Goal: Task Accomplishment & Management: Manage account settings

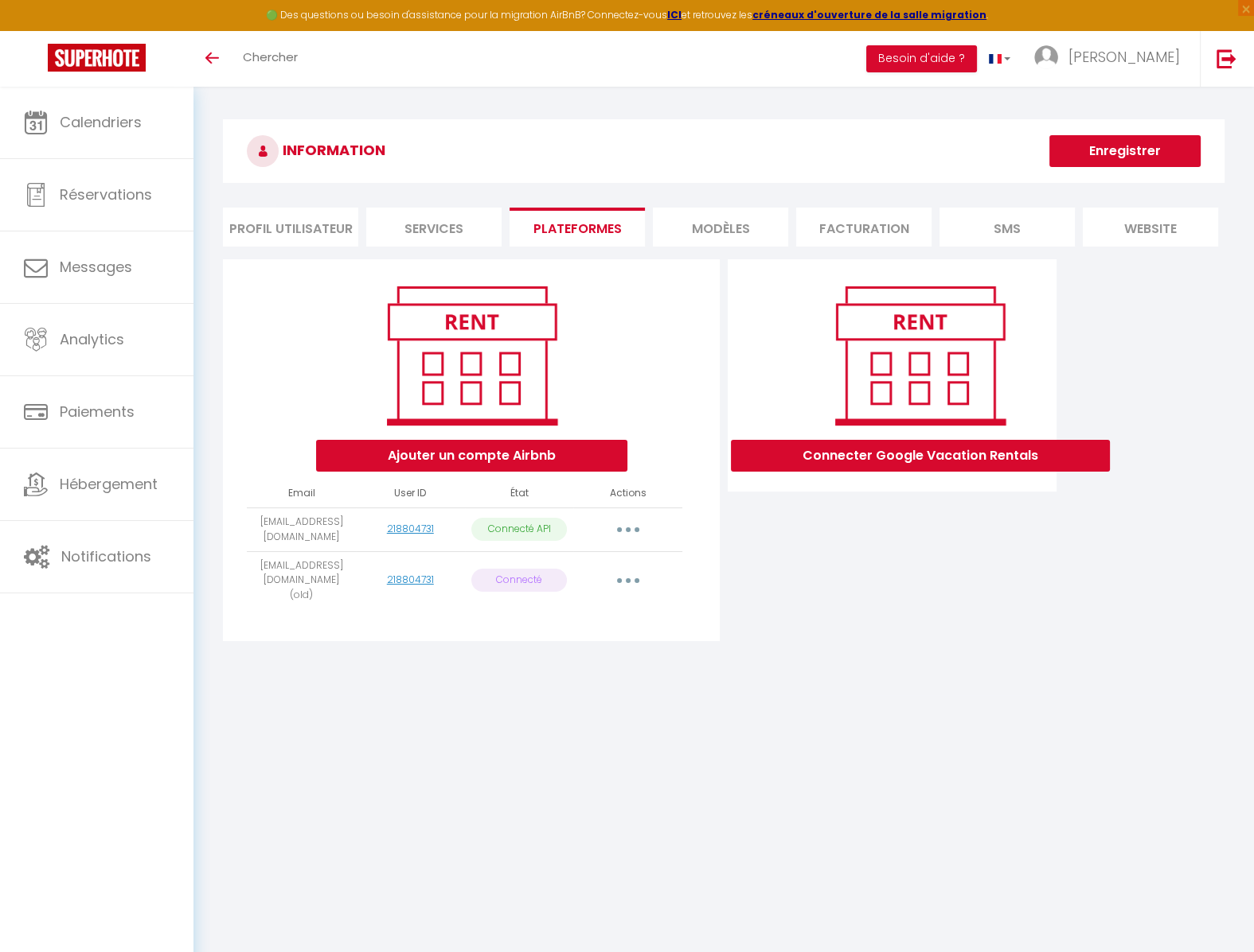
click at [637, 573] on button "button" at bounding box center [627, 580] width 45 height 25
click at [629, 611] on link "Importer les appartements" at bounding box center [558, 617] width 176 height 27
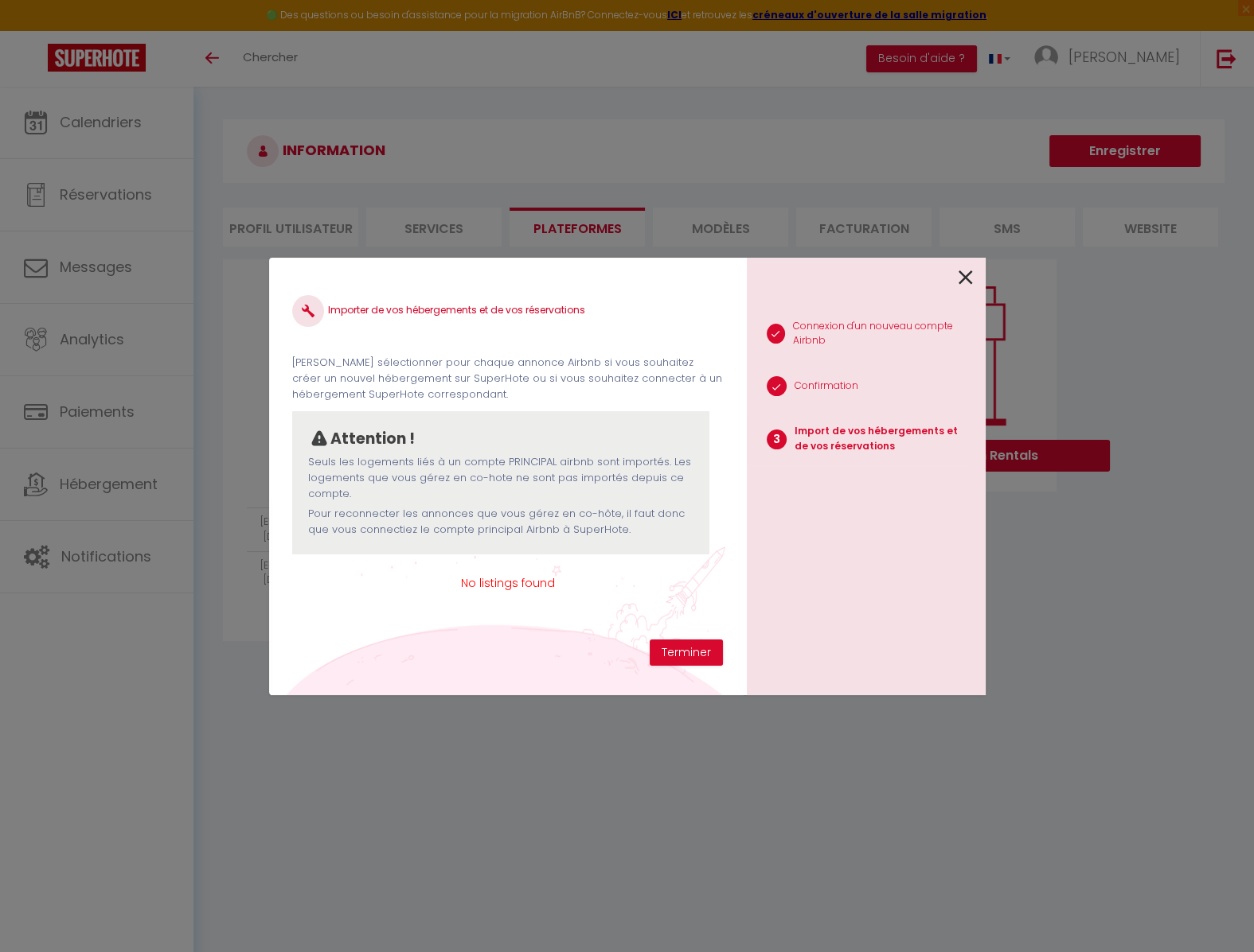
click at [965, 281] on icon at bounding box center [965, 277] width 15 height 24
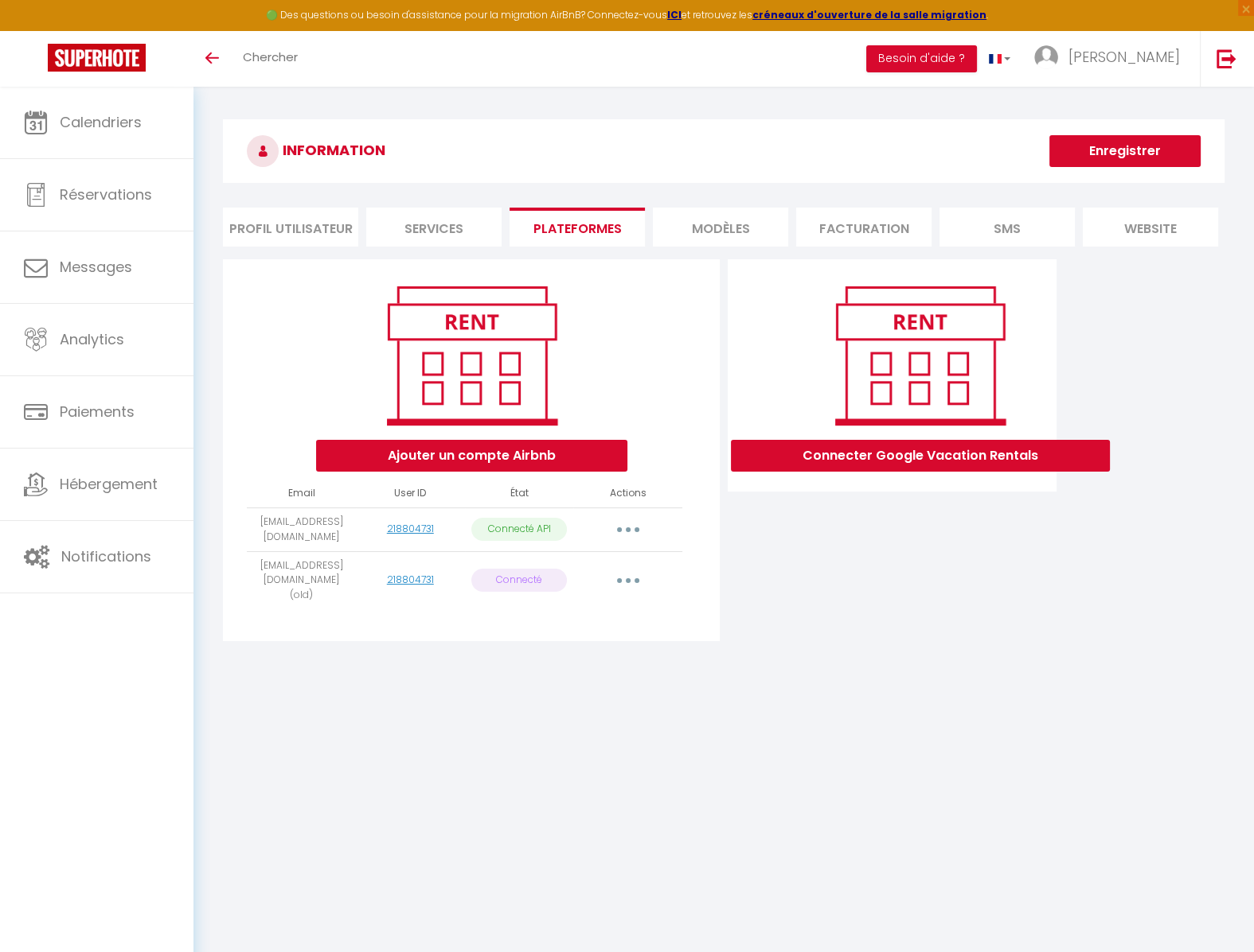
click at [614, 573] on button "button" at bounding box center [627, 580] width 45 height 25
click at [592, 643] on link "Supprimer" at bounding box center [558, 646] width 176 height 27
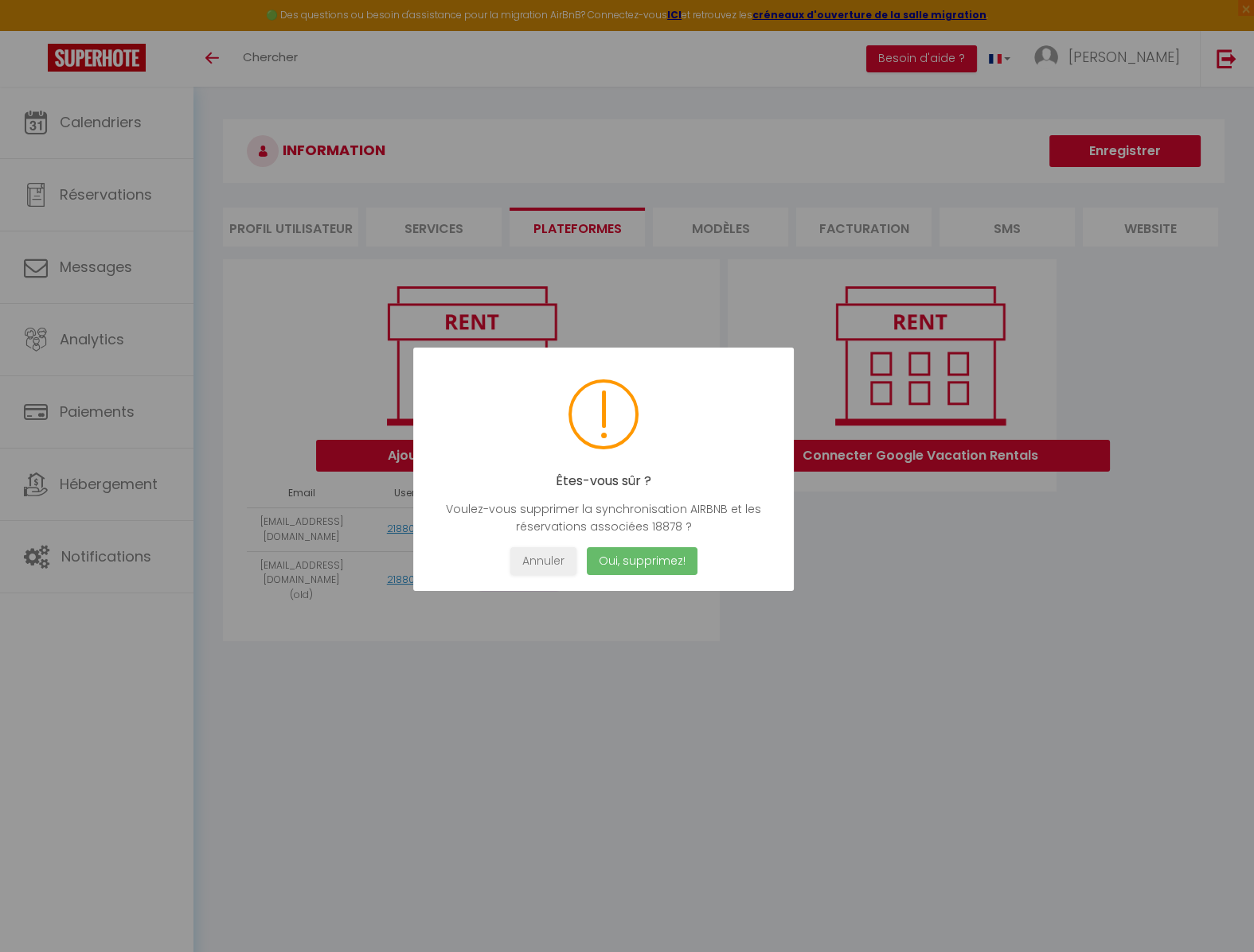
click at [656, 561] on button "Oui, supprimez!" at bounding box center [641, 561] width 111 height 28
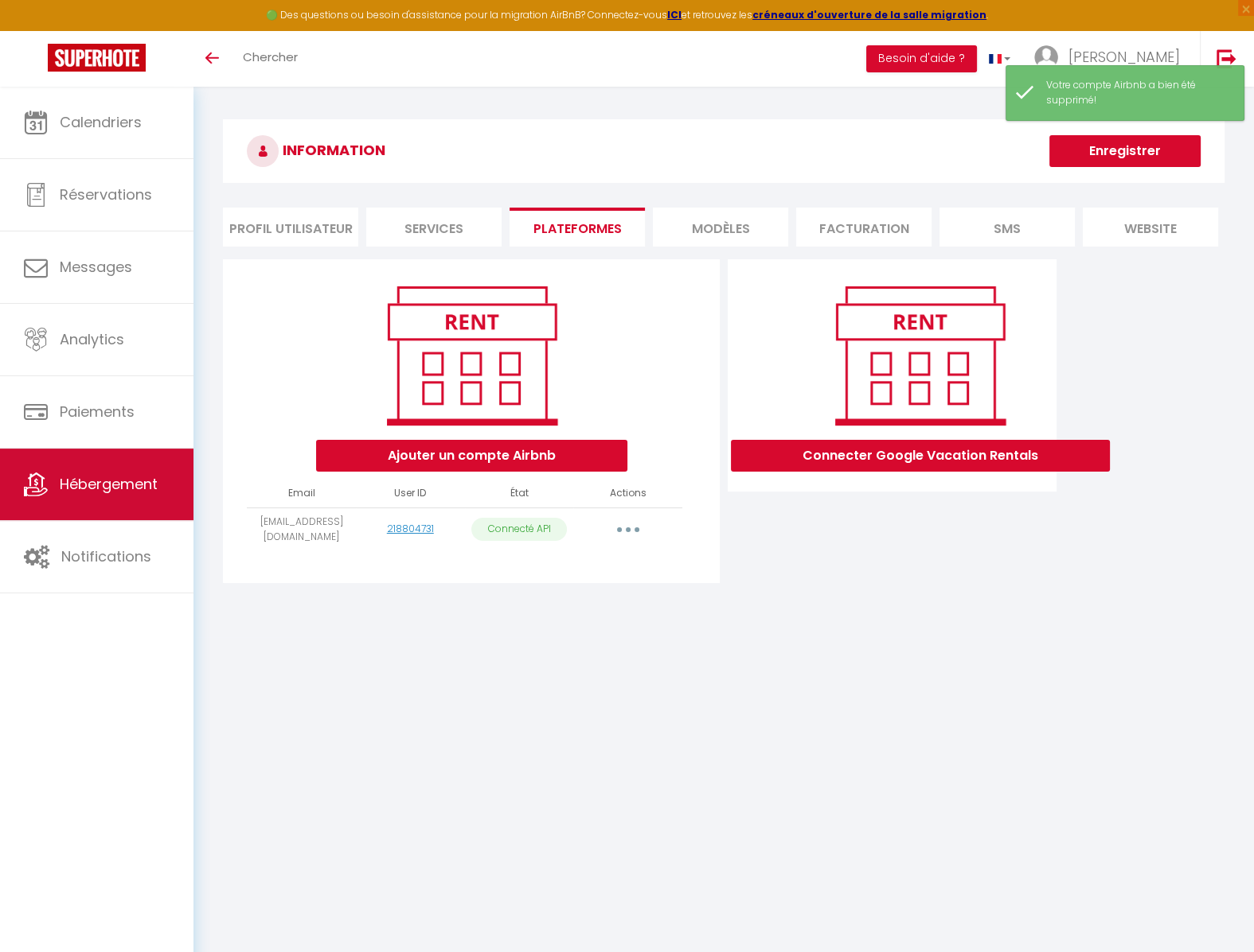
click at [119, 477] on link "Hébergement" at bounding box center [97, 484] width 193 height 71
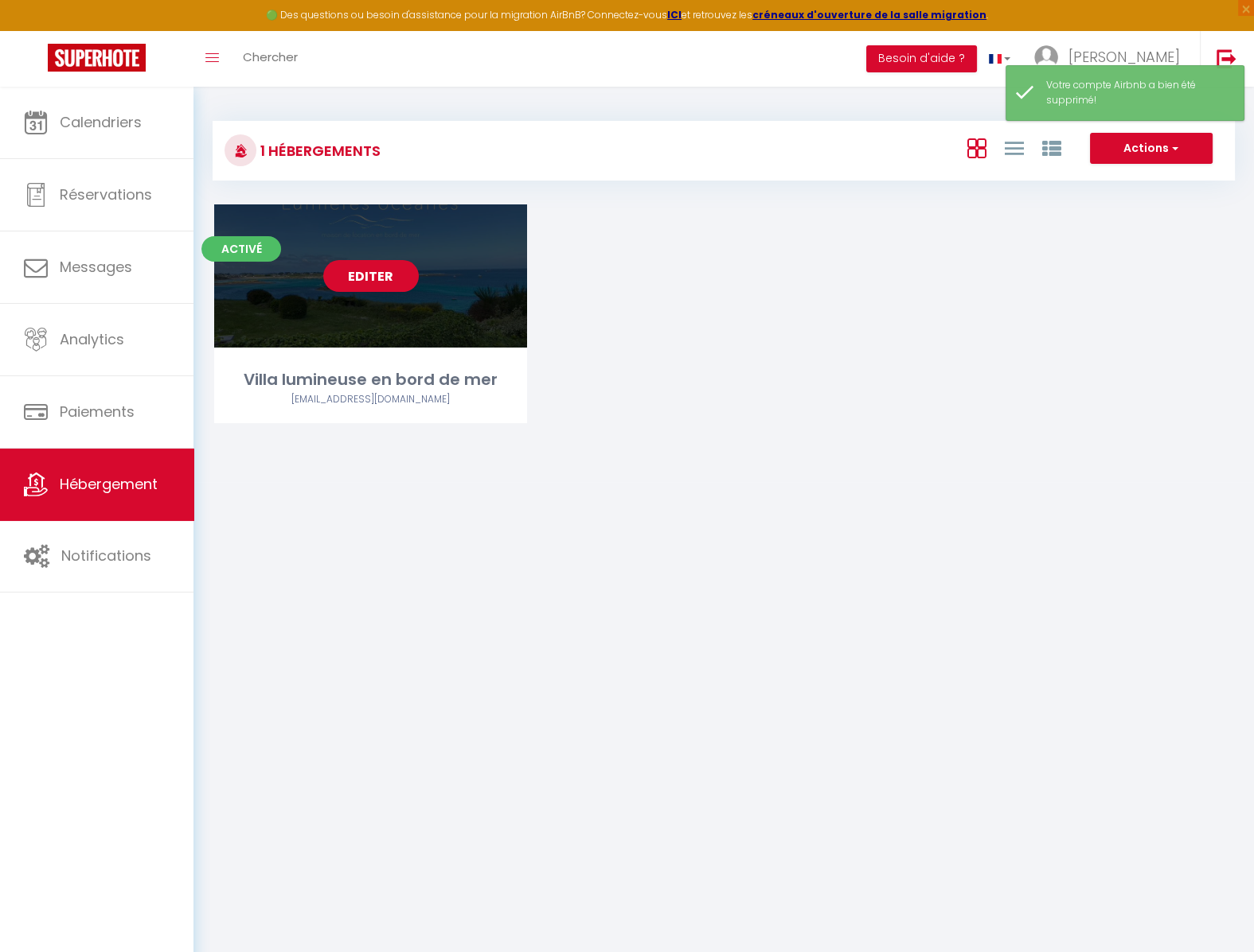
click at [379, 279] on link "Editer" at bounding box center [371, 275] width 96 height 32
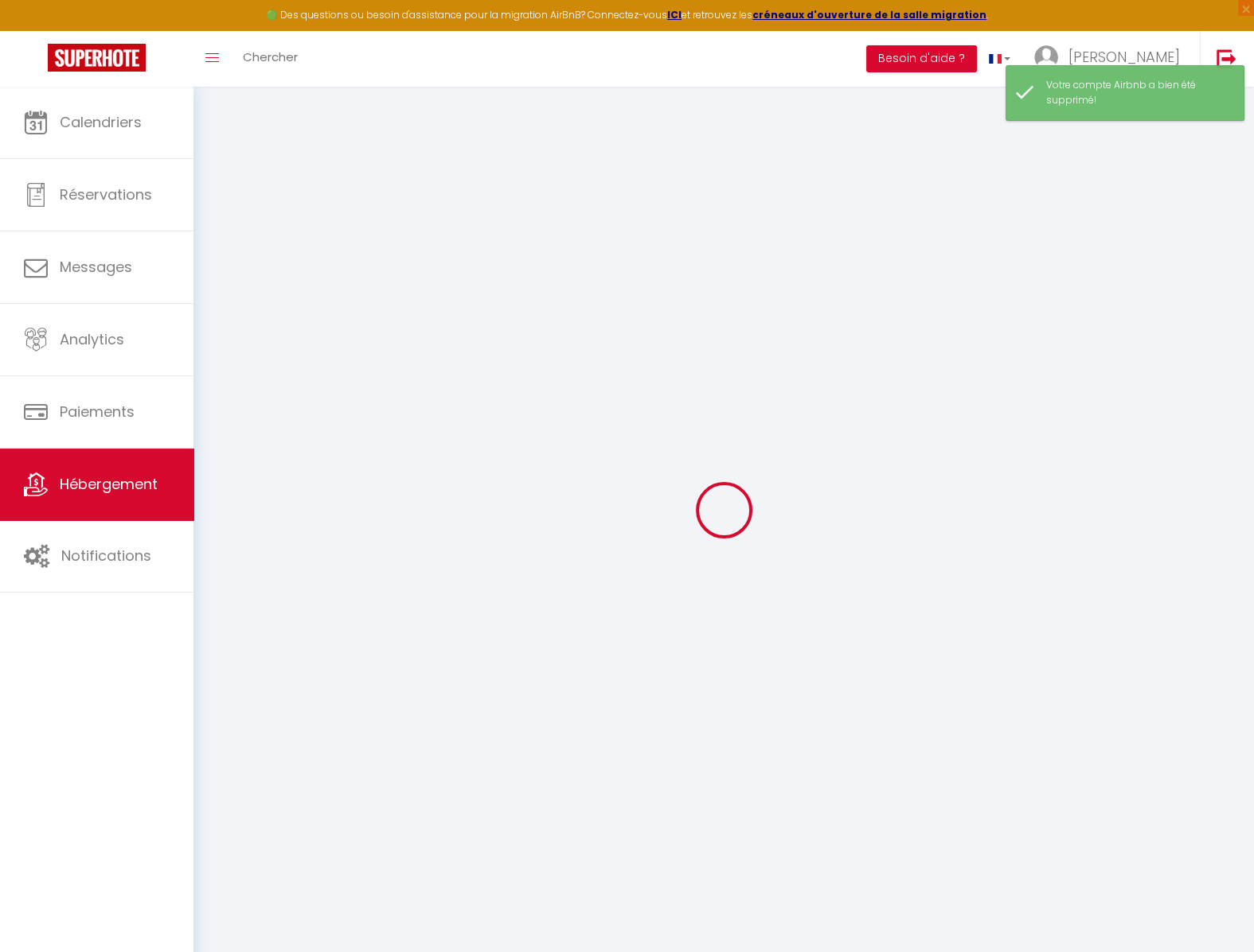
select select
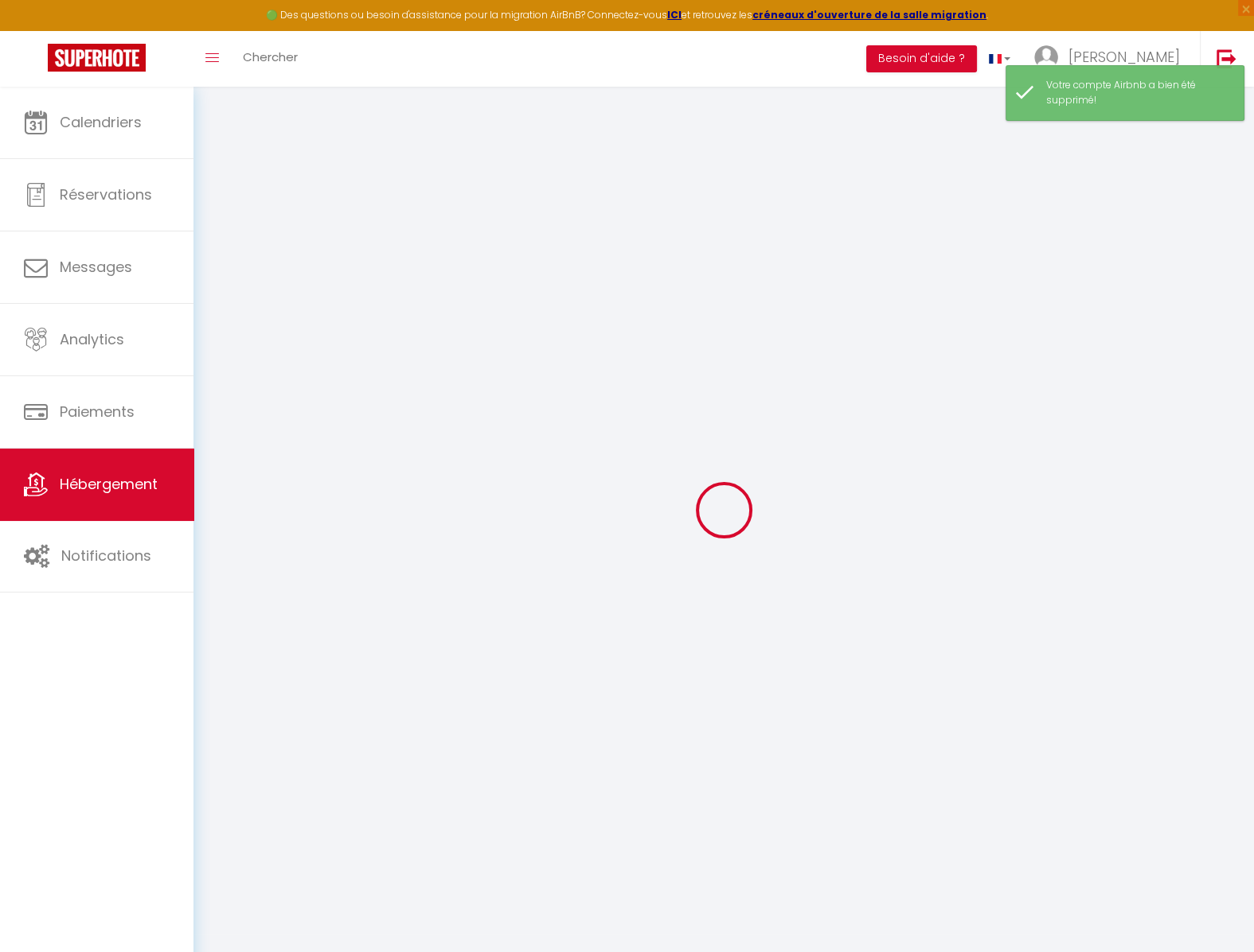
select select
checkbox input "false"
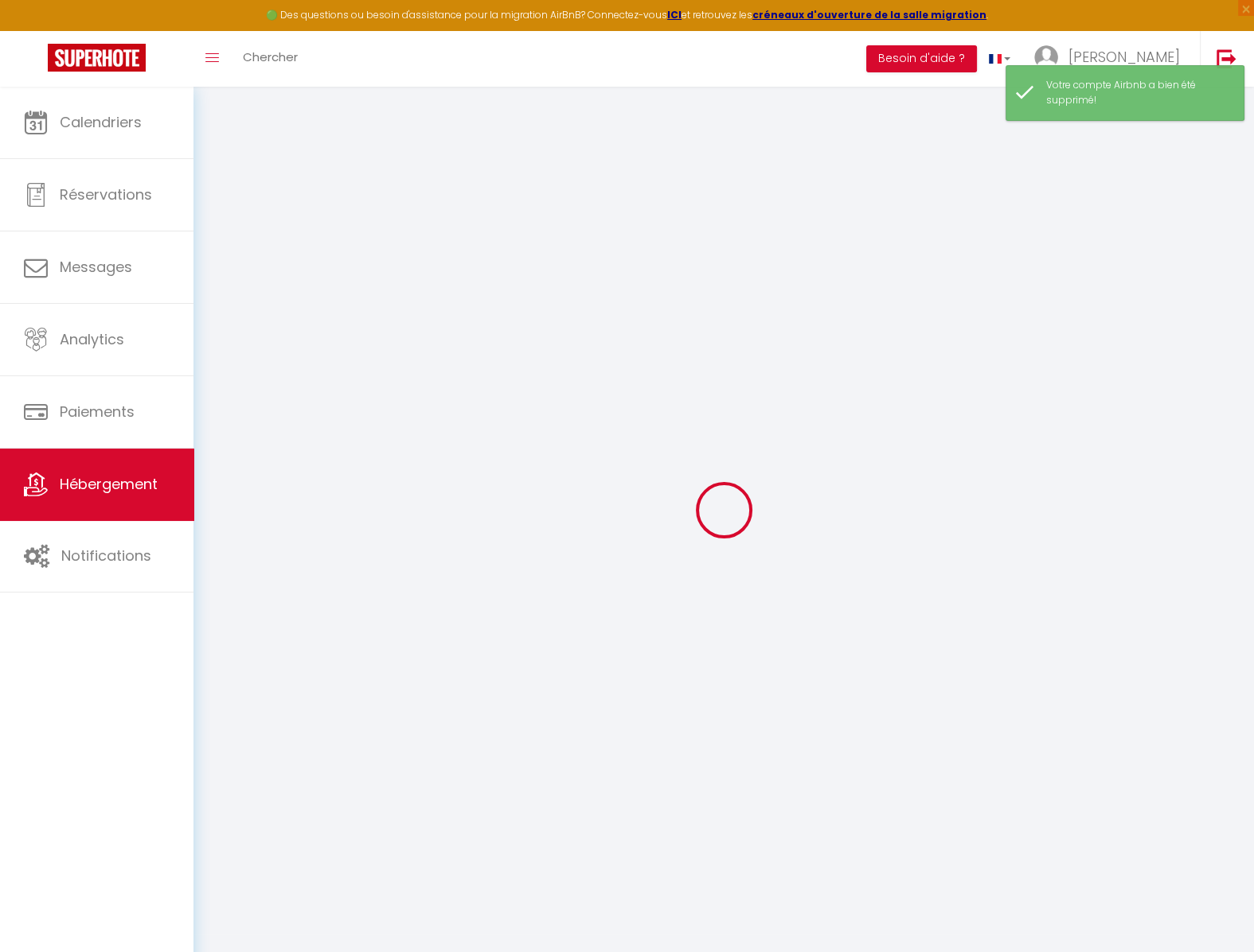
select select
checkbox input "false"
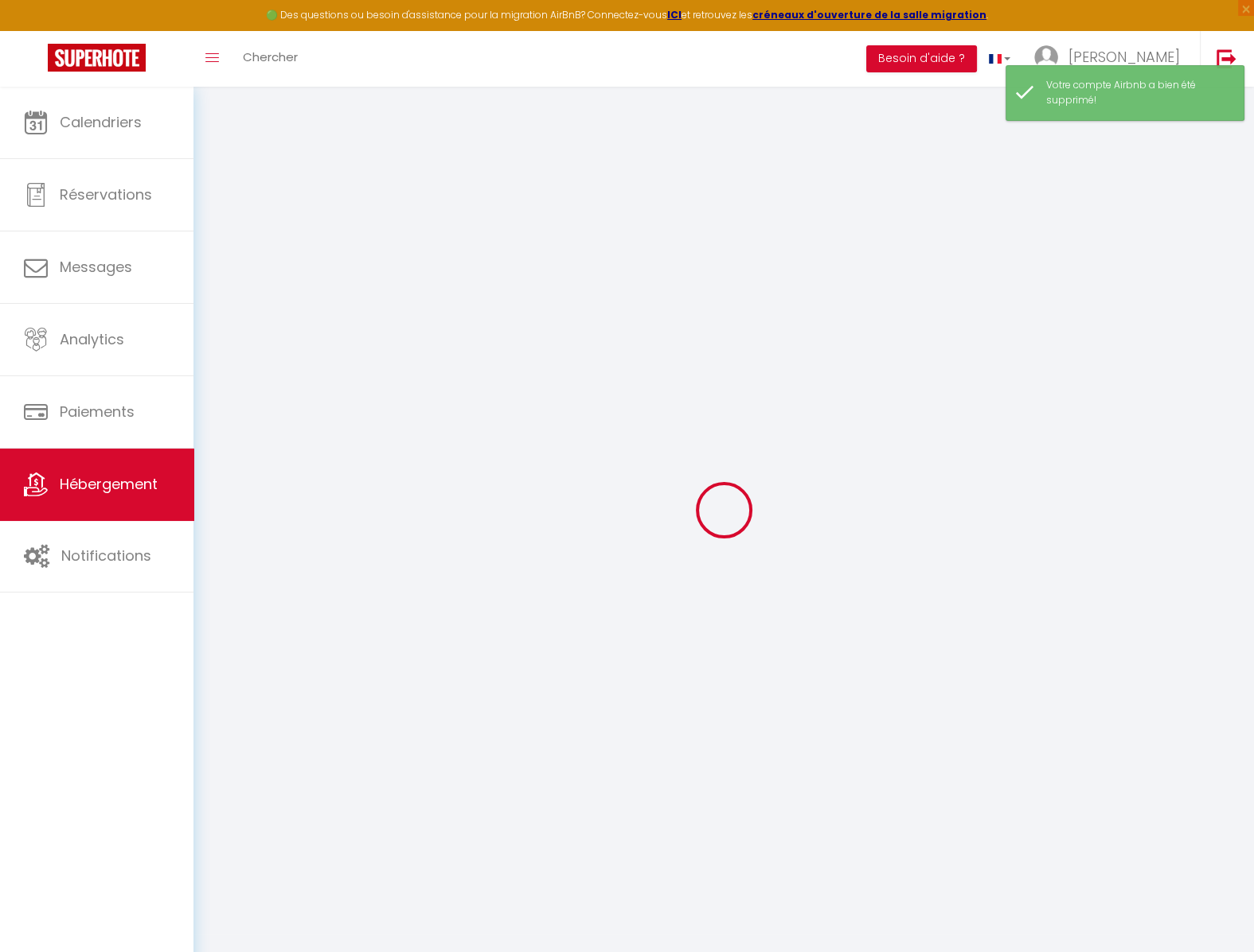
select select "16:00"
select select "21:00"
select select "10:00"
select select "30"
select select "120"
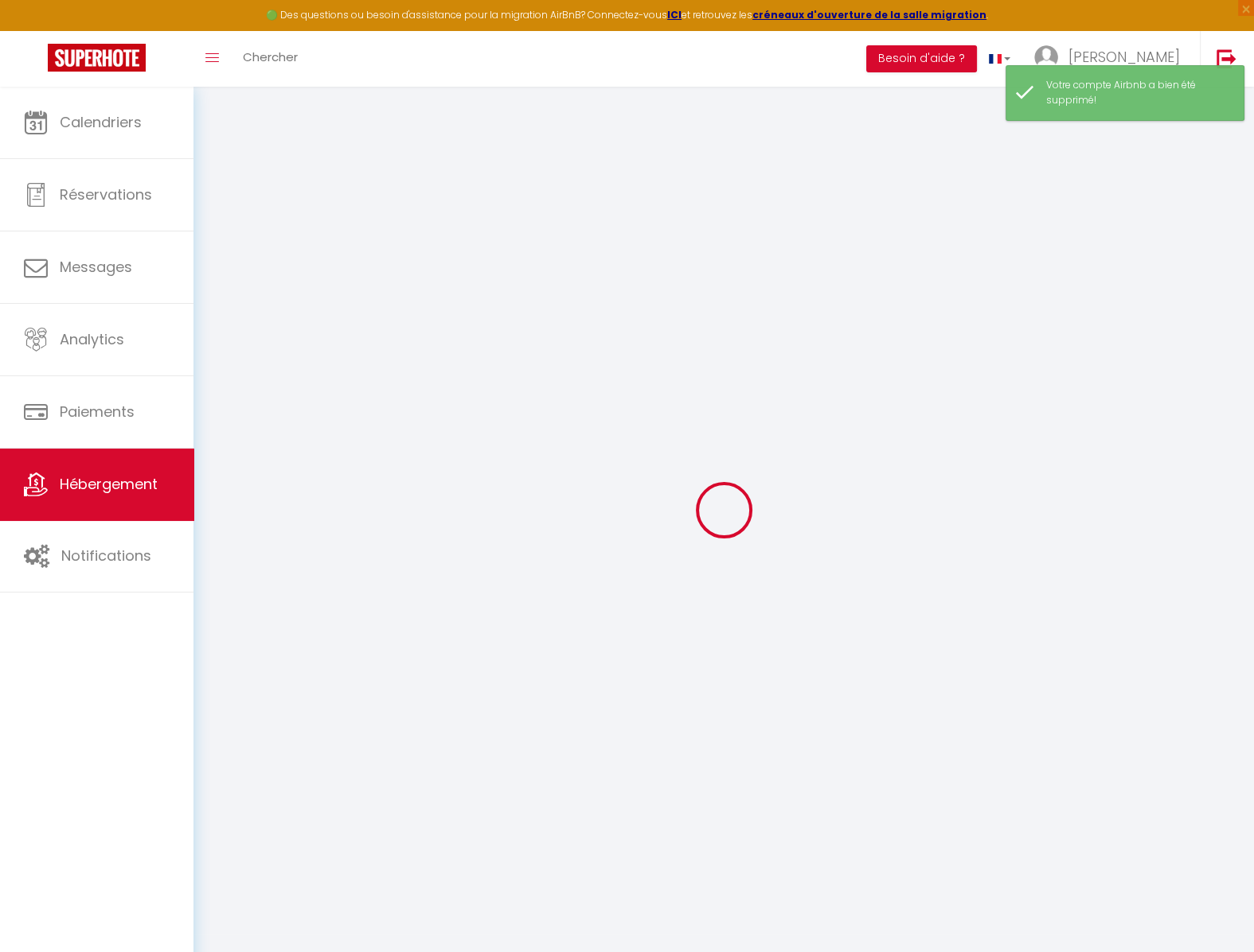
select select
checkbox input "false"
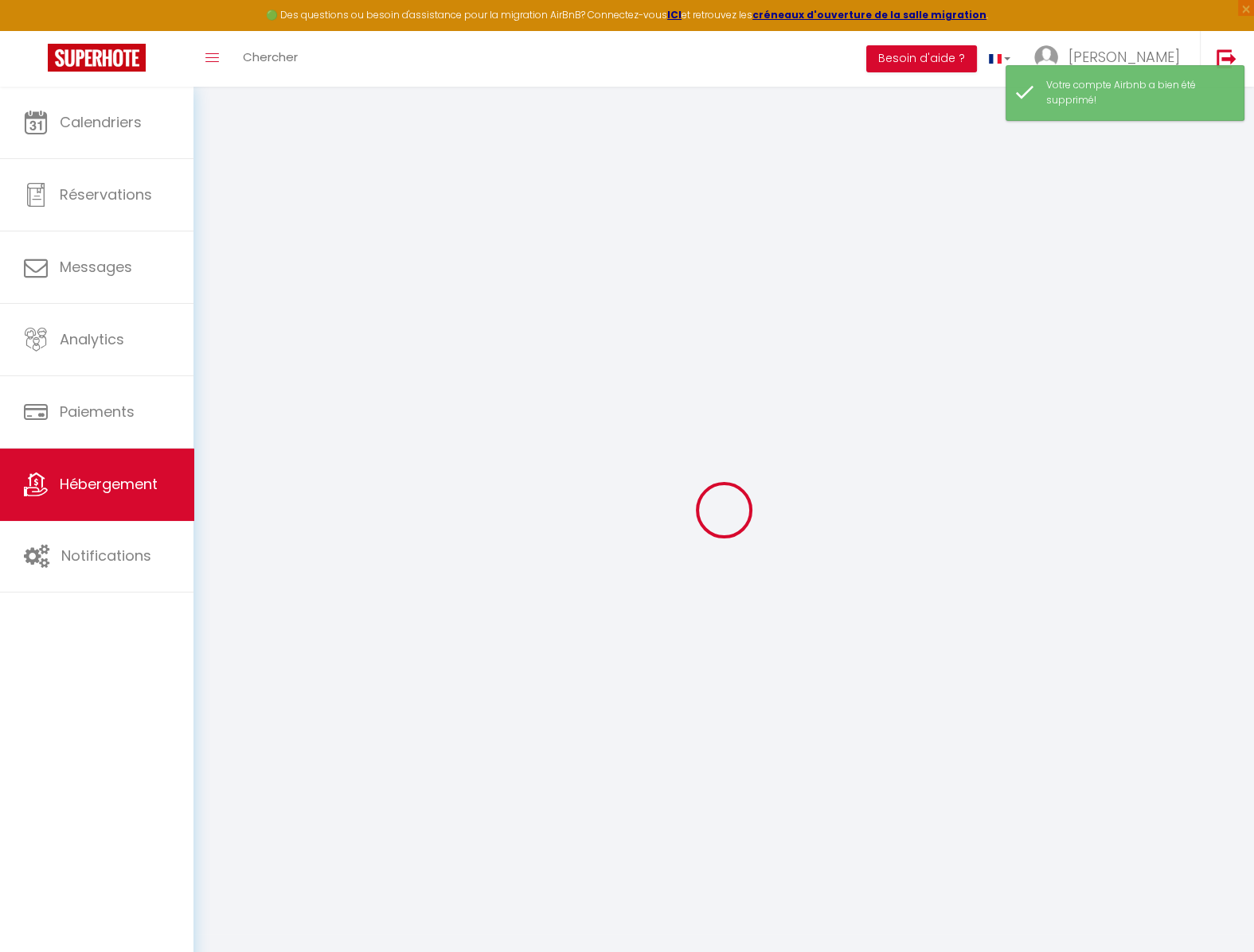
select select
checkbox input "false"
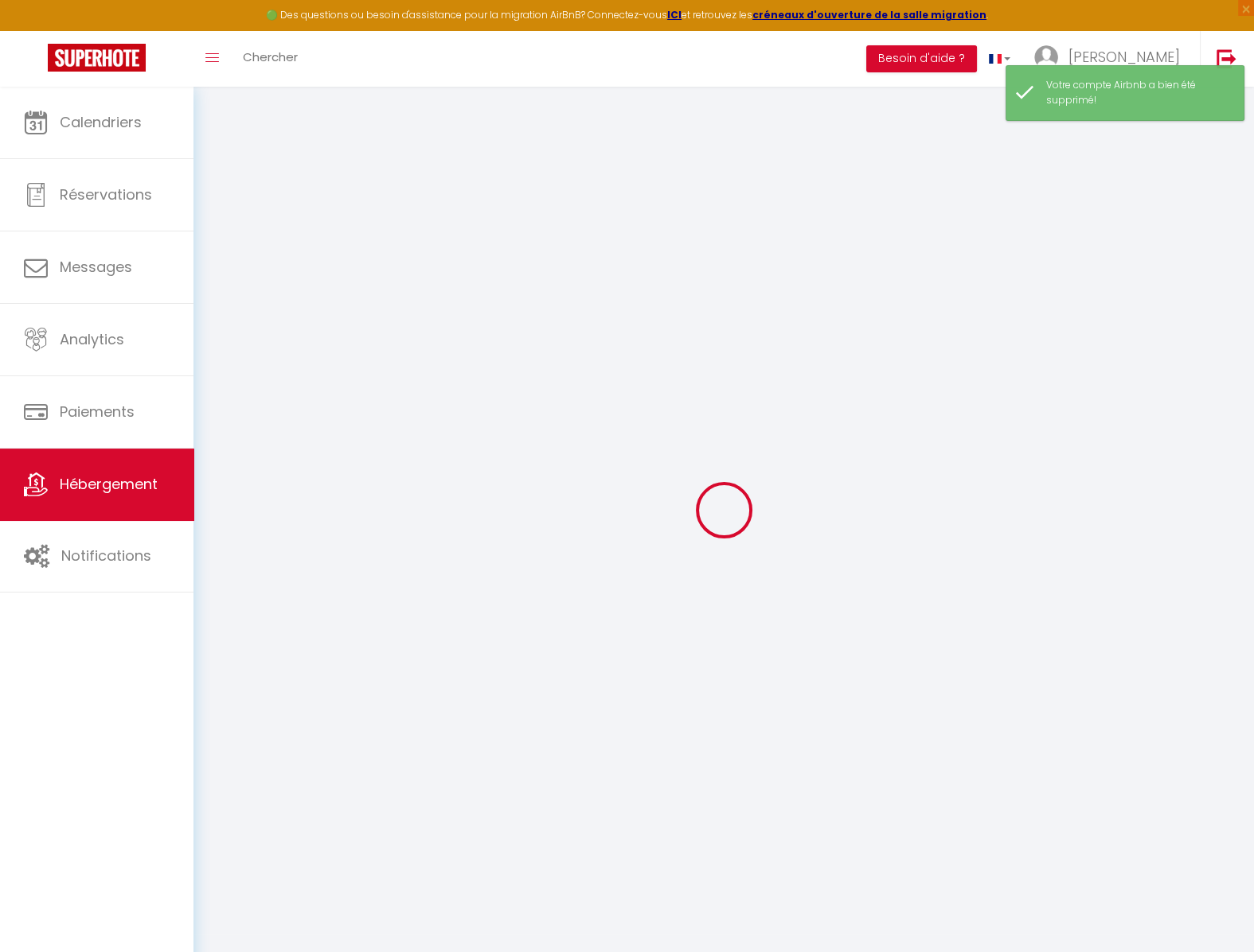
select select "365"
select select
select select "EUR"
select select
select select "3426-945577722193869419"
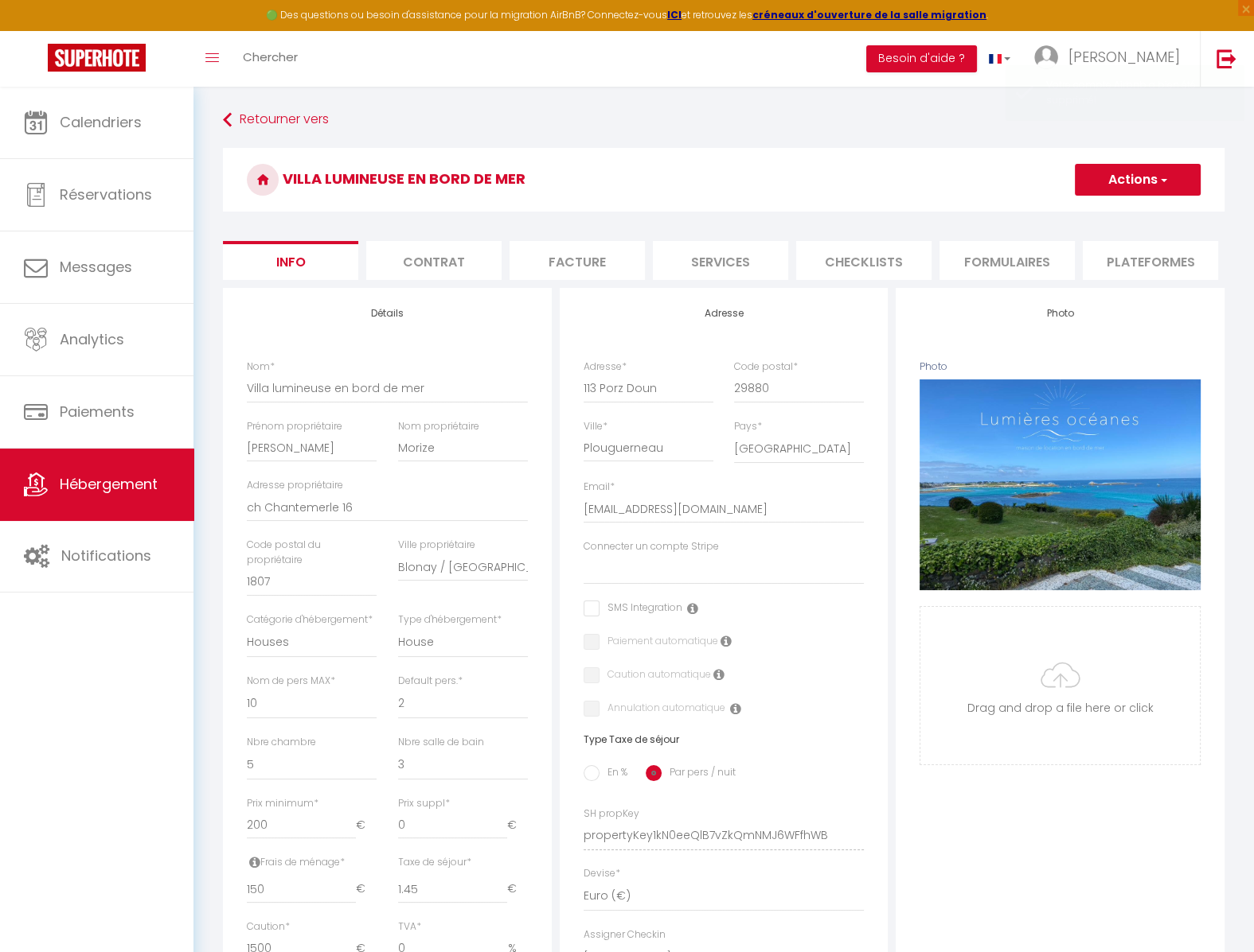
click at [1139, 258] on li "Plateformes" at bounding box center [1150, 261] width 135 height 39
select select
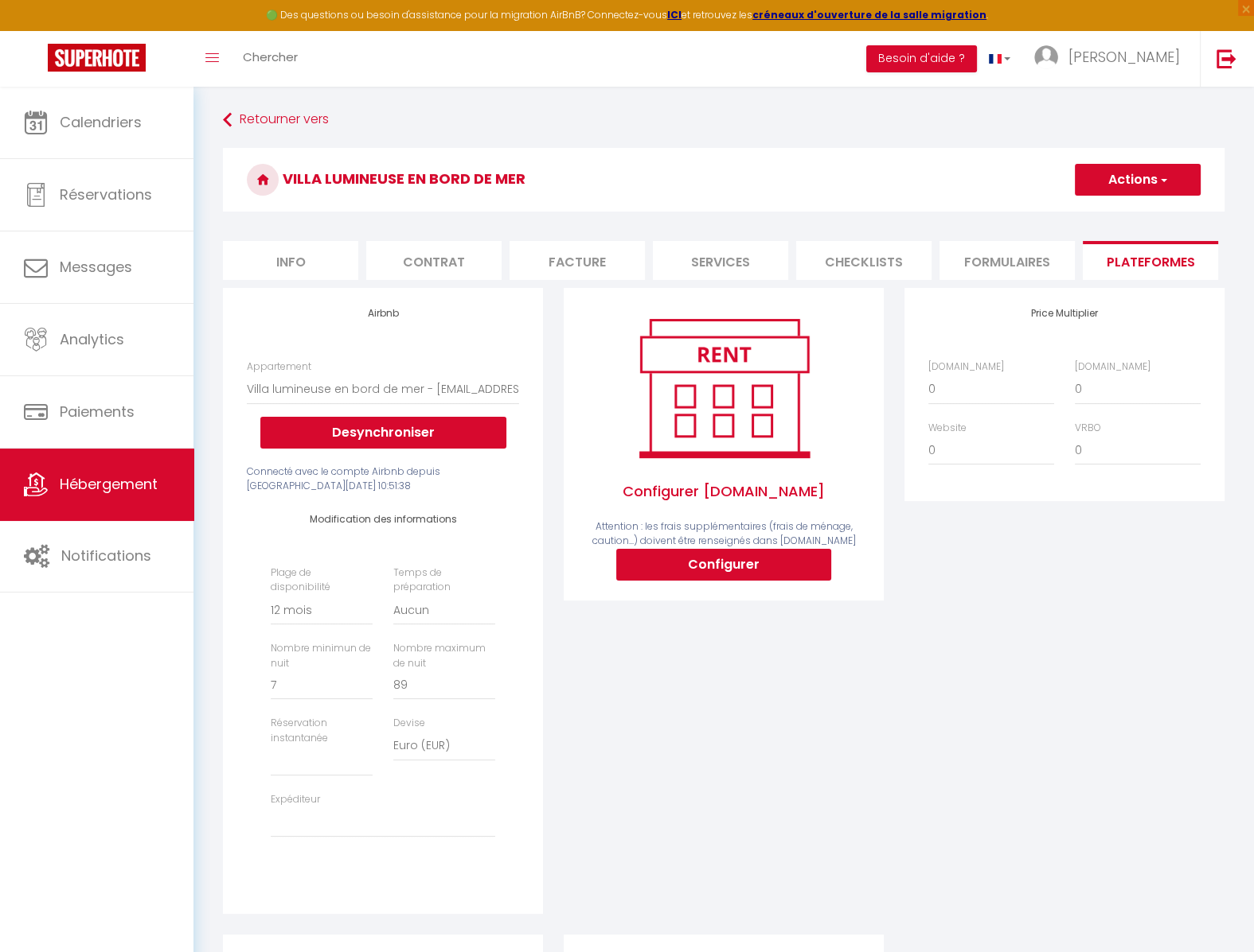
click at [993, 280] on form "Villa lumineuse en bord de mer Actions Enregistrer Info Contrat Facture Service…" at bounding box center [723, 693] width 1001 height 1091
click at [294, 261] on li "Services" at bounding box center [289, 261] width 135 height 39
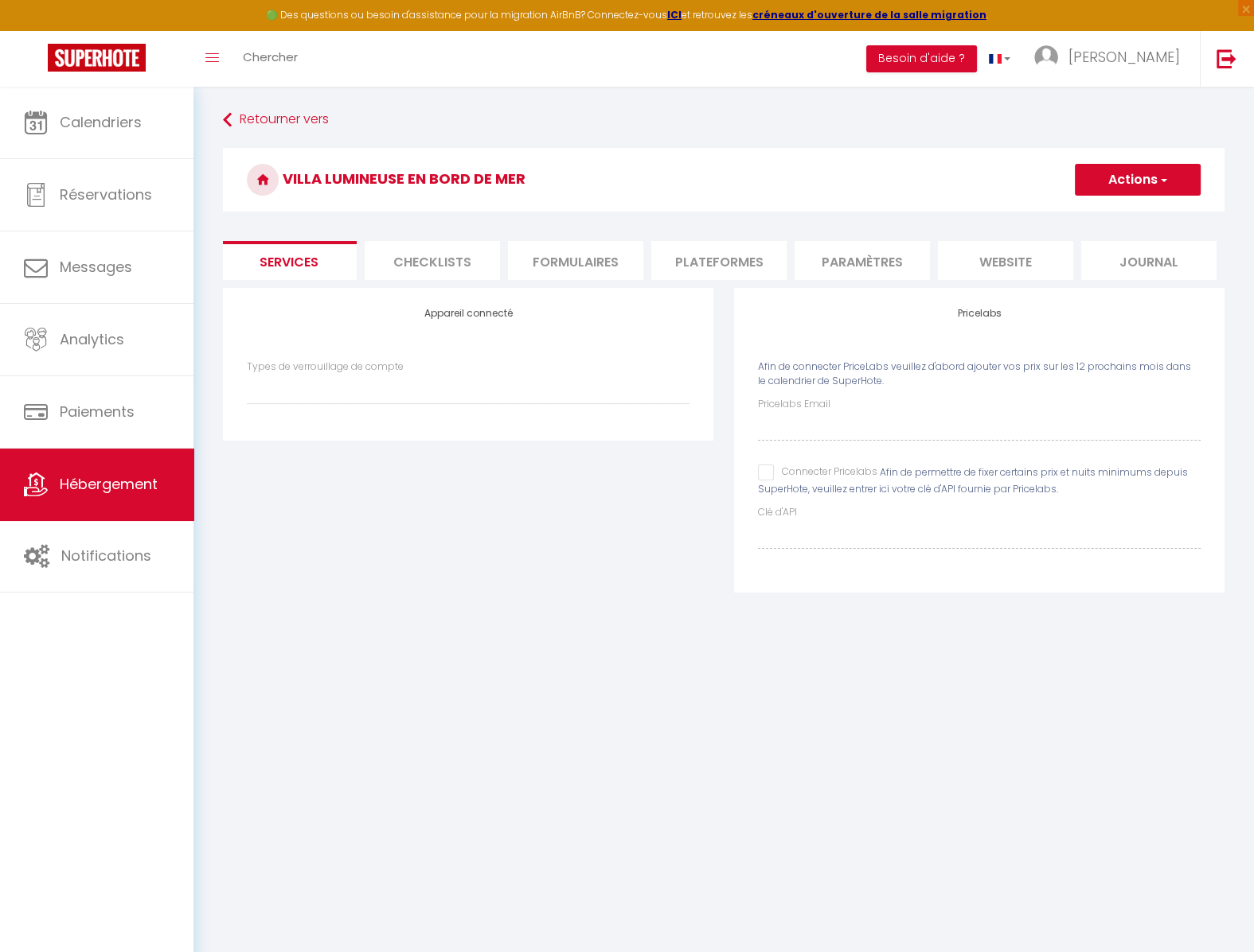
select select
drag, startPoint x: 663, startPoint y: 282, endPoint x: 211, endPoint y: 267, distance: 452.2
click at [211, 267] on div "Retourner vers Villa lumineuse en bord de mer Actions Enregistrer Info Contrat …" at bounding box center [723, 360] width 1061 height 546
click at [286, 256] on li "Info" at bounding box center [290, 261] width 135 height 39
select select
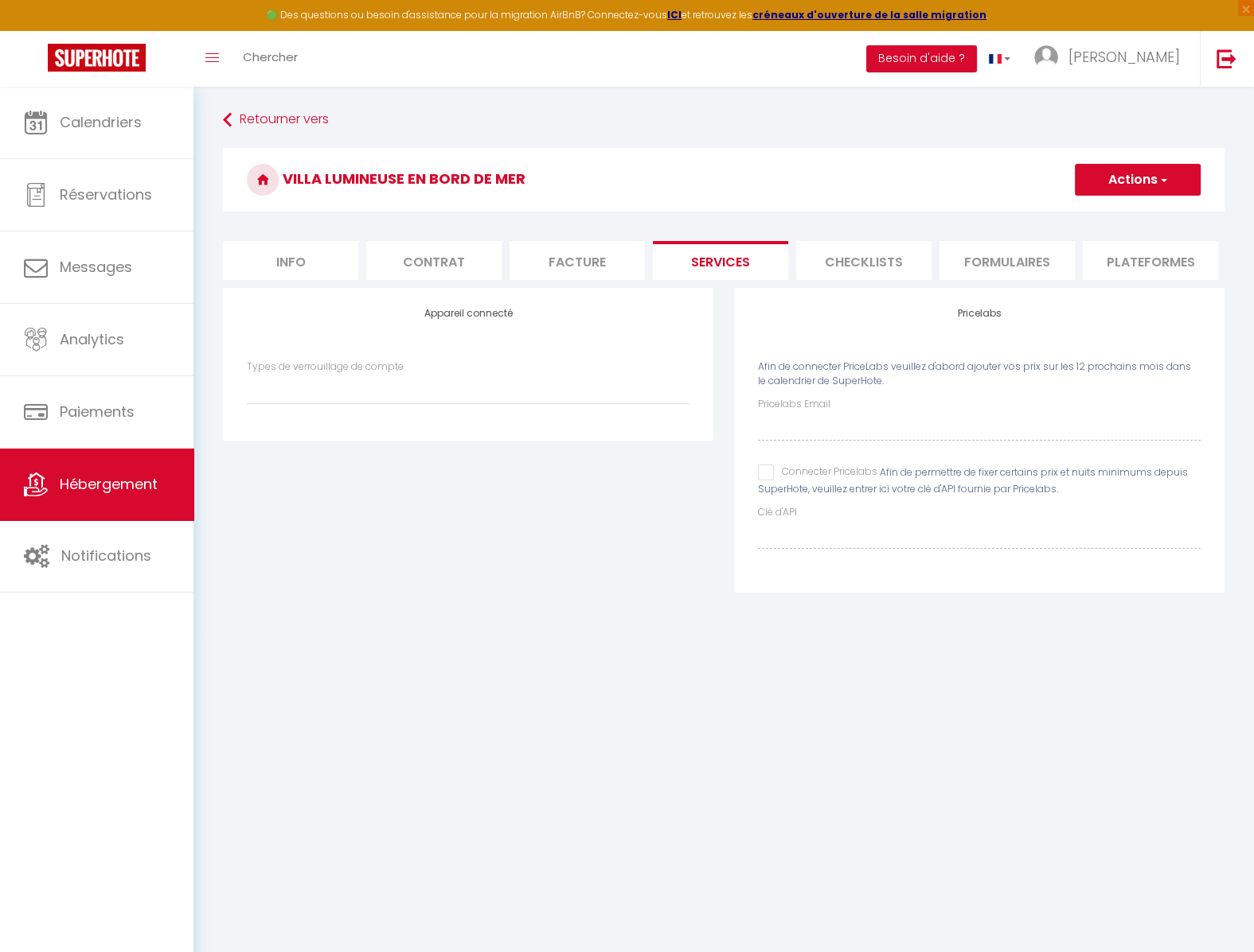
checkbox input "false"
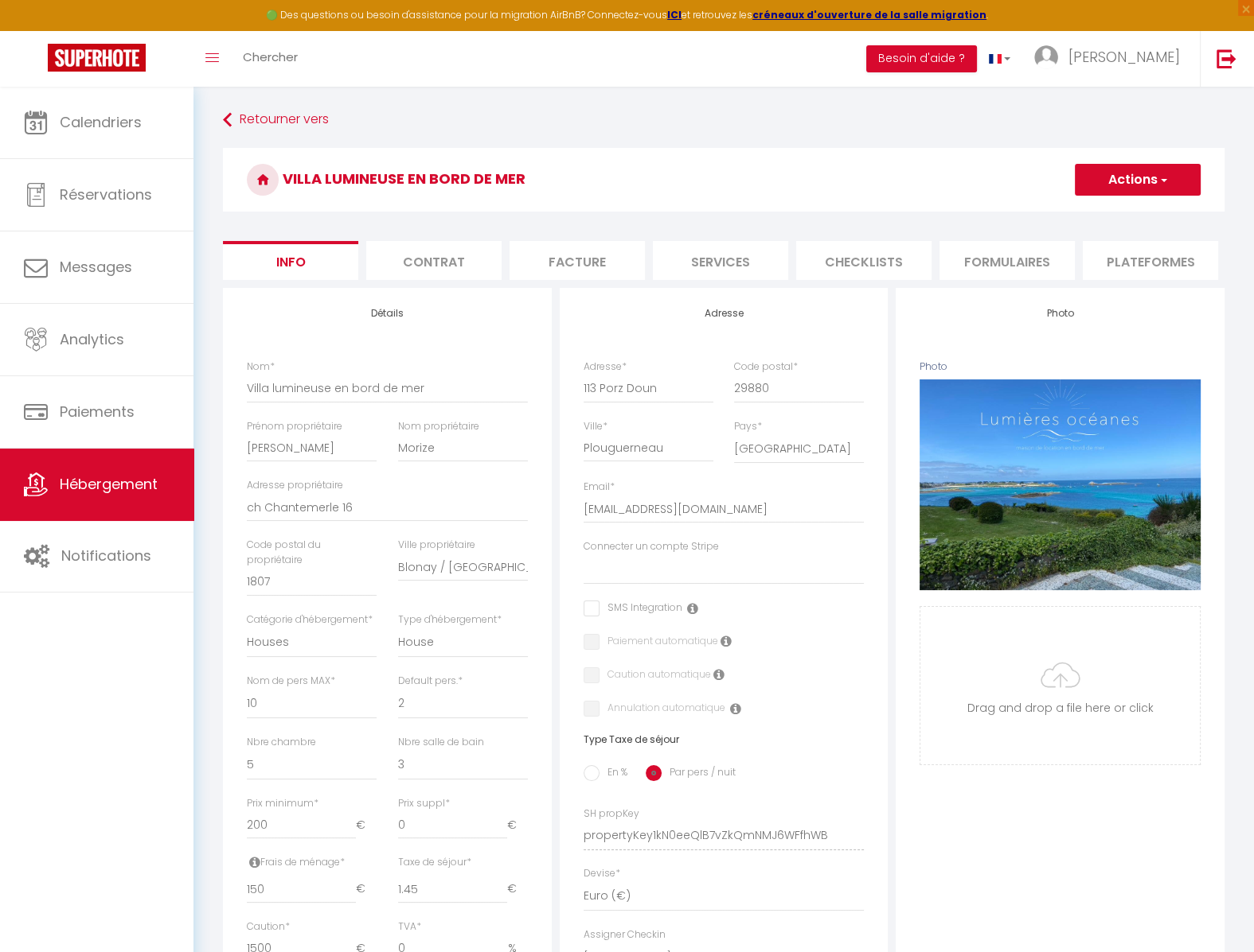
click at [1139, 262] on li "Plateformes" at bounding box center [1150, 261] width 135 height 39
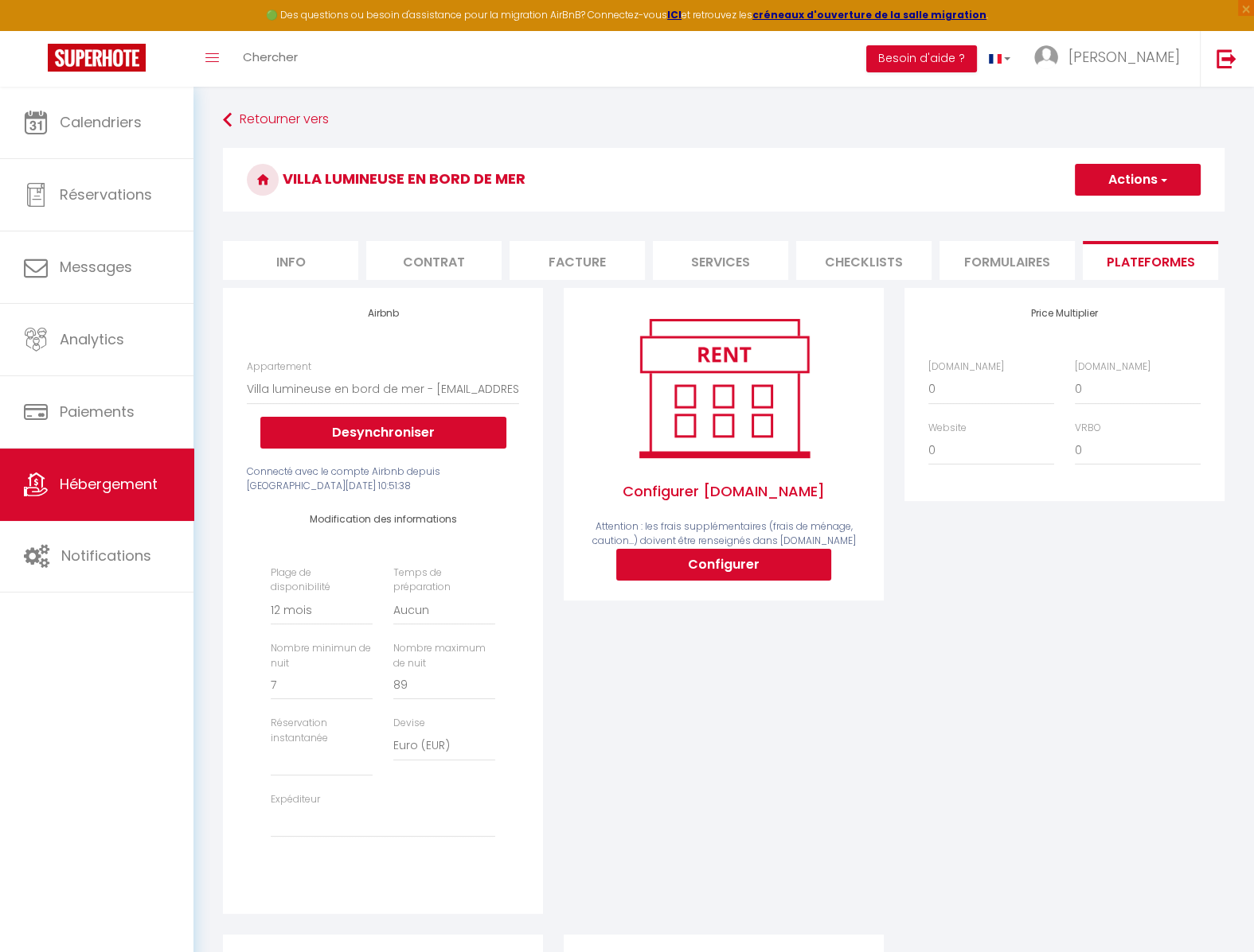
select select
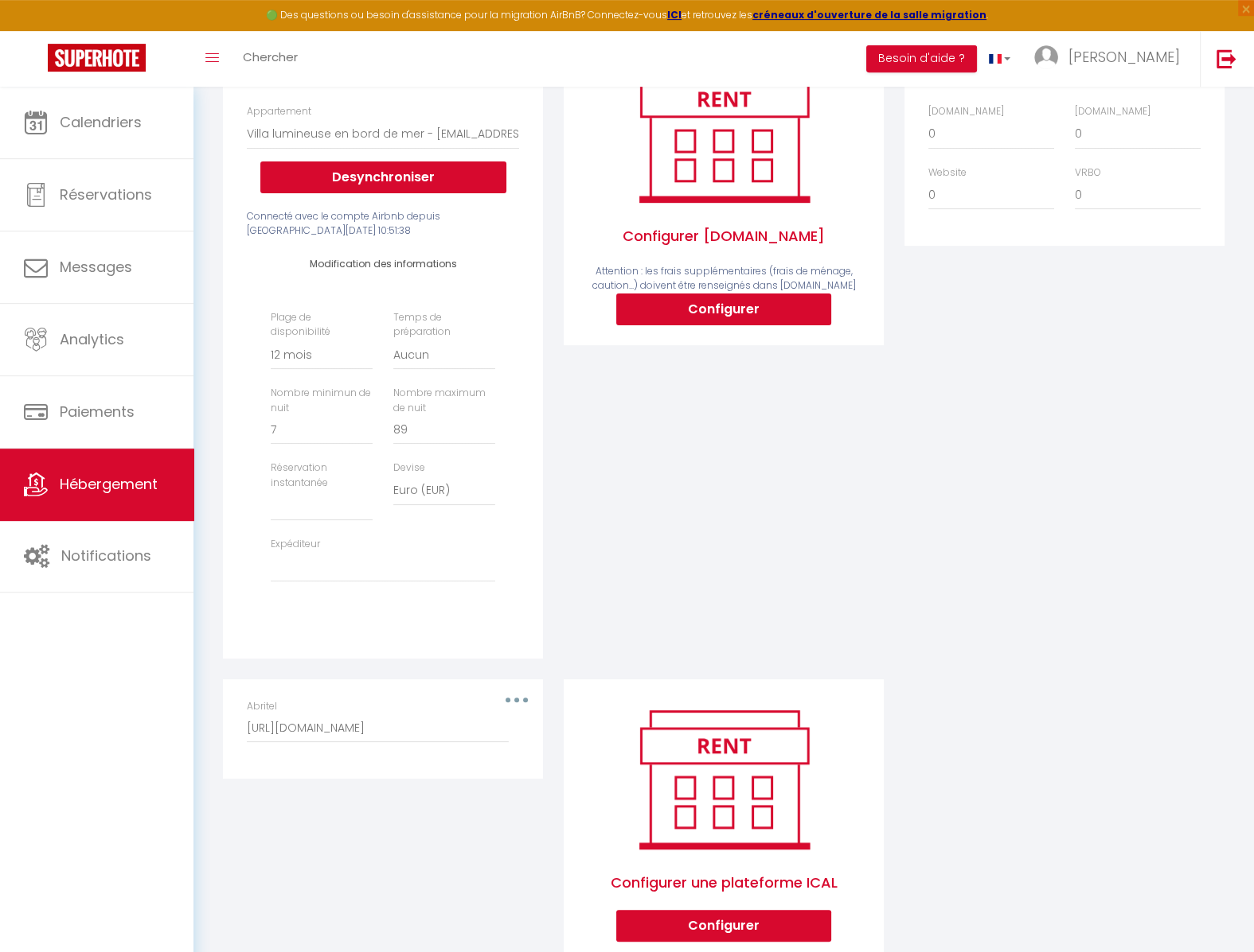
scroll to position [305, 0]
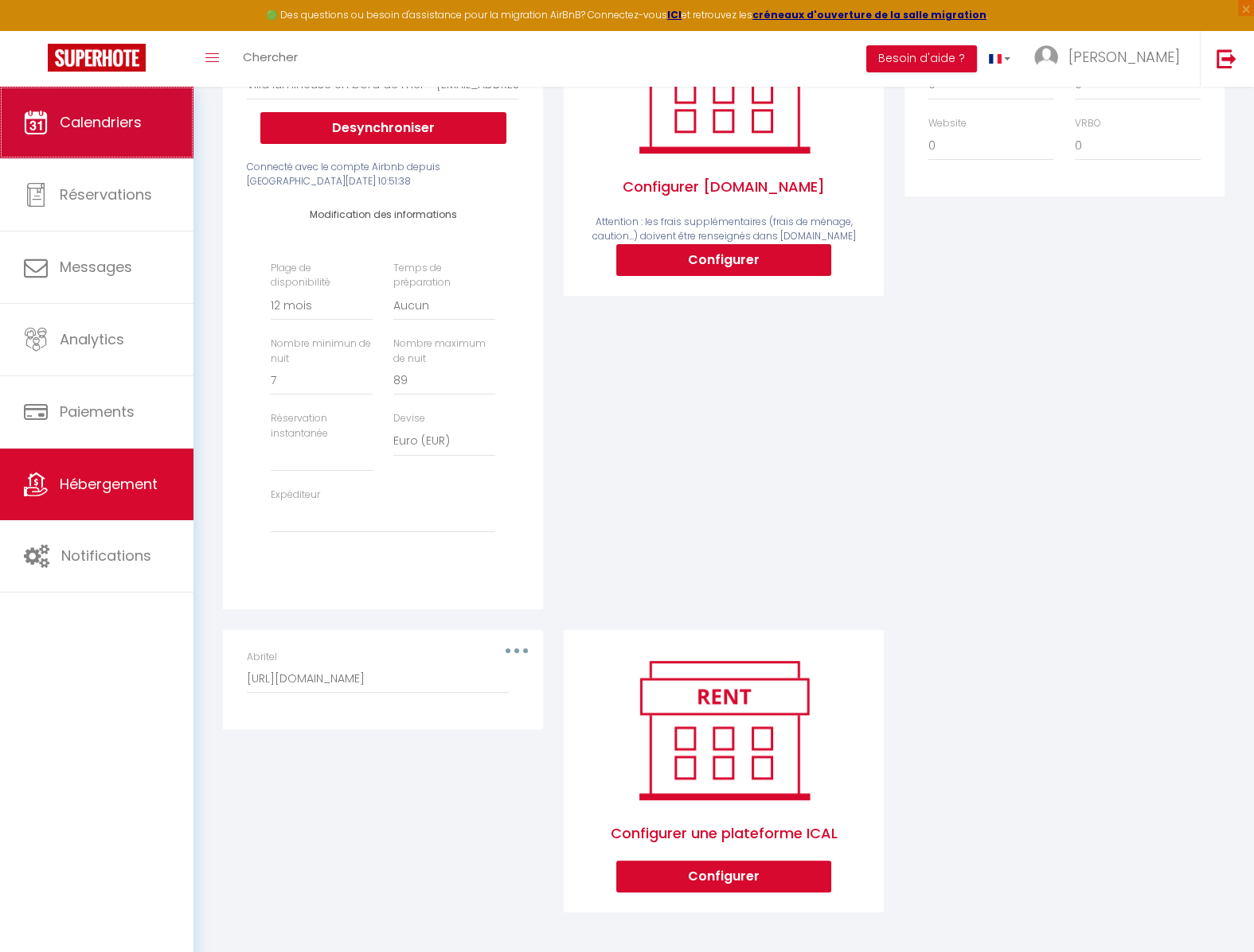
click at [119, 123] on span "Calendriers" at bounding box center [100, 122] width 82 height 19
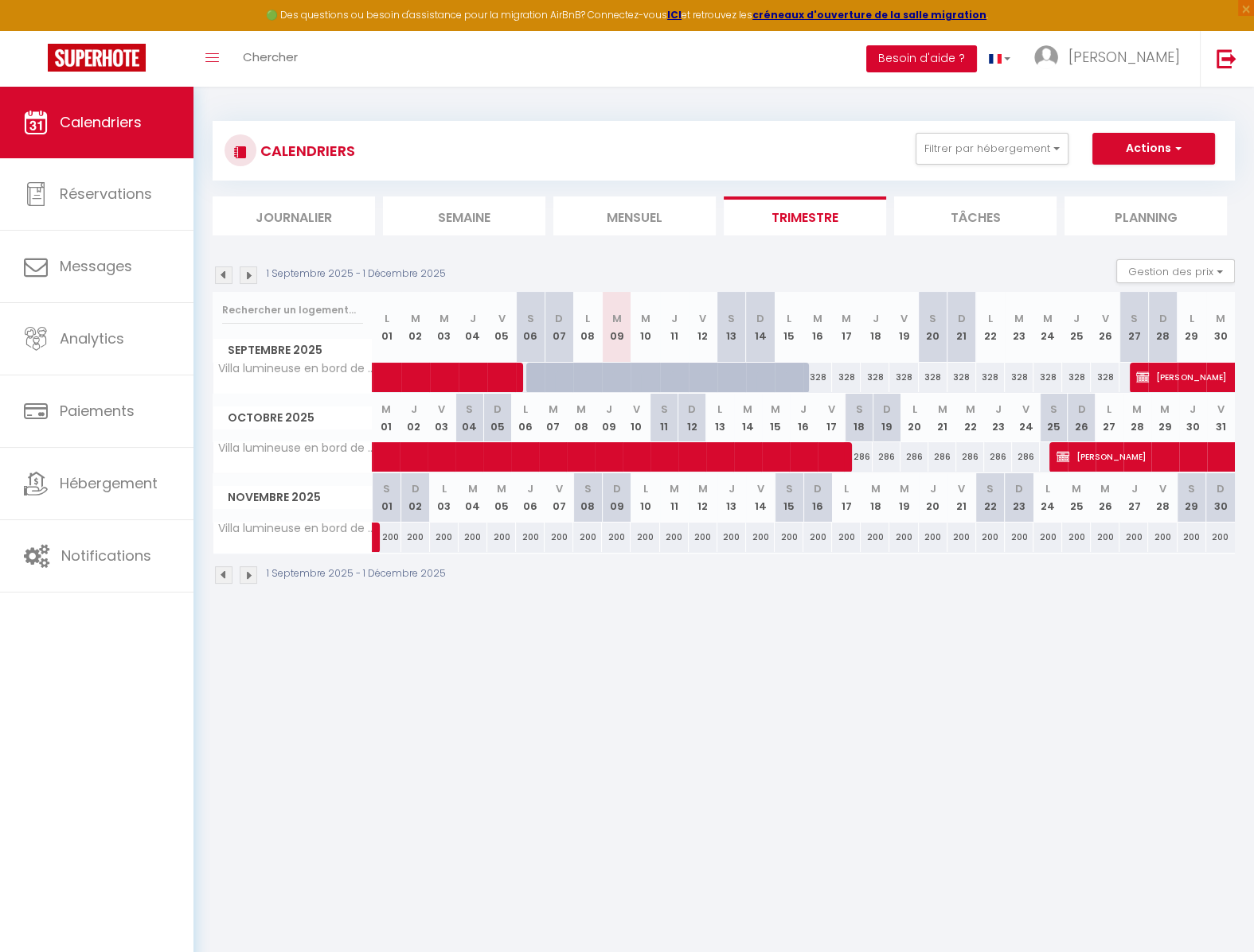
click at [974, 57] on button "Besoin d'aide ?" at bounding box center [922, 58] width 111 height 27
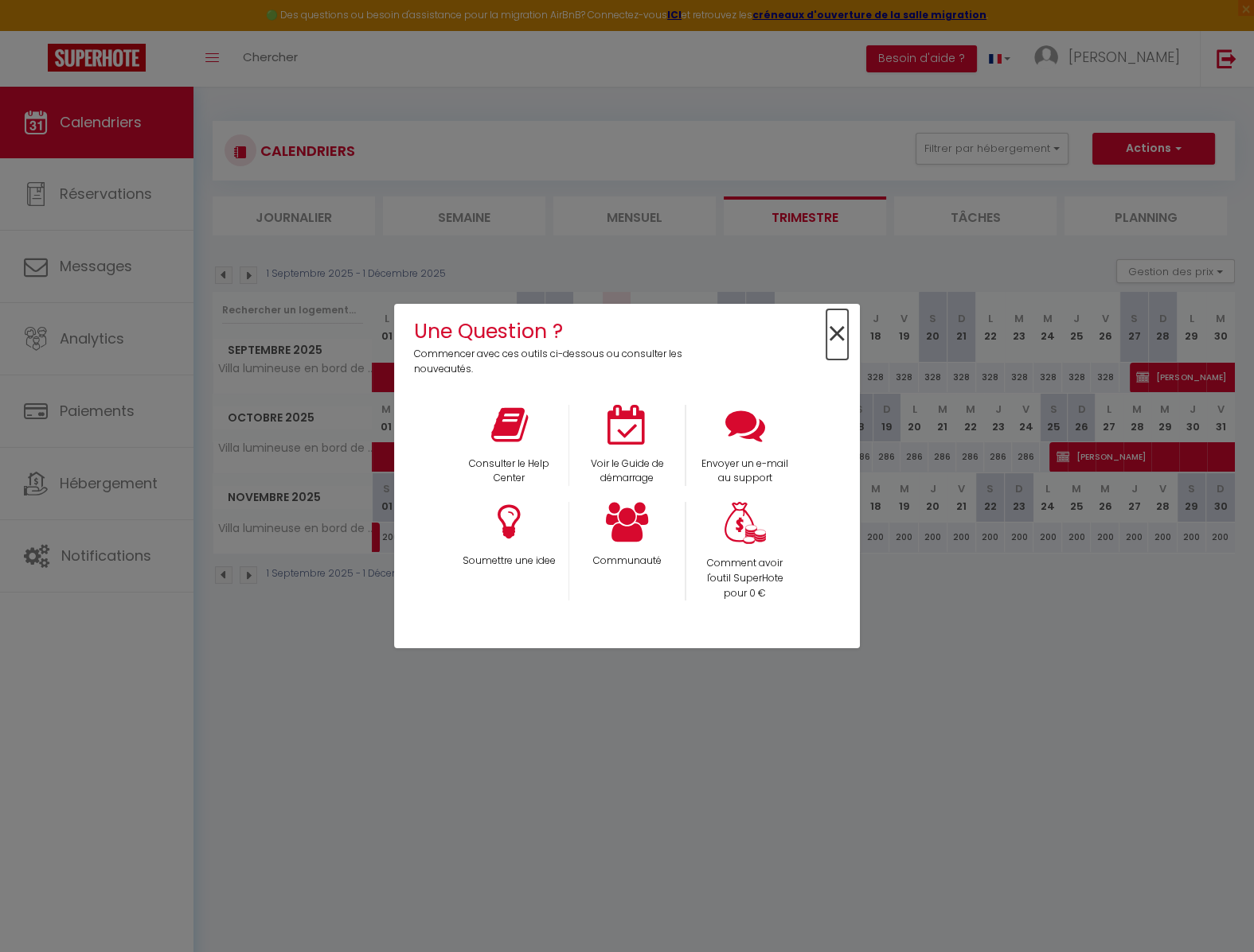
click at [842, 328] on span "×" at bounding box center [837, 335] width 21 height 50
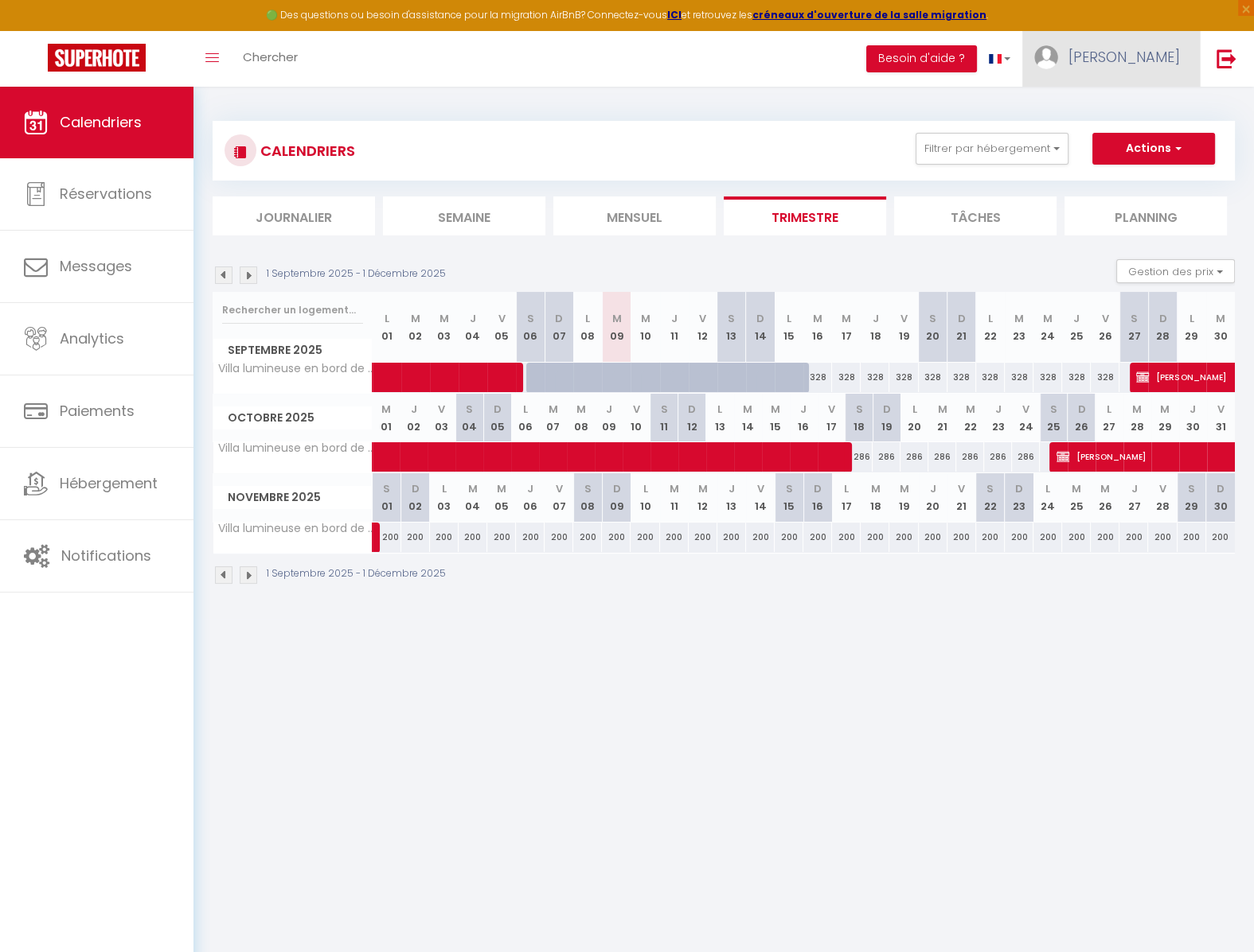
click at [1099, 67] on link "[PERSON_NAME]" at bounding box center [1111, 58] width 177 height 56
click at [1141, 103] on link "Paramètres" at bounding box center [1135, 110] width 118 height 27
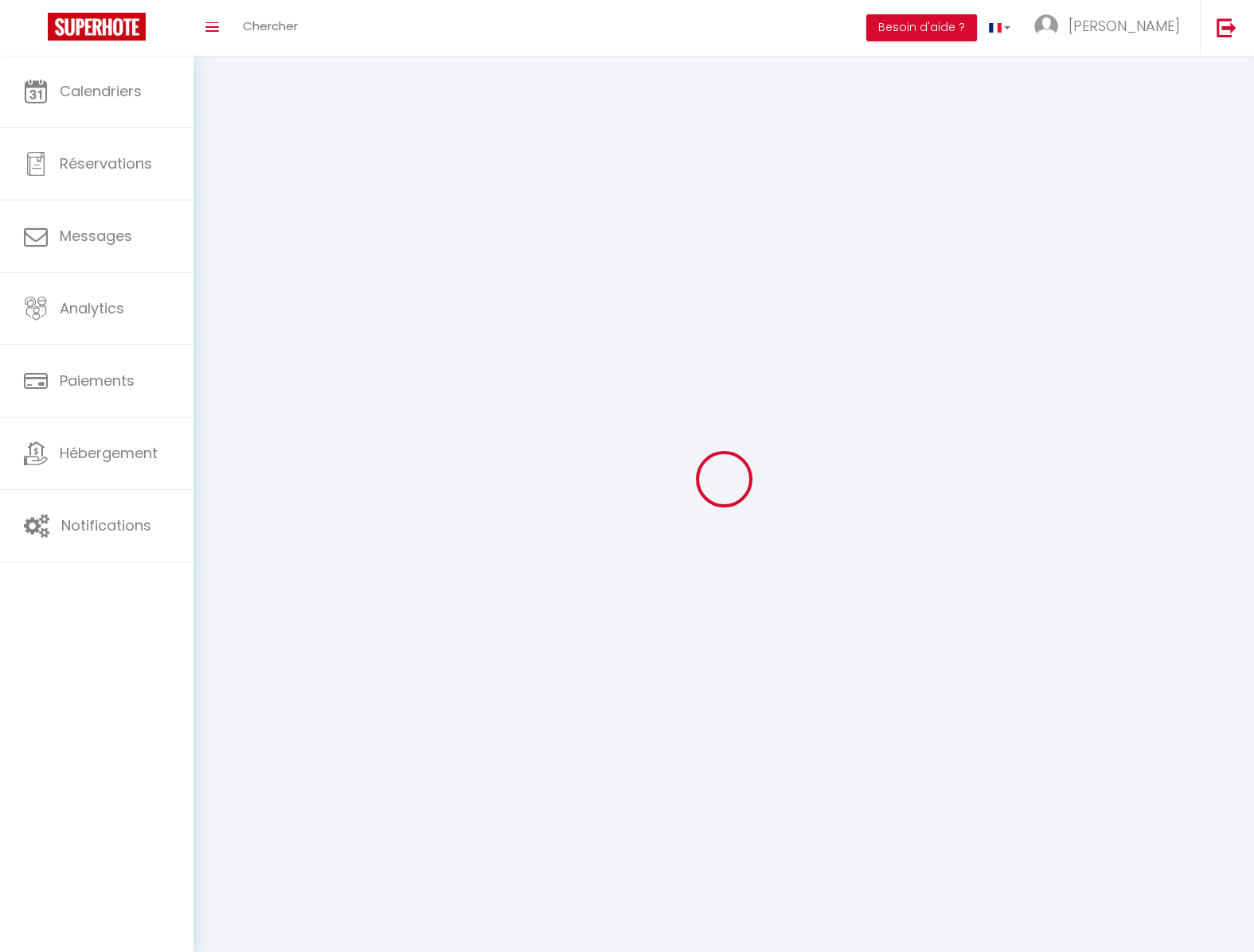
type input "[PERSON_NAME]"
type input "Morize"
type input "[PHONE_NUMBER]"
type input "ch Chantemerle 16"
type input "1807"
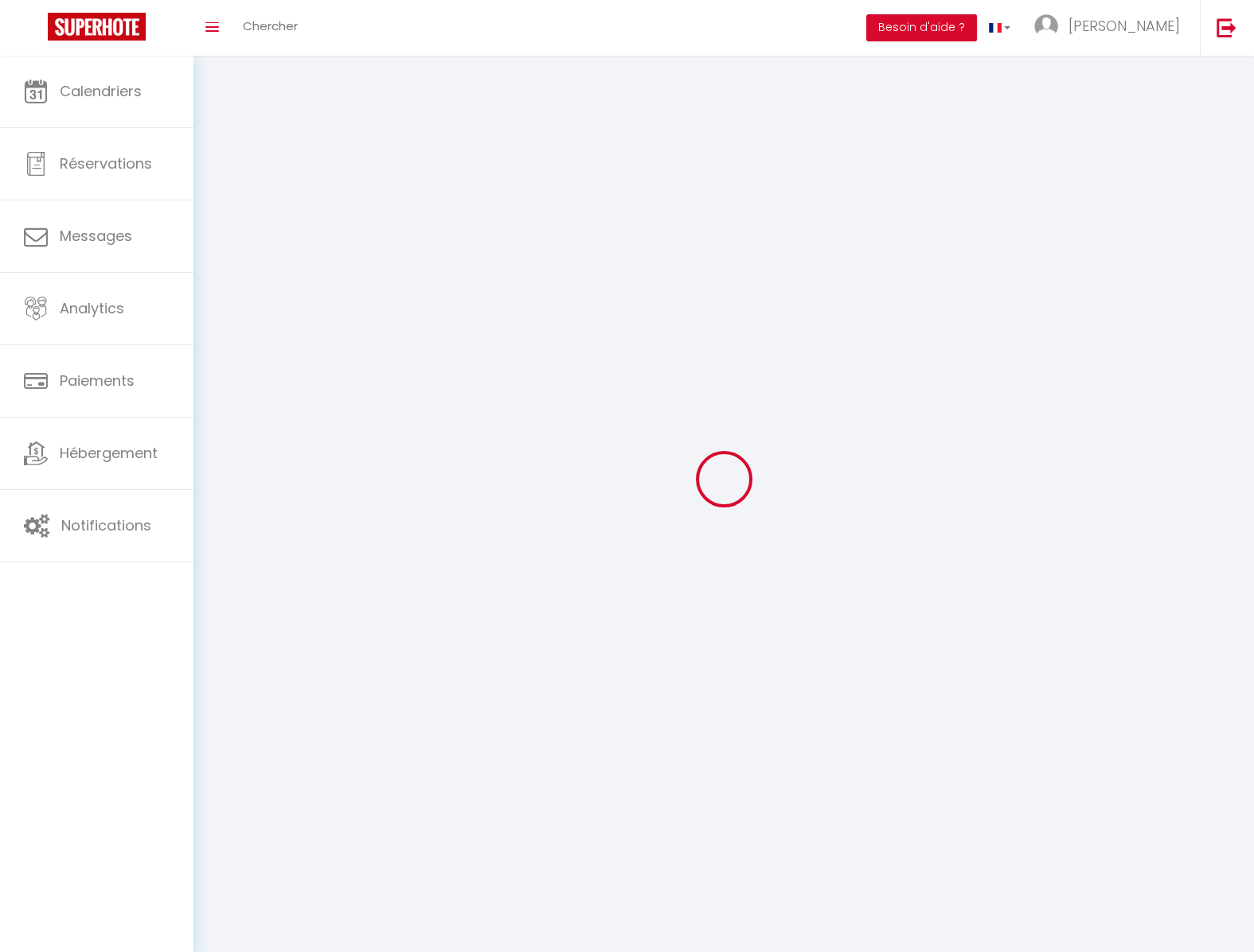
type input "Blonay"
type input "Ig6XlSDnNvcJlamLMw9lIHqN7"
type input "JQn3yJvTEKTQ3Nl0mml1MXLb8"
type input "[URL][DOMAIN_NAME]"
select select "208"
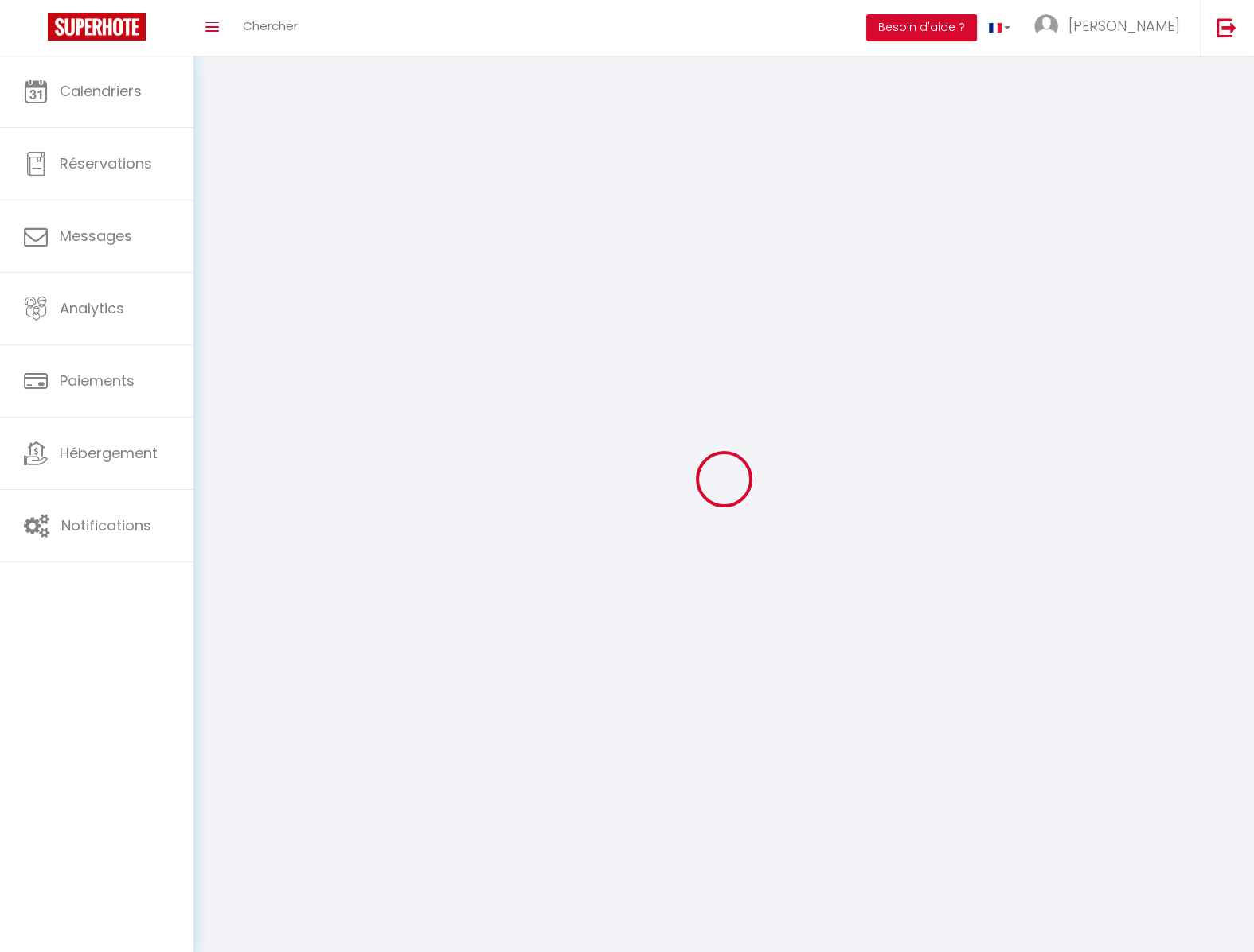
select select "28"
select select "fr"
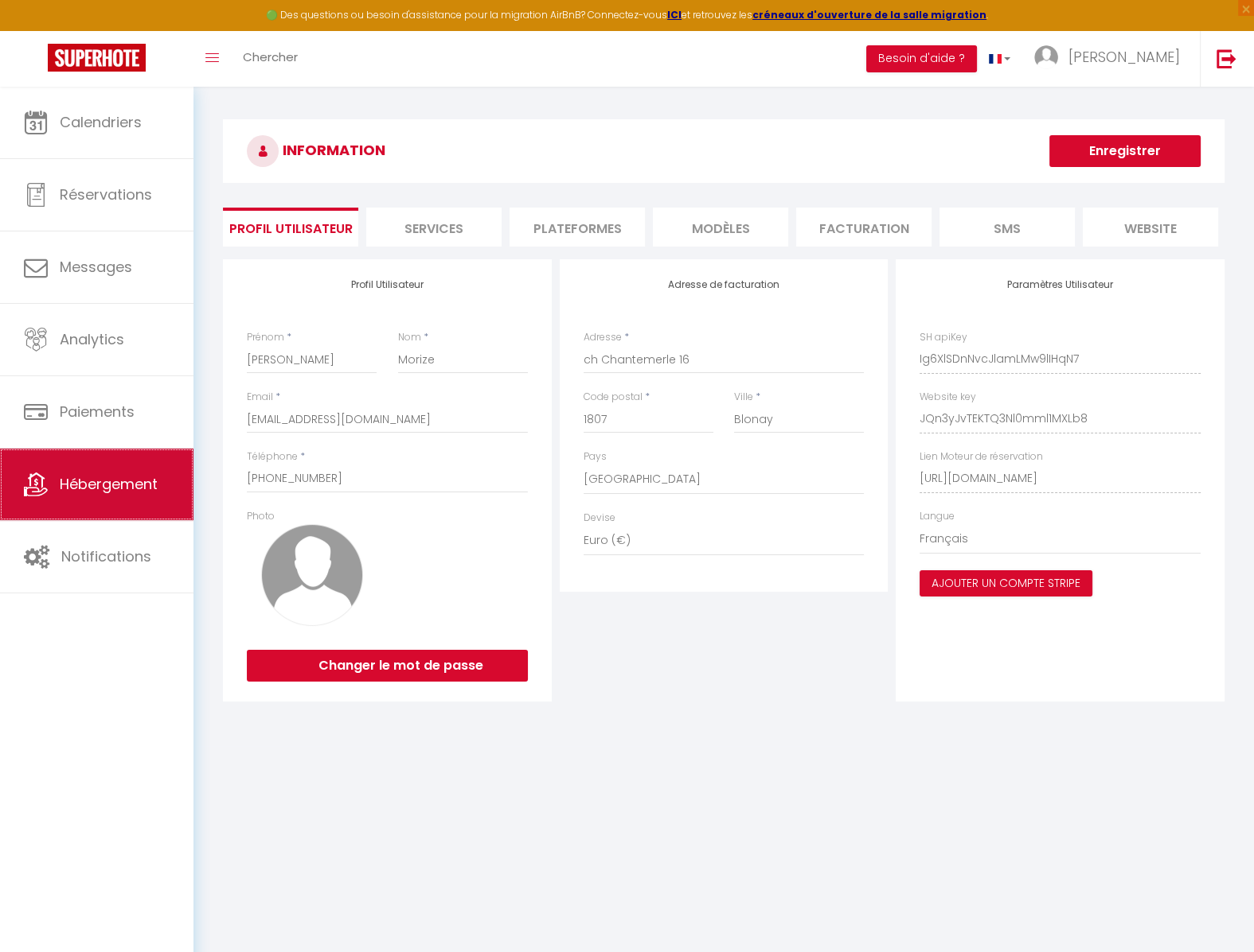
click at [128, 477] on link "Hébergement" at bounding box center [97, 484] width 193 height 71
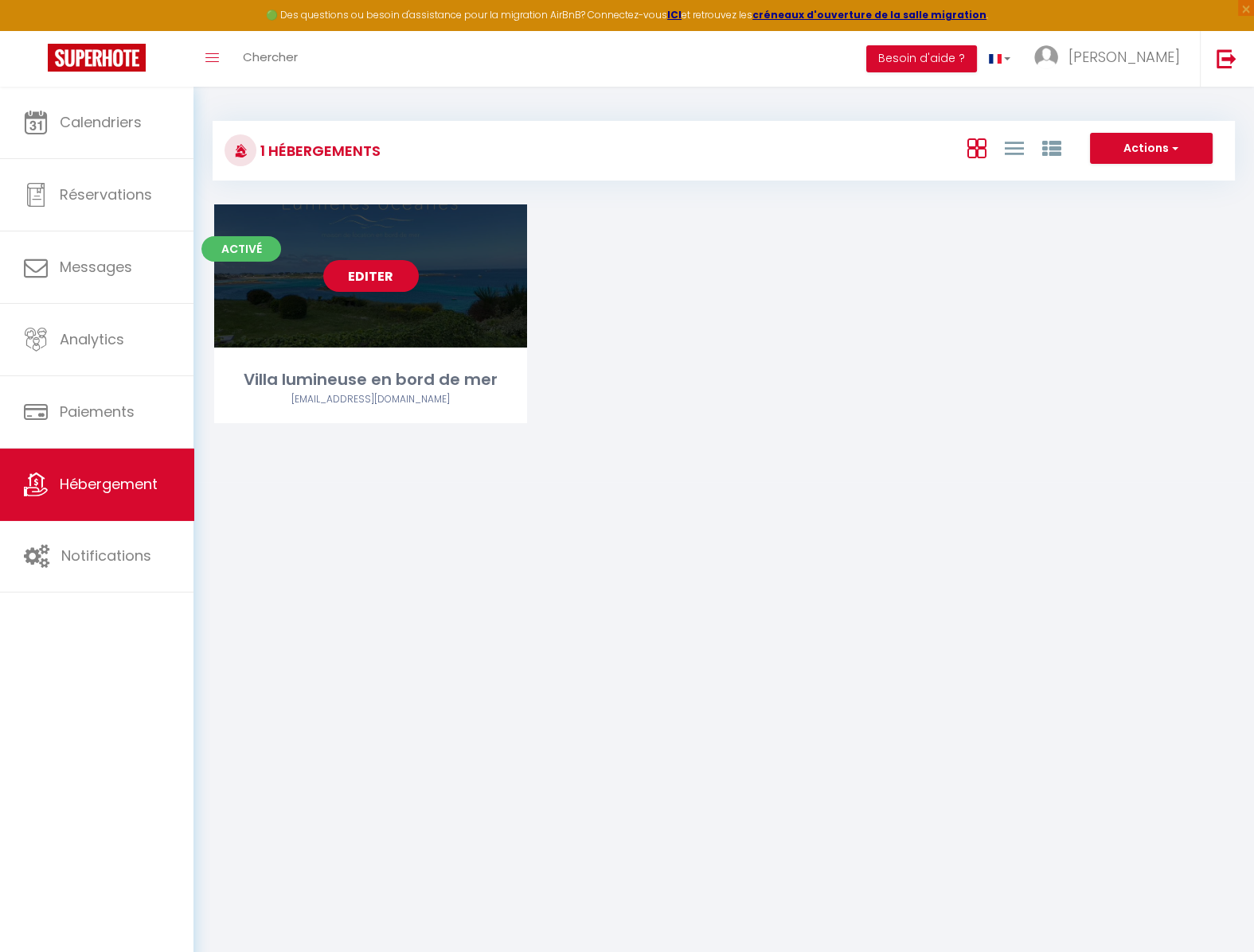
click at [364, 292] on link "Editer" at bounding box center [371, 275] width 96 height 32
select select "3"
select select "2"
select select "1"
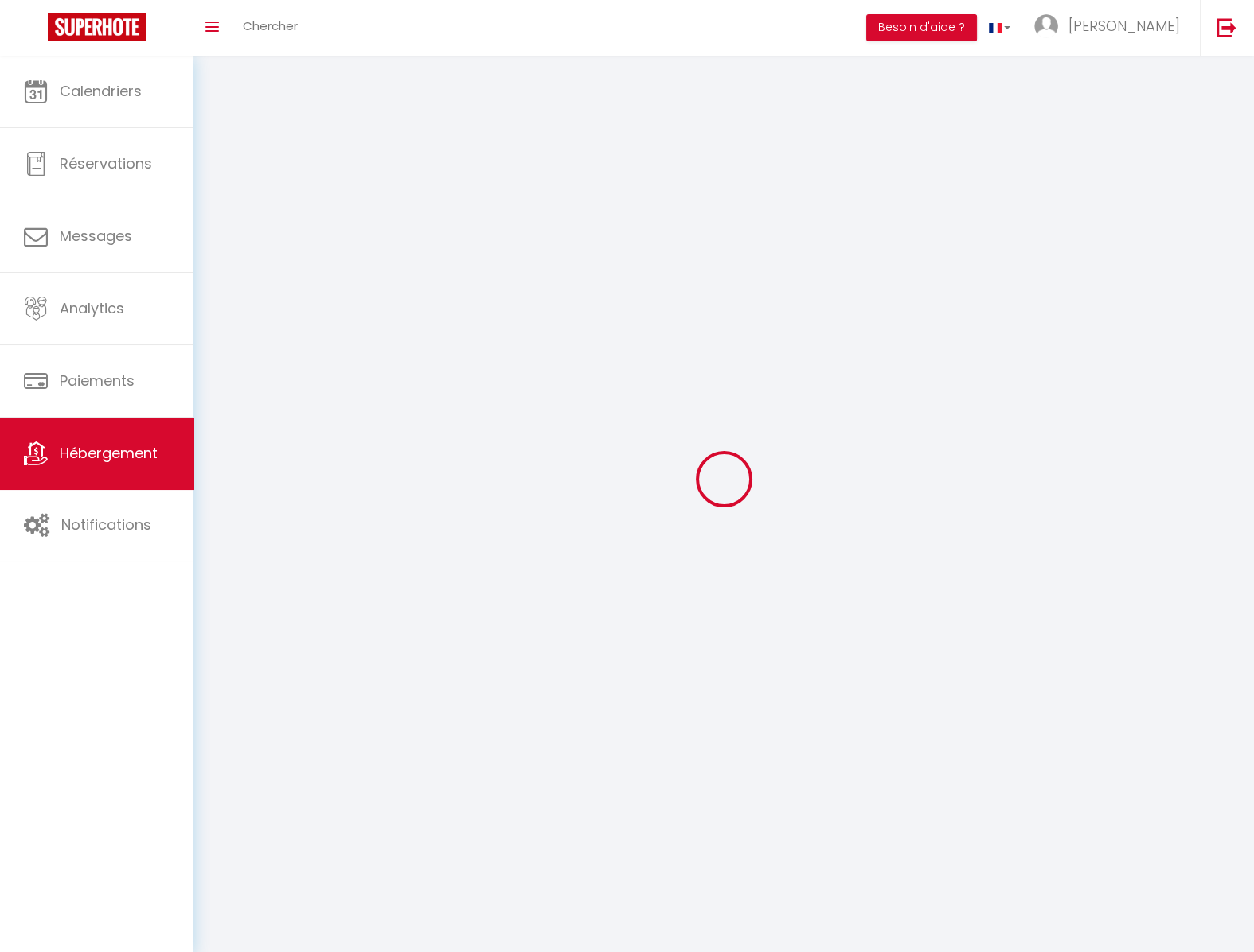
select select
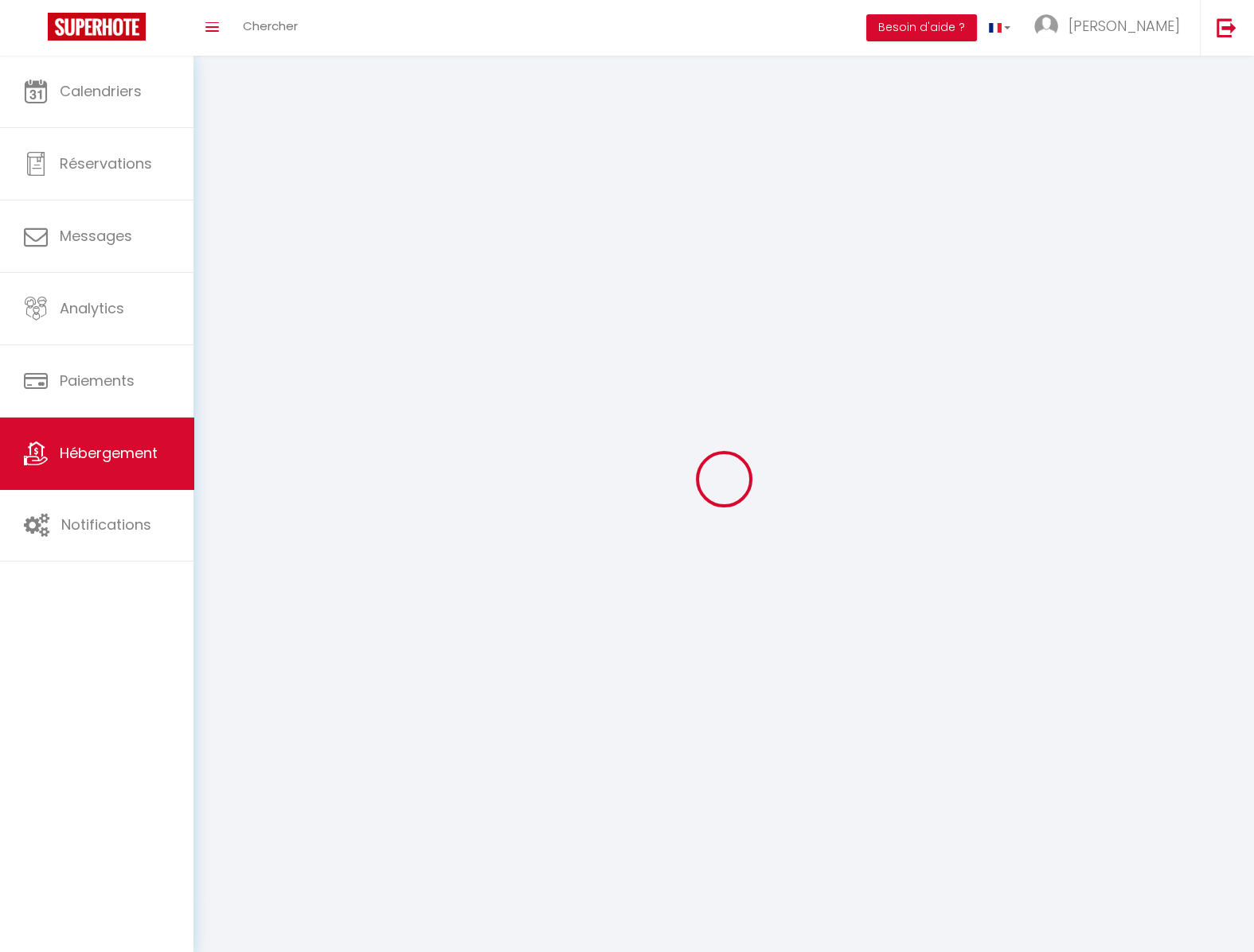
select select
checkbox input "false"
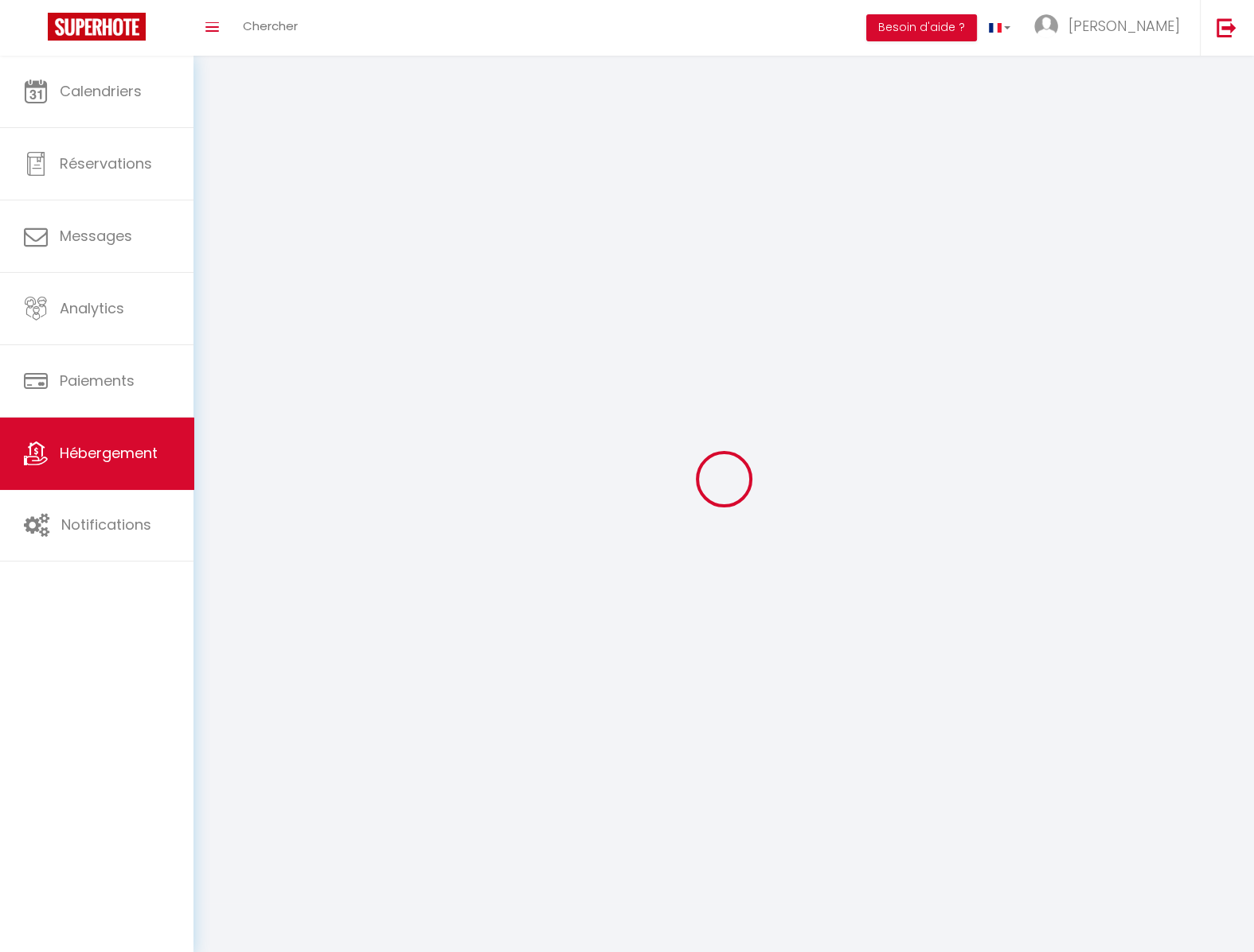
select select
select select "1"
select select
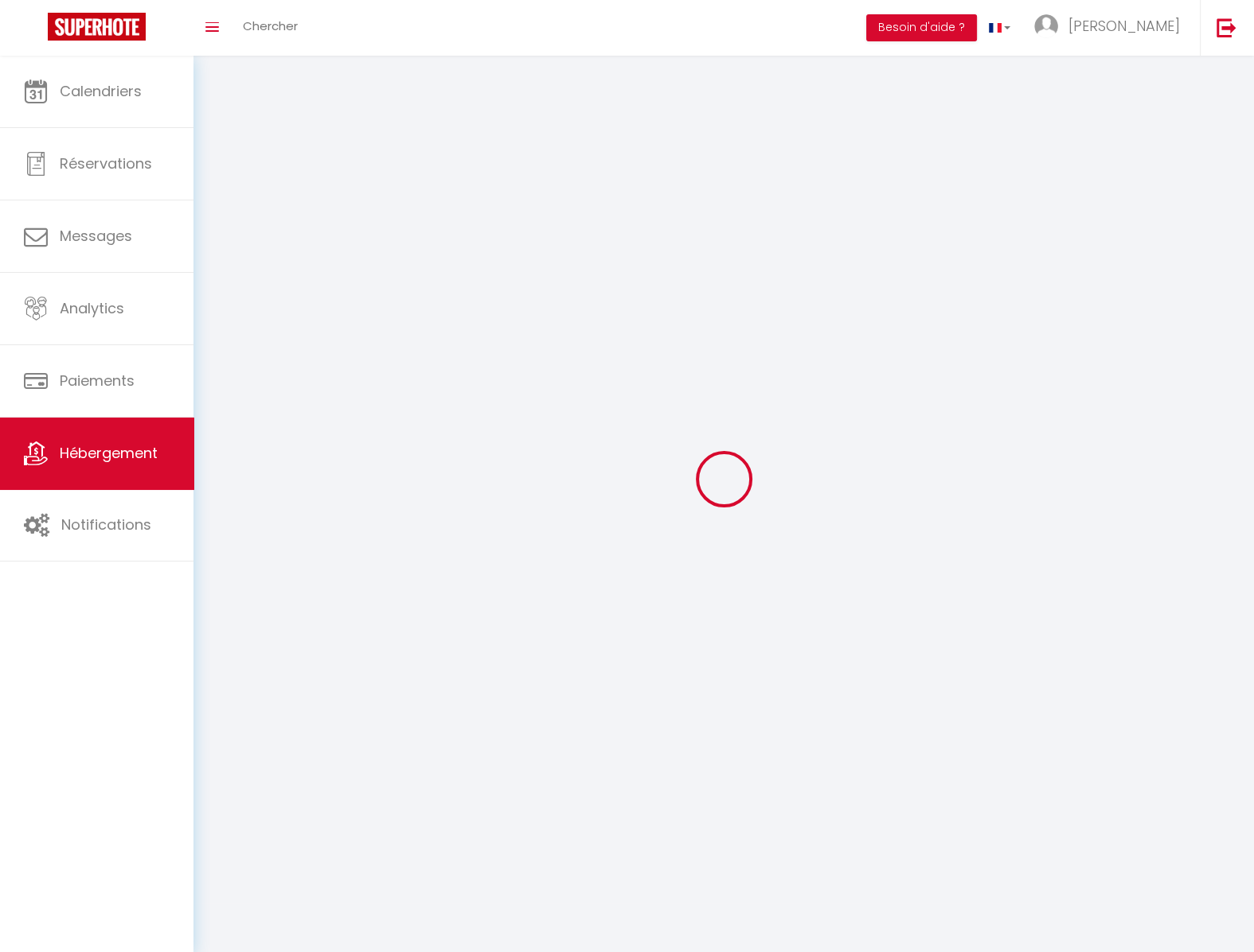
select select
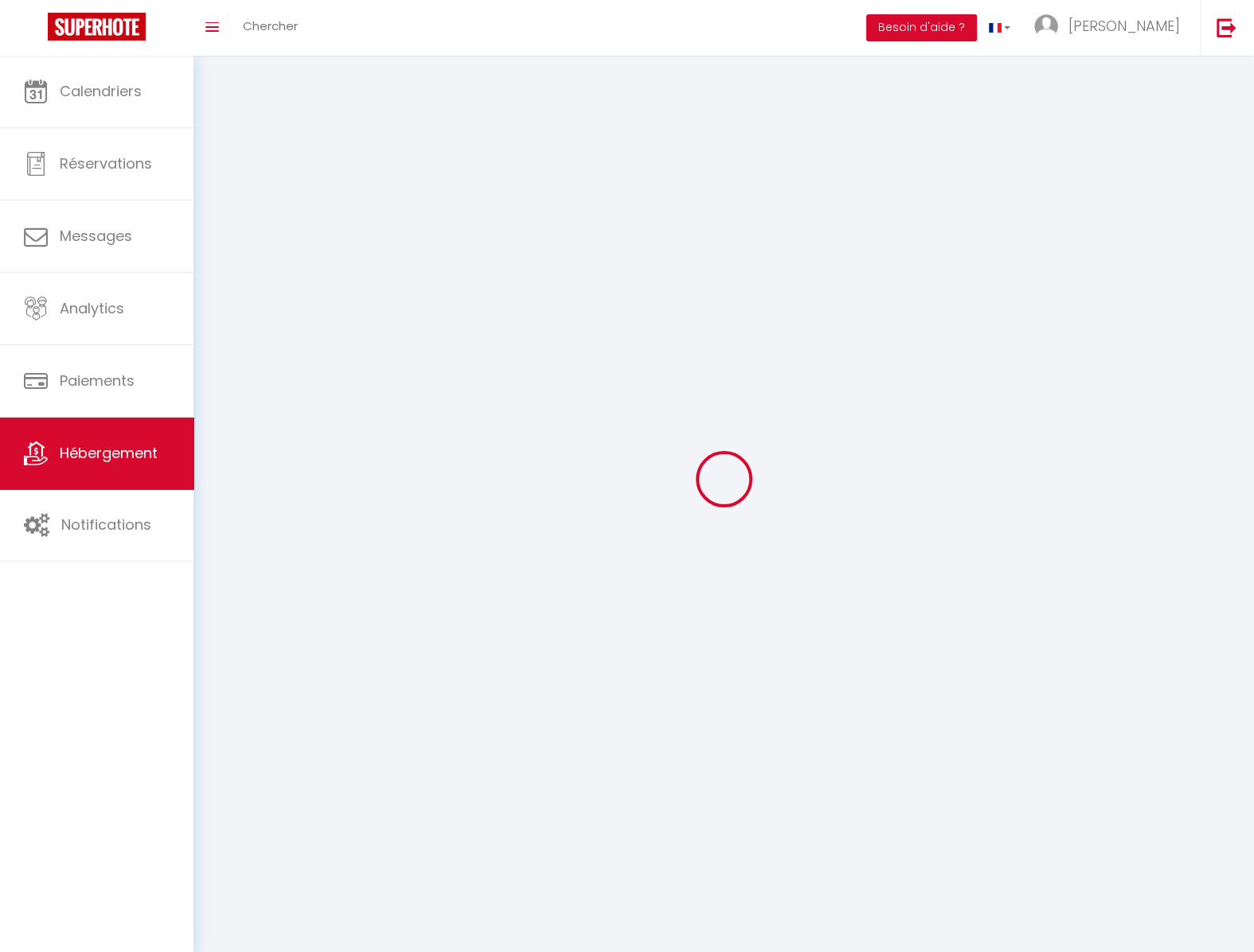
checkbox input "false"
select select "28"
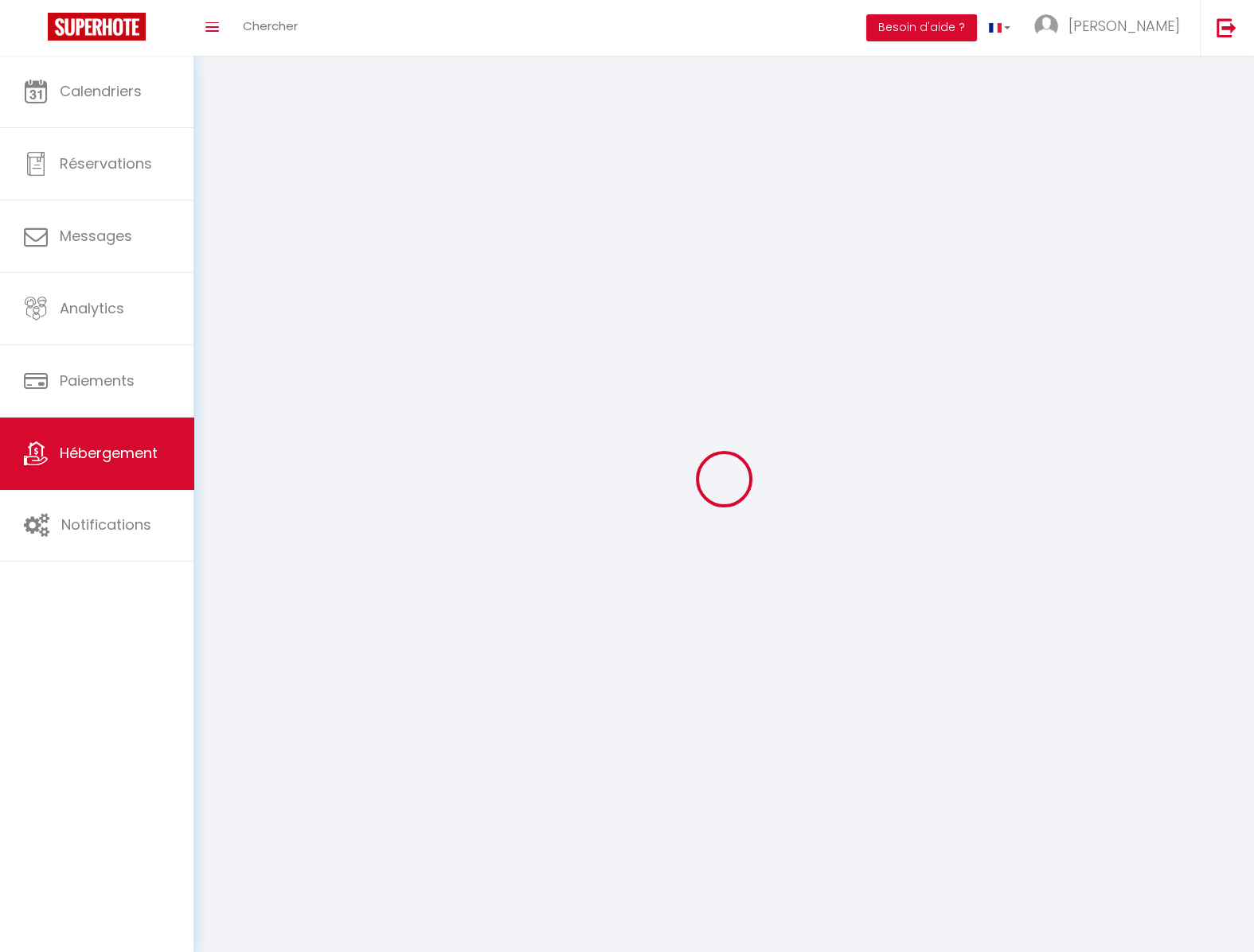
select select
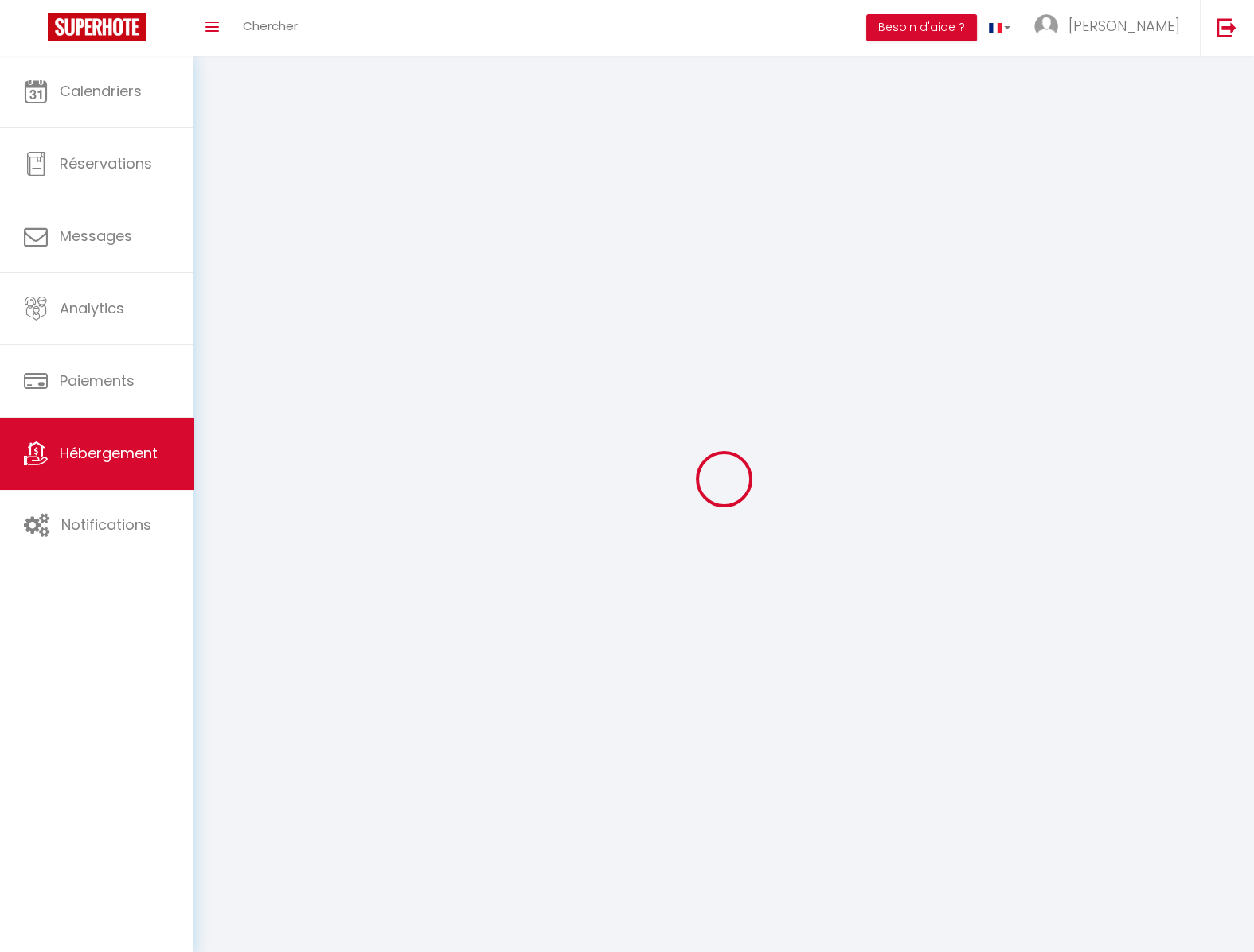
select select
checkbox input "false"
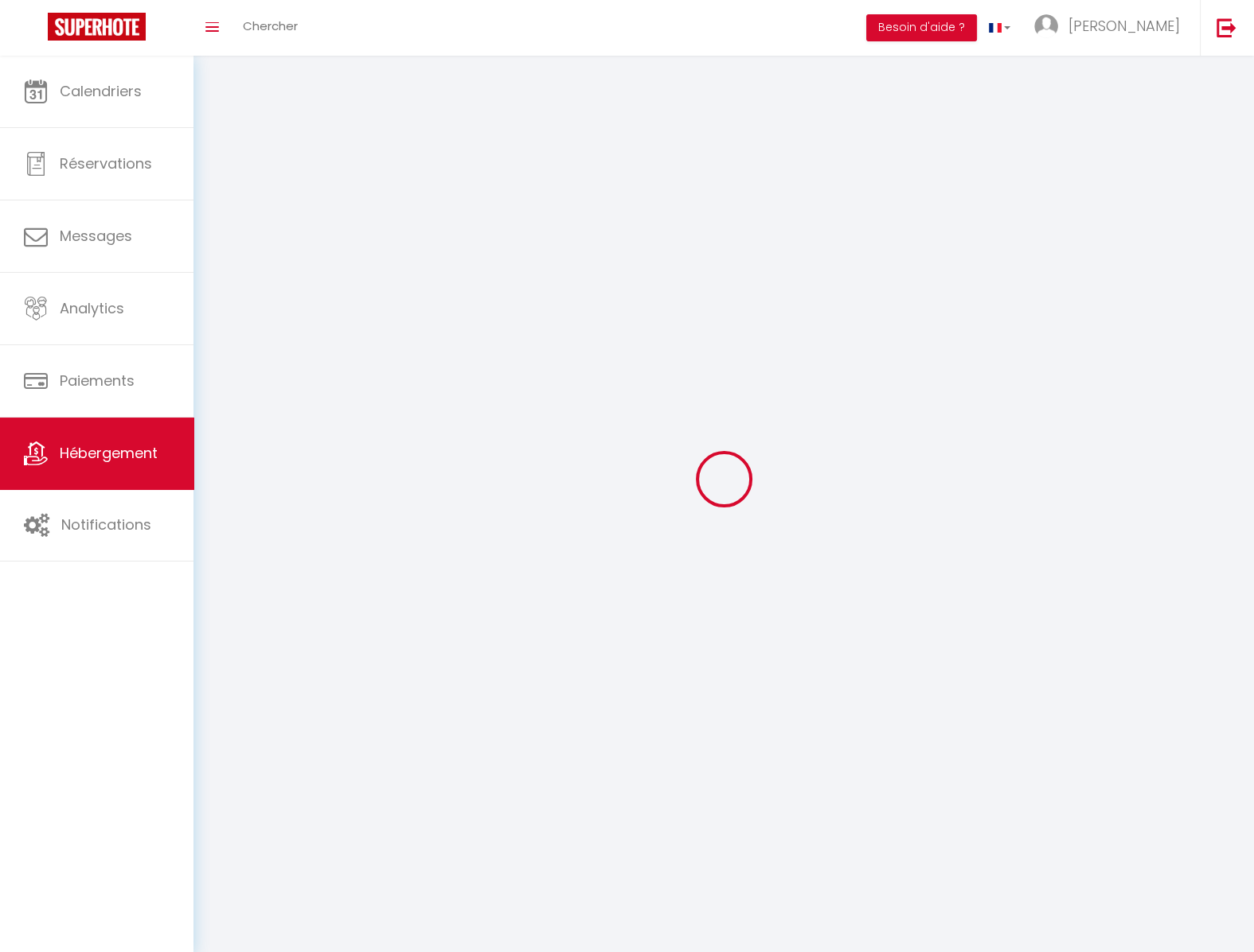
checkbox input "false"
select select
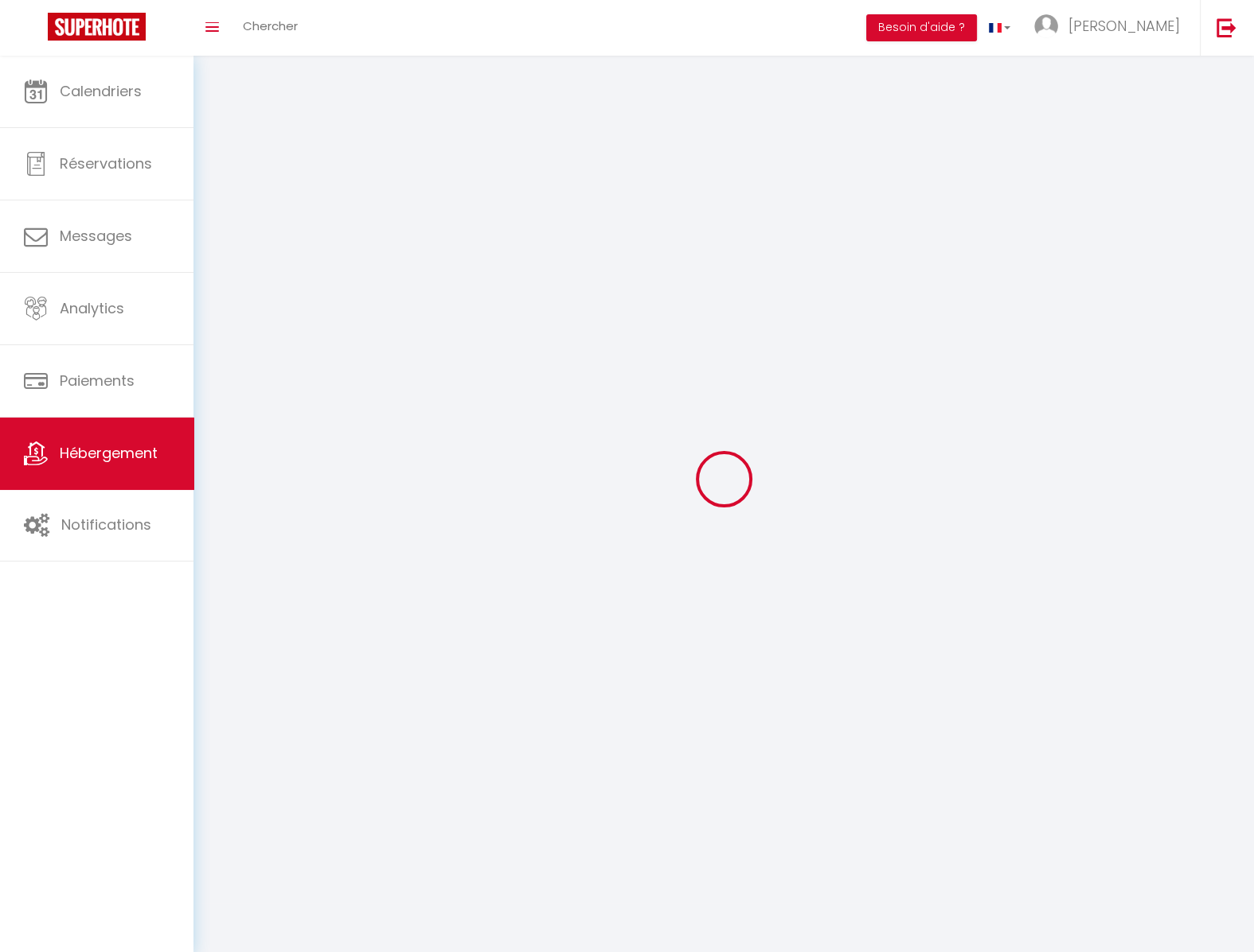
select select
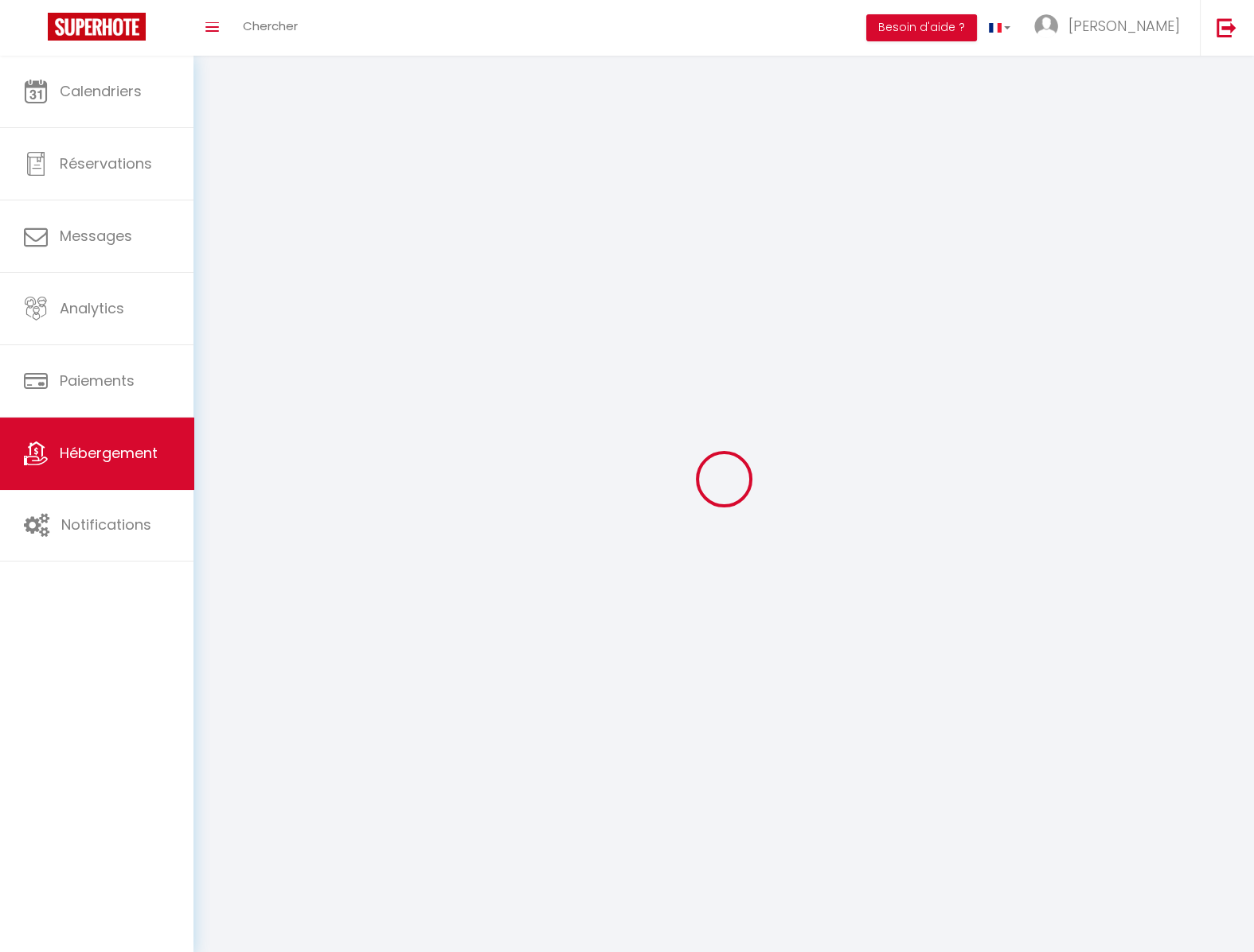
checkbox input "false"
select select
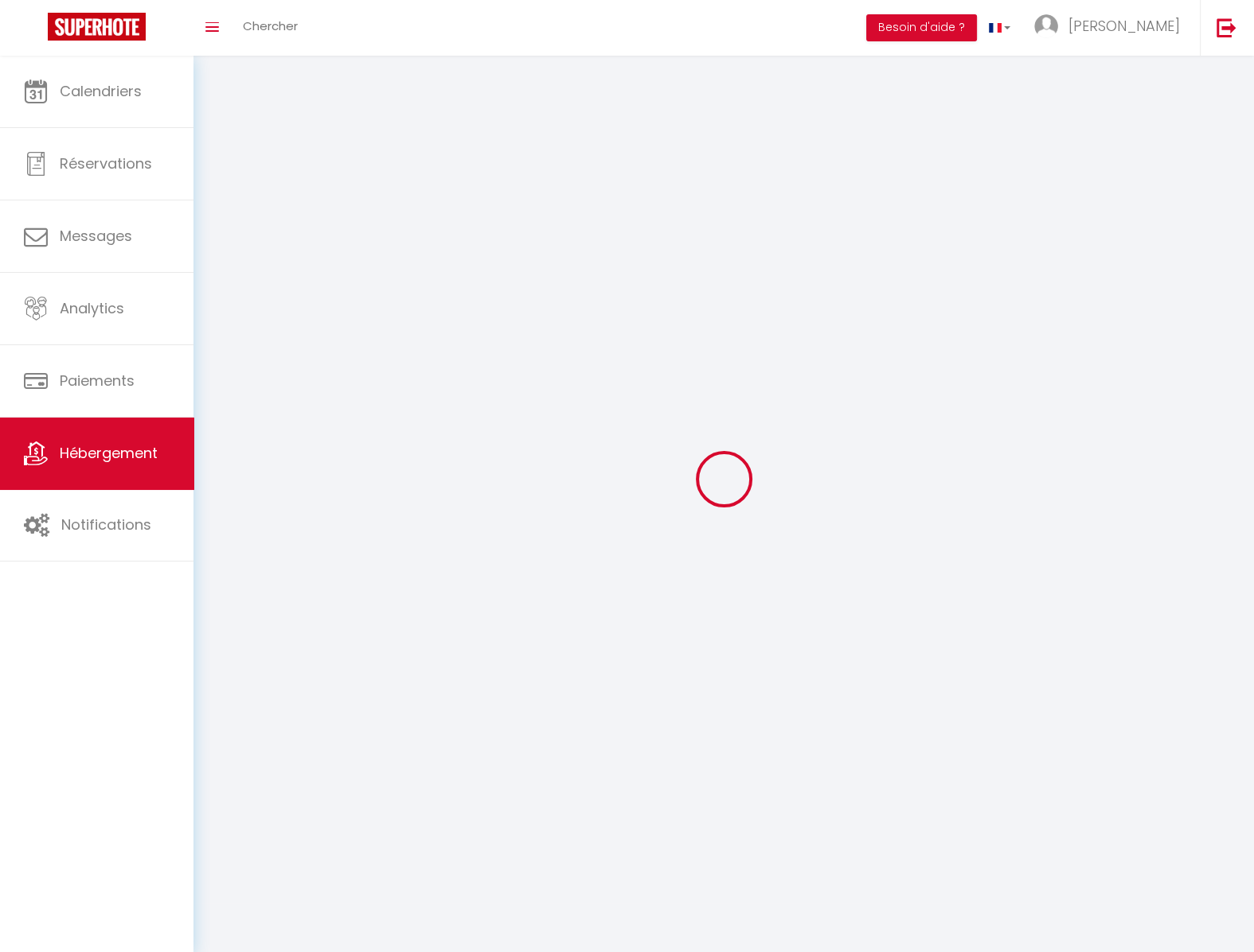
select select
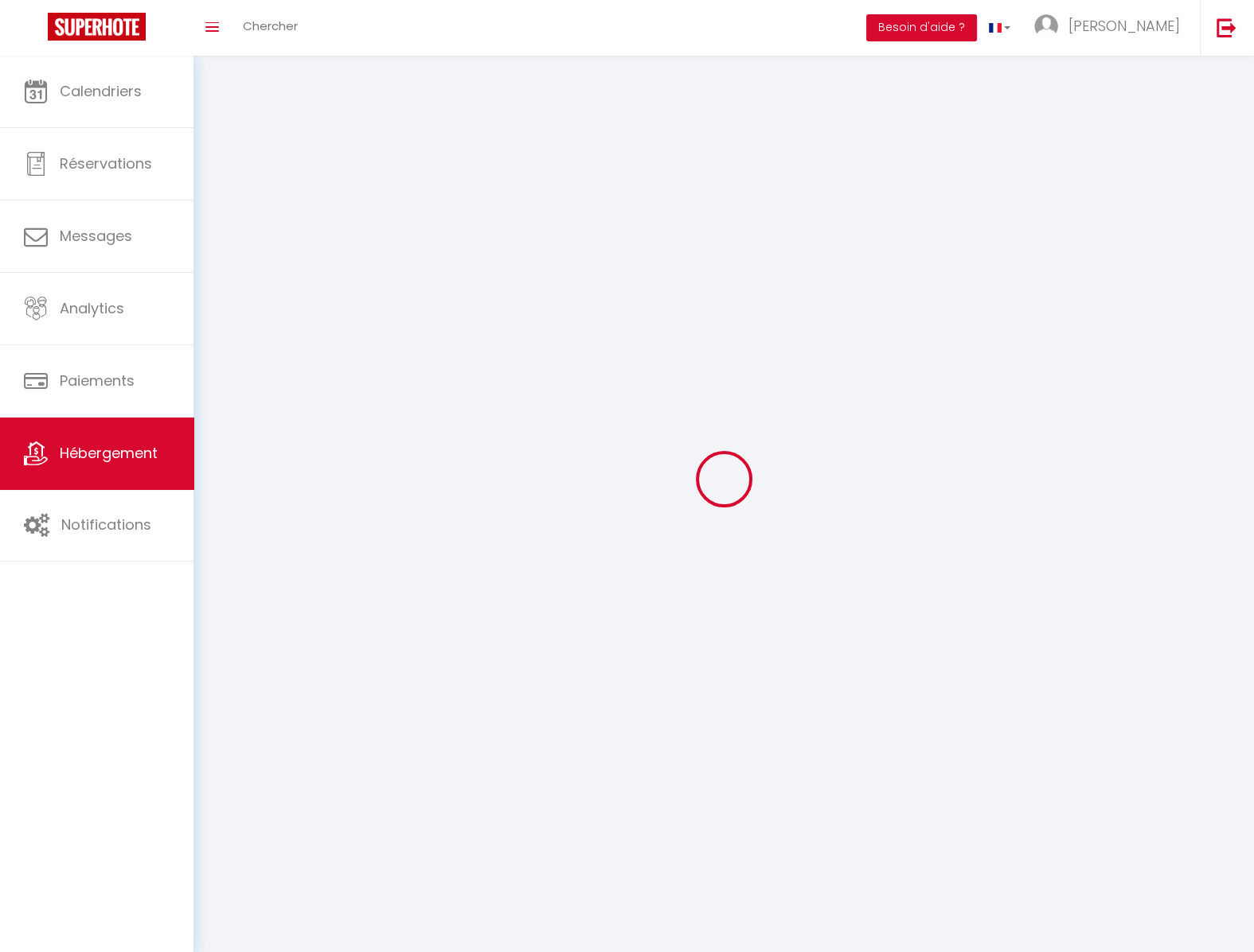
select select
checkbox input "false"
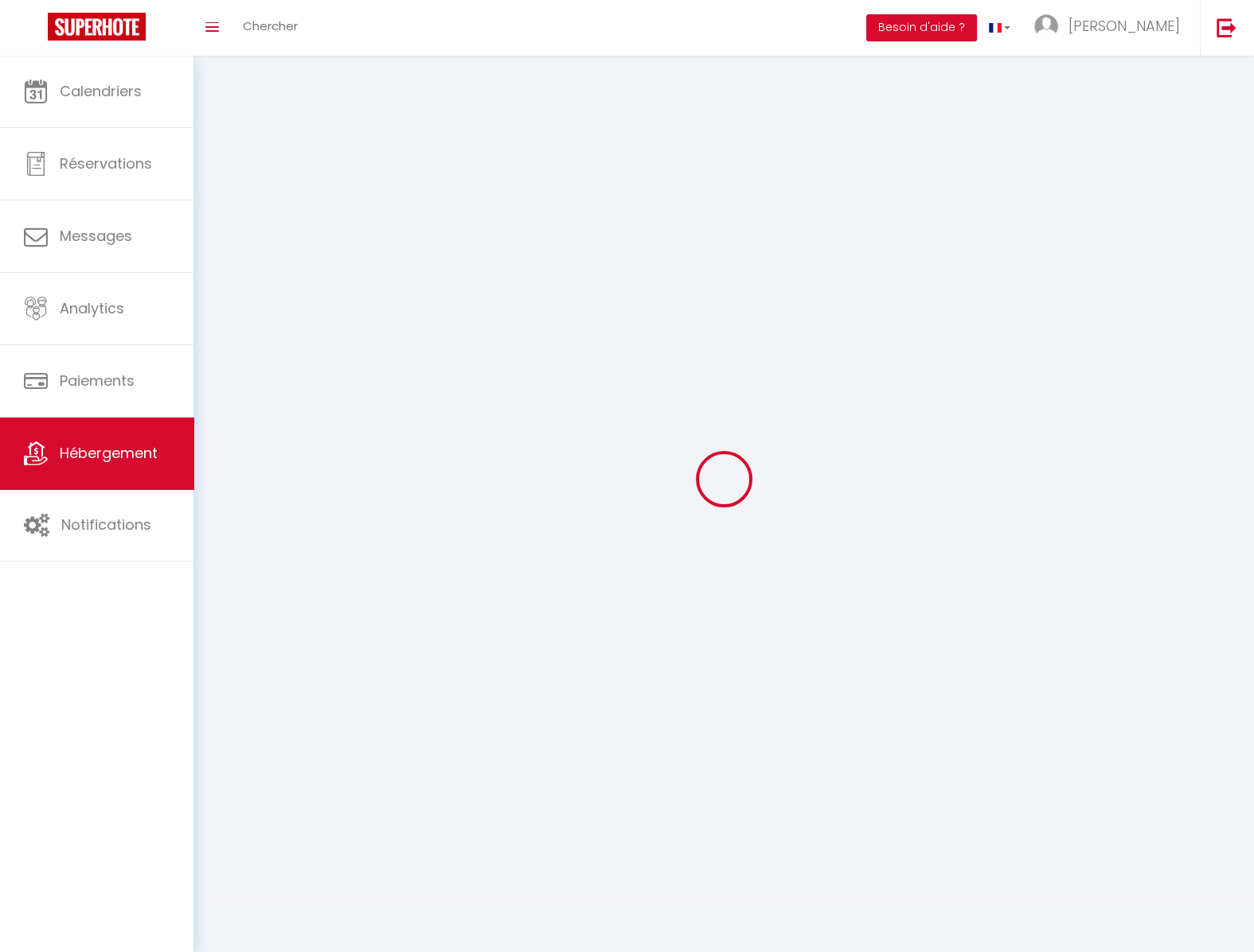
checkbox input "false"
select select
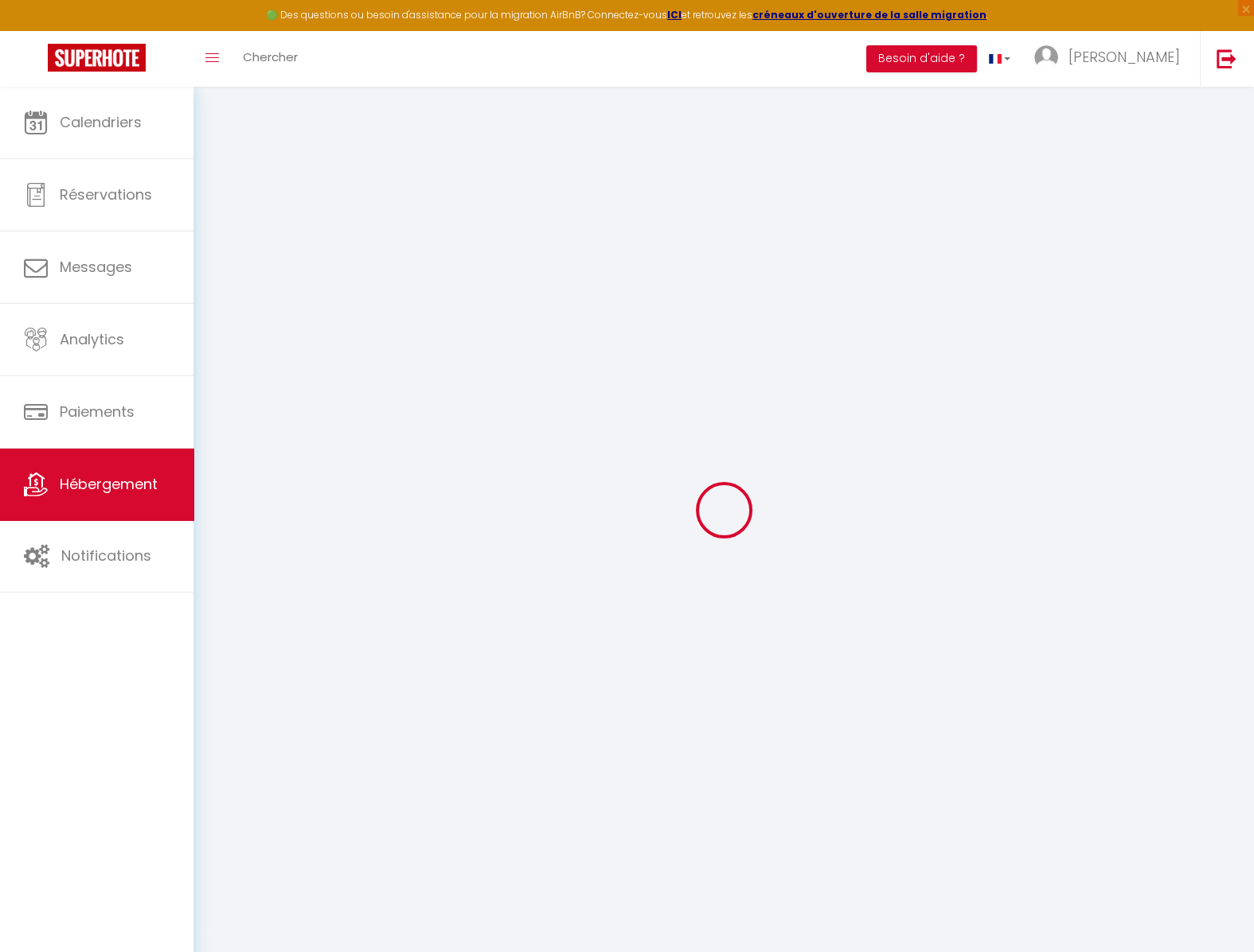
select select
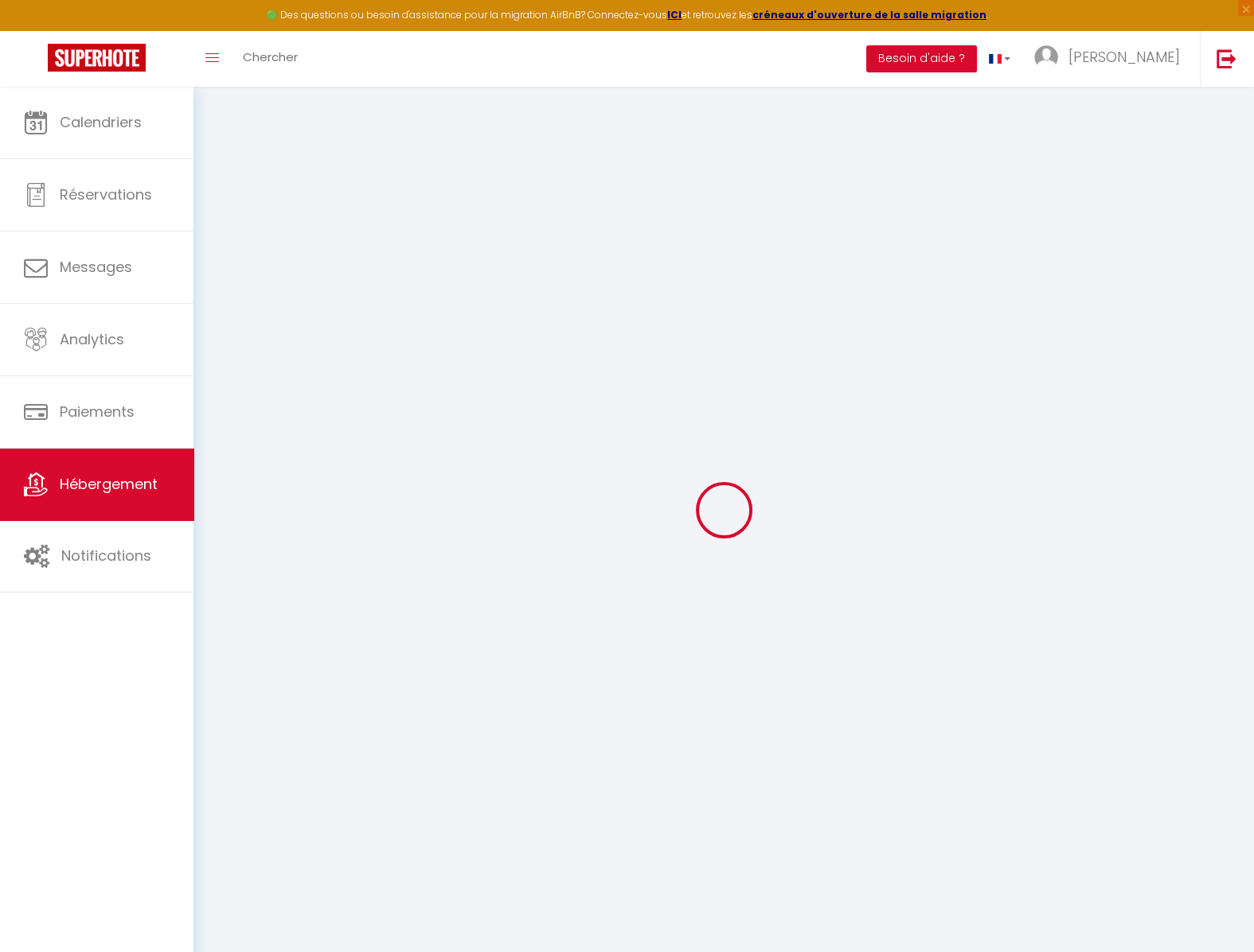
select select
checkbox input "false"
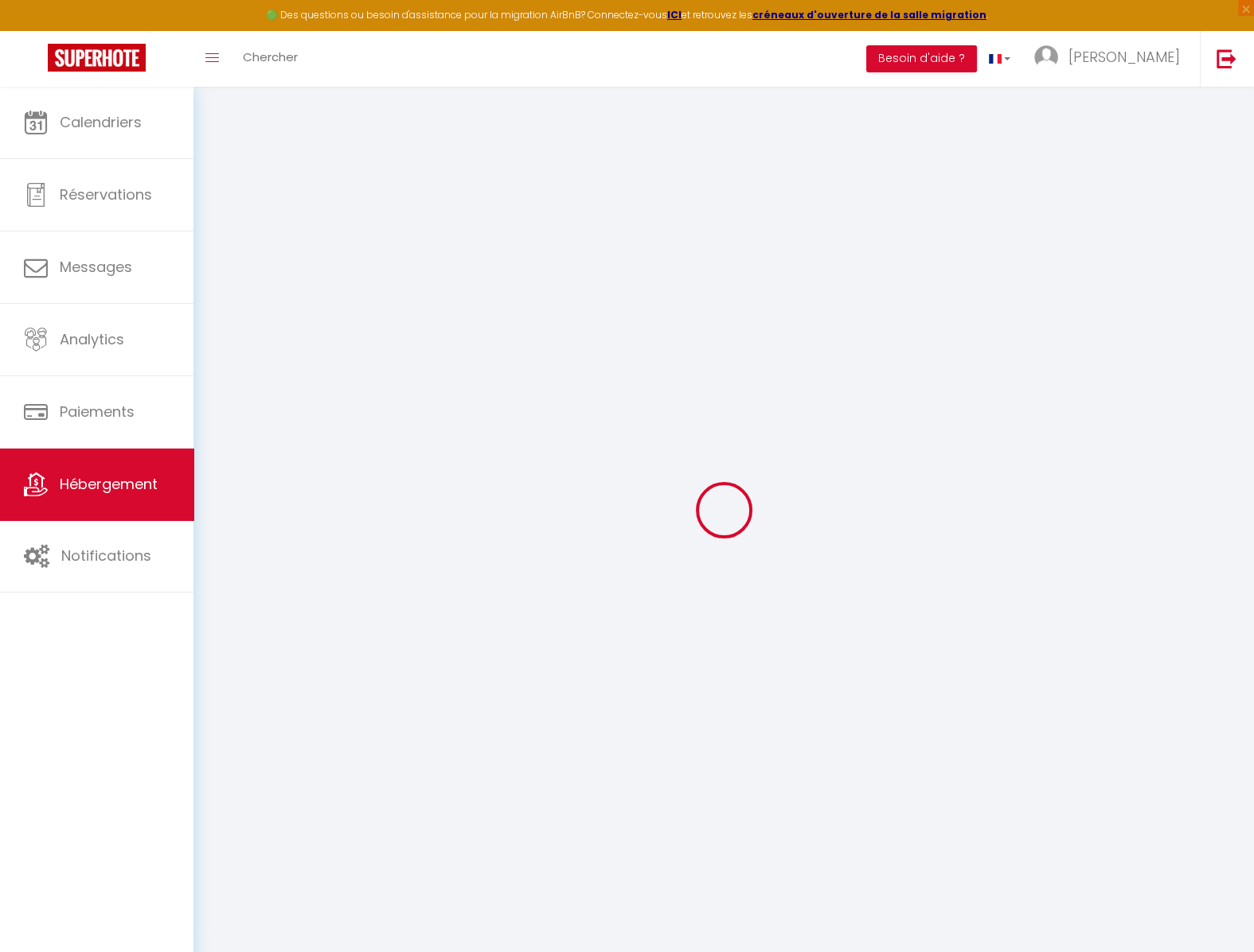
select select
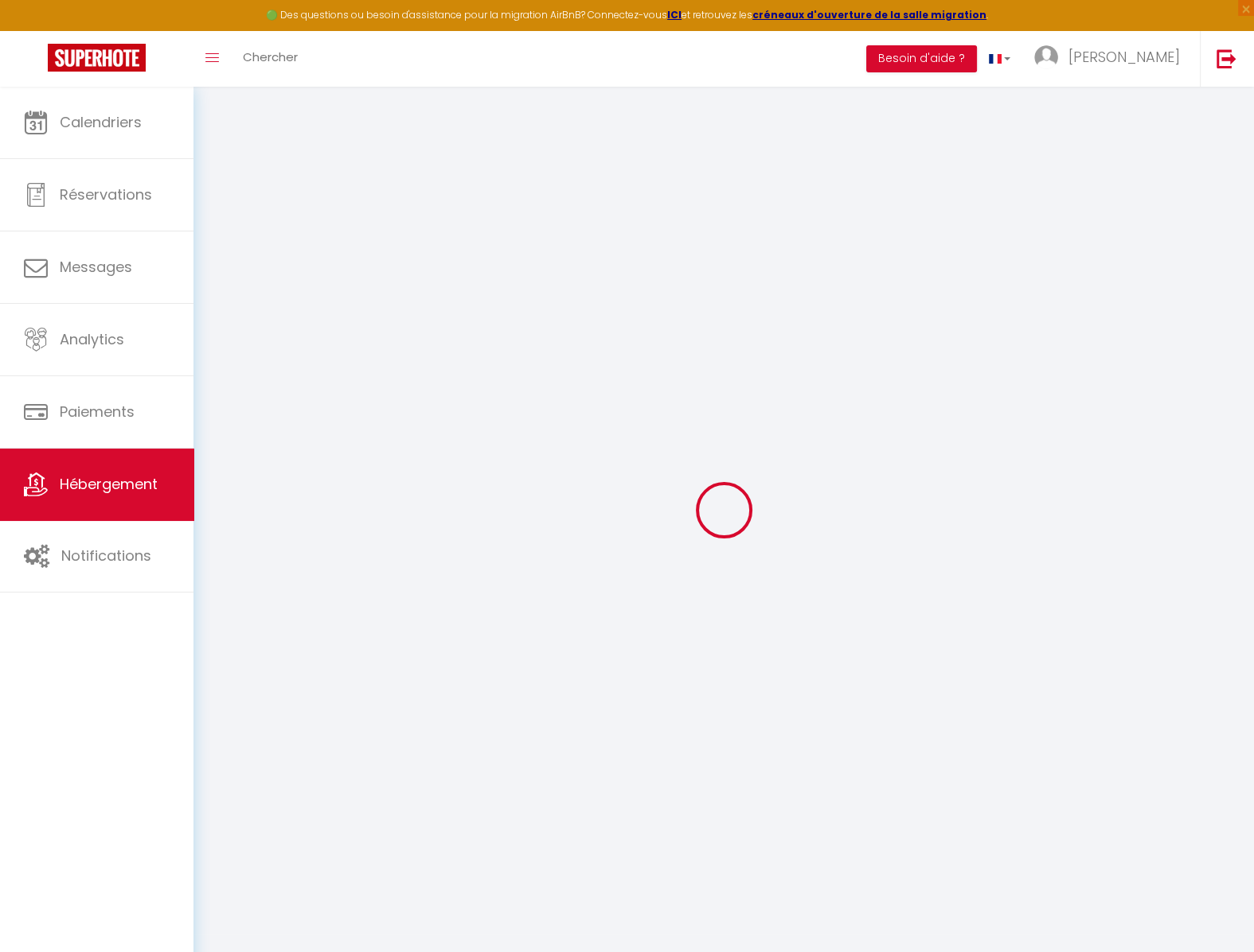
select select
checkbox input "false"
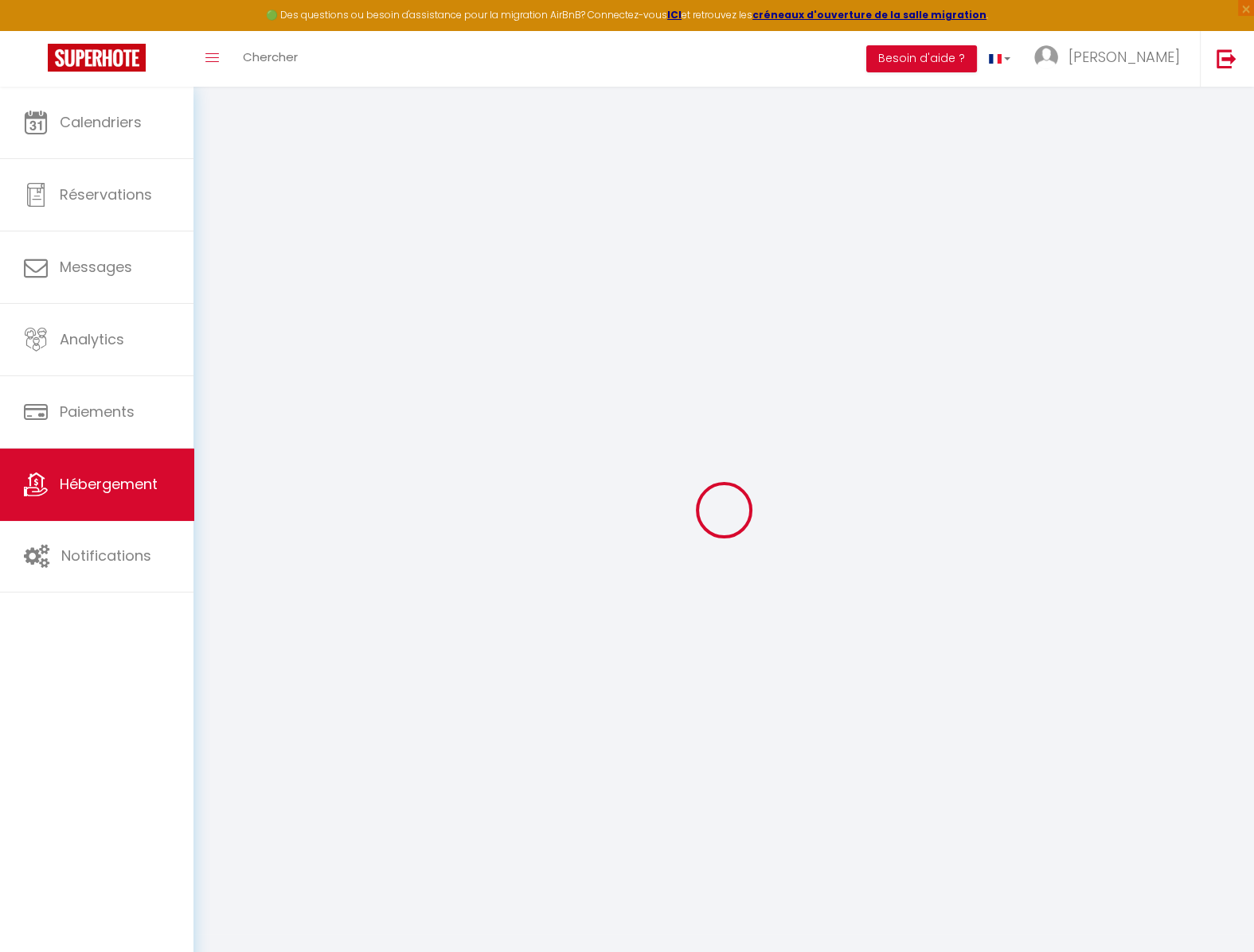
checkbox input "false"
select select
type input "Villa lumineuse en bord de mer"
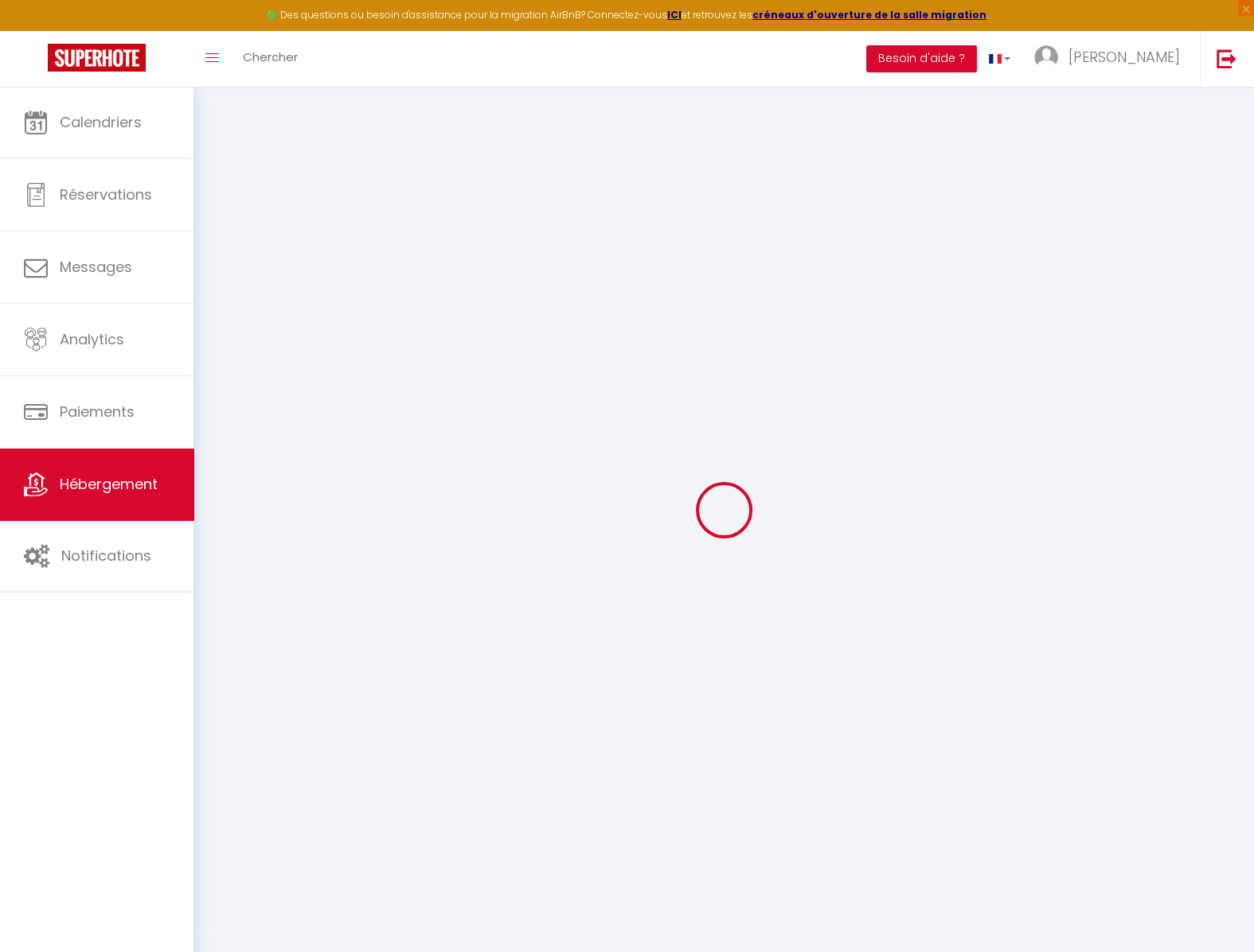
type input "[PERSON_NAME]"
type input "Morize"
type input "ch Chantemerle 16"
type input "1807"
type input "Blonay / Suisse"
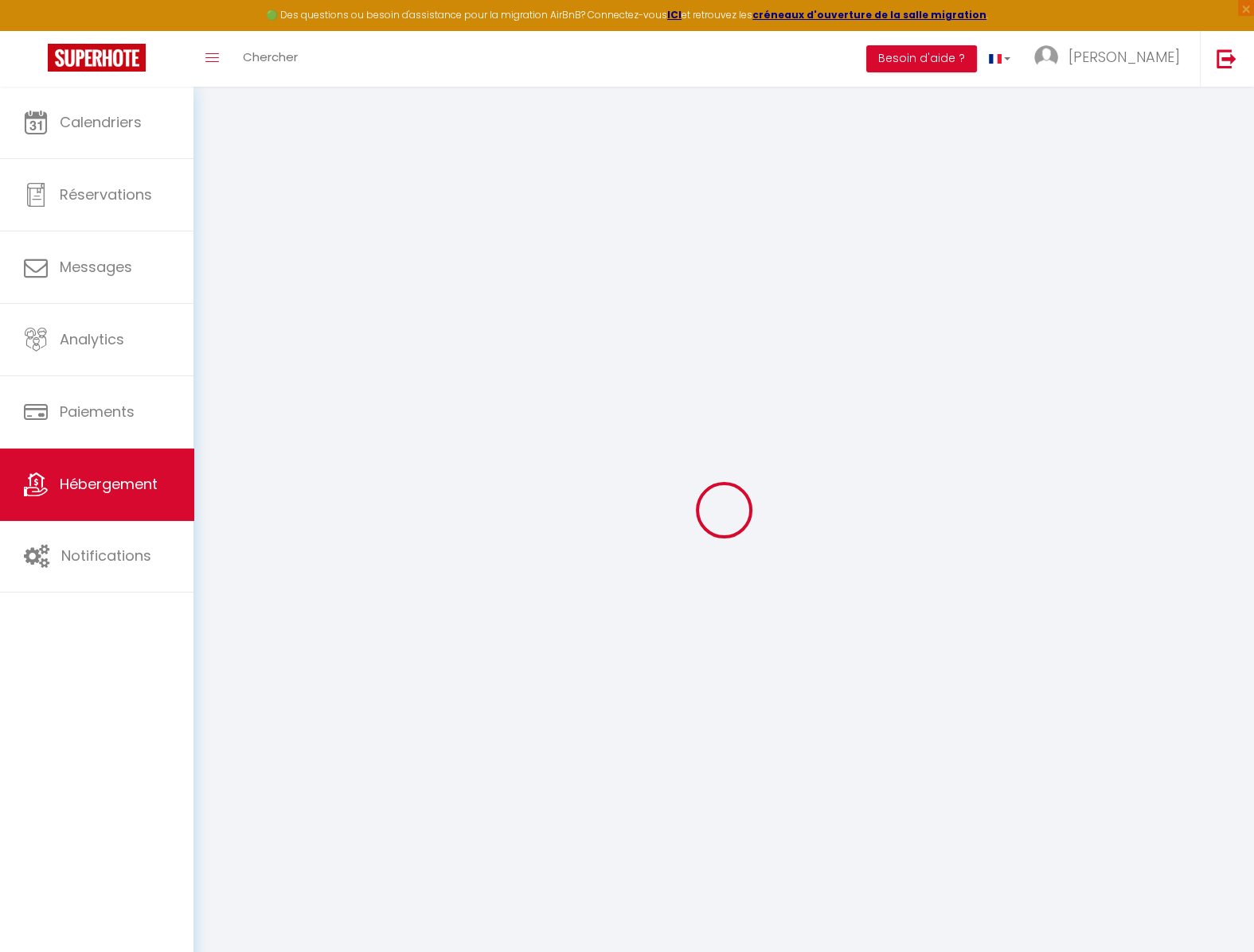
select select "houses"
select select "10"
select select "5"
select select "3"
type input "200"
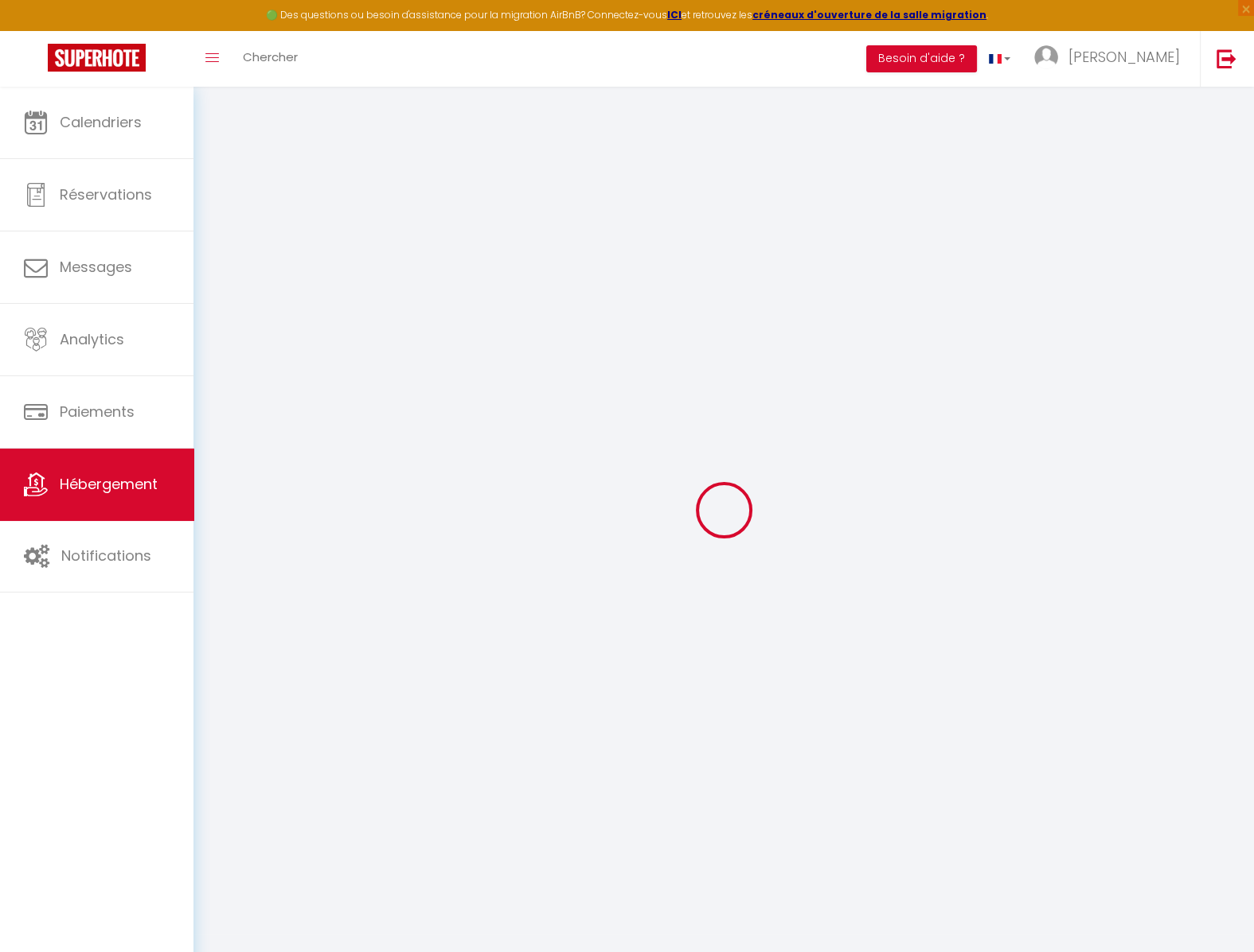
type input "150"
type input "1.45"
type input "1500"
select select
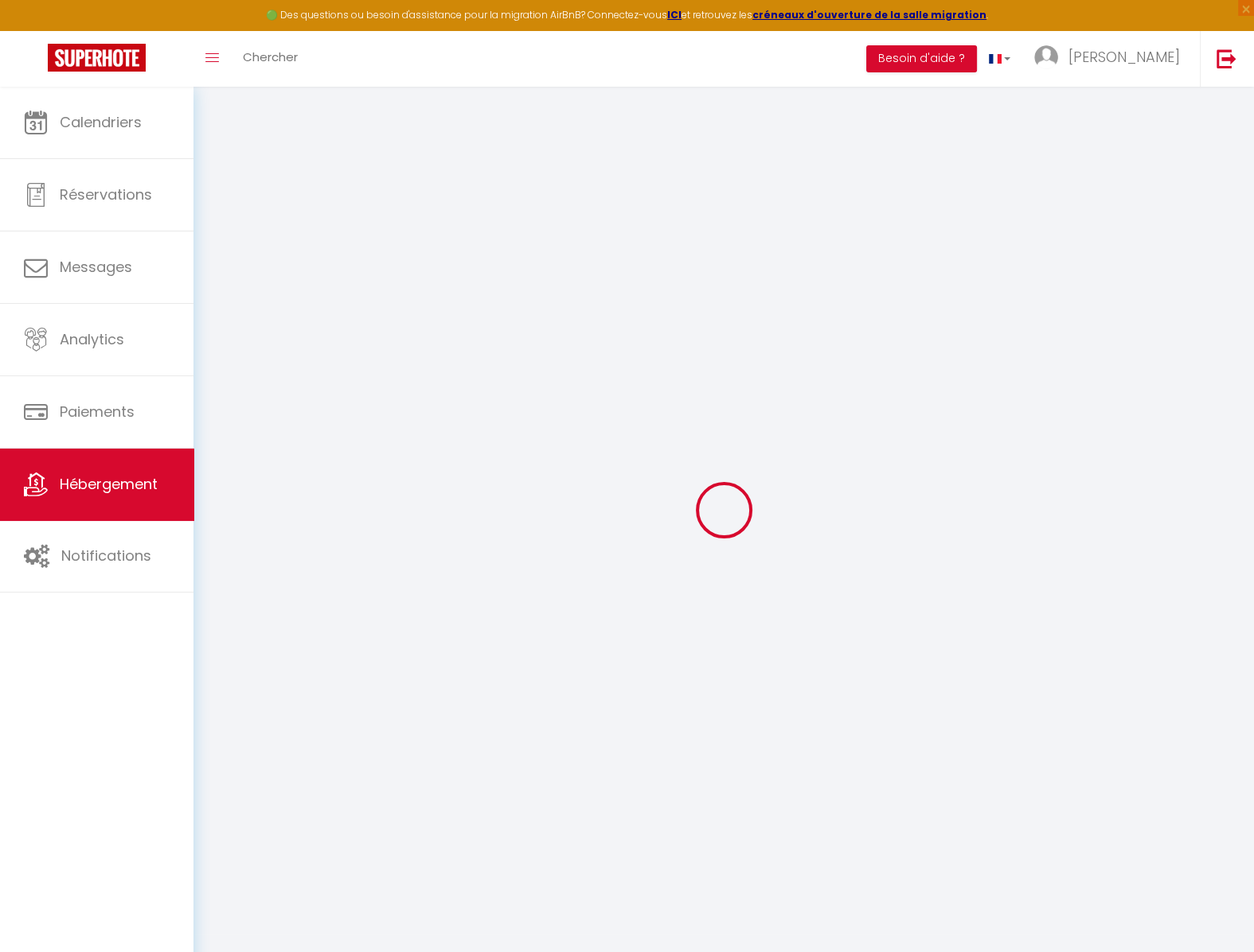
select select
type input "113 Porz Doun"
type input "29880"
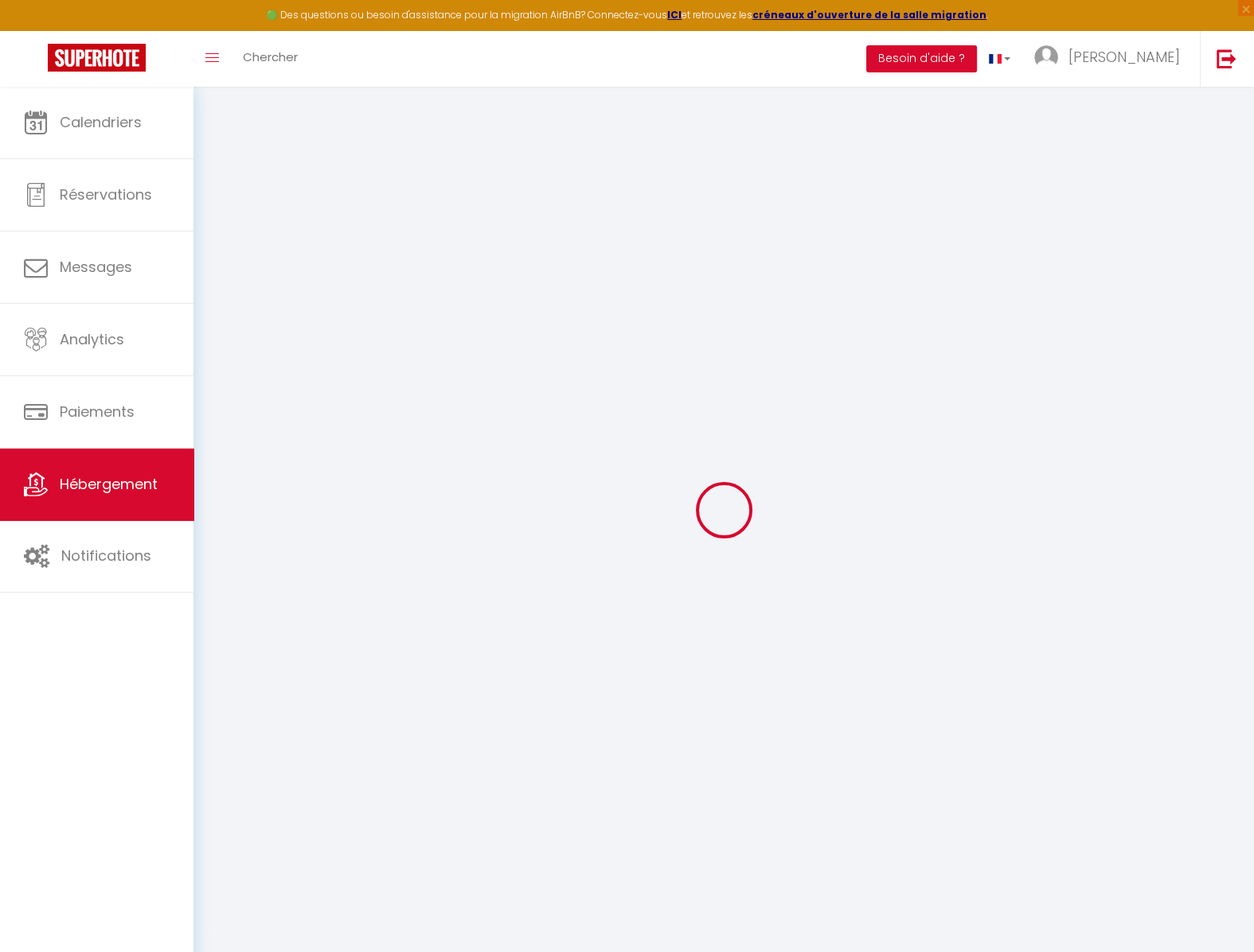
type input "Plouguerneau"
type input "[EMAIL_ADDRESS][DOMAIN_NAME]"
select select
checkbox input "false"
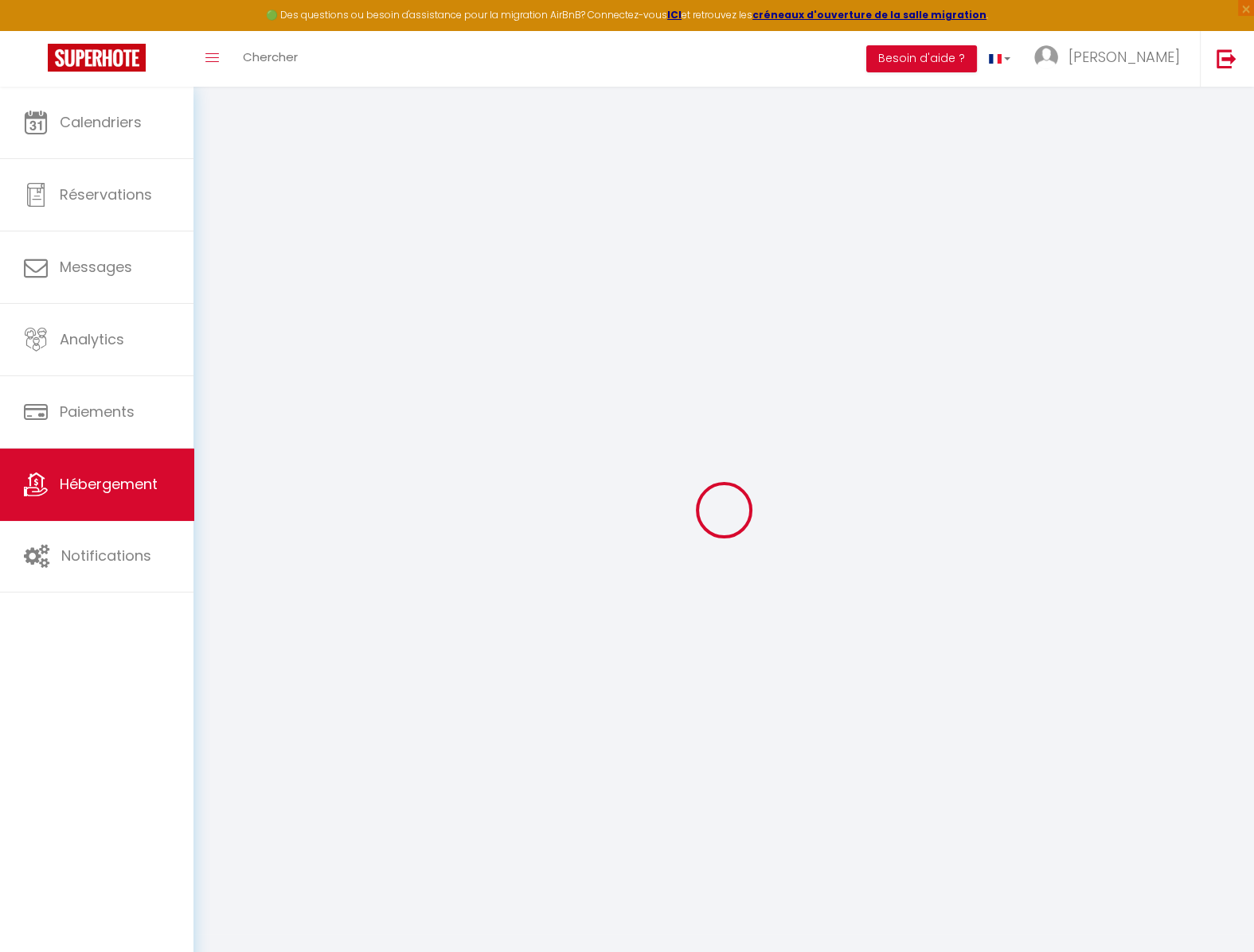
checkbox input "false"
type input "0"
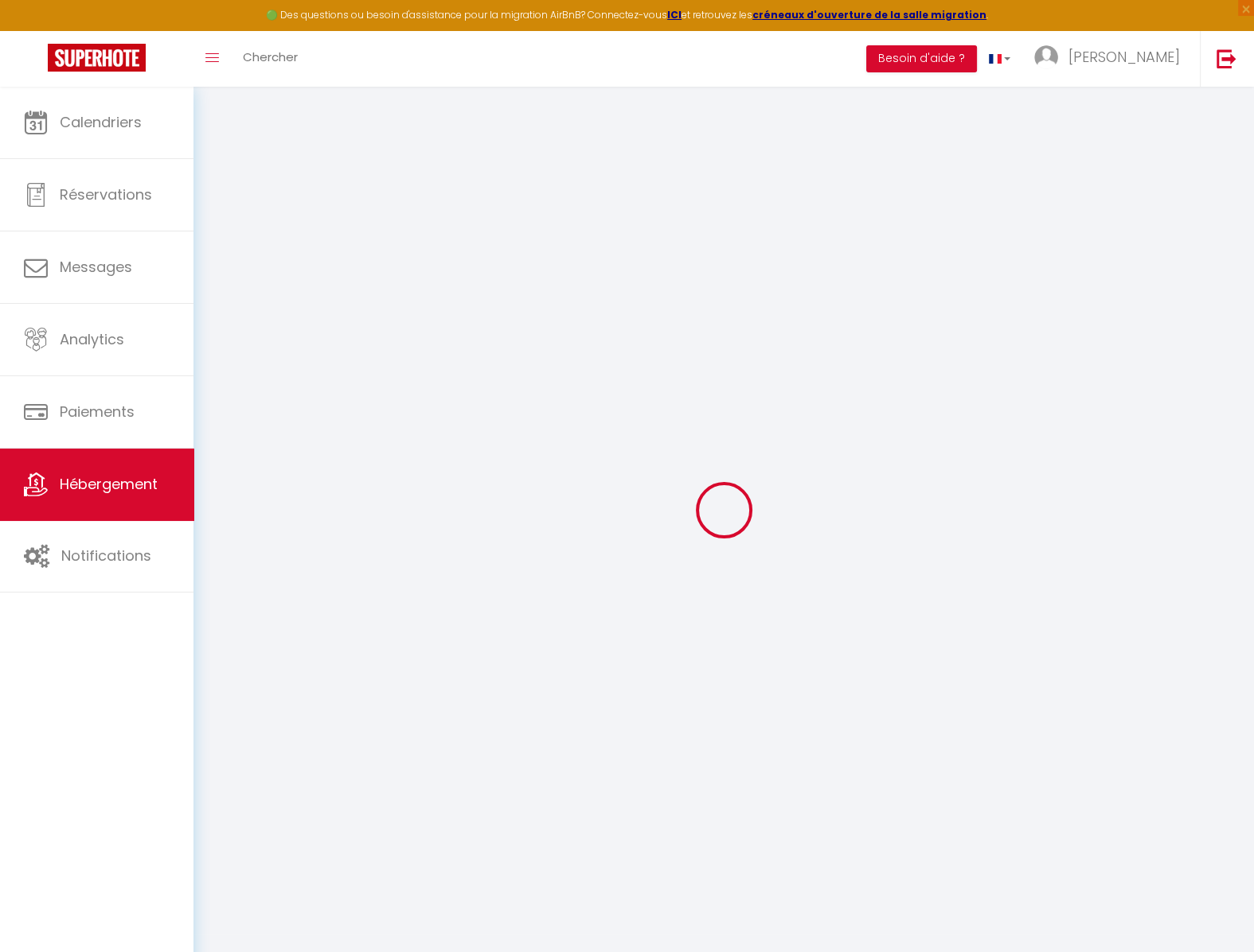
type input "0"
select select "16:00"
select select "21:00"
select select "10:00"
select select "30"
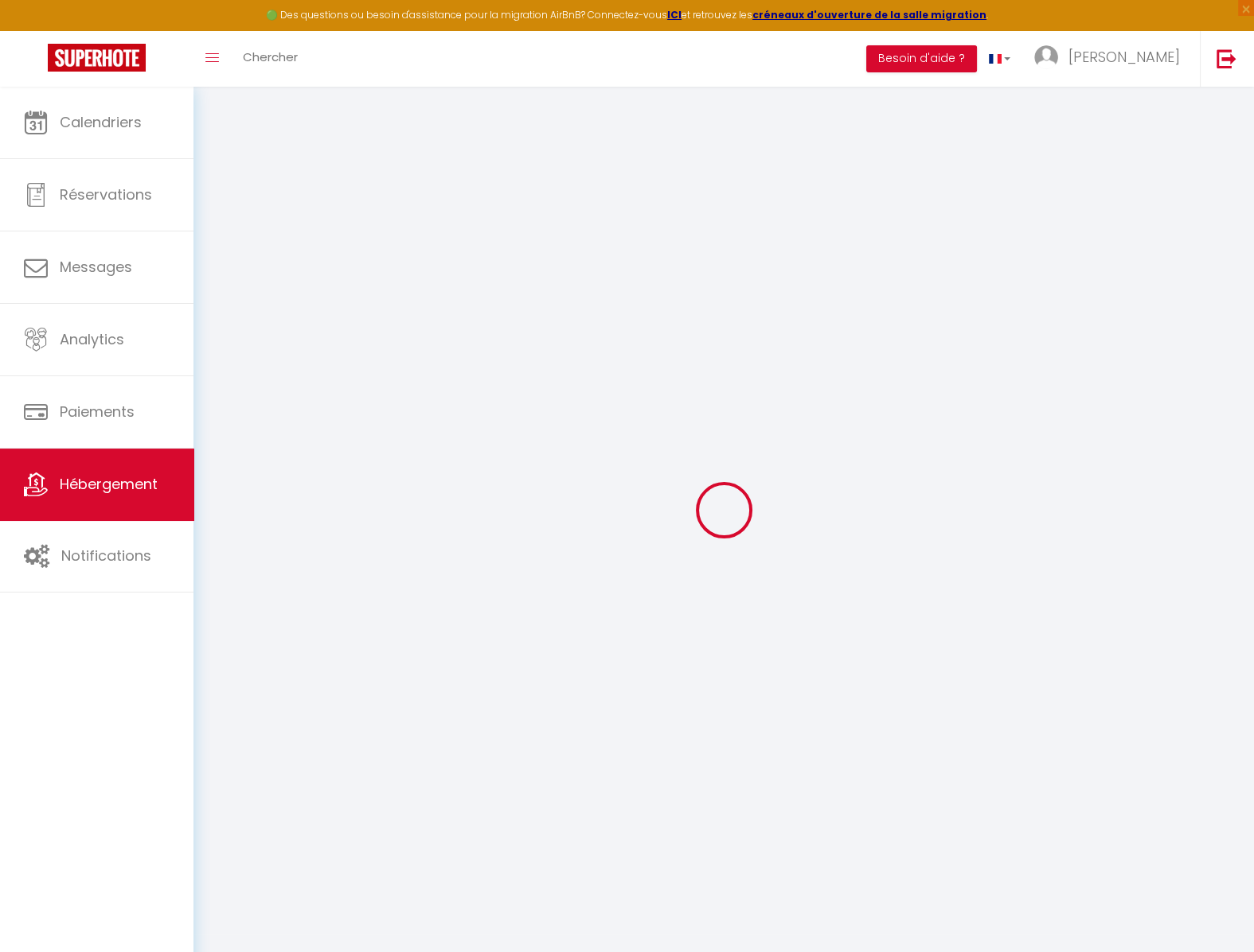
select select "120"
select select
checkbox input "false"
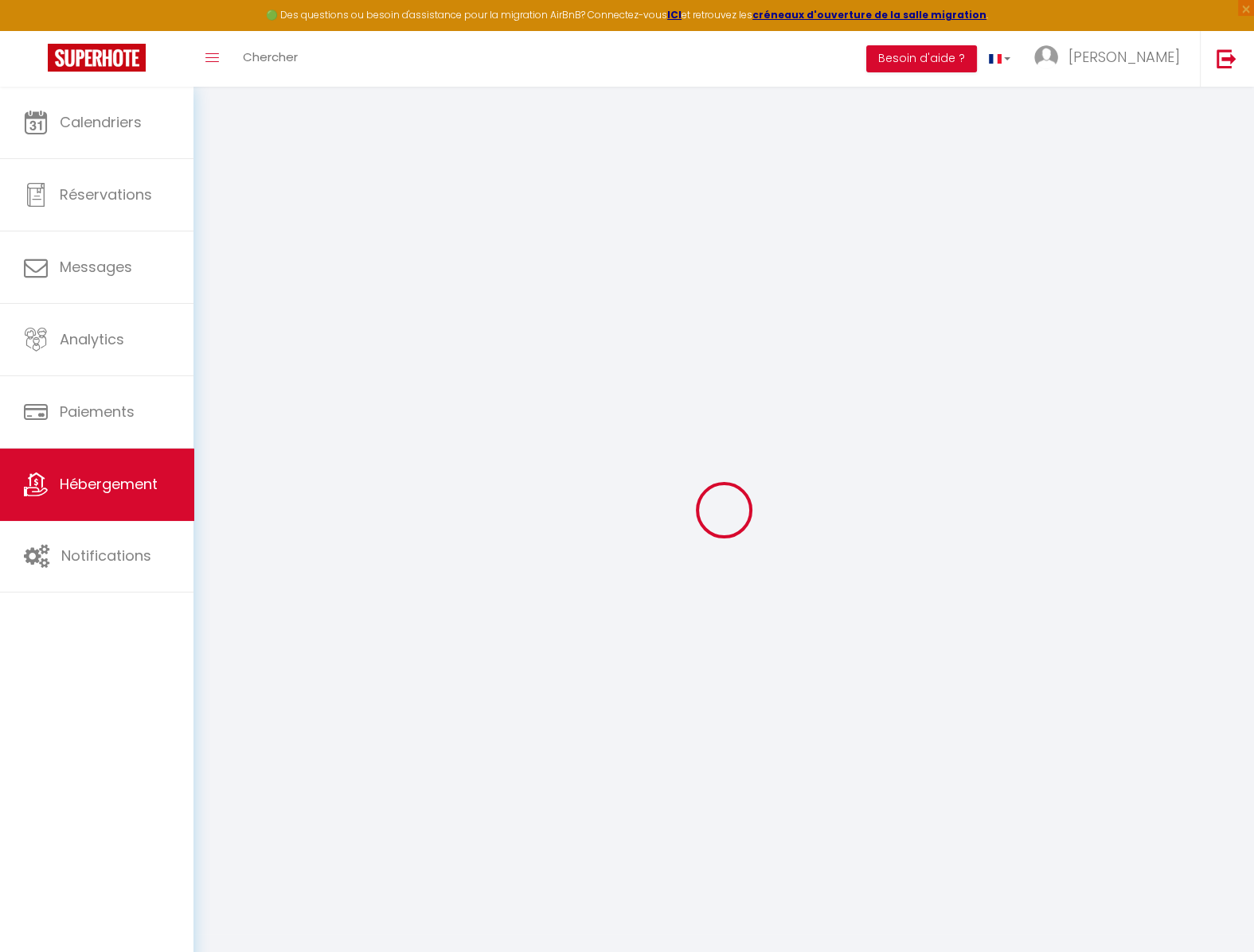
checkbox input "false"
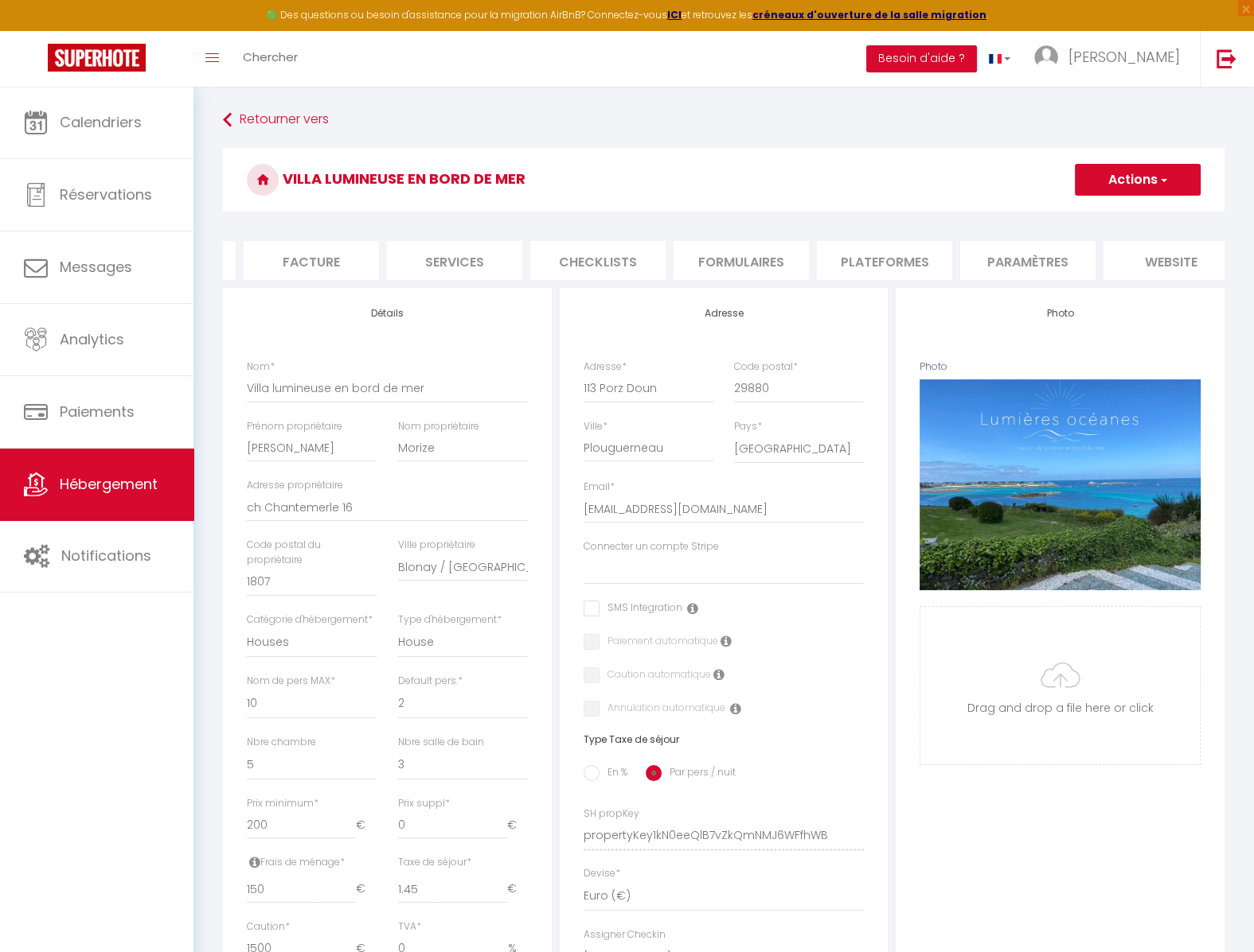
scroll to position [0, 432]
click at [1039, 263] on li "website" at bounding box center [1005, 261] width 135 height 39
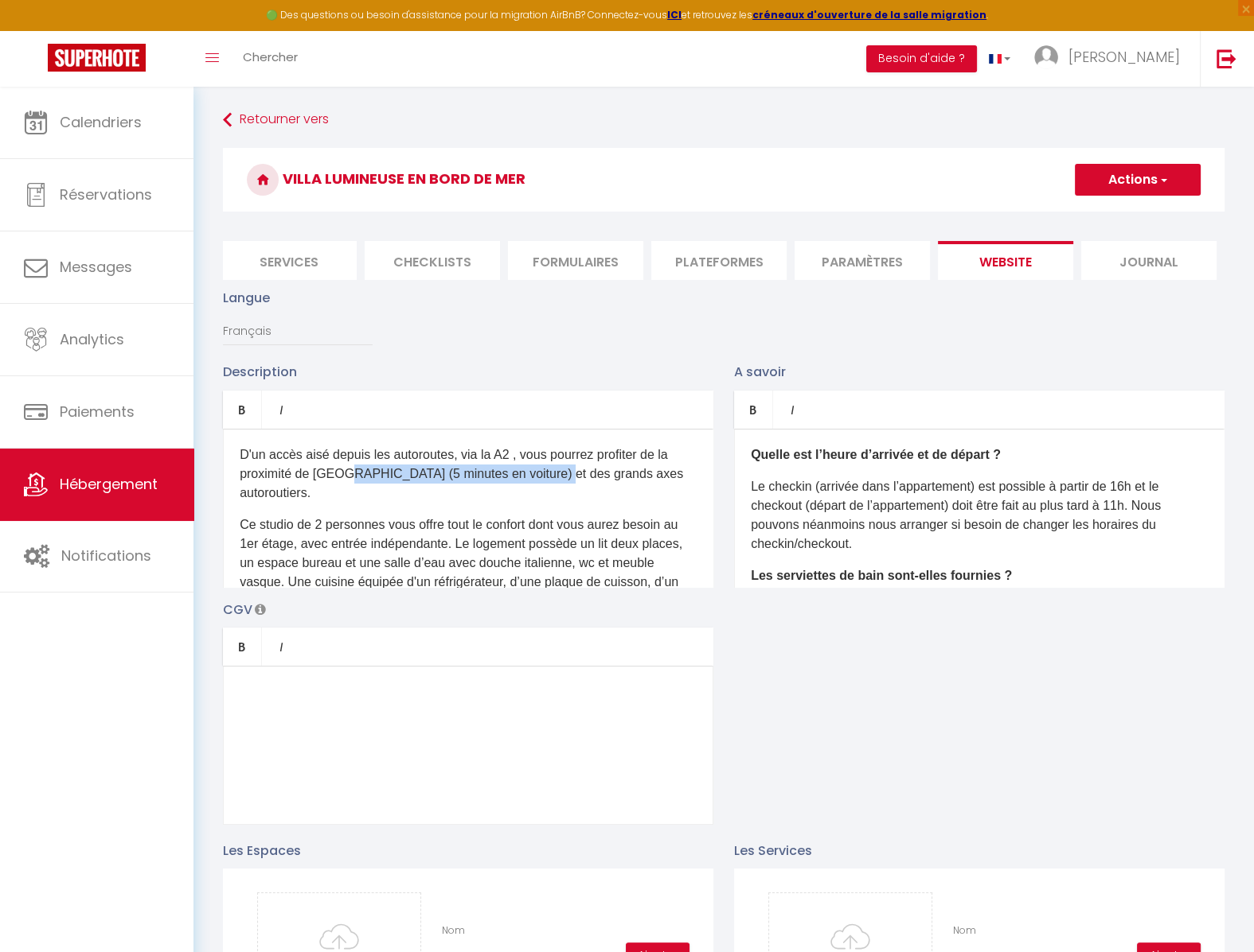
drag, startPoint x: 346, startPoint y: 468, endPoint x: 742, endPoint y: 473, distance: 396.0
click at [554, 480] on p "D'un accès aisé depuis les autoroutes, via la A2 , vous pourrez profiter de la …" at bounding box center [468, 474] width 457 height 58
drag, startPoint x: 779, startPoint y: 473, endPoint x: 1005, endPoint y: 487, distance: 226.4
click at [1005, 487] on div "Quelle est l’heure d’arrivée et de départ ? Le checkin (arrivée dans l’appartem…" at bounding box center [978, 508] width 490 height 159
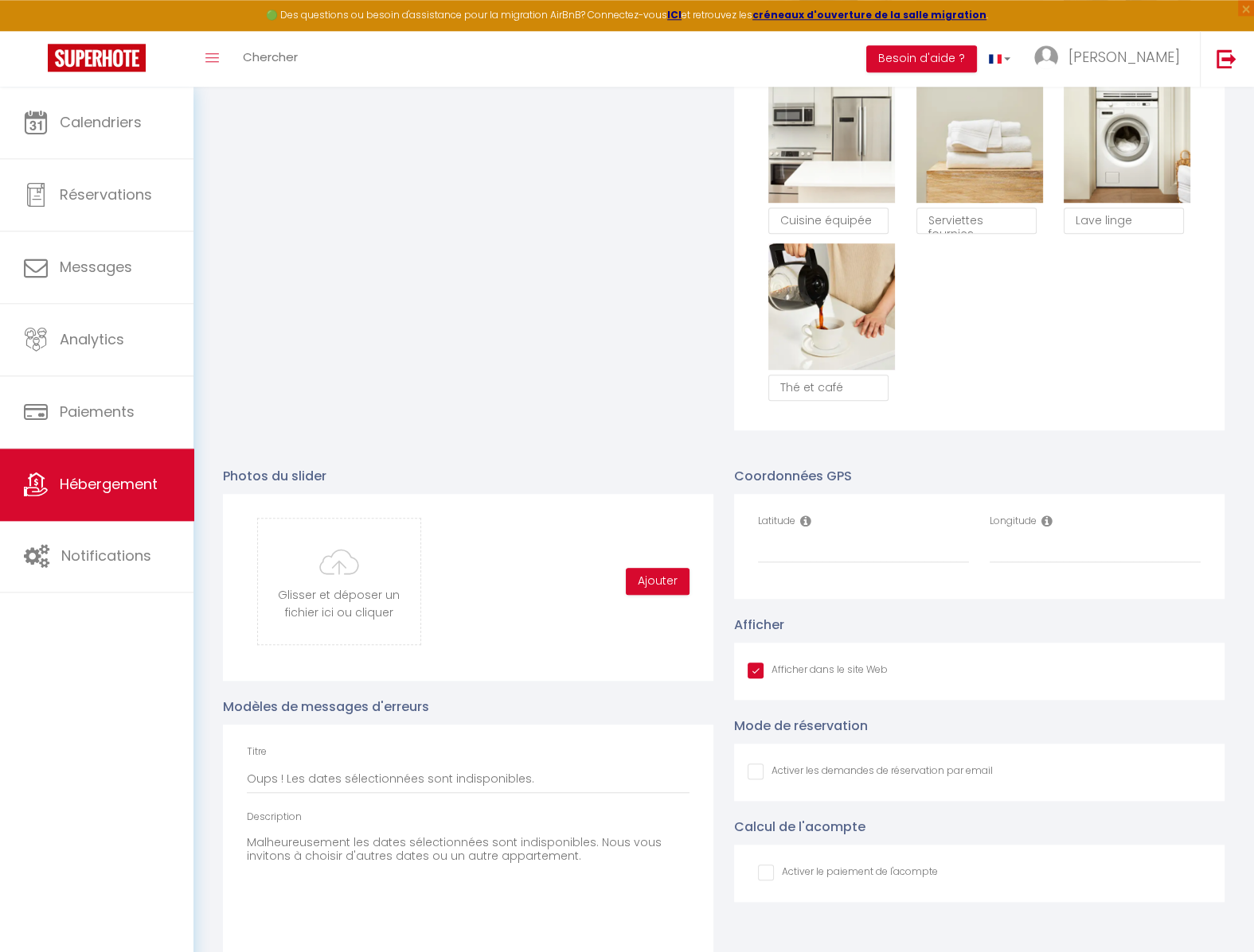
scroll to position [1313, 0]
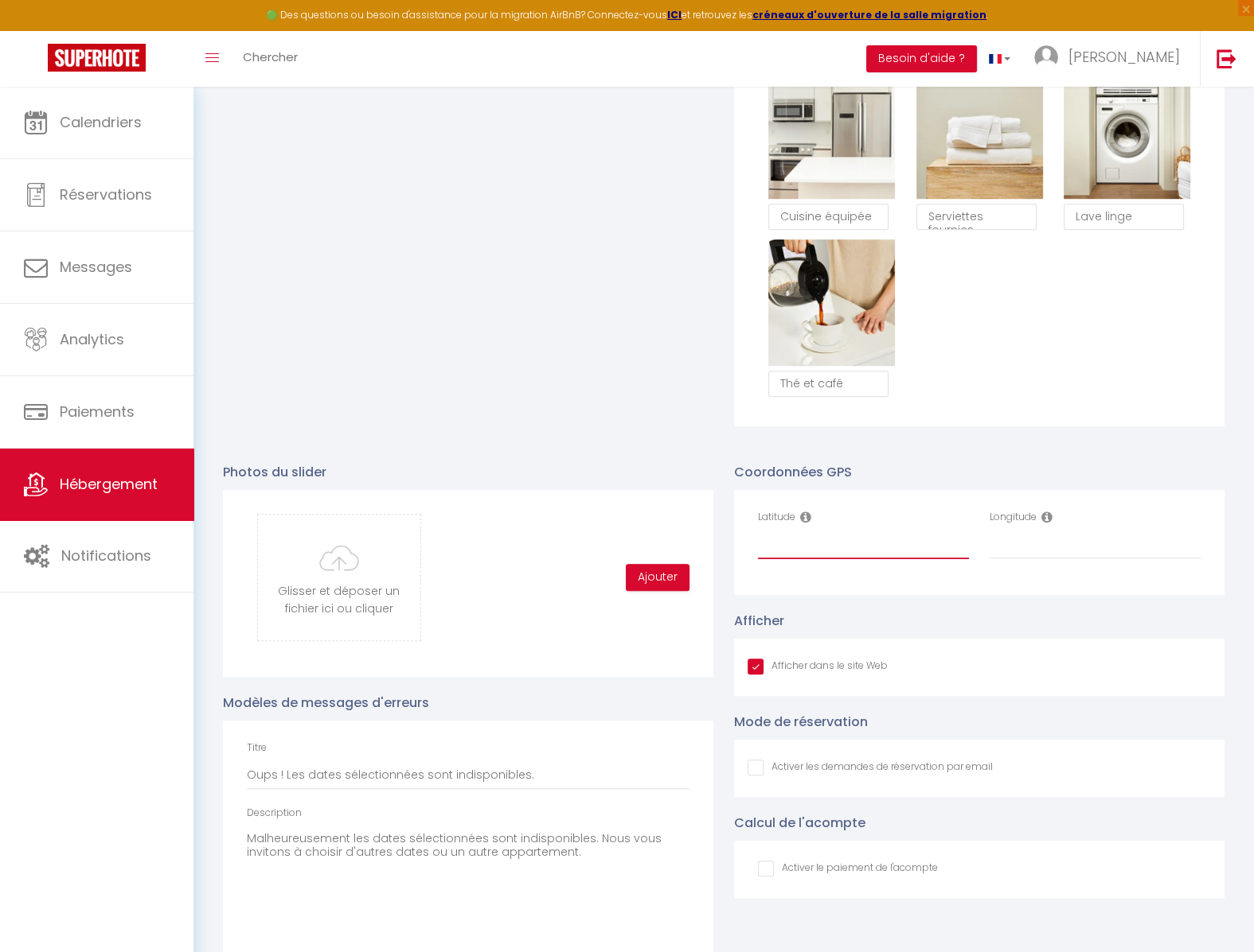
click at [853, 543] on input "Latitude" at bounding box center [863, 544] width 211 height 28
type input "0.0"
click at [1015, 553] on input "Longitude" at bounding box center [1095, 544] width 211 height 28
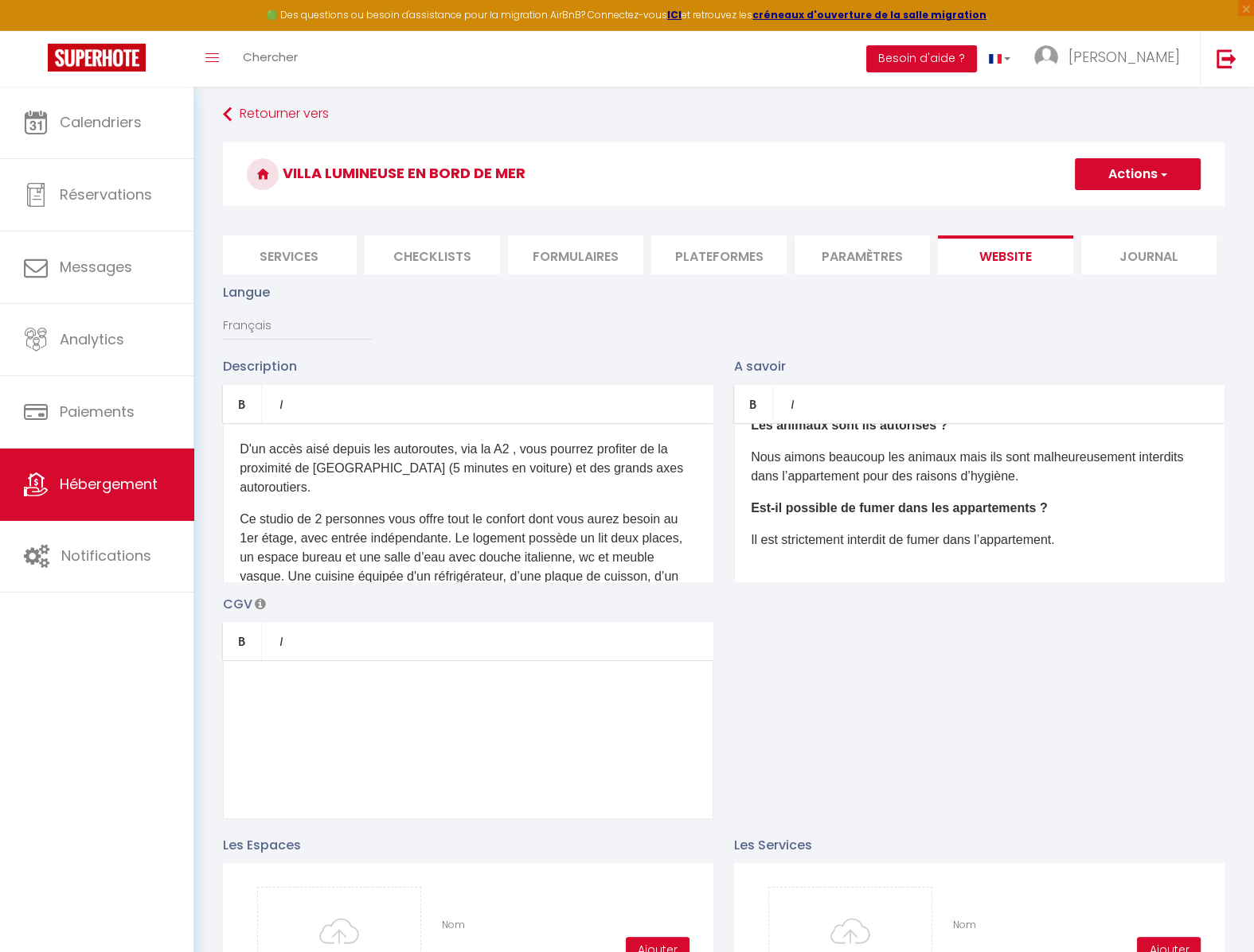
scroll to position [0, 0]
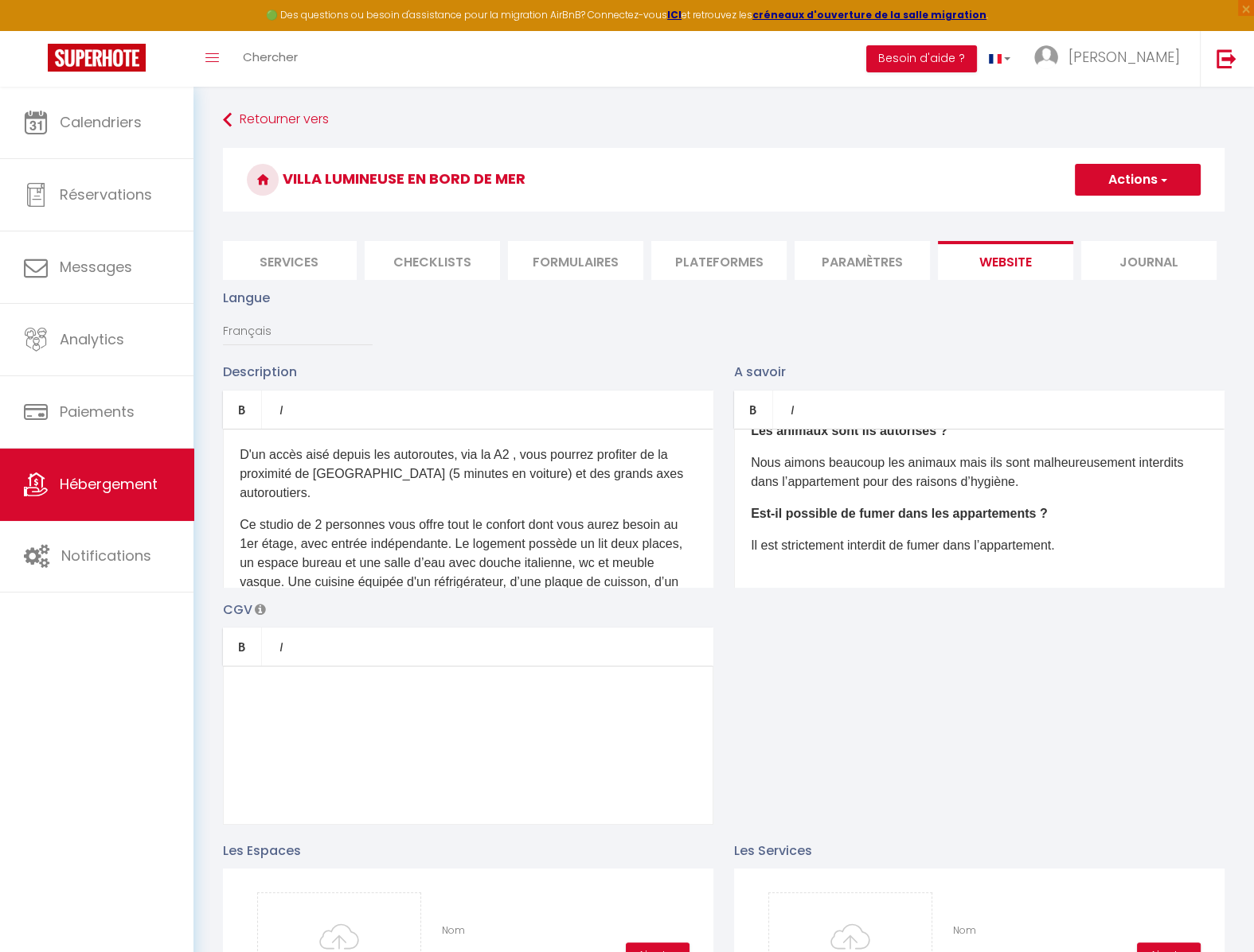
type input "0.0"
click at [1121, 177] on button "Actions" at bounding box center [1137, 180] width 126 height 32
click at [1109, 214] on input "Enregistrer" at bounding box center [1119, 215] width 59 height 16
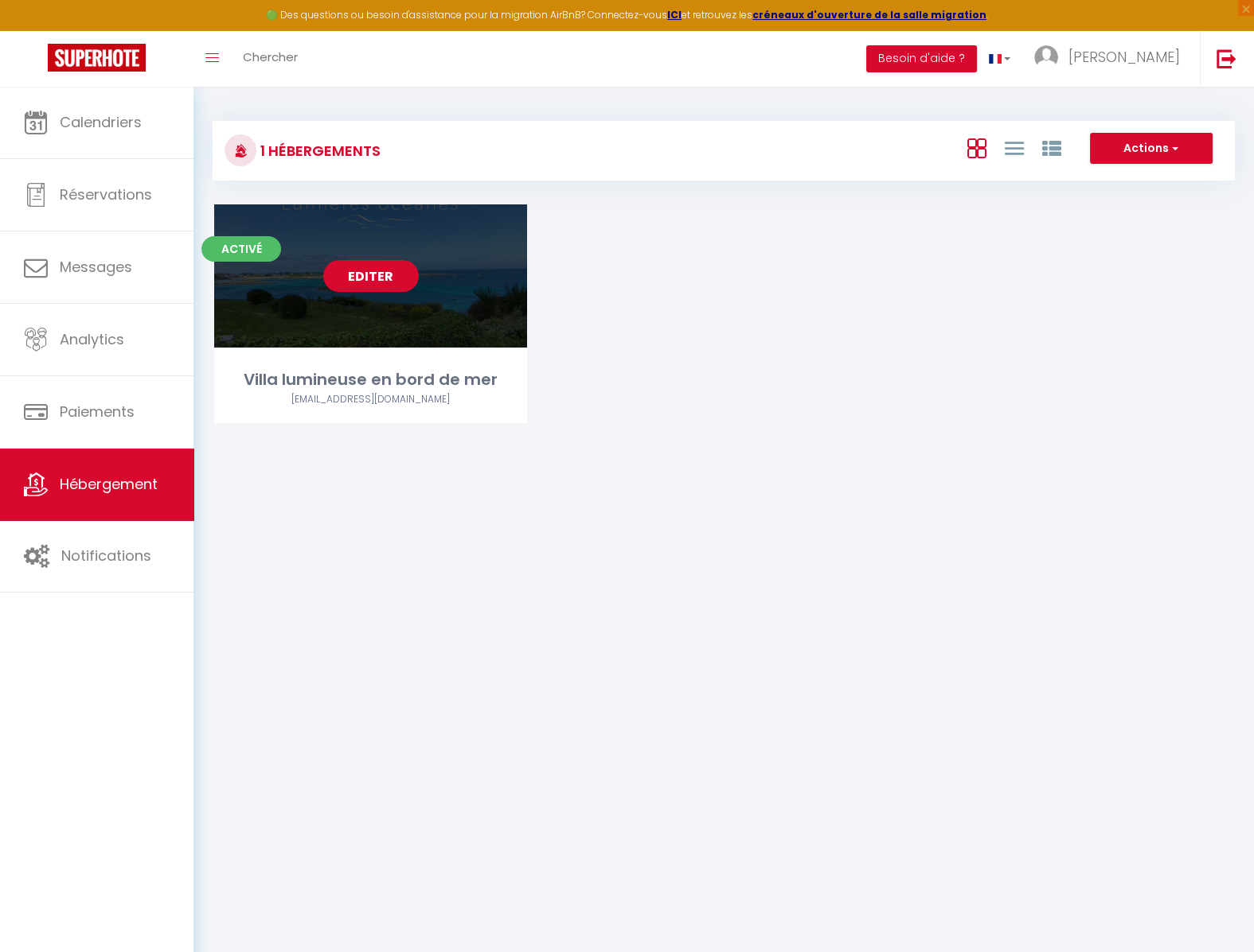
click at [364, 276] on link "Editer" at bounding box center [371, 275] width 96 height 32
select select "3"
select select "2"
select select "1"
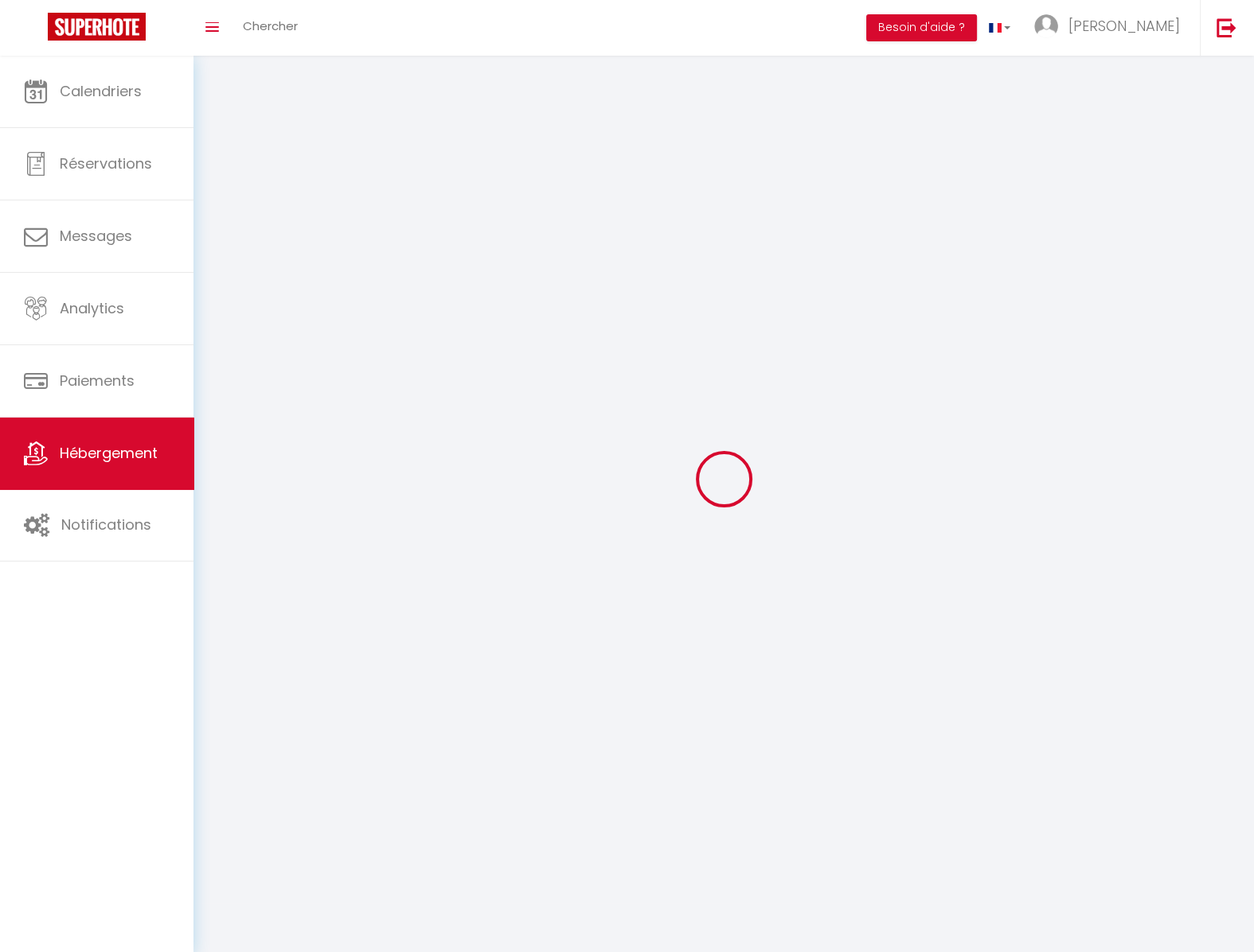
select select
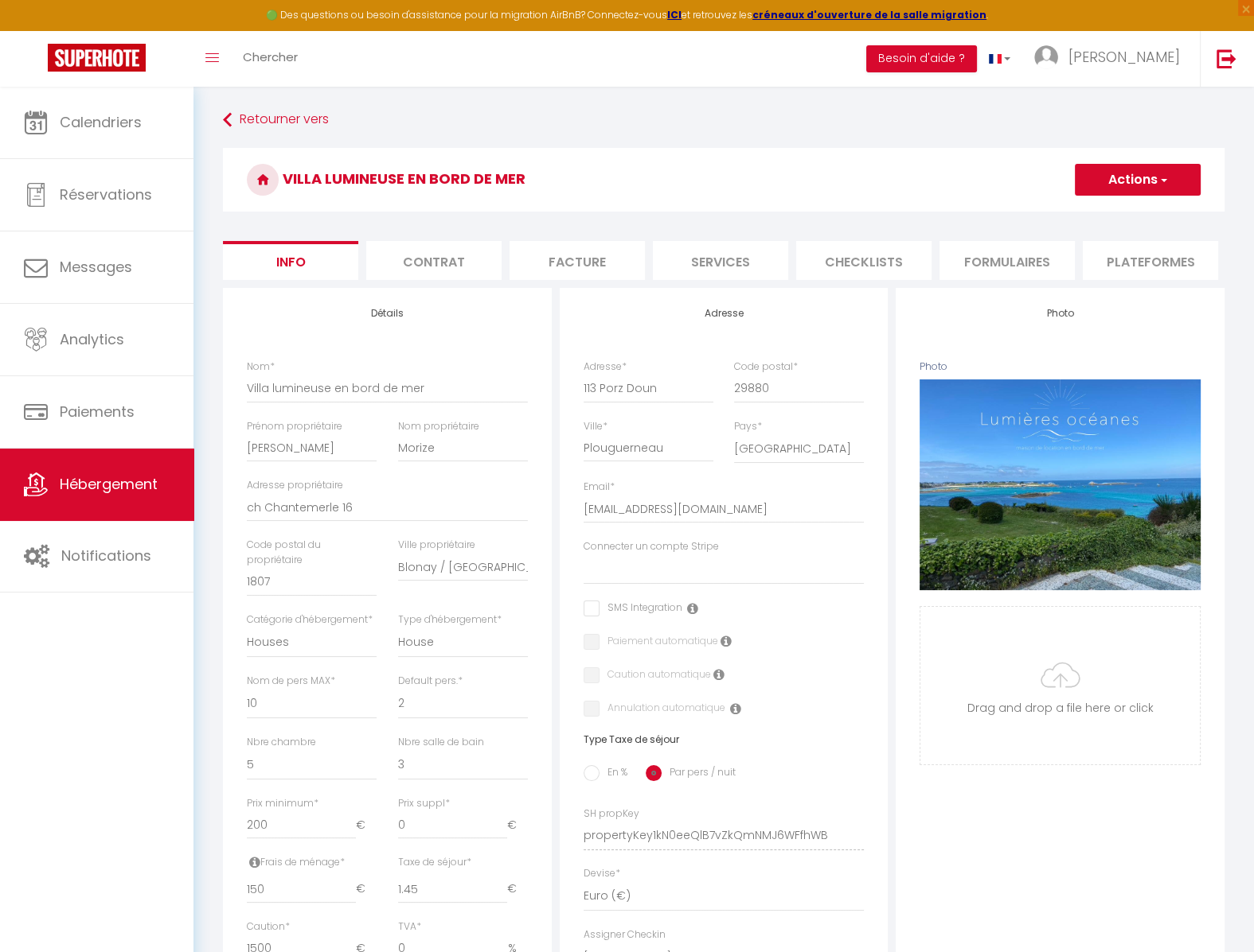
scroll to position [0, 432]
click at [996, 259] on li "website" at bounding box center [1005, 261] width 135 height 39
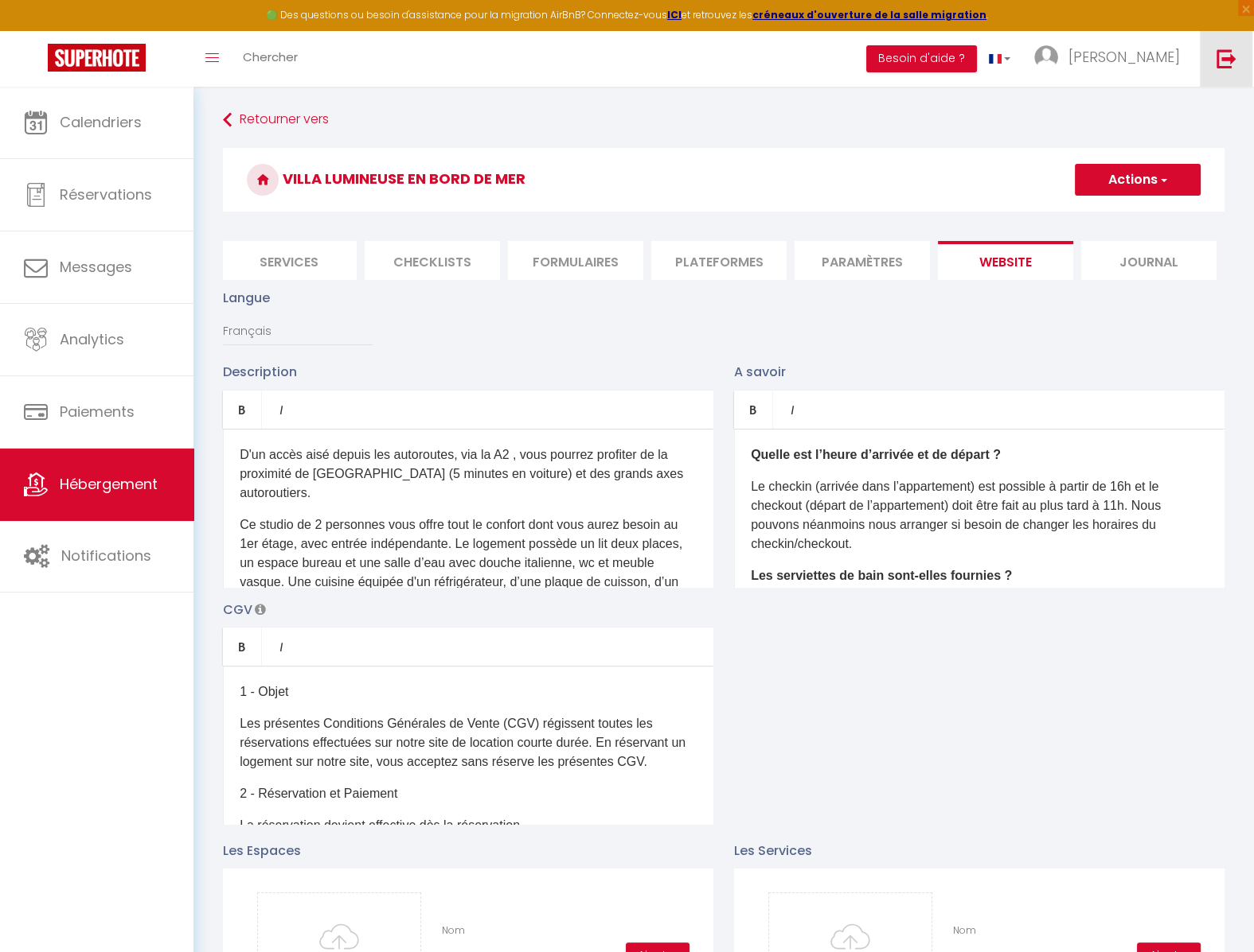
click at [1232, 63] on img at bounding box center [1226, 58] width 20 height 19
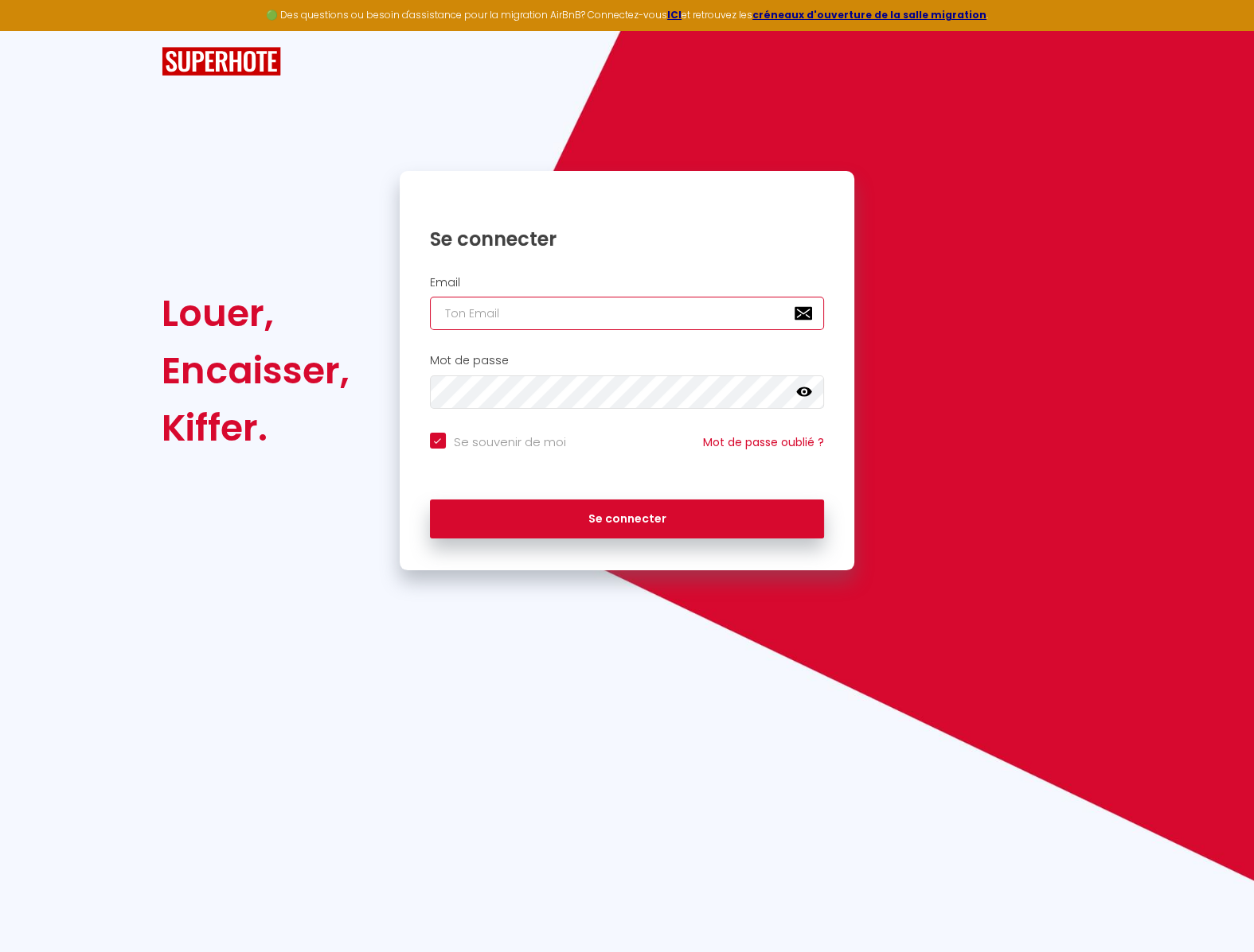
paste input "marie@foxiecom.fr"
click at [678, 496] on div "Se connecter" at bounding box center [627, 515] width 455 height 48
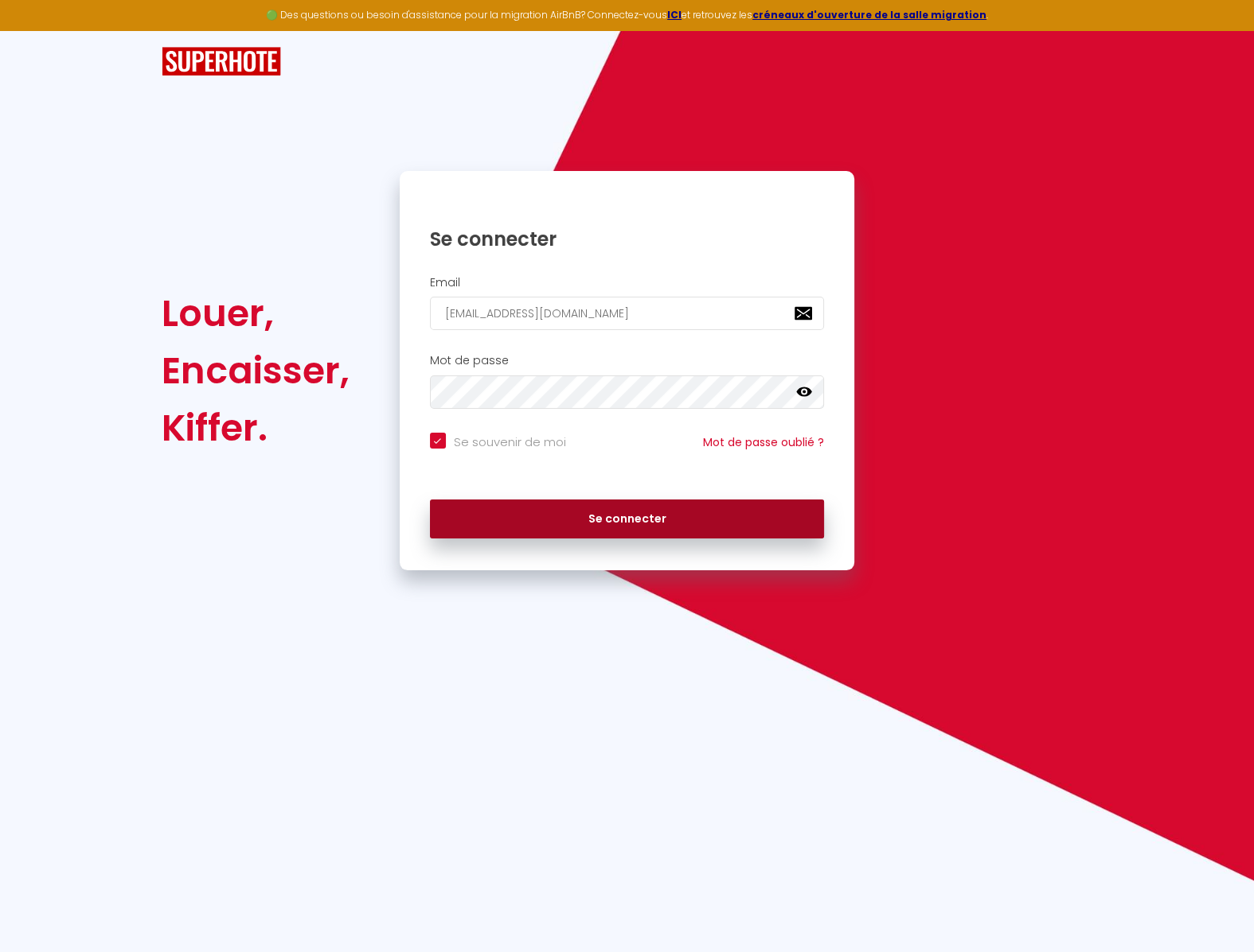
click at [682, 506] on button "Se connecter" at bounding box center [627, 519] width 395 height 40
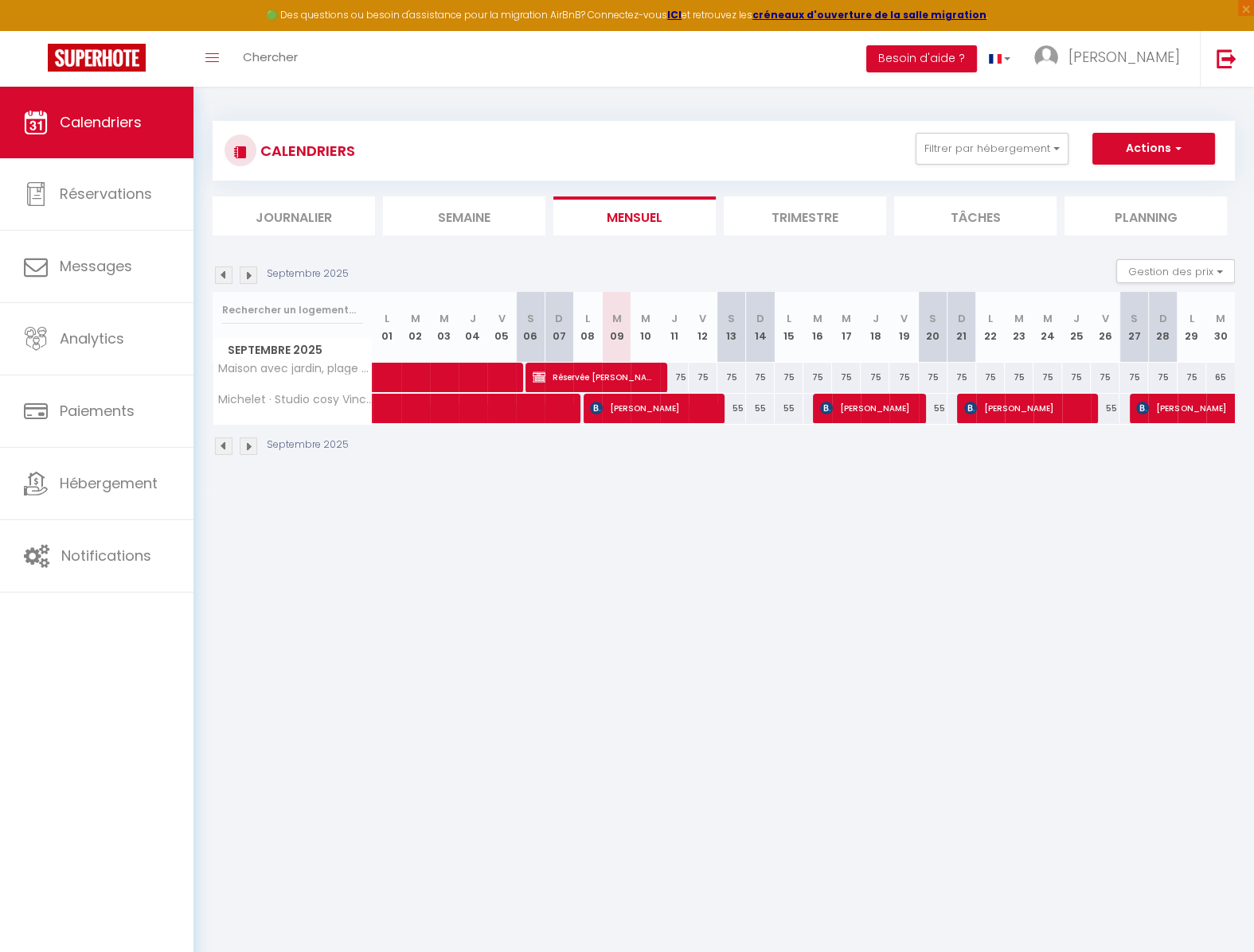
click at [789, 216] on li "Trimestre" at bounding box center [805, 216] width 163 height 39
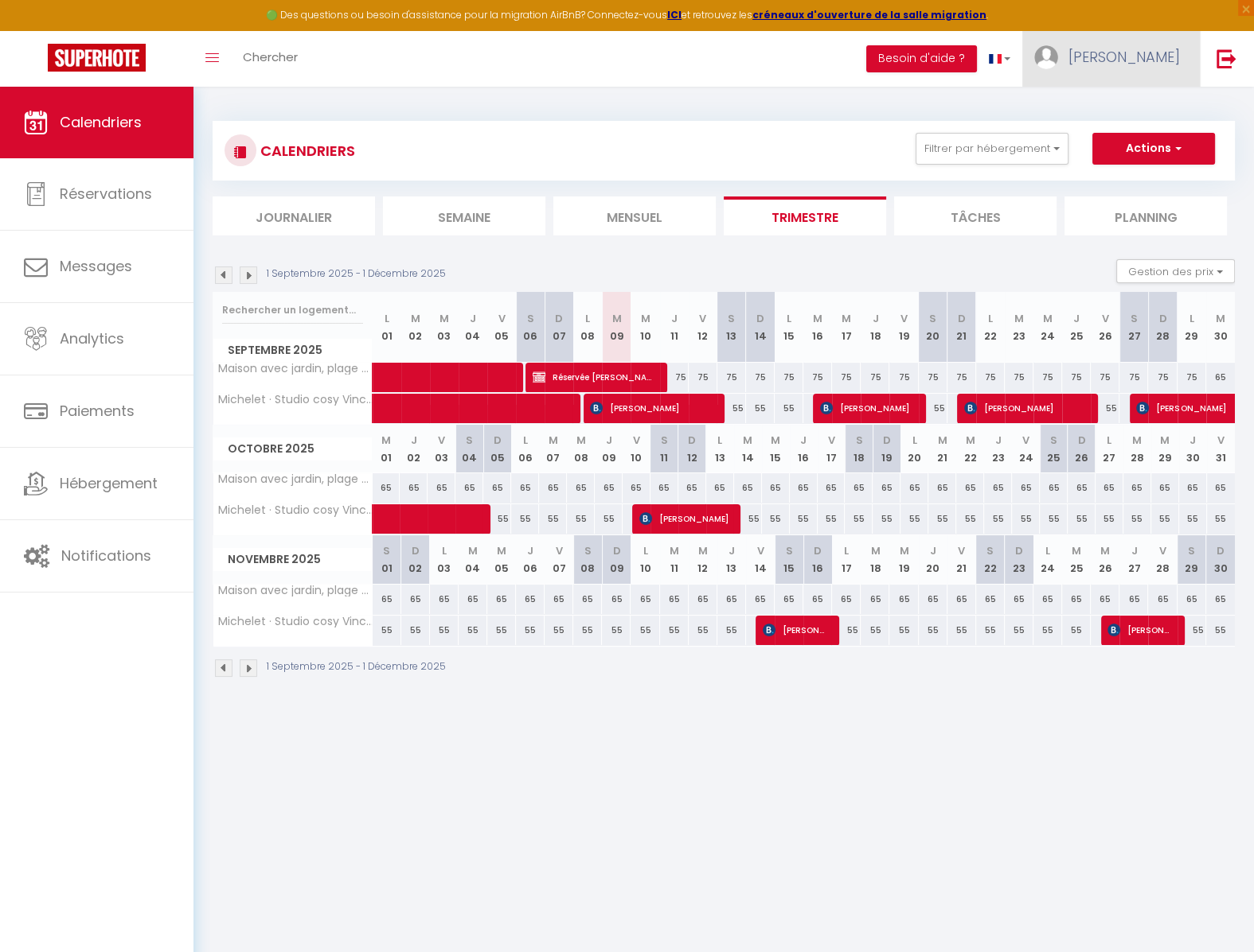
click at [1133, 70] on link "Marie" at bounding box center [1111, 58] width 177 height 56
click at [1140, 110] on link "Paramètres" at bounding box center [1135, 110] width 118 height 27
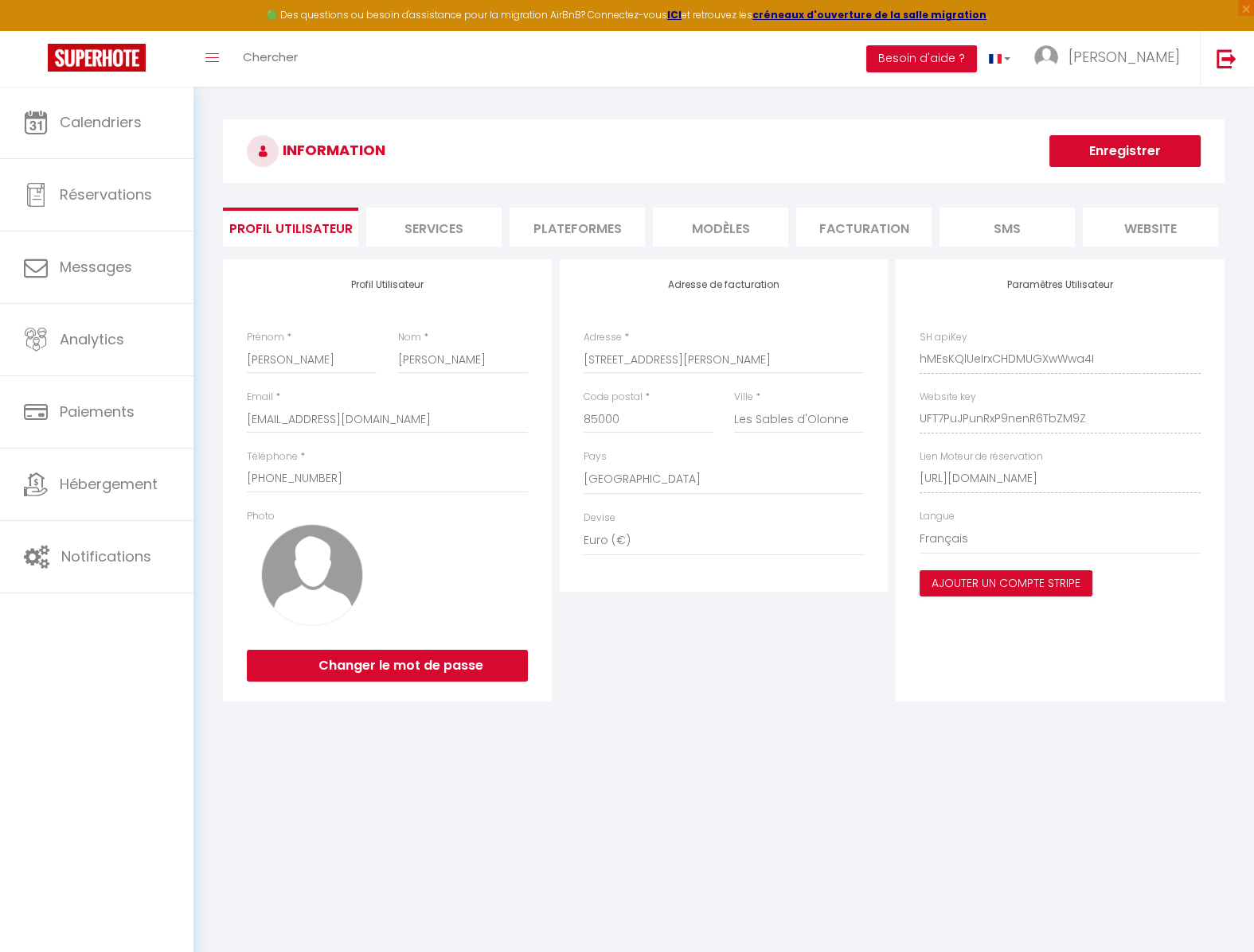
click at [575, 220] on li "Plateformes" at bounding box center [577, 227] width 135 height 39
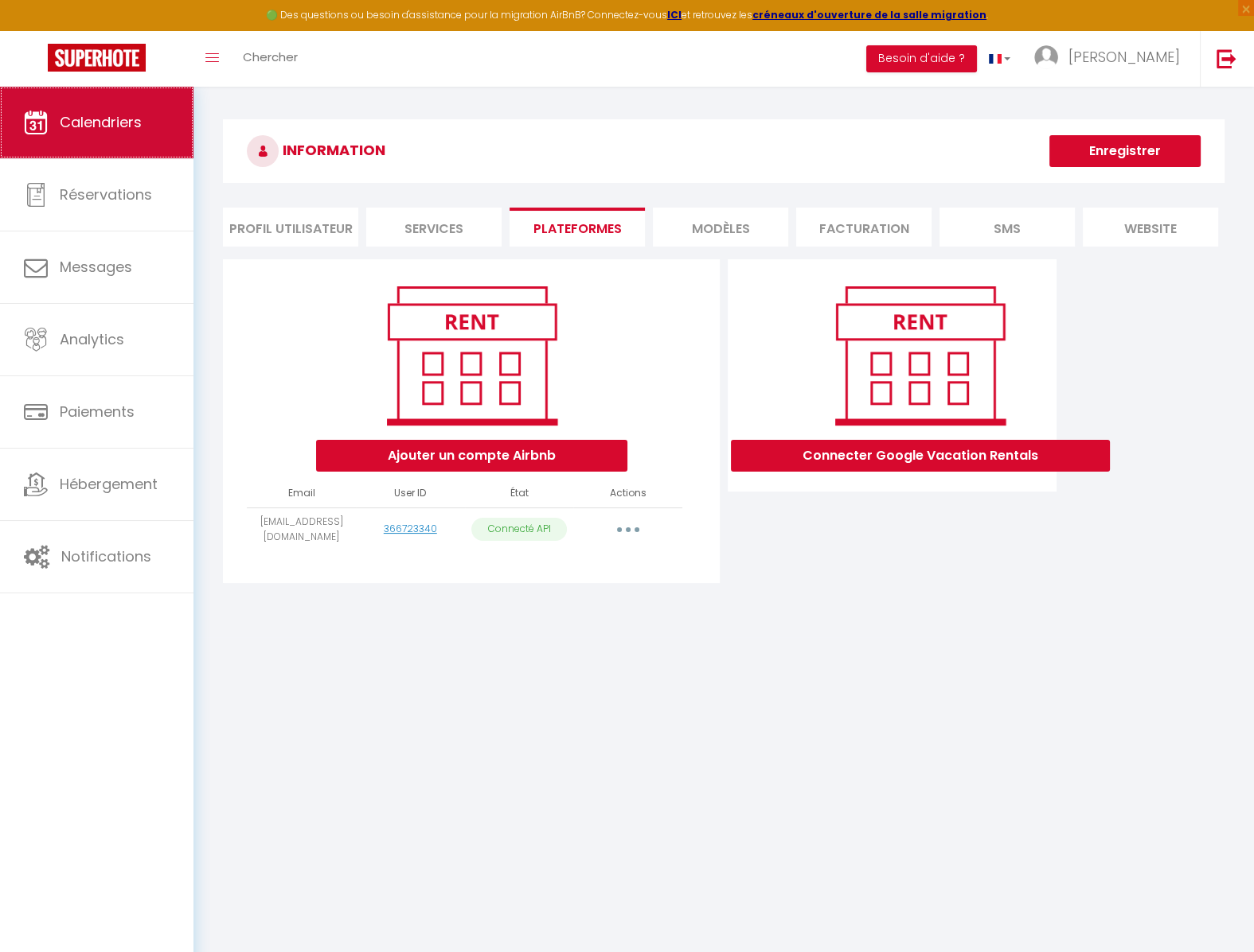
click at [108, 158] on link "Calendriers" at bounding box center [97, 123] width 193 height 71
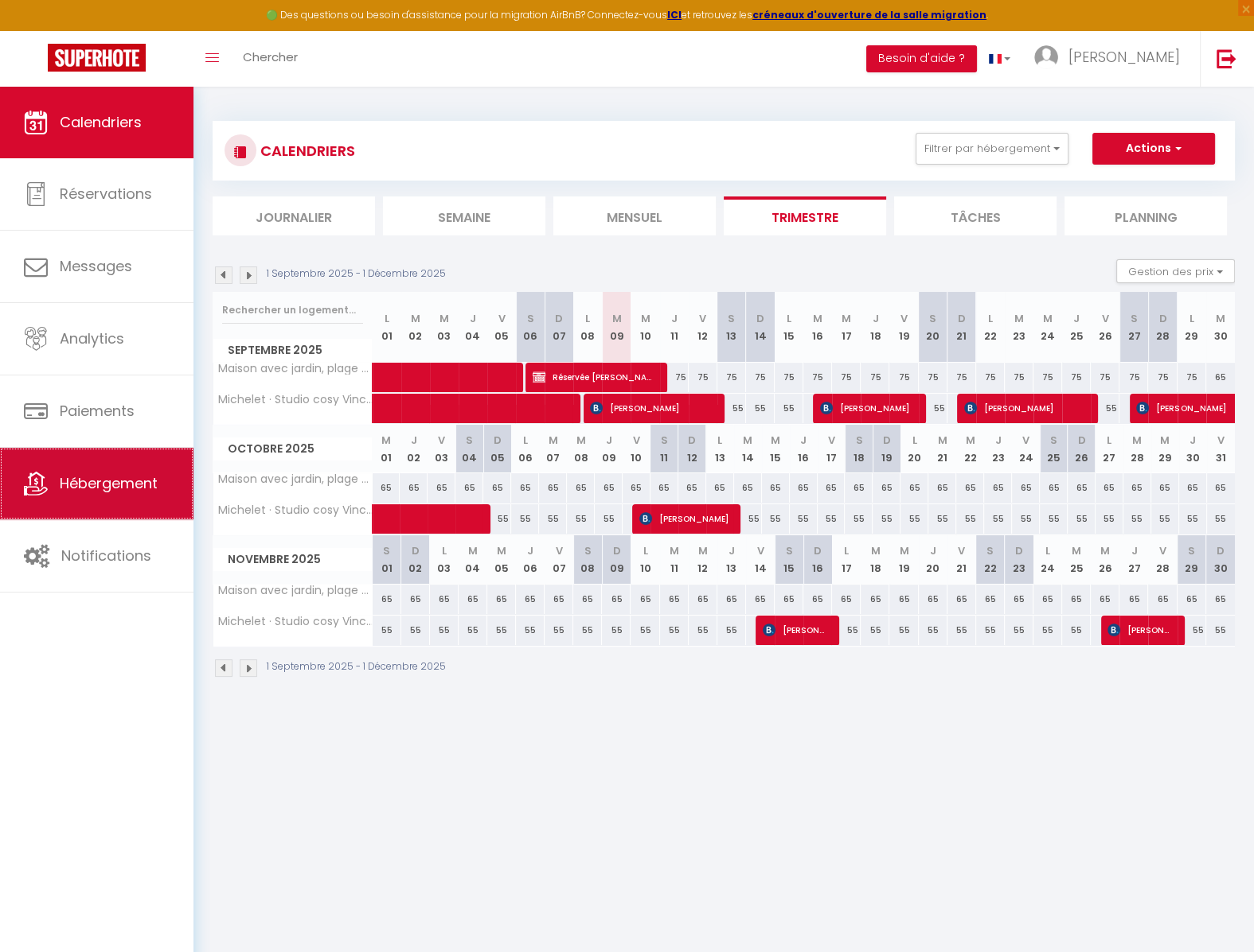
click at [104, 484] on span "Hébergement" at bounding box center [108, 483] width 98 height 19
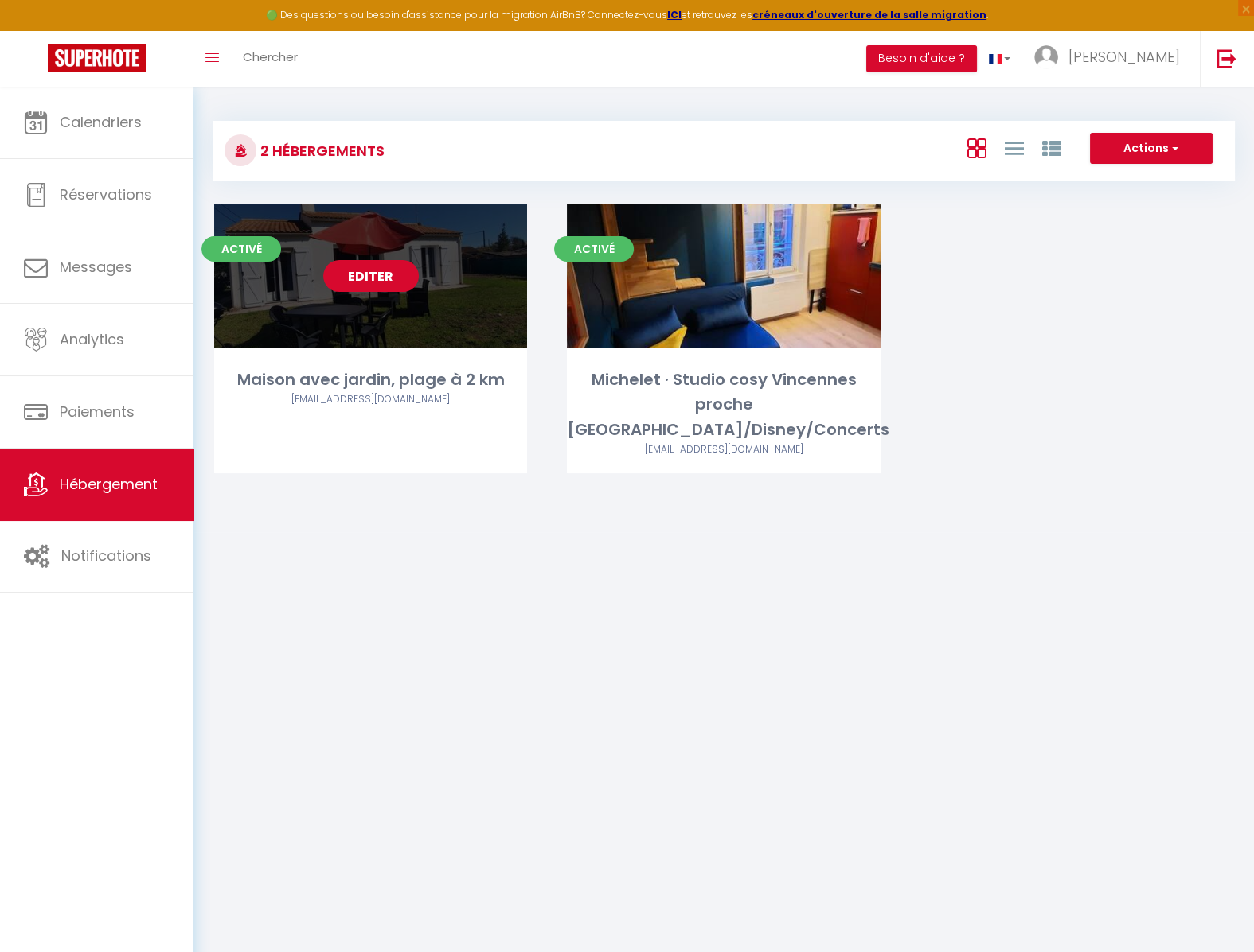
click at [370, 279] on link "Editer" at bounding box center [371, 275] width 96 height 32
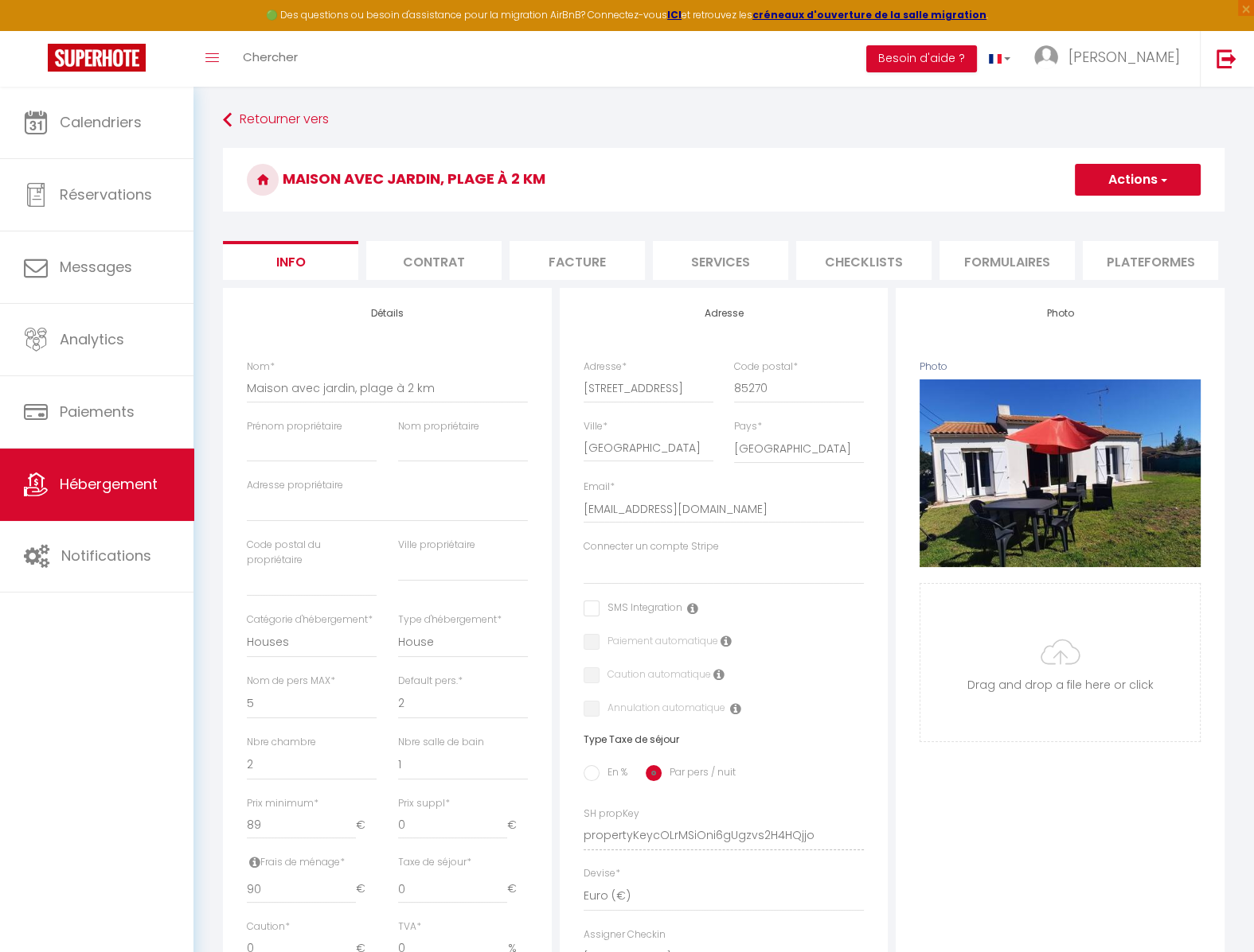
click at [1136, 259] on li "Plateformes" at bounding box center [1150, 261] width 135 height 39
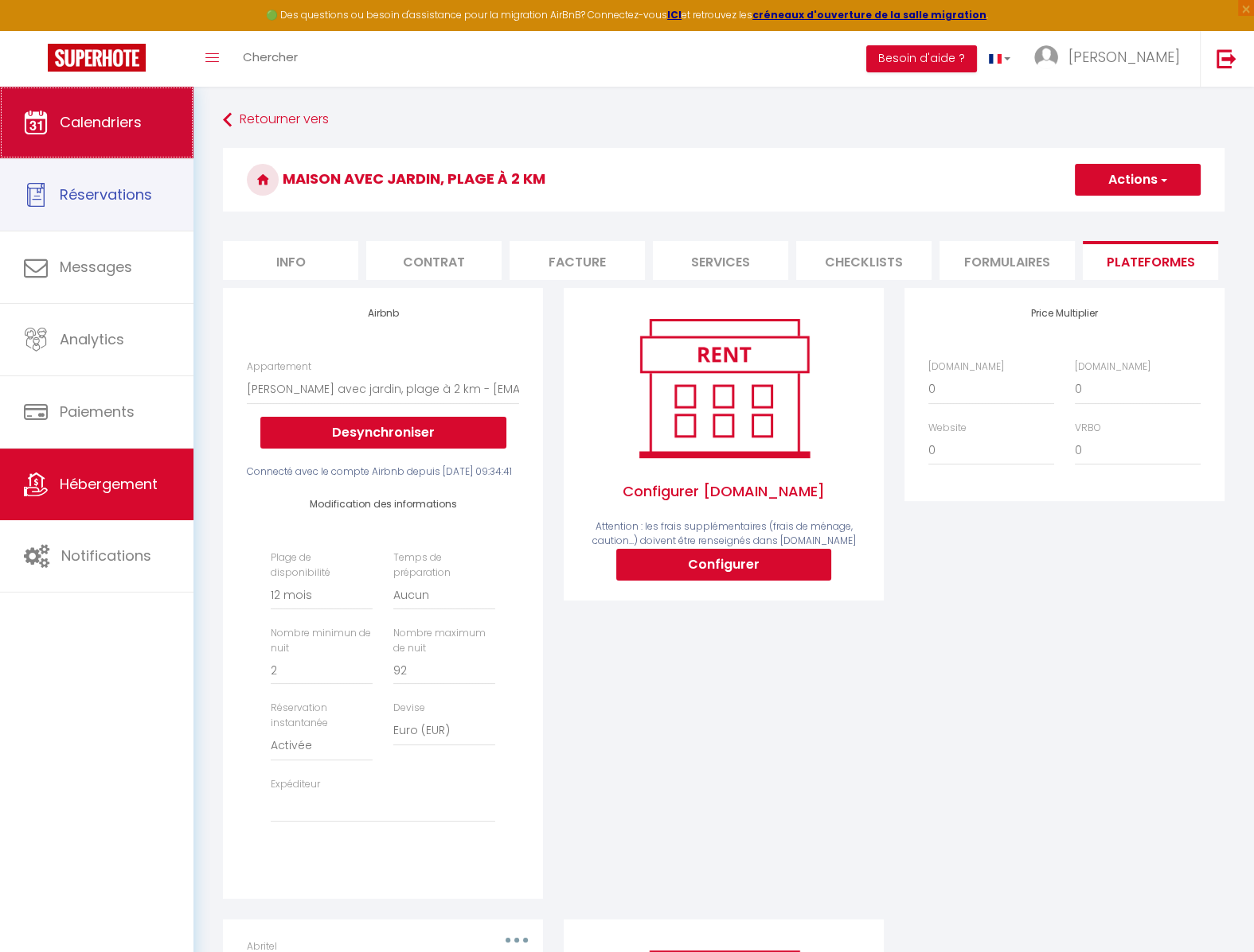
click at [59, 141] on link "Calendriers" at bounding box center [97, 123] width 193 height 71
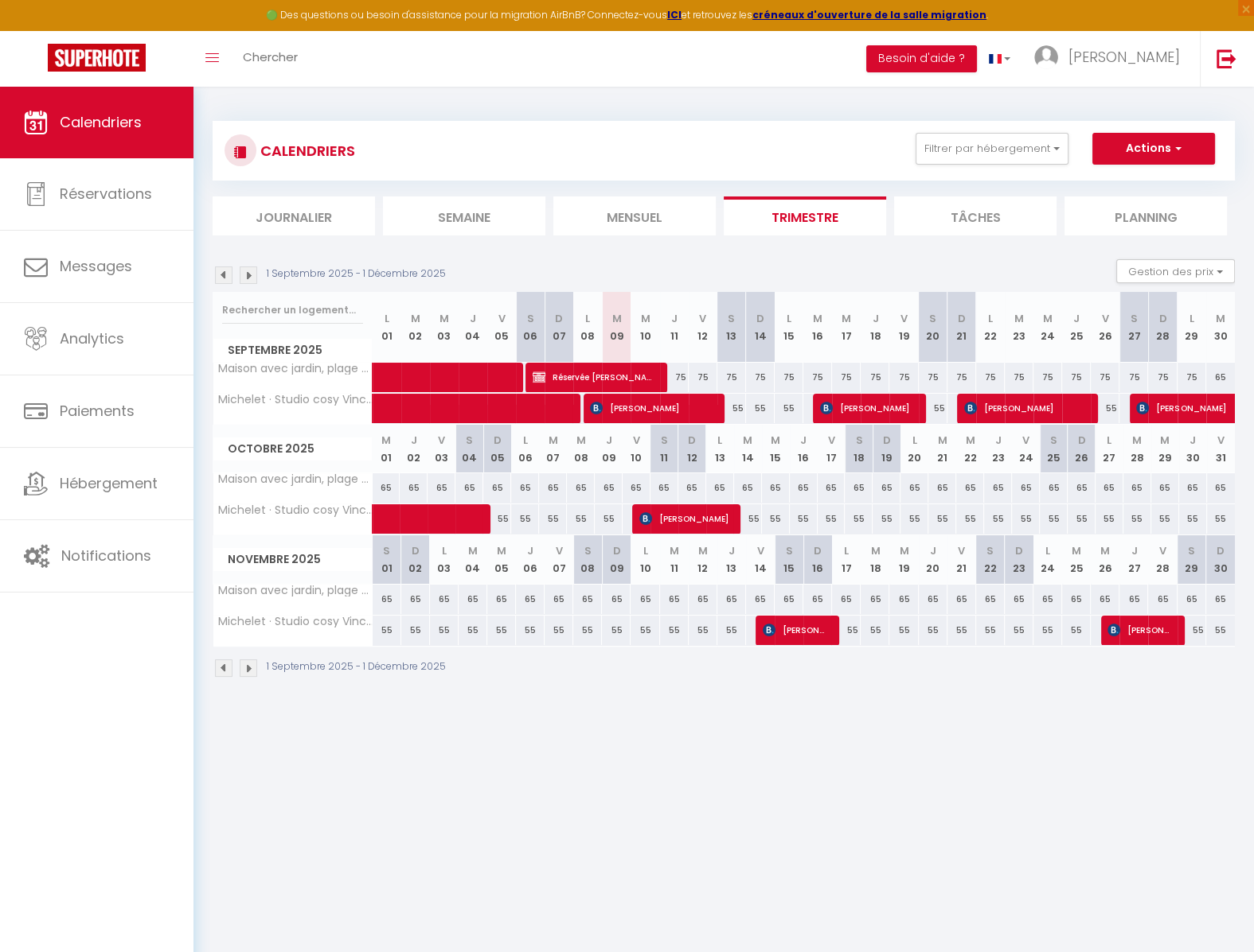
click at [223, 274] on img at bounding box center [223, 275] width 18 height 18
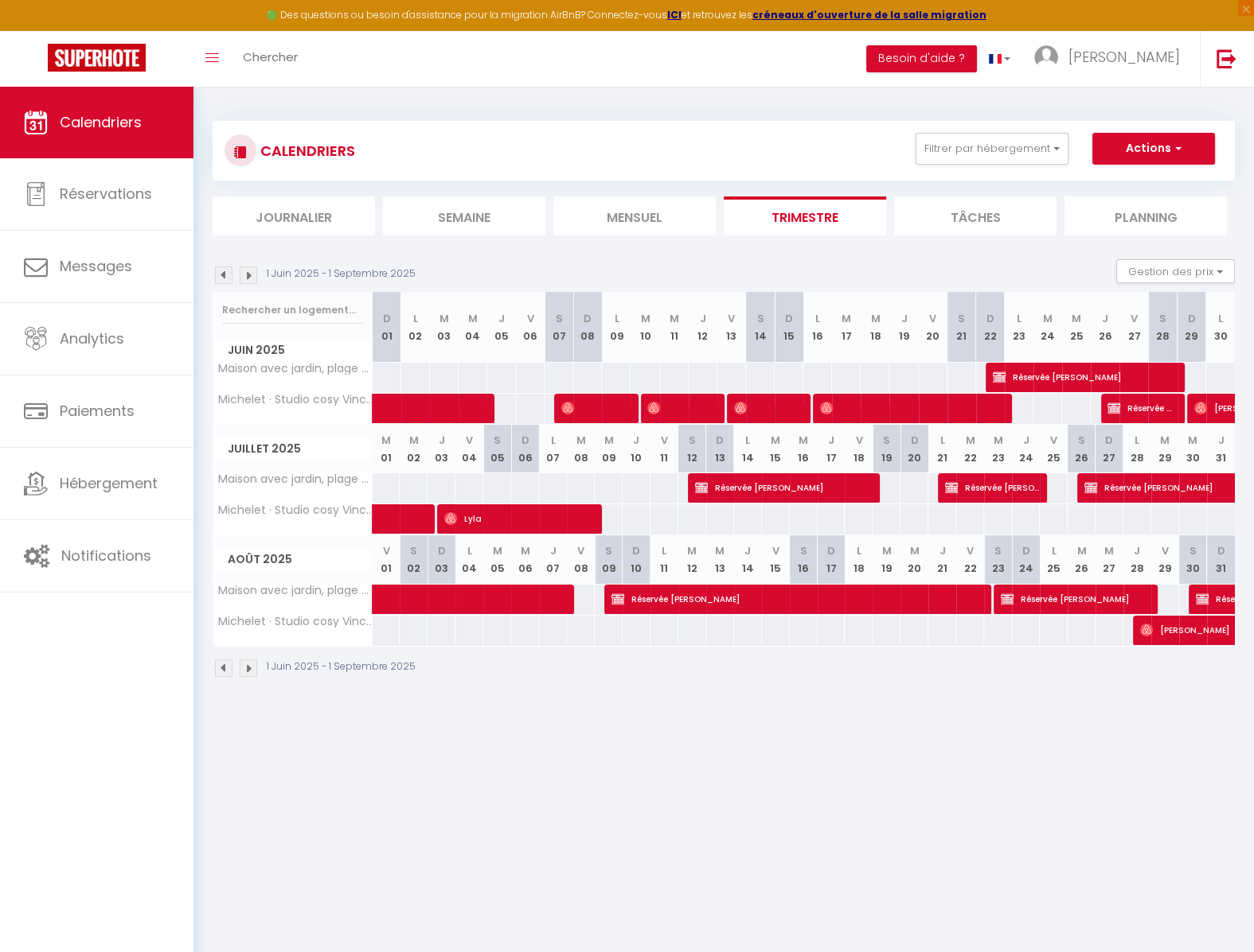
click at [223, 274] on img at bounding box center [223, 275] width 18 height 18
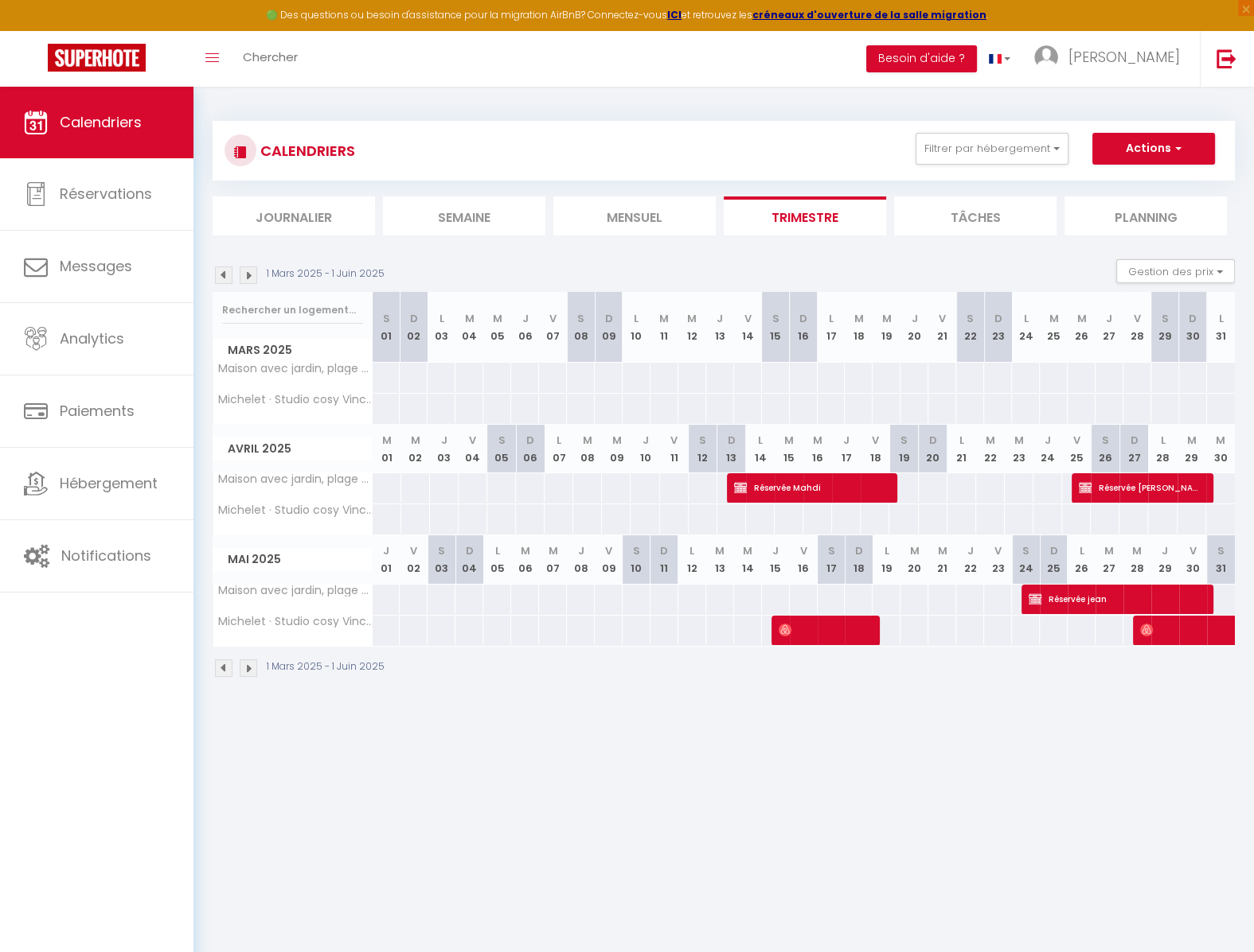
click at [247, 278] on img at bounding box center [249, 275] width 18 height 18
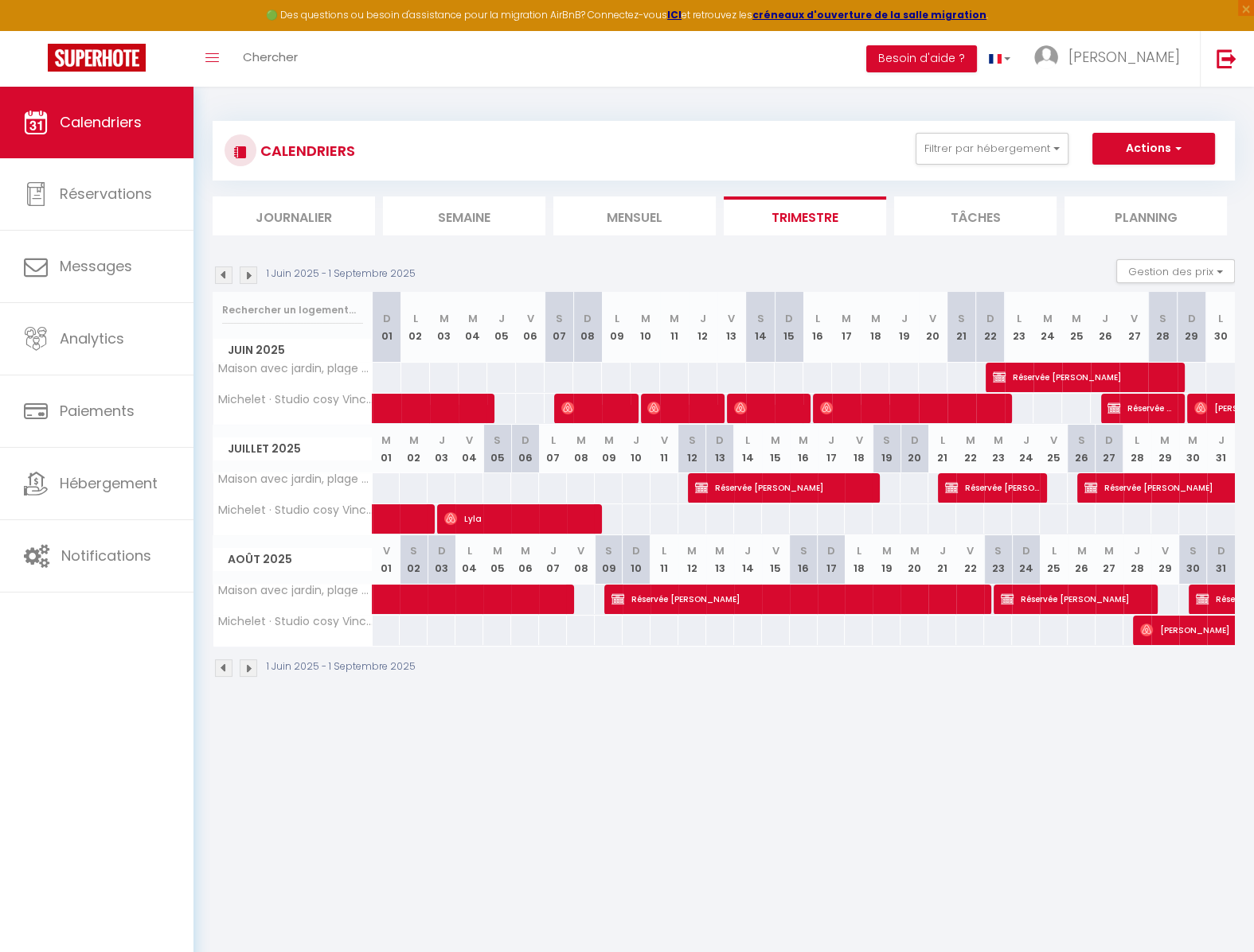
click at [247, 278] on img at bounding box center [249, 275] width 18 height 18
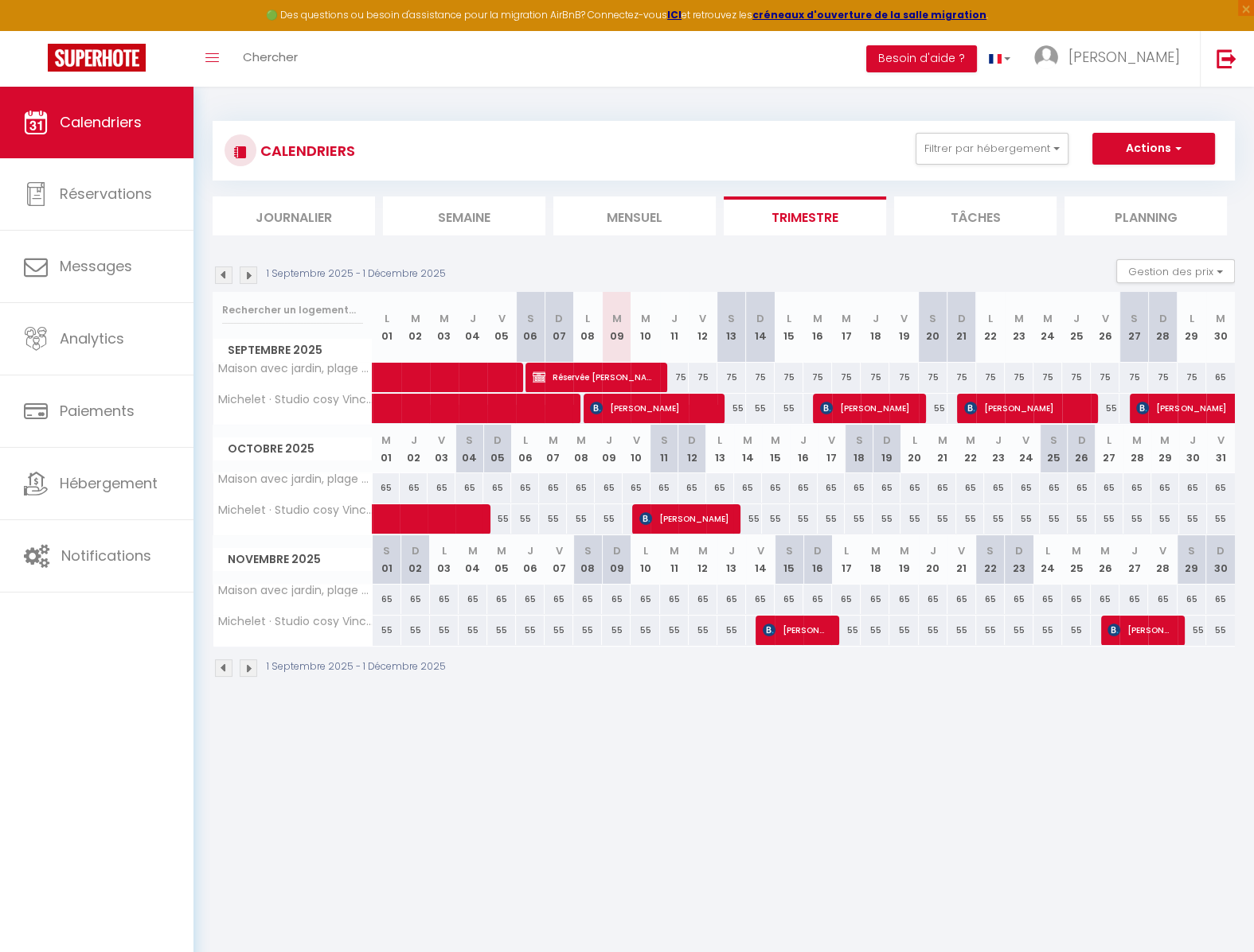
click at [222, 276] on img at bounding box center [223, 275] width 18 height 18
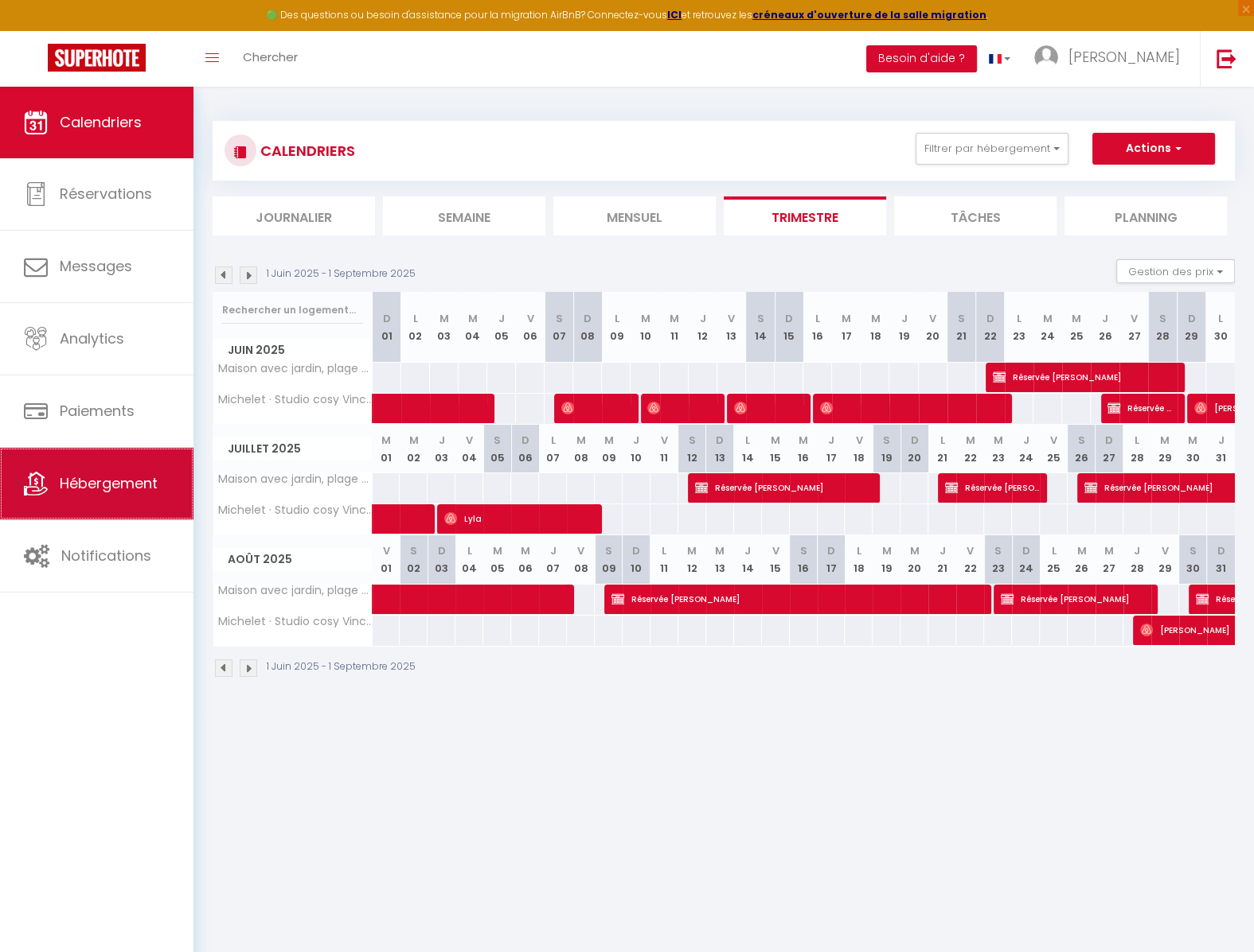
click at [140, 492] on span "Hébergement" at bounding box center [108, 483] width 98 height 19
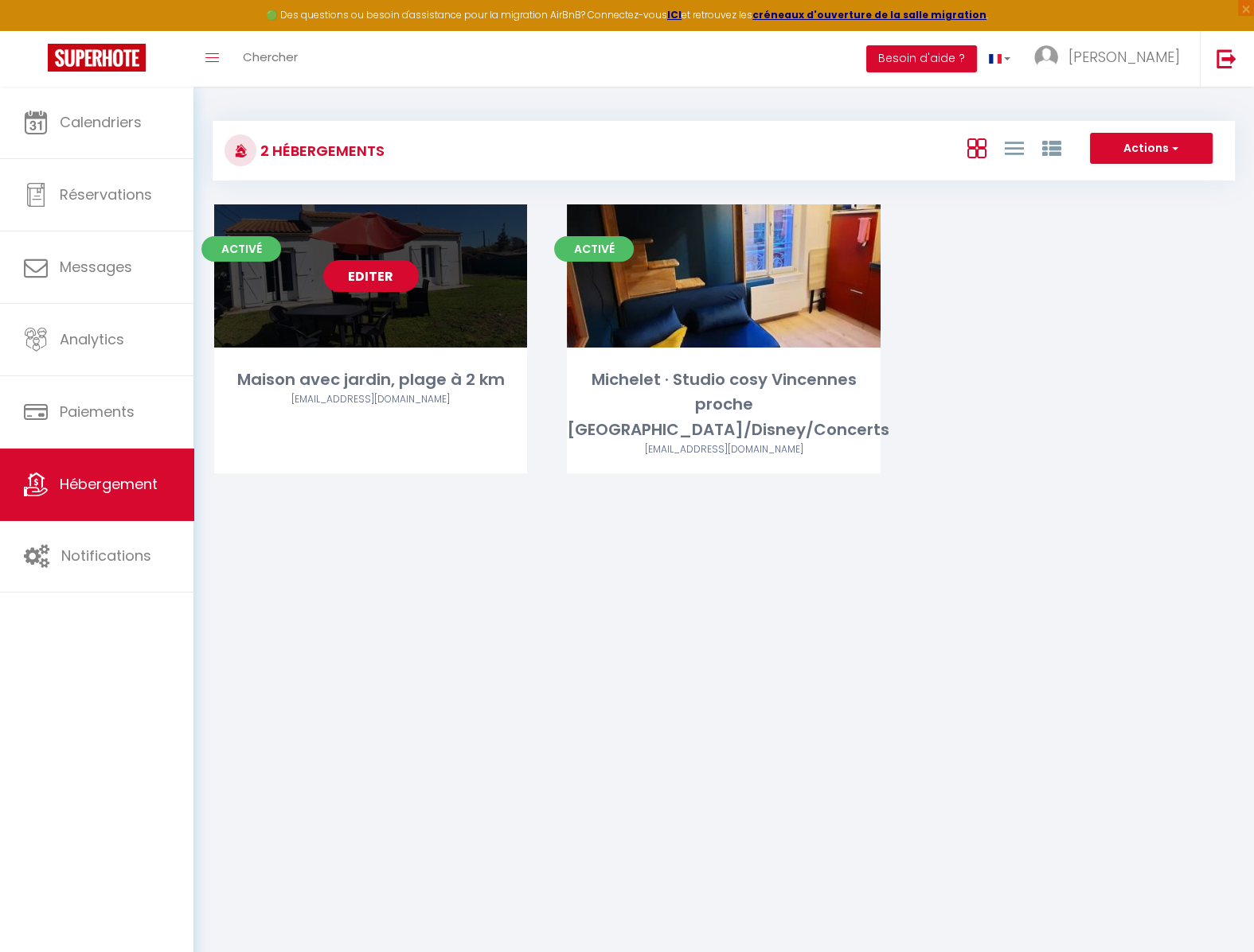
click at [390, 281] on link "Editer" at bounding box center [371, 275] width 96 height 32
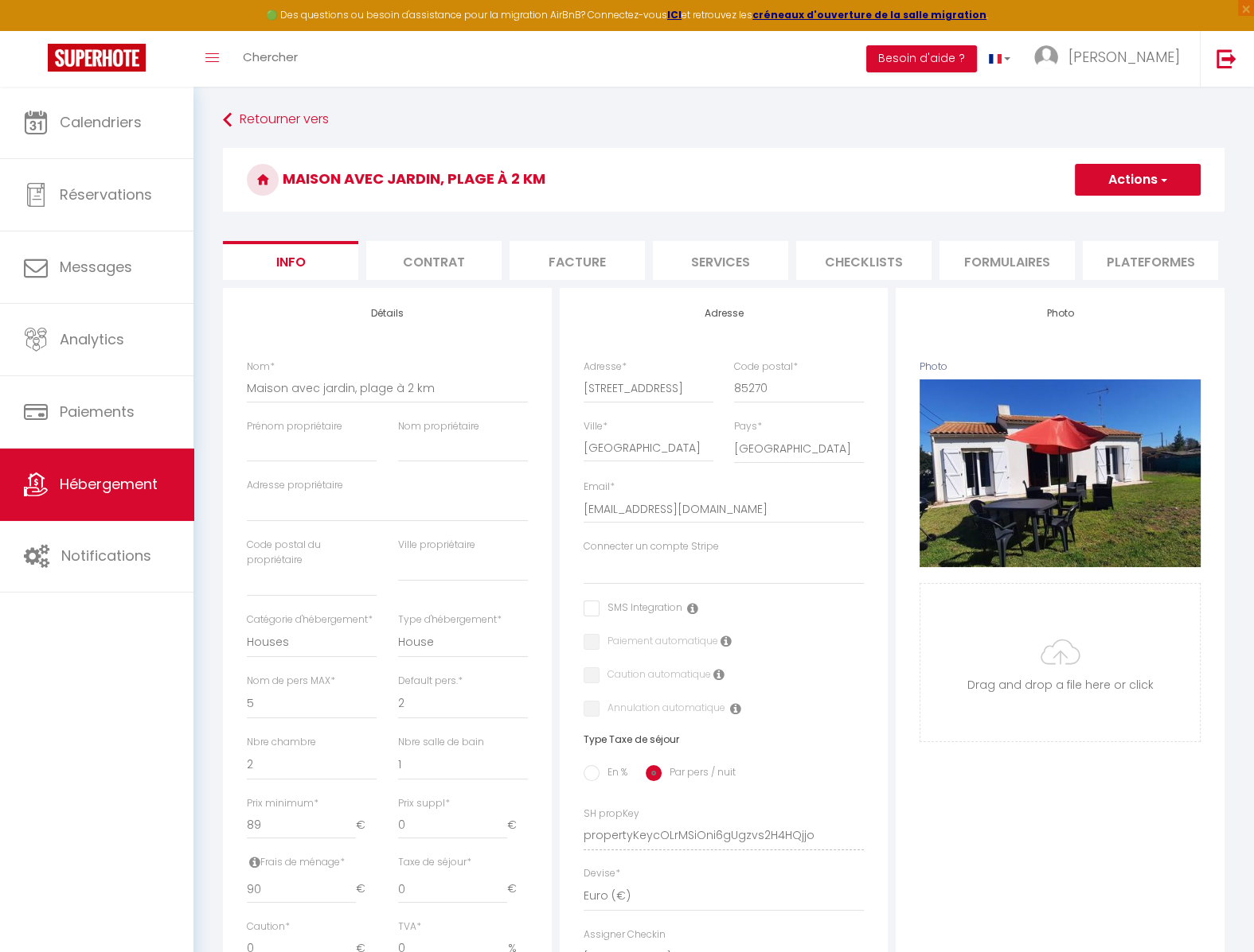
click at [1148, 264] on li "Plateformes" at bounding box center [1150, 261] width 135 height 39
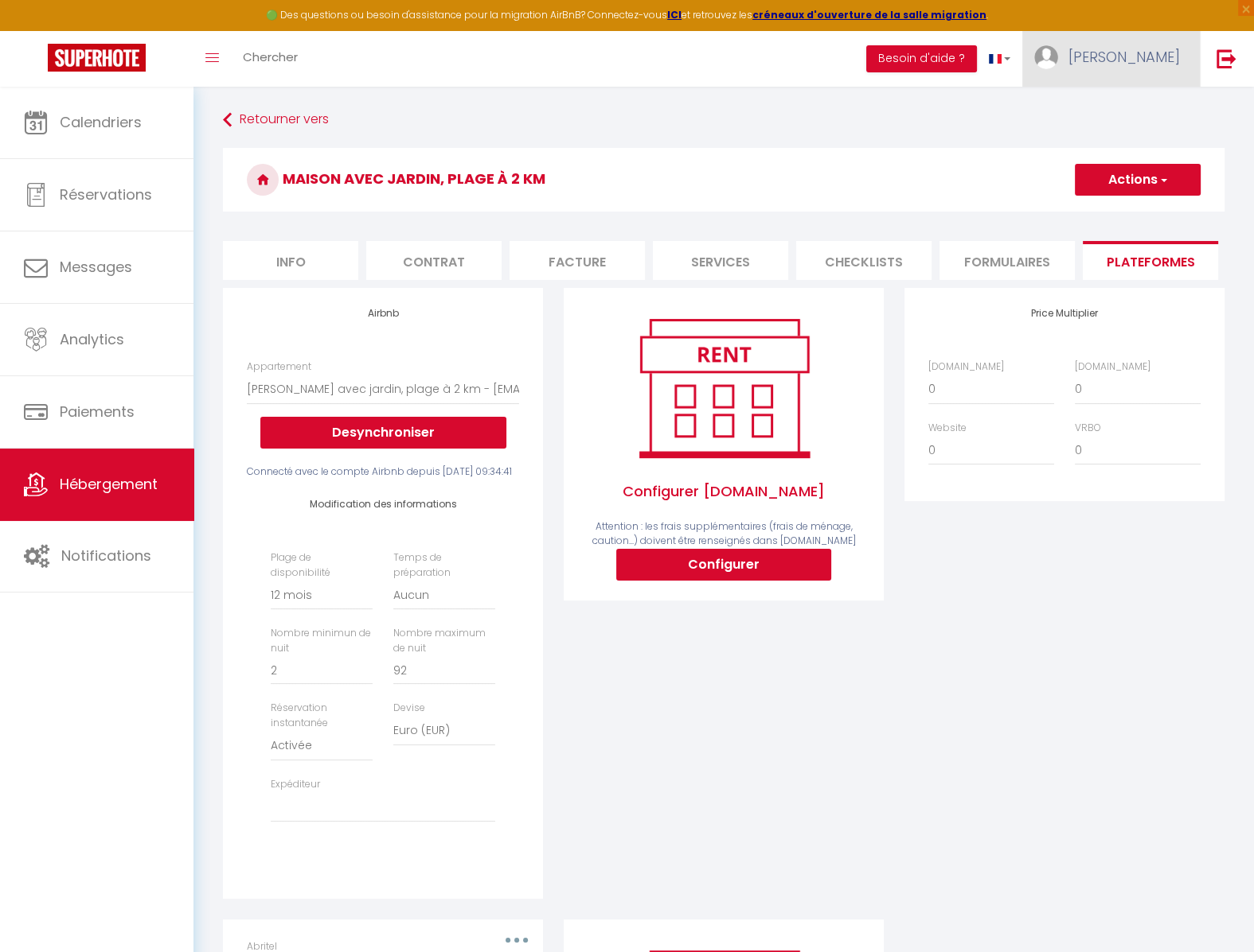
click at [1153, 50] on span "Marie" at bounding box center [1123, 57] width 111 height 19
click at [1134, 136] on link "Équipe" at bounding box center [1135, 139] width 118 height 27
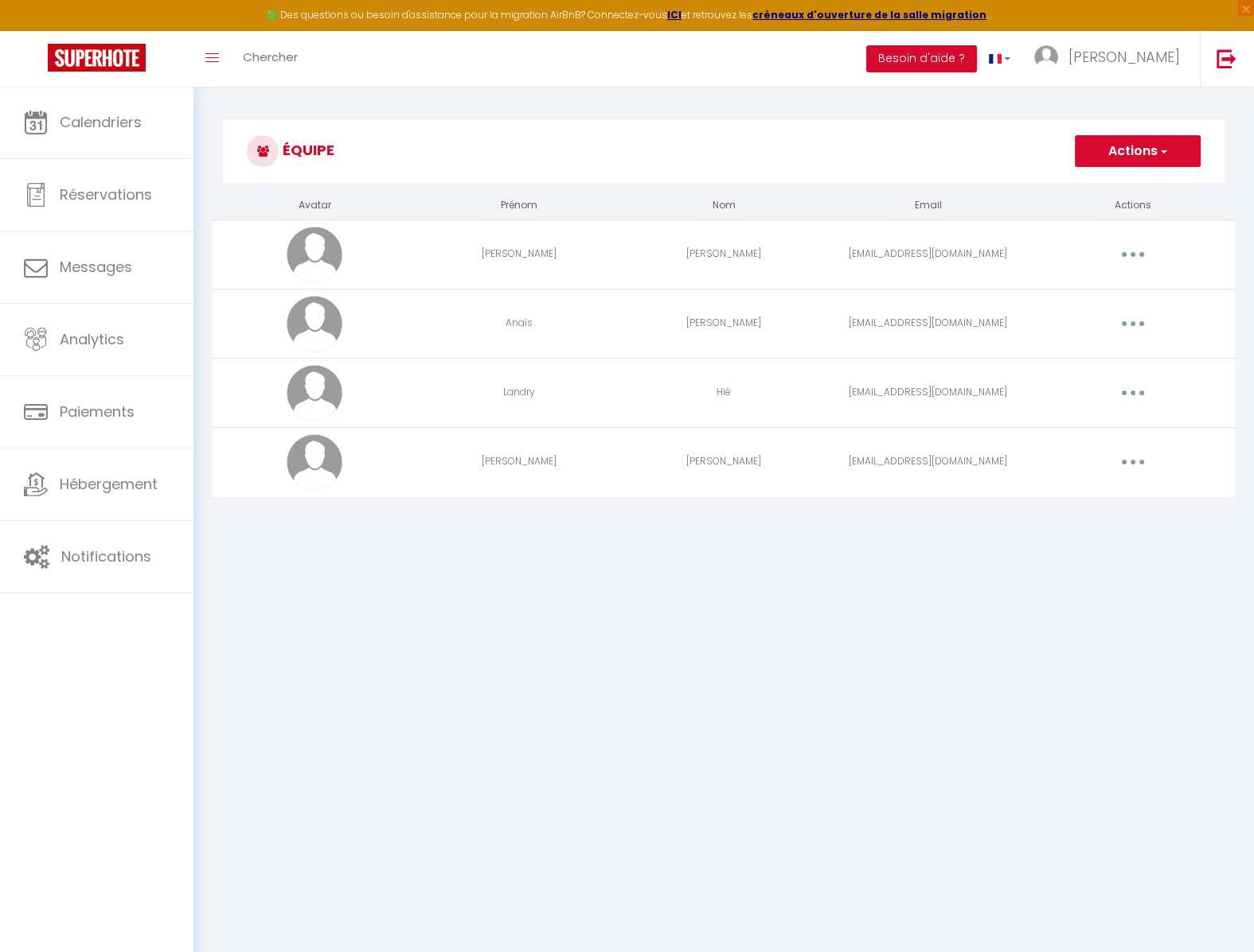
click at [758, 398] on td "Hié" at bounding box center [724, 392] width 205 height 69
click at [1138, 393] on button "button" at bounding box center [1132, 392] width 45 height 25
click at [1108, 424] on link "Editer" at bounding box center [1091, 429] width 118 height 27
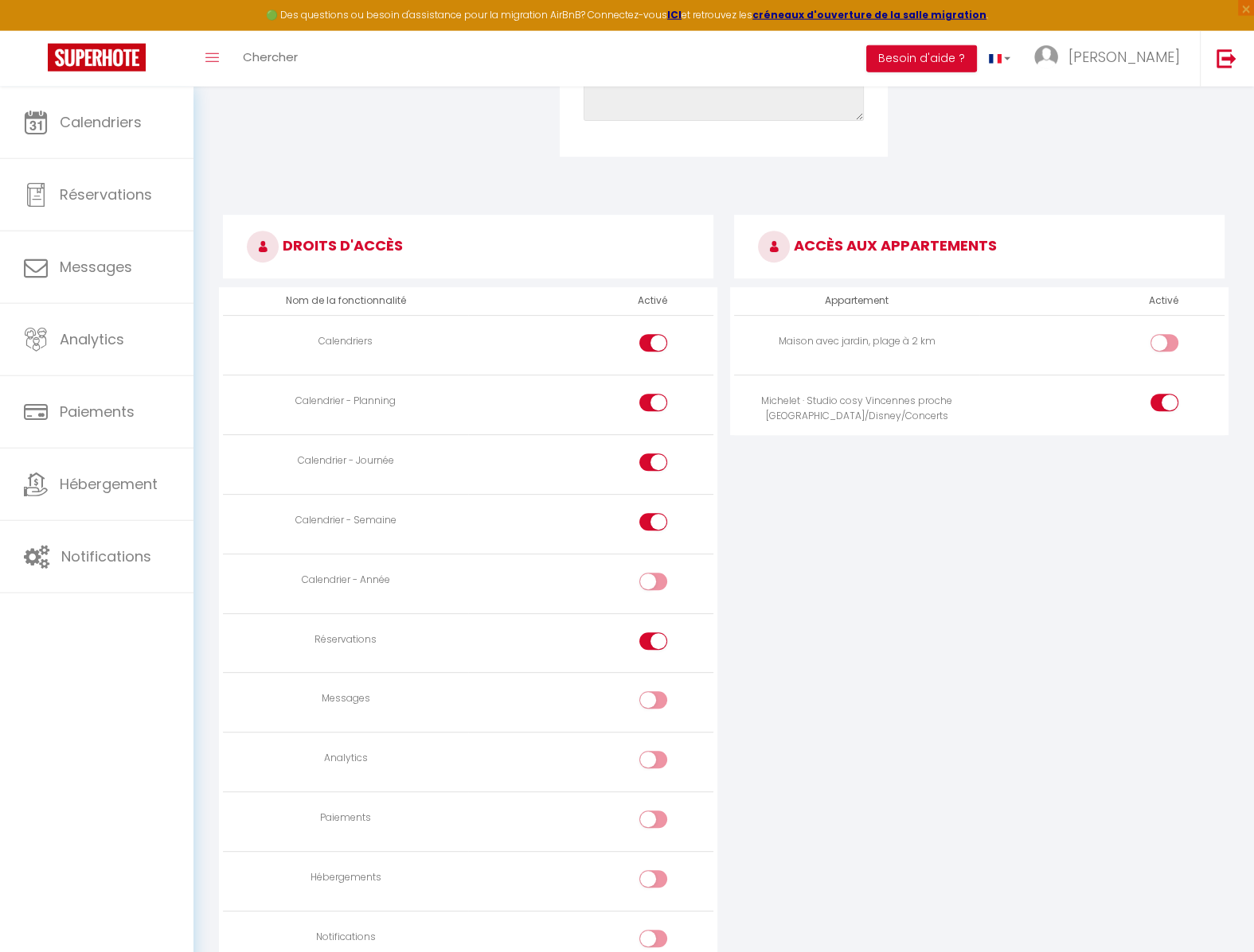
scroll to position [788, 0]
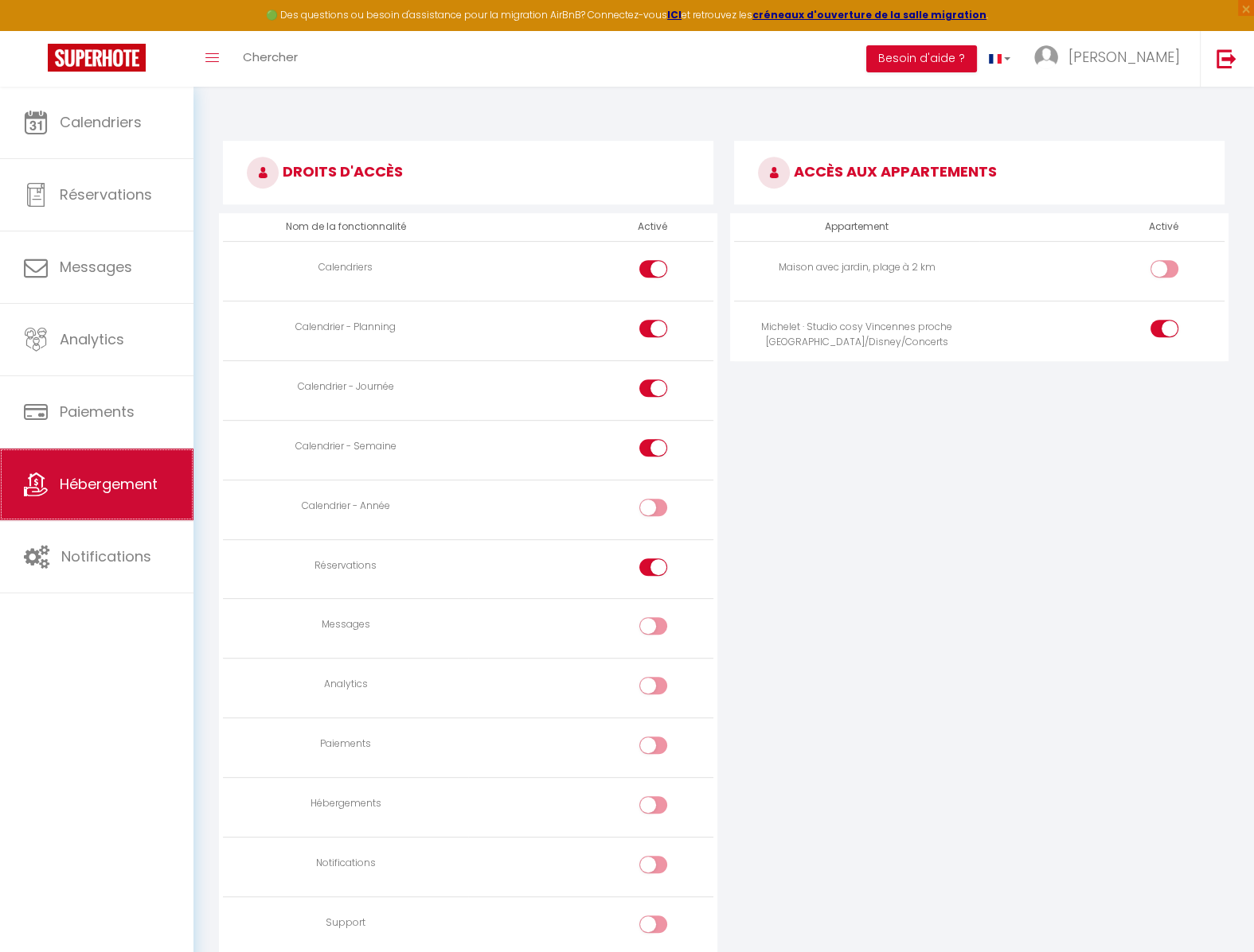
click at [72, 482] on span "Hébergement" at bounding box center [108, 484] width 98 height 19
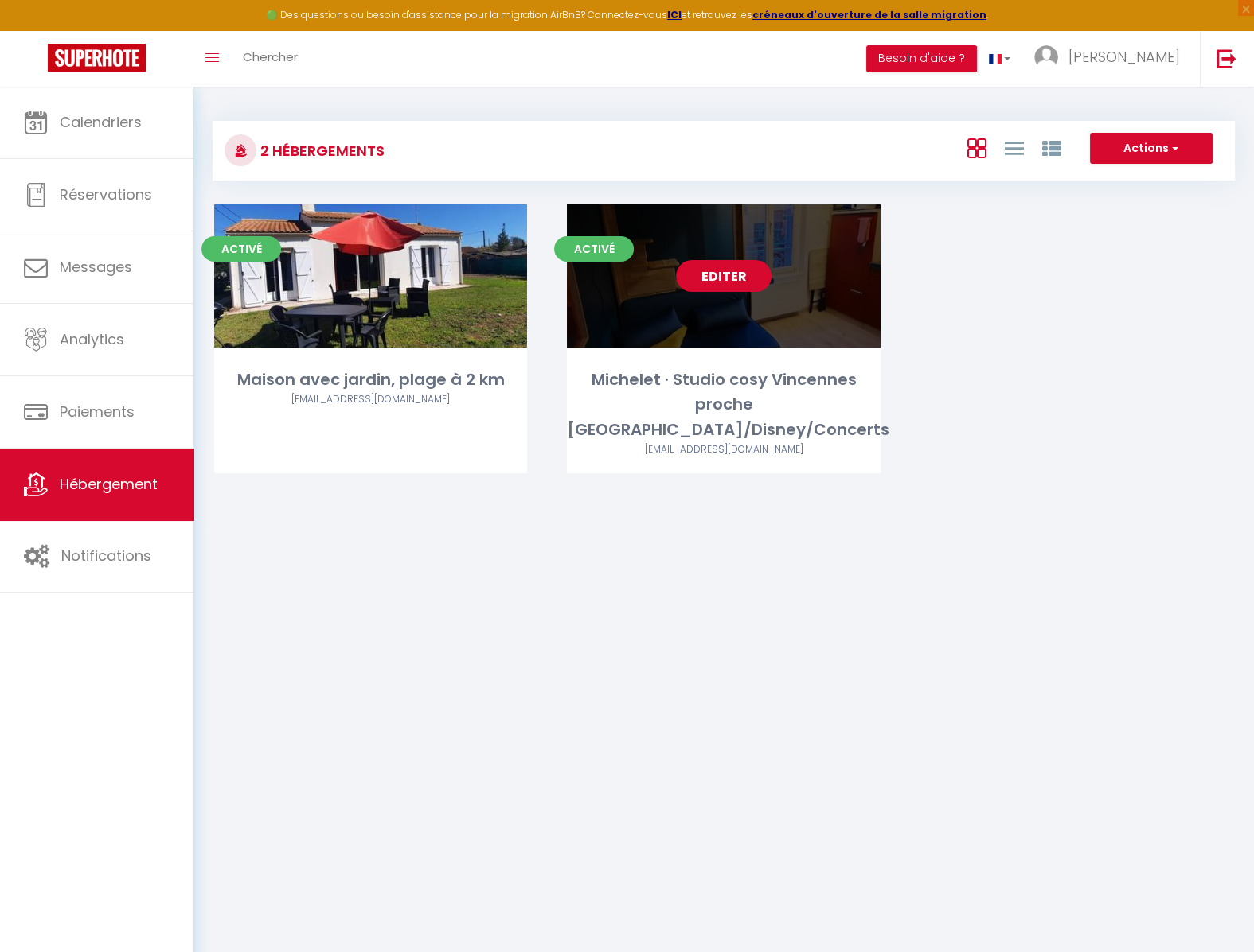
click at [714, 274] on link "Editer" at bounding box center [724, 275] width 96 height 32
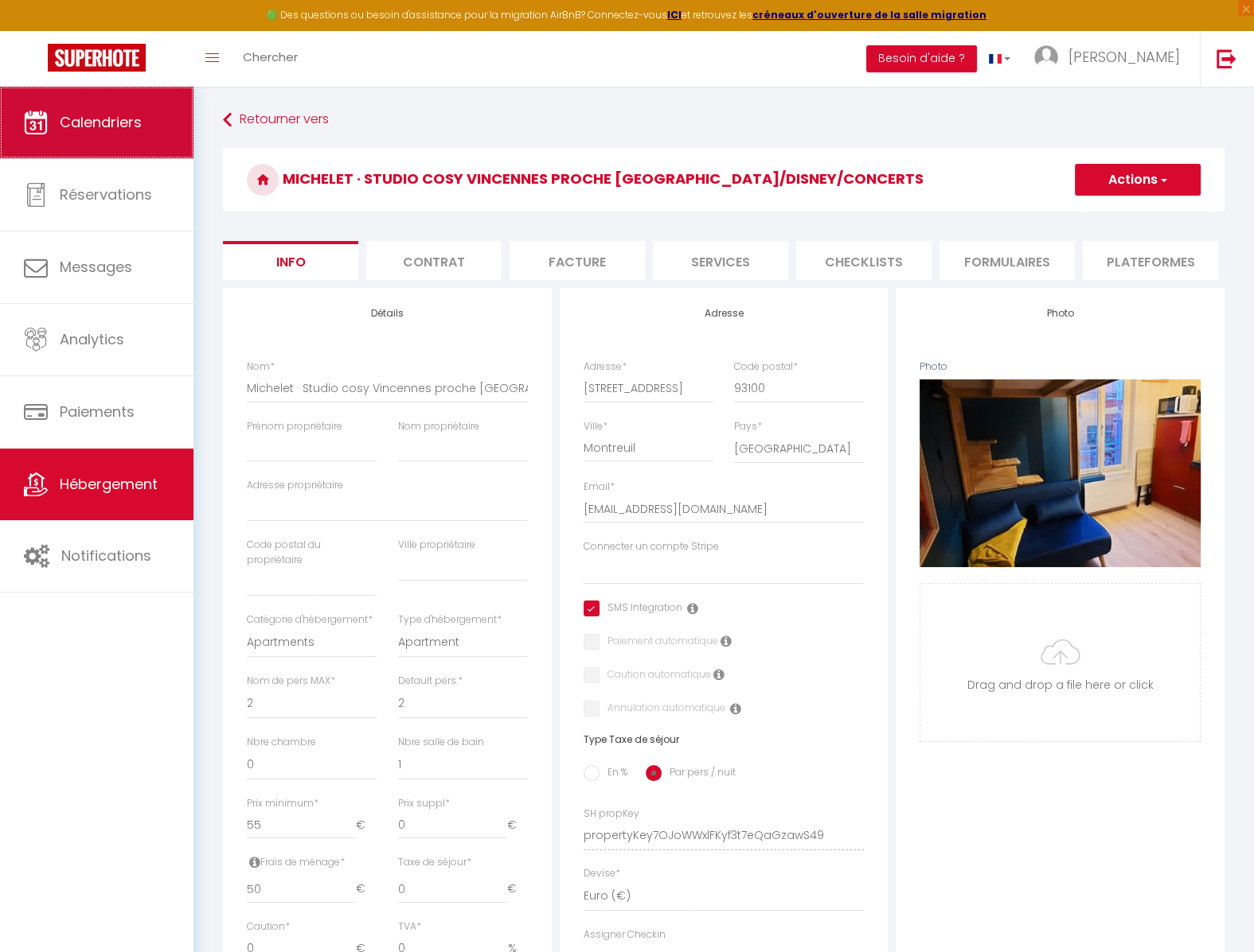
click at [109, 136] on link "Calendriers" at bounding box center [97, 123] width 193 height 71
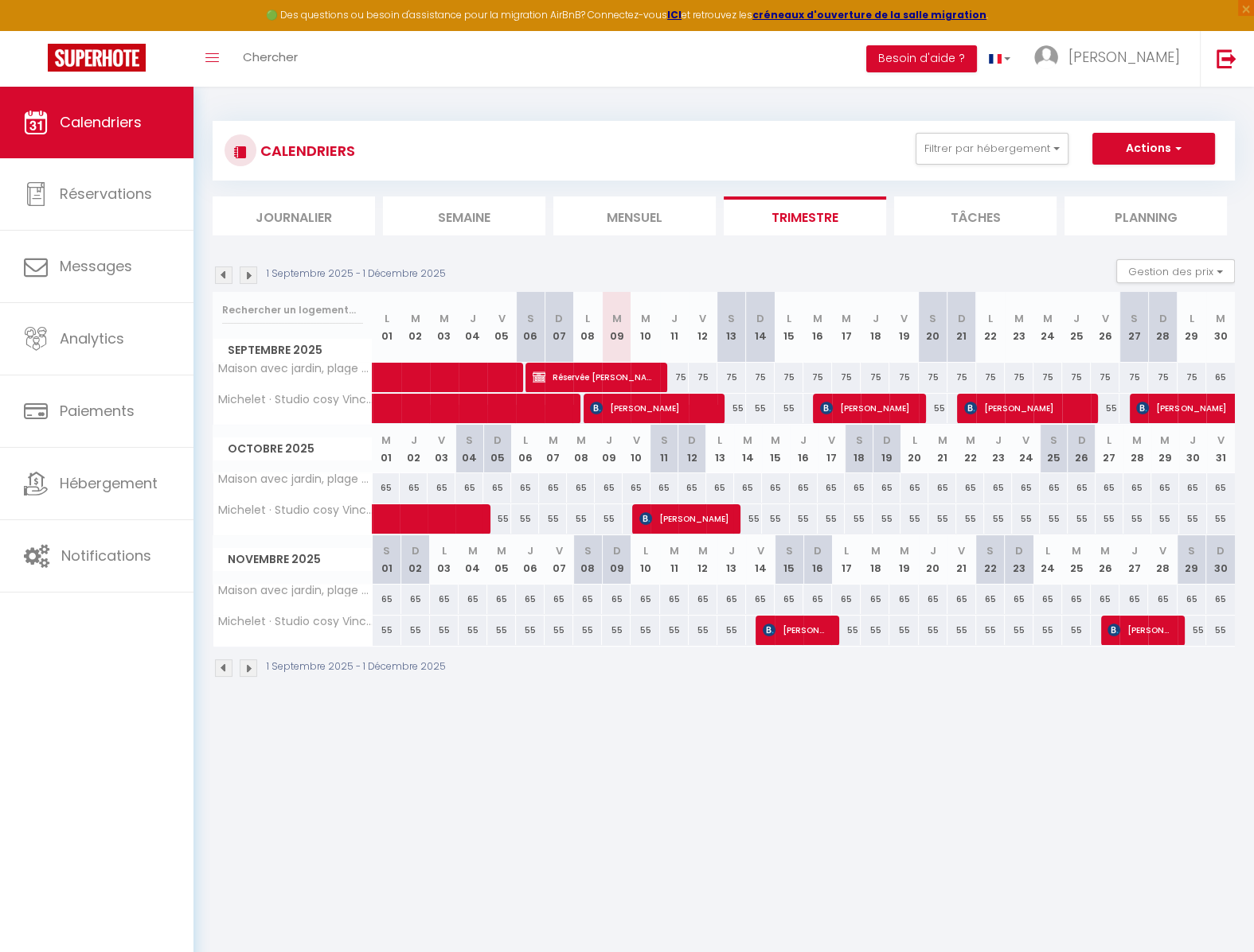
click at [612, 409] on span "Antonio Ucles Navarro" at bounding box center [652, 408] width 124 height 30
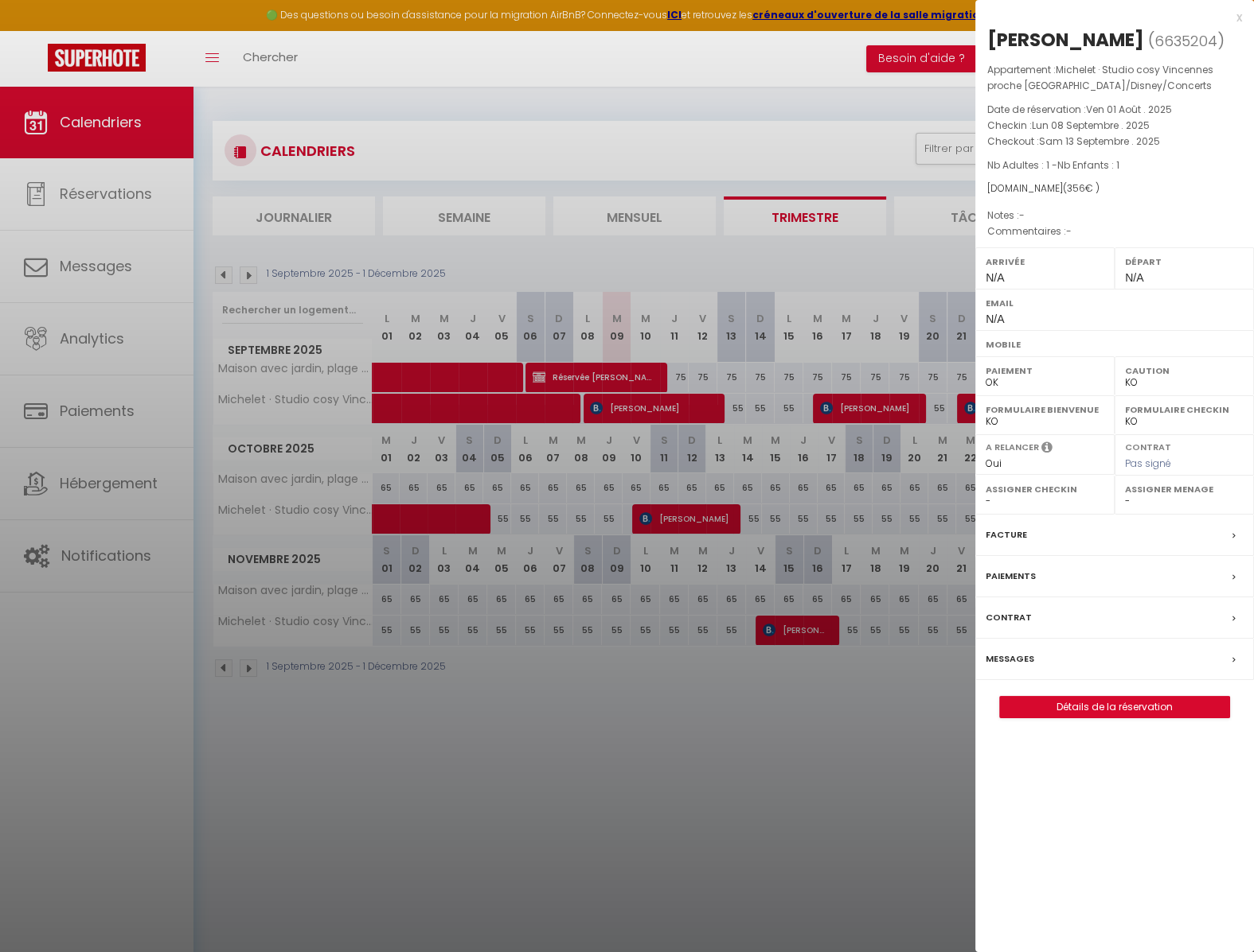
click at [1021, 668] on label "Messages" at bounding box center [1009, 659] width 49 height 17
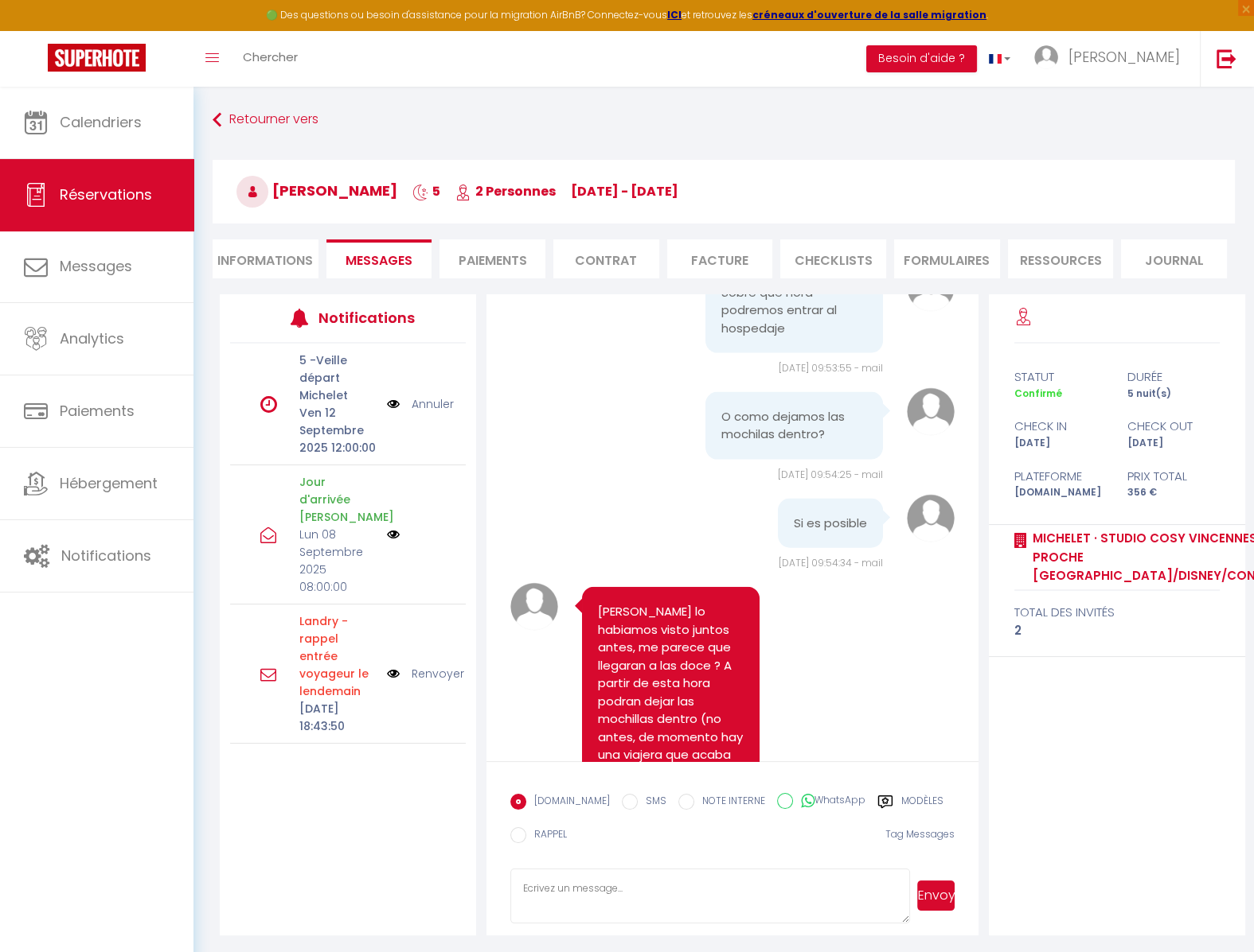
scroll to position [4655, 0]
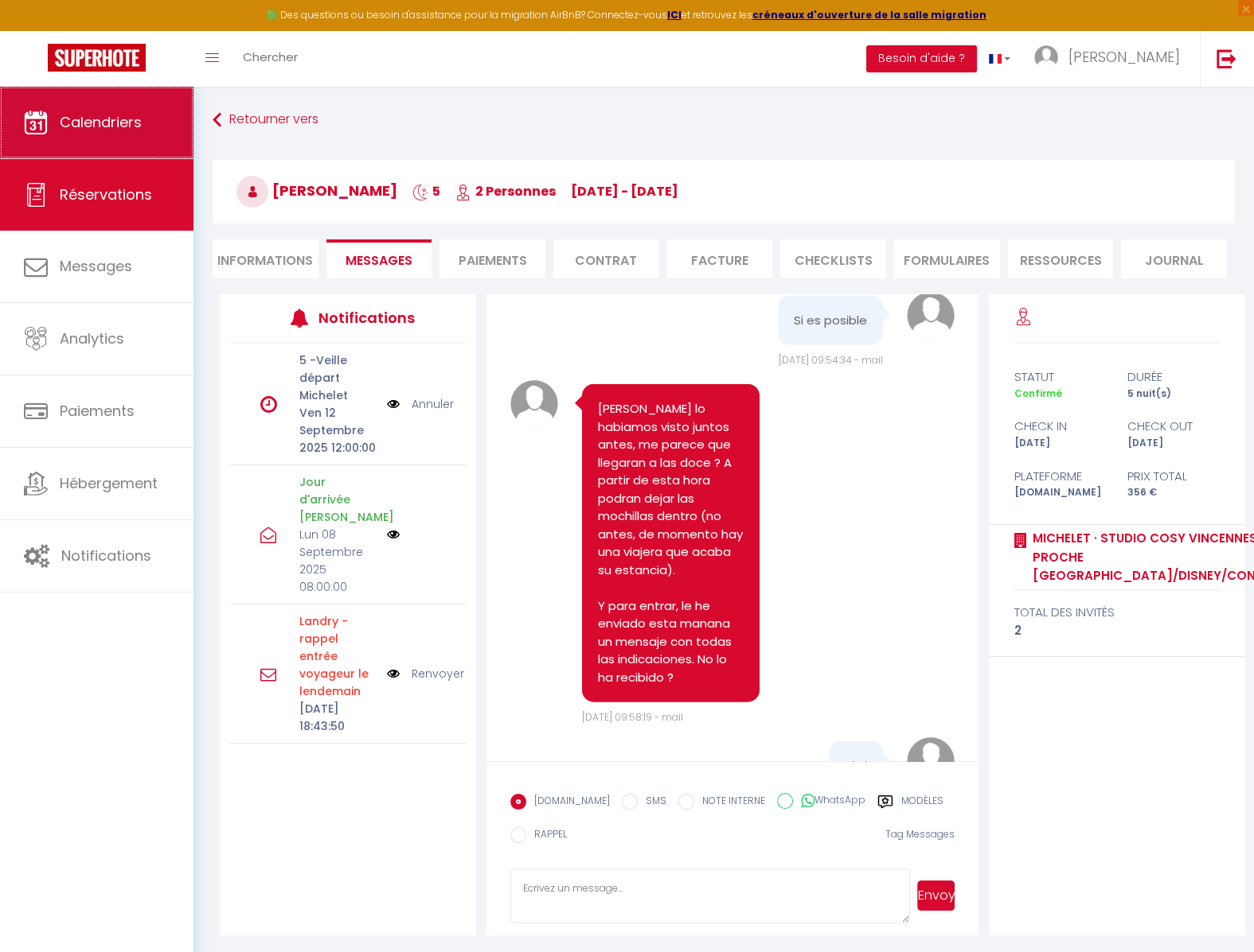
click at [73, 138] on link "Calendriers" at bounding box center [97, 123] width 193 height 71
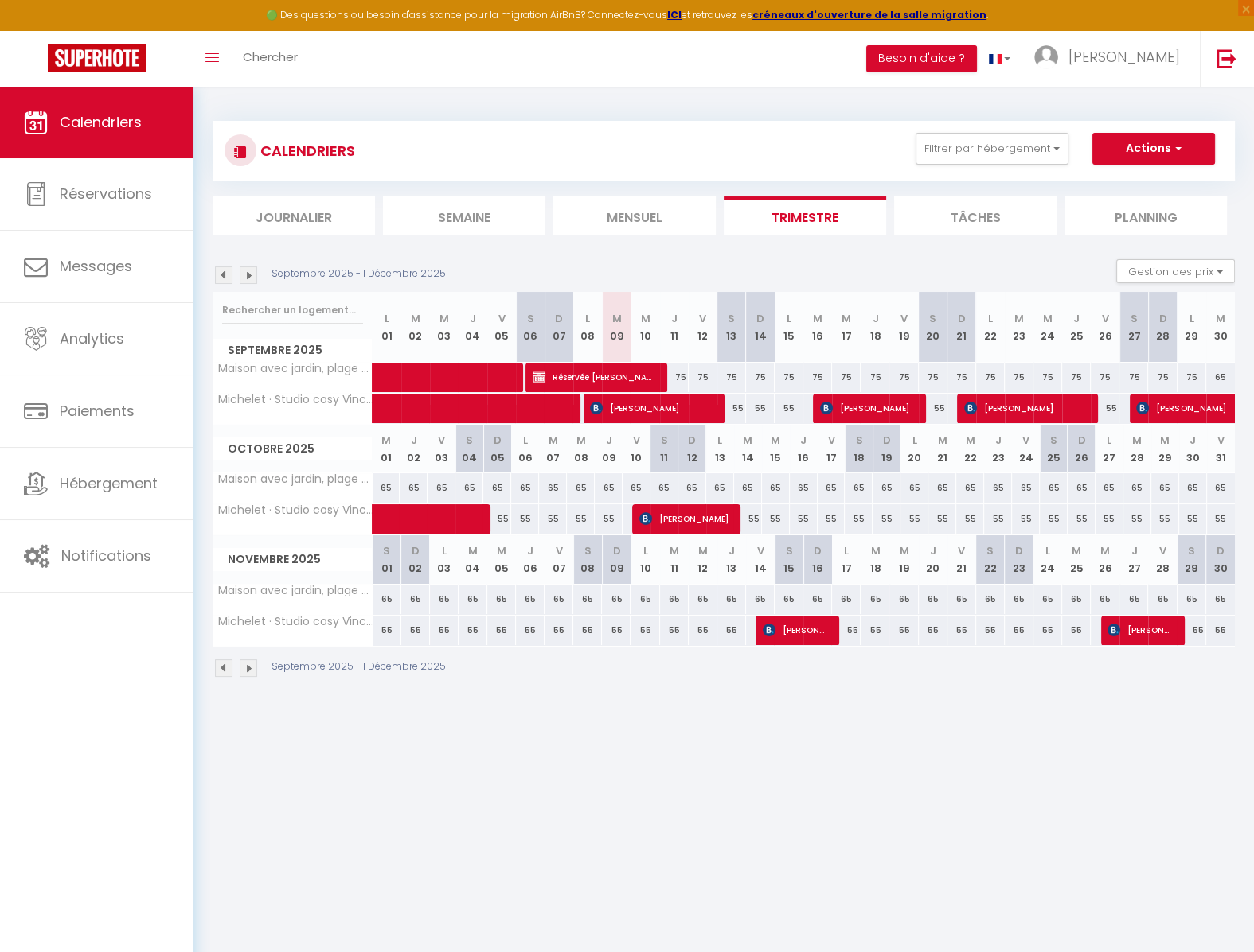
click at [223, 276] on img at bounding box center [223, 275] width 18 height 18
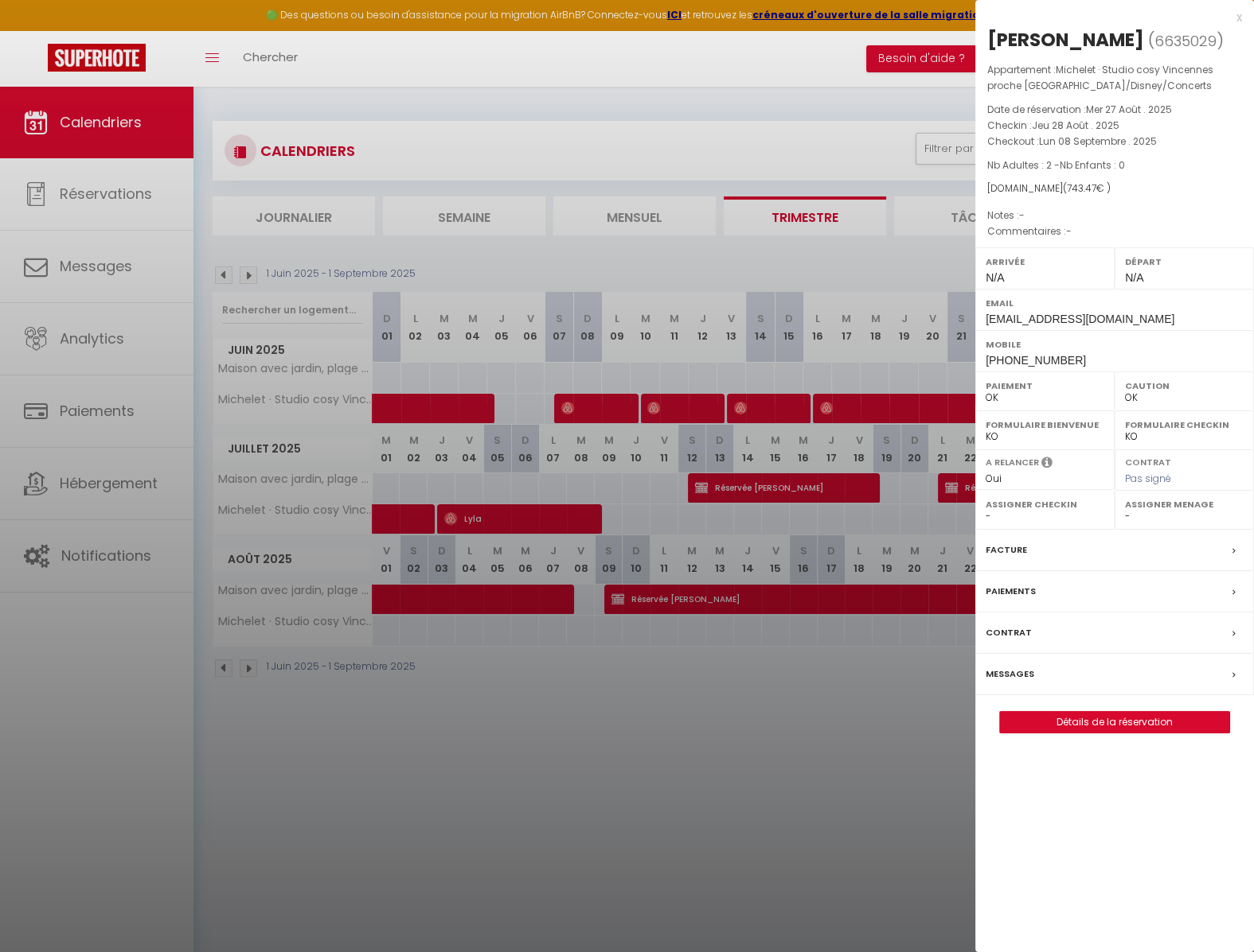
click at [1003, 668] on label "Messages" at bounding box center [1009, 674] width 49 height 17
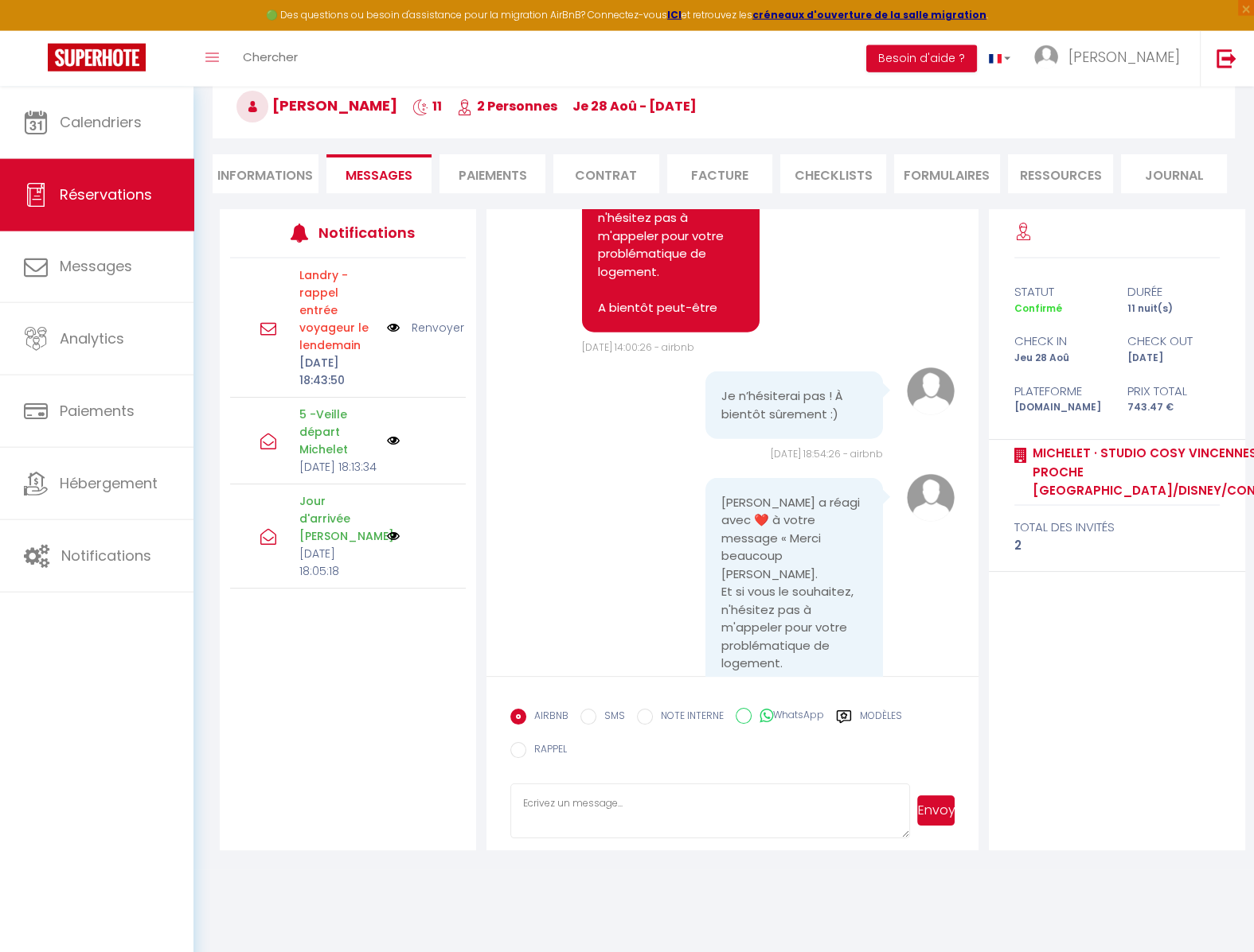
scroll to position [87, 0]
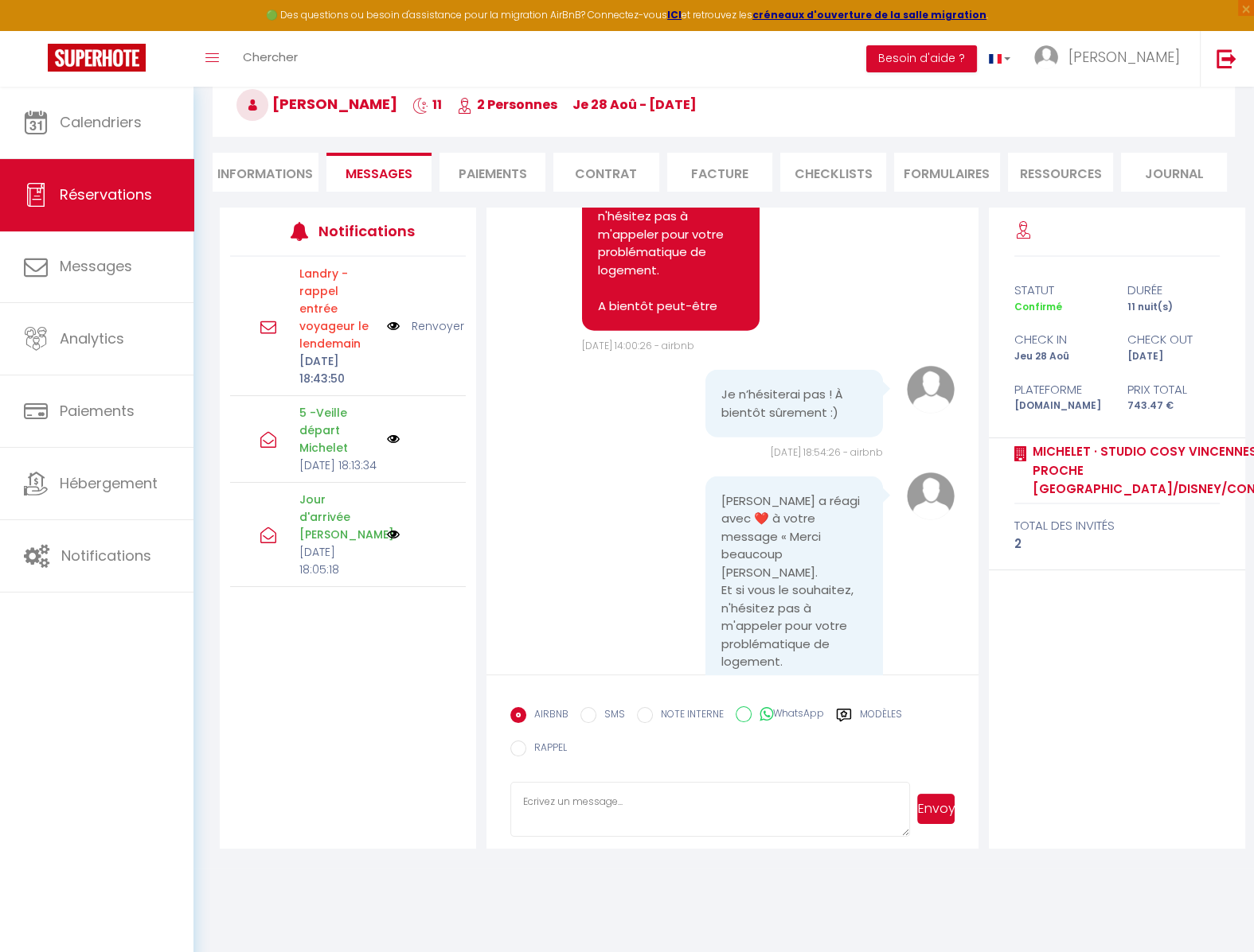
click at [426, 327] on link "Renvoyer" at bounding box center [437, 327] width 53 height 18
click at [392, 326] on img at bounding box center [393, 327] width 13 height 18
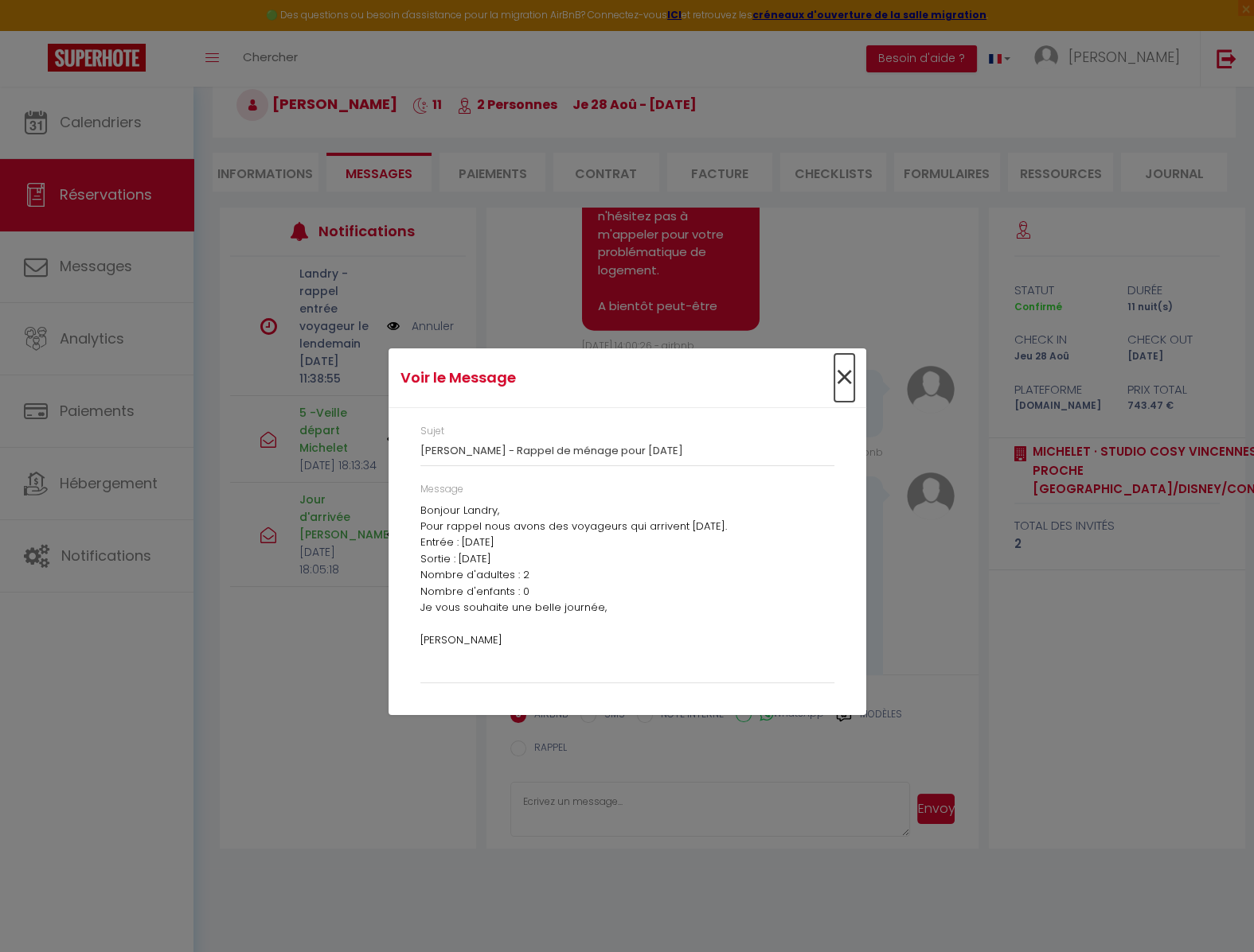
click at [844, 383] on span "×" at bounding box center [844, 378] width 20 height 48
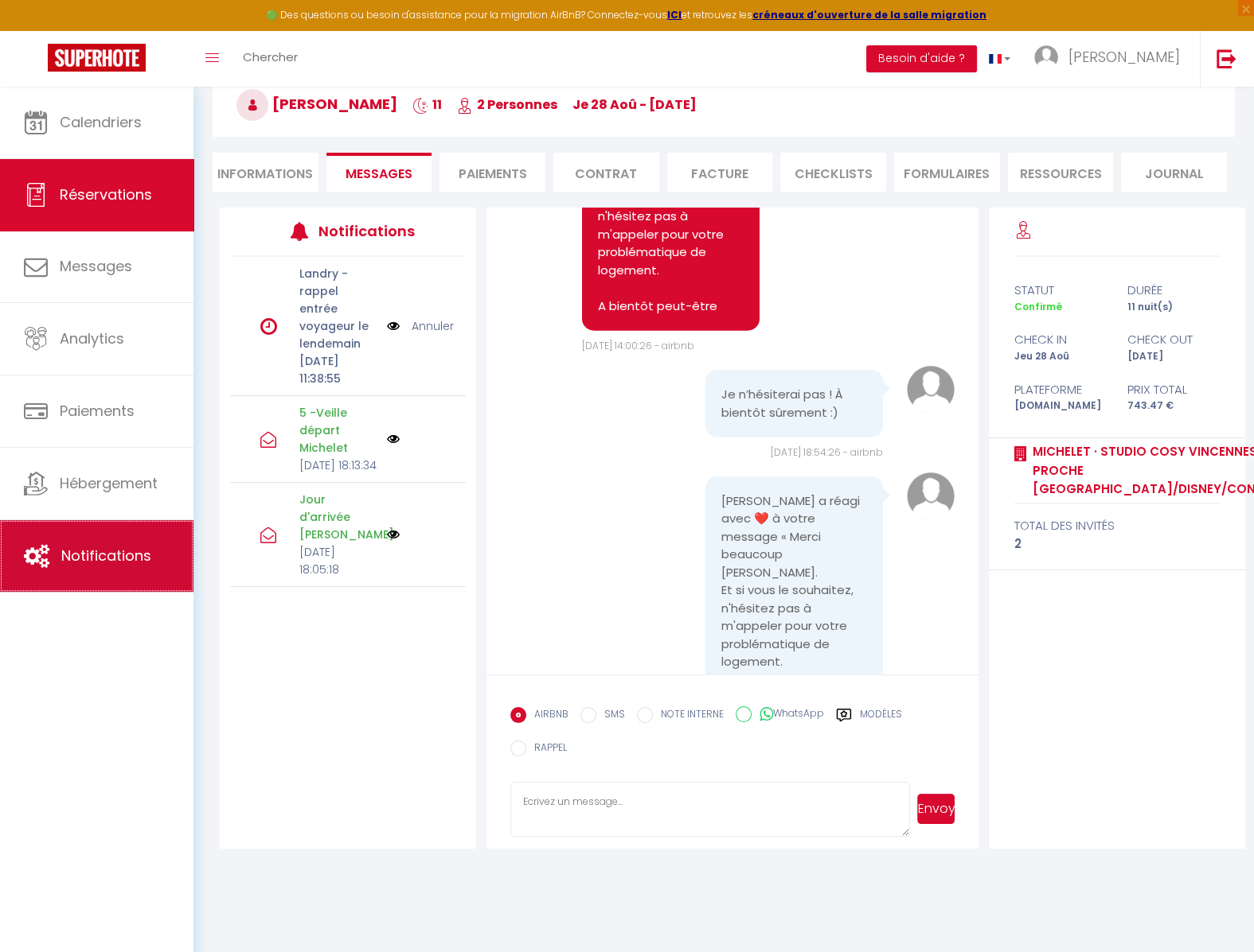
click at [101, 571] on link "Notifications" at bounding box center [97, 556] width 193 height 71
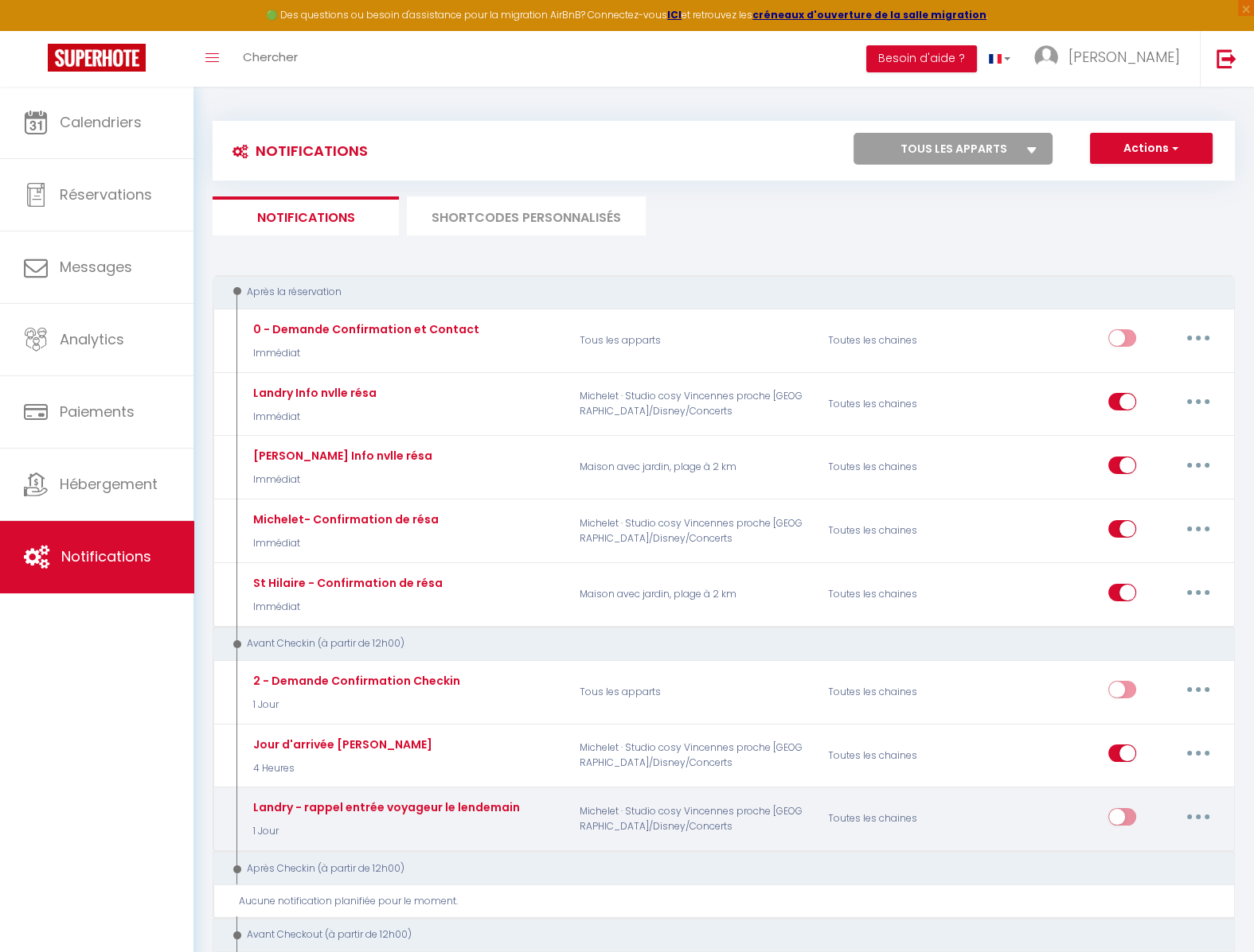
click at [1203, 813] on button "button" at bounding box center [1198, 816] width 45 height 25
click at [1143, 849] on link "Editer" at bounding box center [1156, 852] width 118 height 27
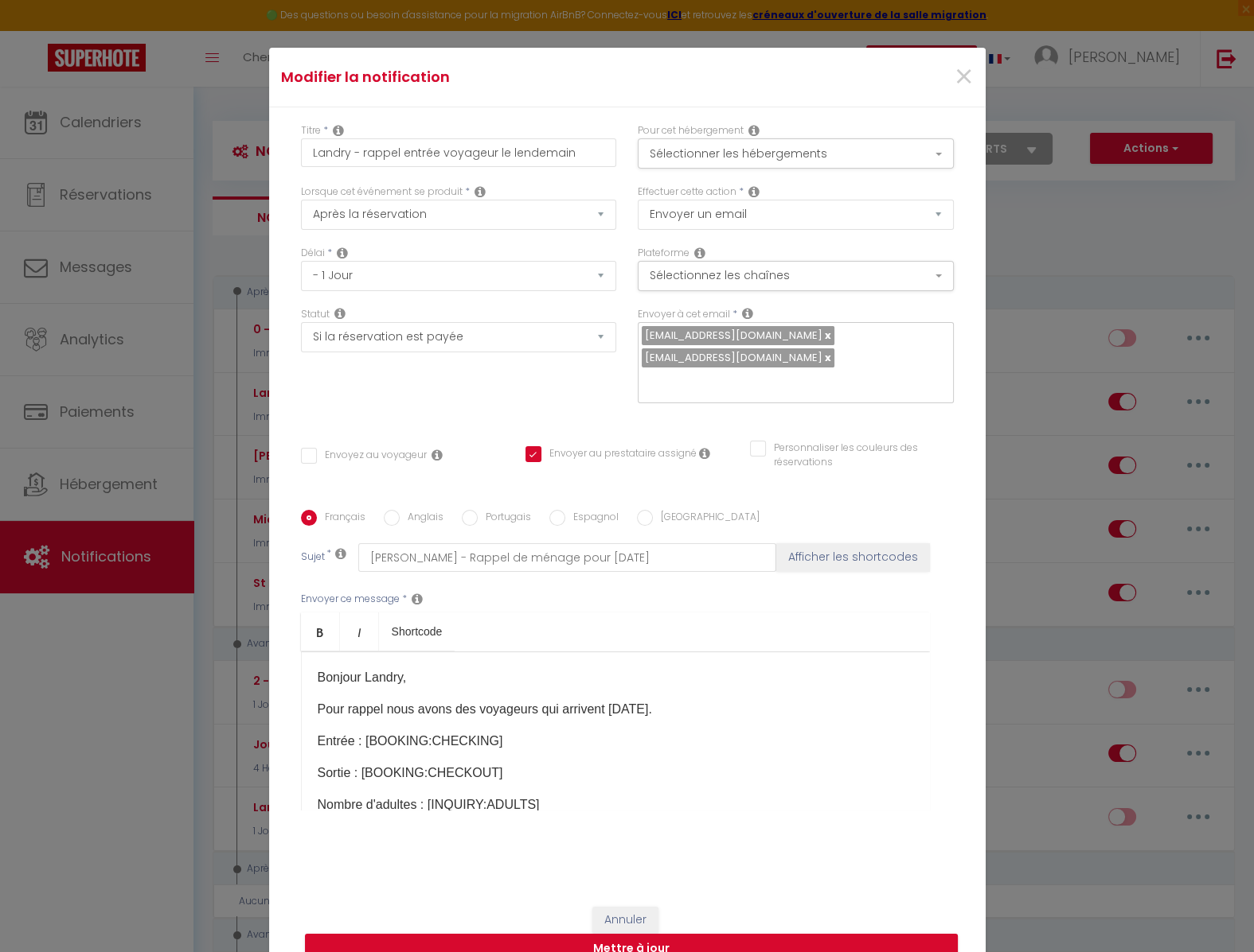
click at [503, 738] on p "Entrée : [BOOKING:CHECKING]" at bounding box center [615, 742] width 596 height 19
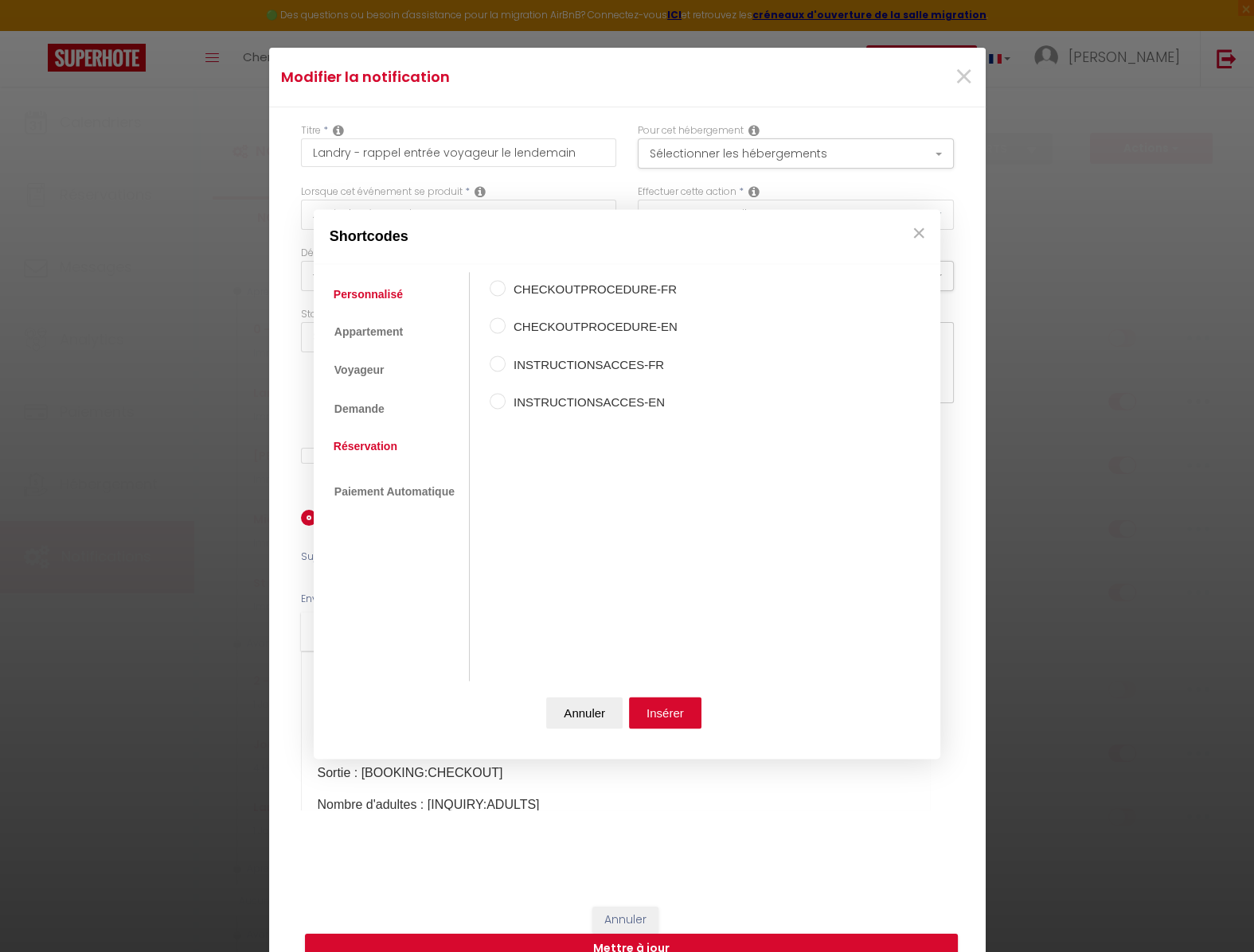
click at [370, 443] on link "Réservation" at bounding box center [366, 446] width 80 height 28
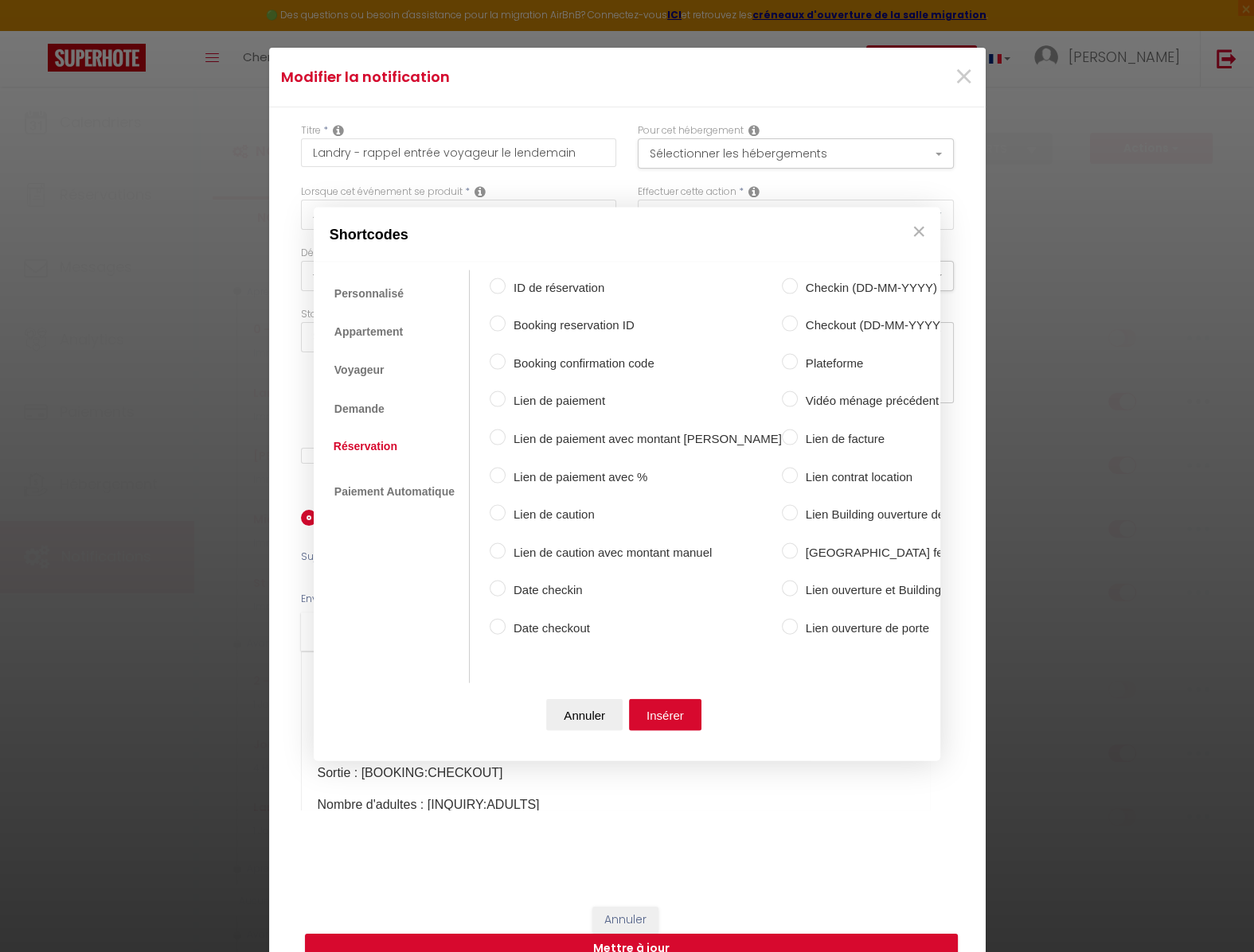
click at [808, 283] on label "Checkin (DD-MM-YYYY)" at bounding box center [920, 288] width 245 height 19
click at [797, 283] on input "Checkin (DD-MM-YYYY)" at bounding box center [790, 286] width 16 height 16
click at [676, 715] on button "Insérer" at bounding box center [665, 715] width 72 height 32
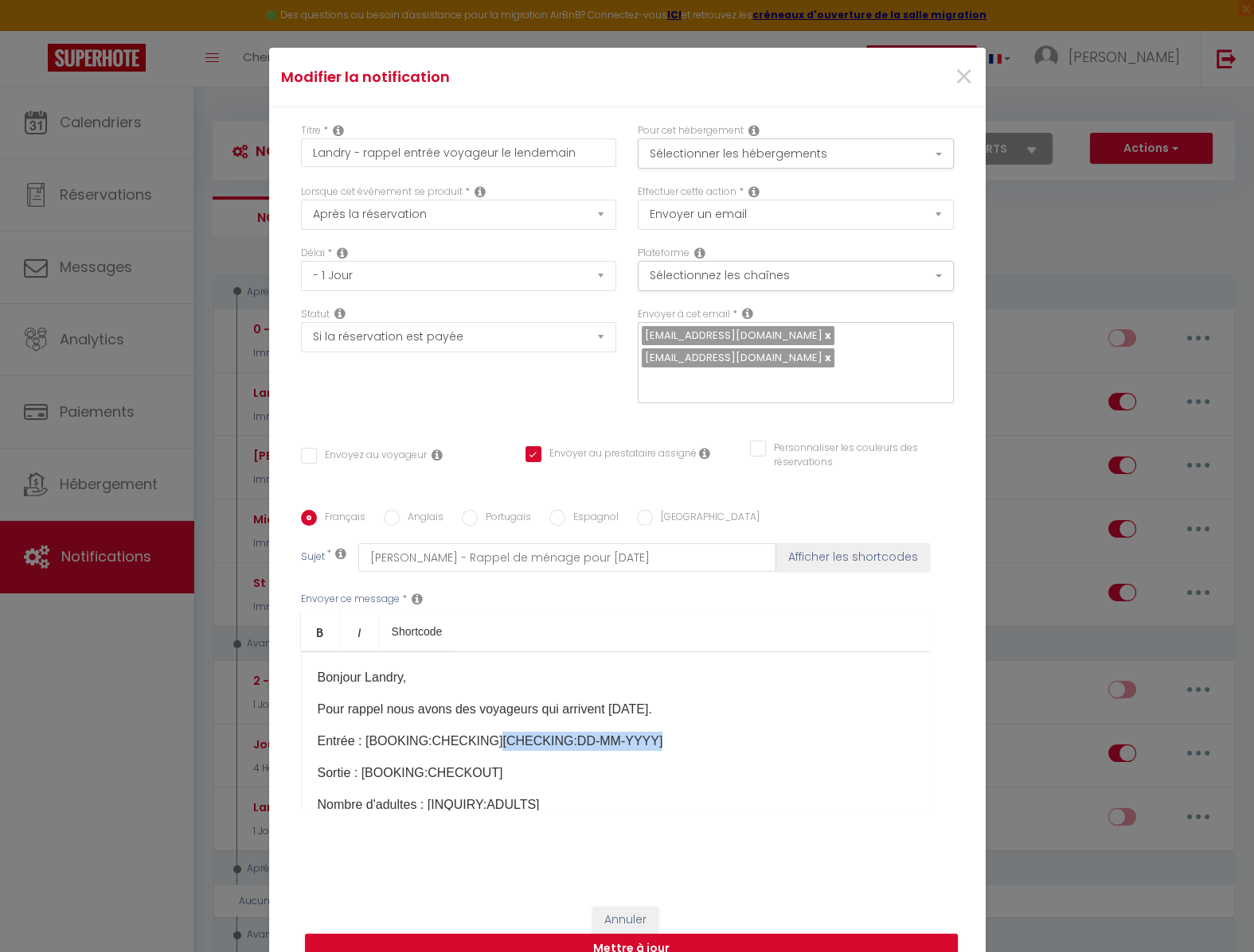
drag, startPoint x: 650, startPoint y: 733, endPoint x: 493, endPoint y: 734, distance: 157.0
click at [493, 734] on p "Entrée : [BOOKING:CHECKING] [CHECKING:DD-MM-YYYY] ​" at bounding box center [615, 742] width 596 height 19
click at [965, 89] on span "×" at bounding box center [962, 77] width 20 height 48
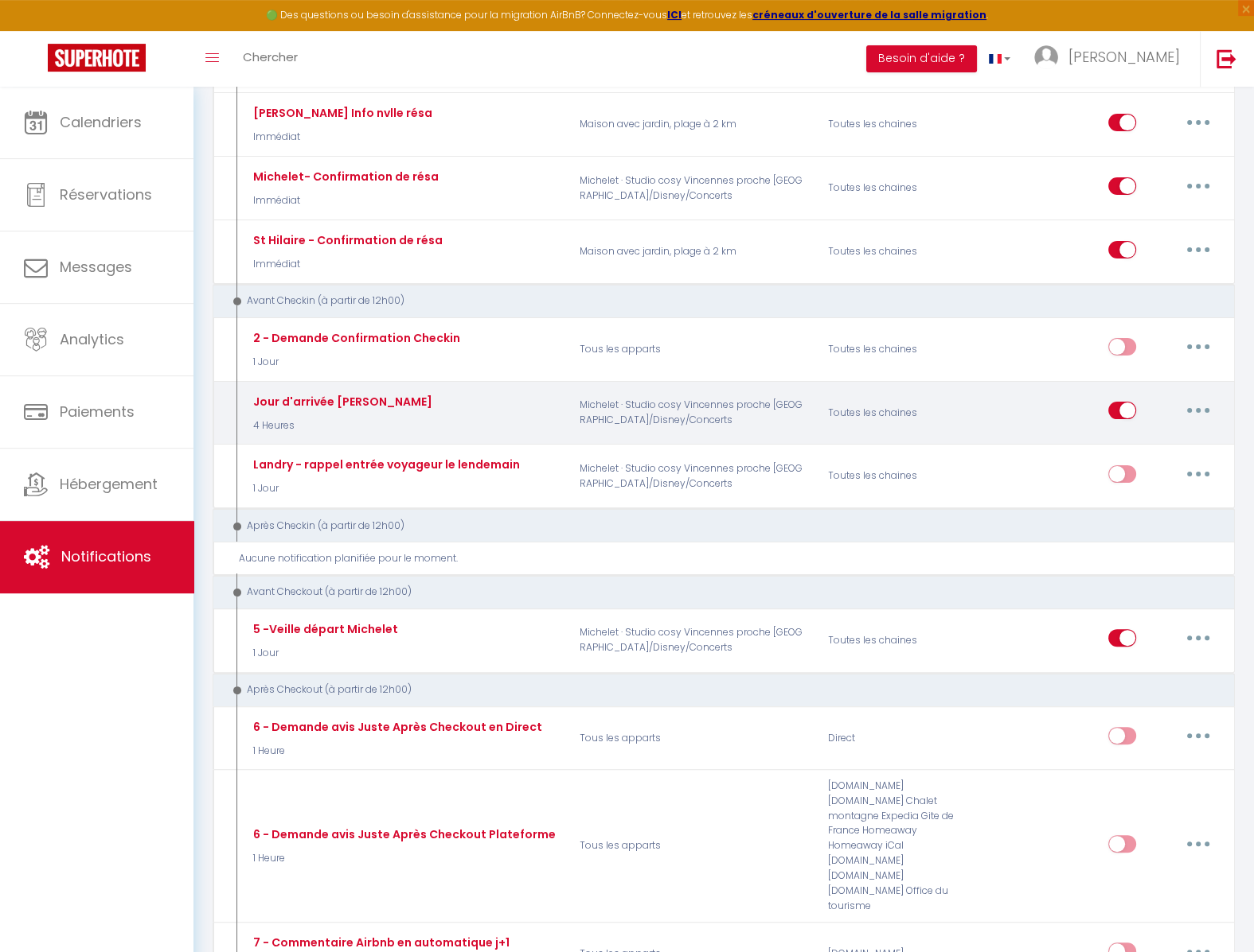
scroll to position [350, 0]
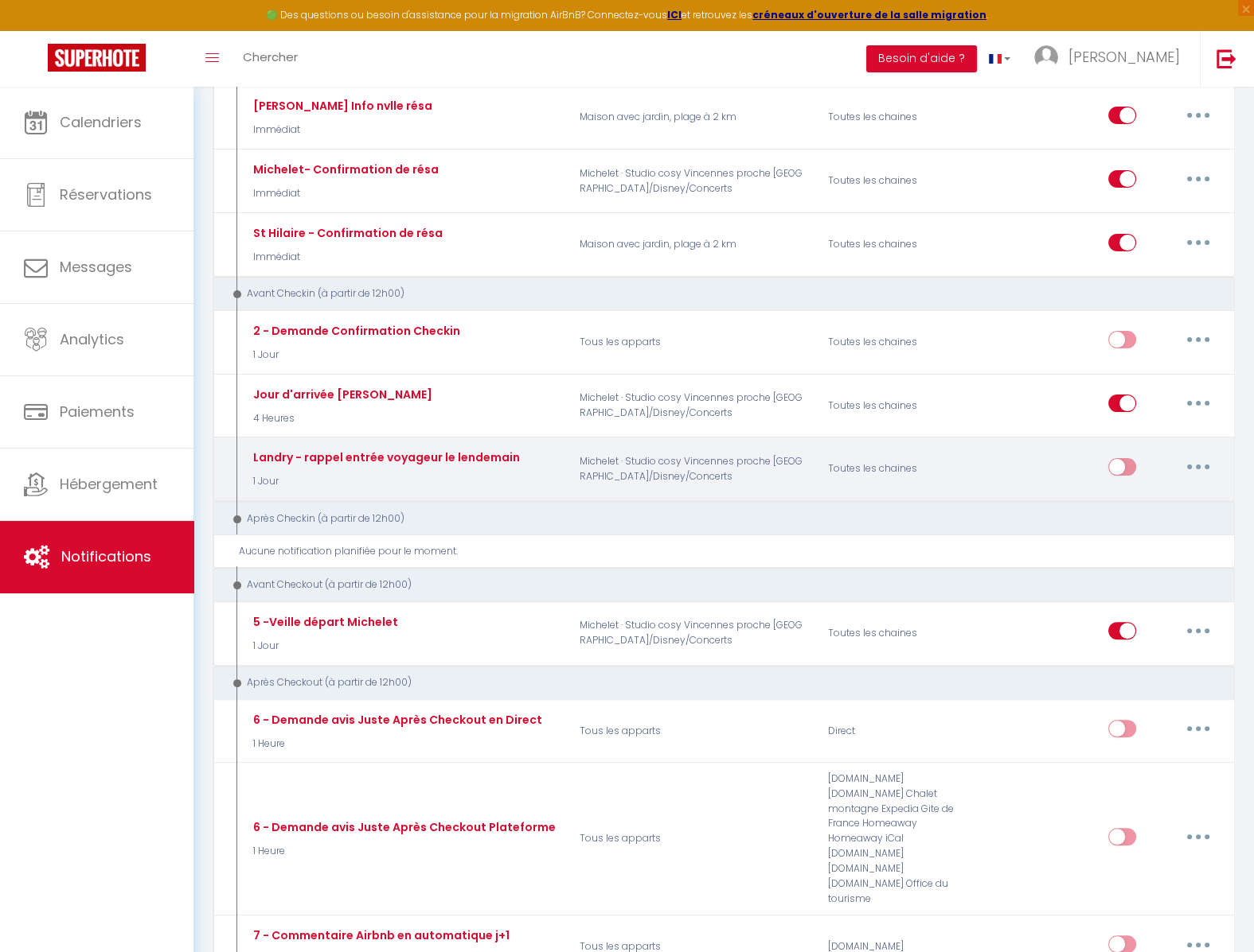
click at [1199, 467] on button "button" at bounding box center [1198, 466] width 45 height 25
click at [1168, 502] on link "Editer" at bounding box center [1156, 502] width 118 height 27
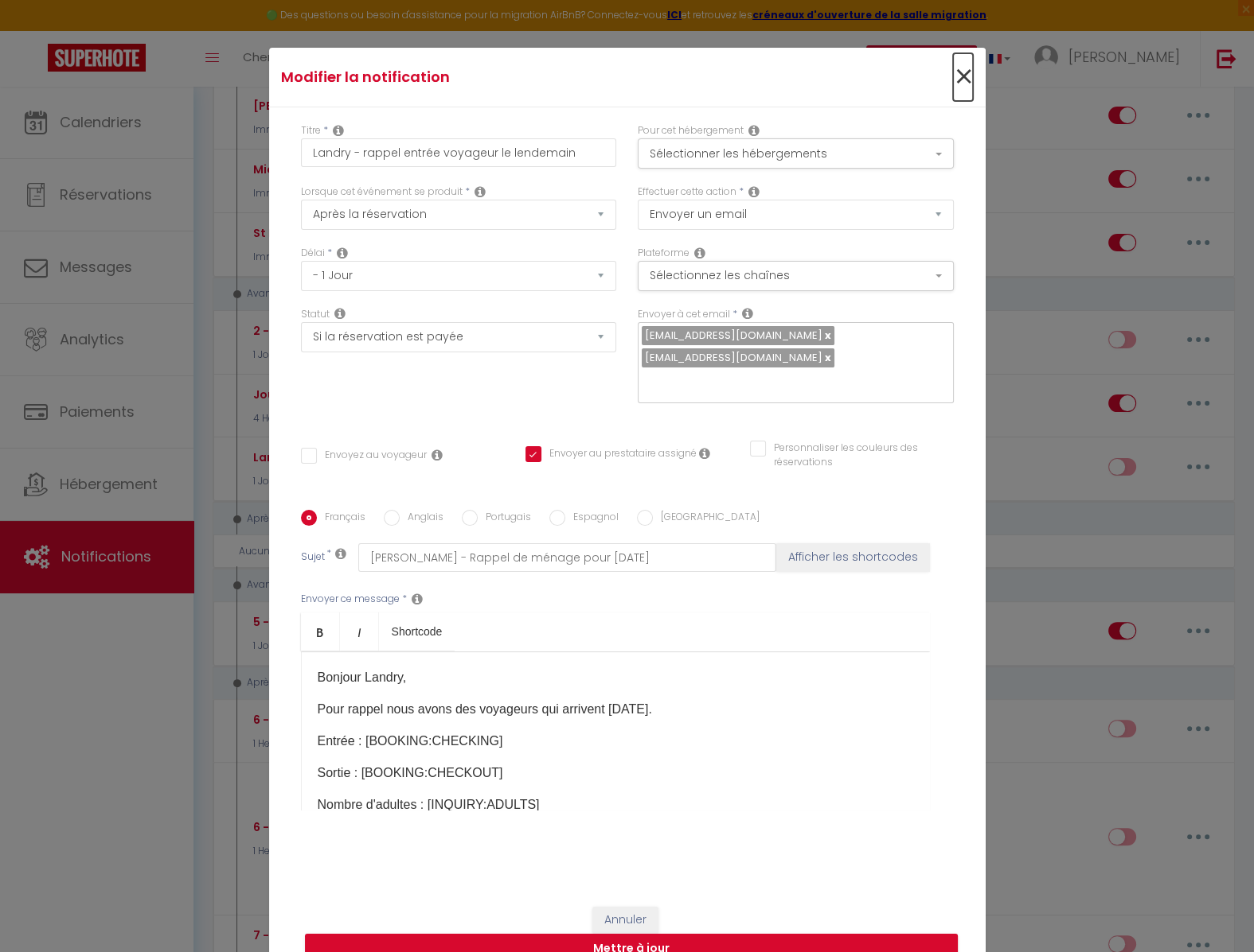
click at [959, 93] on span "×" at bounding box center [962, 77] width 20 height 48
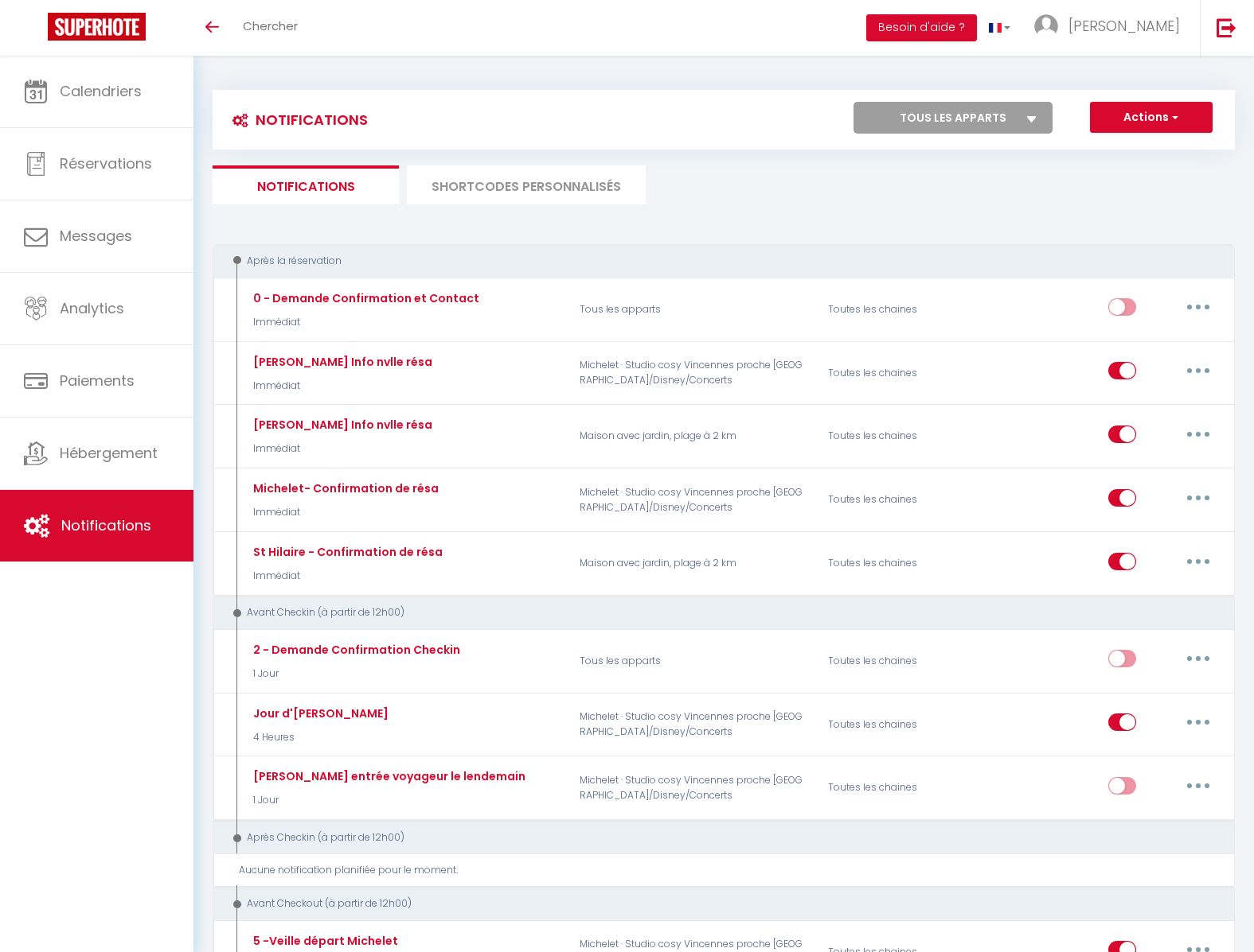
select select
checkbox input "false"
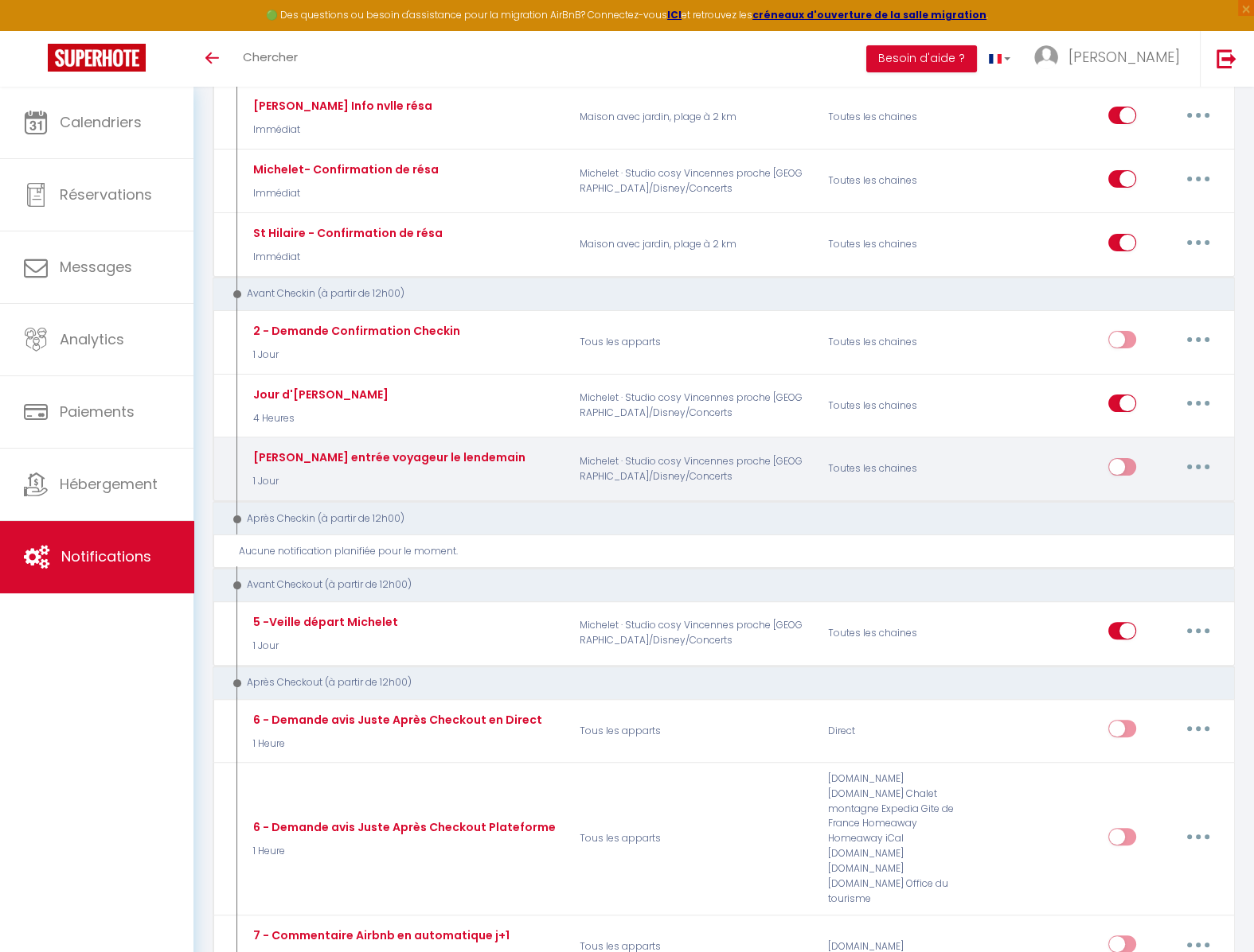
click at [1193, 461] on button "button" at bounding box center [1198, 466] width 45 height 25
click at [1152, 504] on link "Editer" at bounding box center [1156, 502] width 118 height 27
type input "Landry - rappel entrée voyageur le lendemain"
select select "1 Jour"
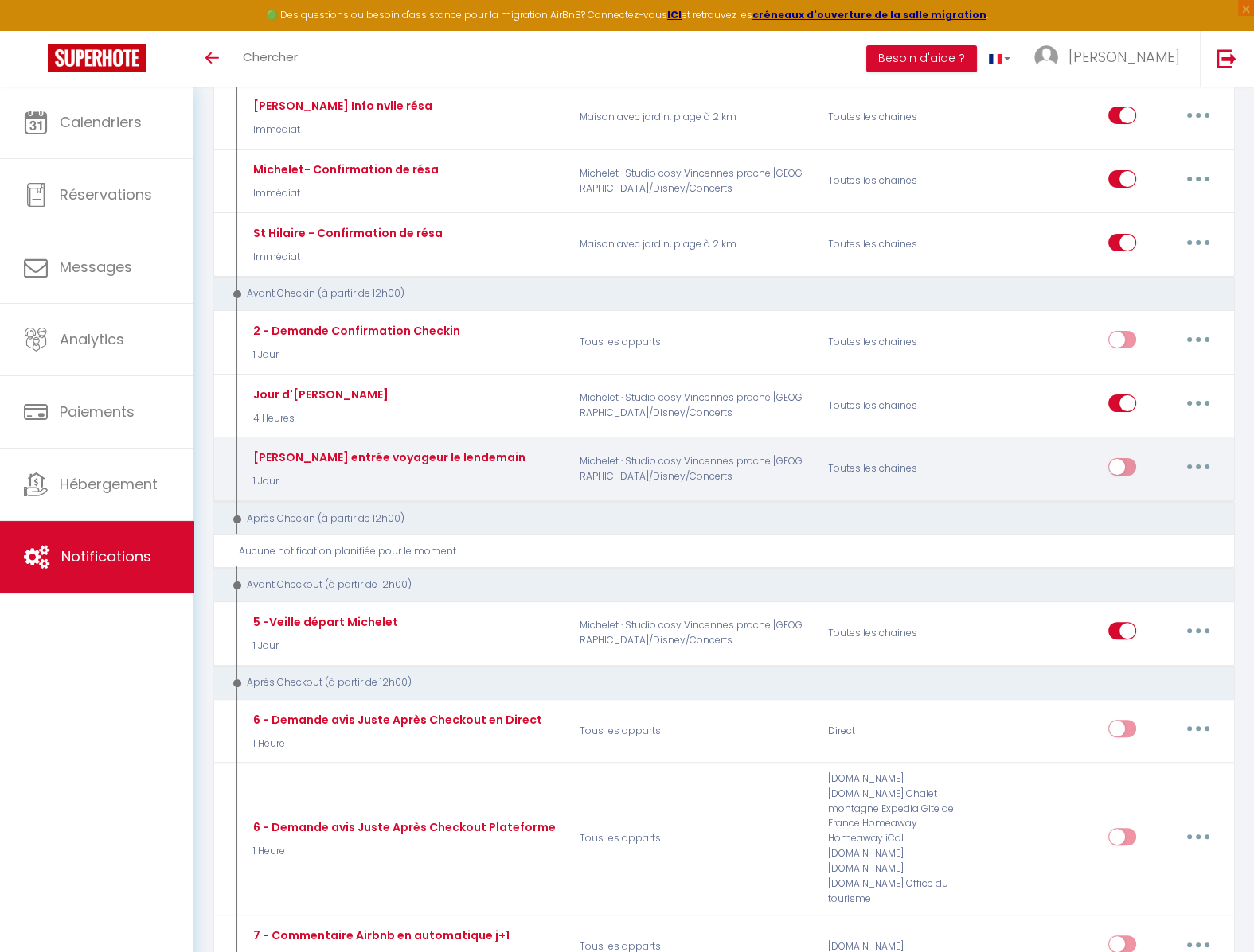
select select "if_booking_is_paid"
checkbox input "false"
checkbox input "true"
checkbox input "false"
radio input "true"
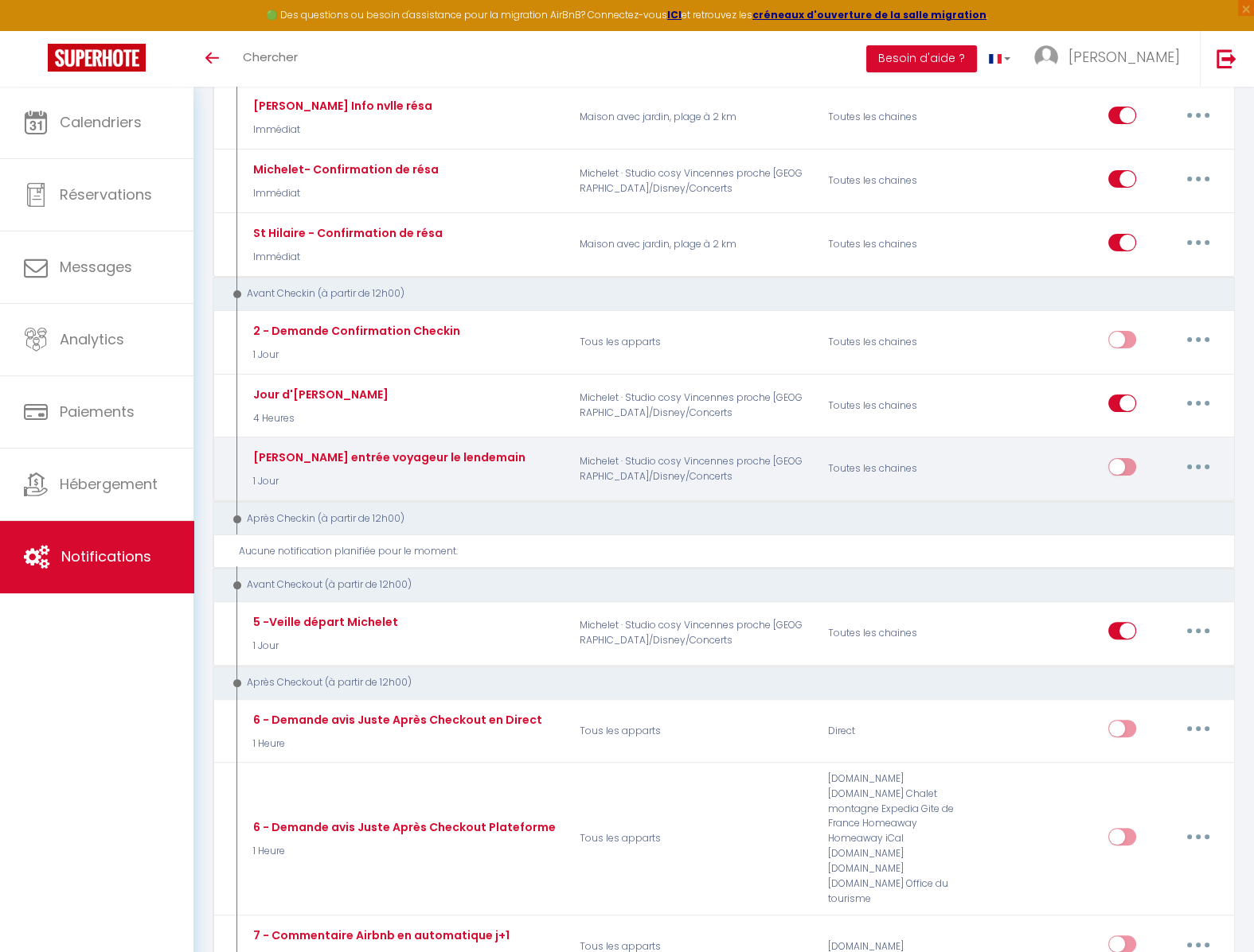
type input "Bosquet Michelet - Rappel de ménage pour demain"
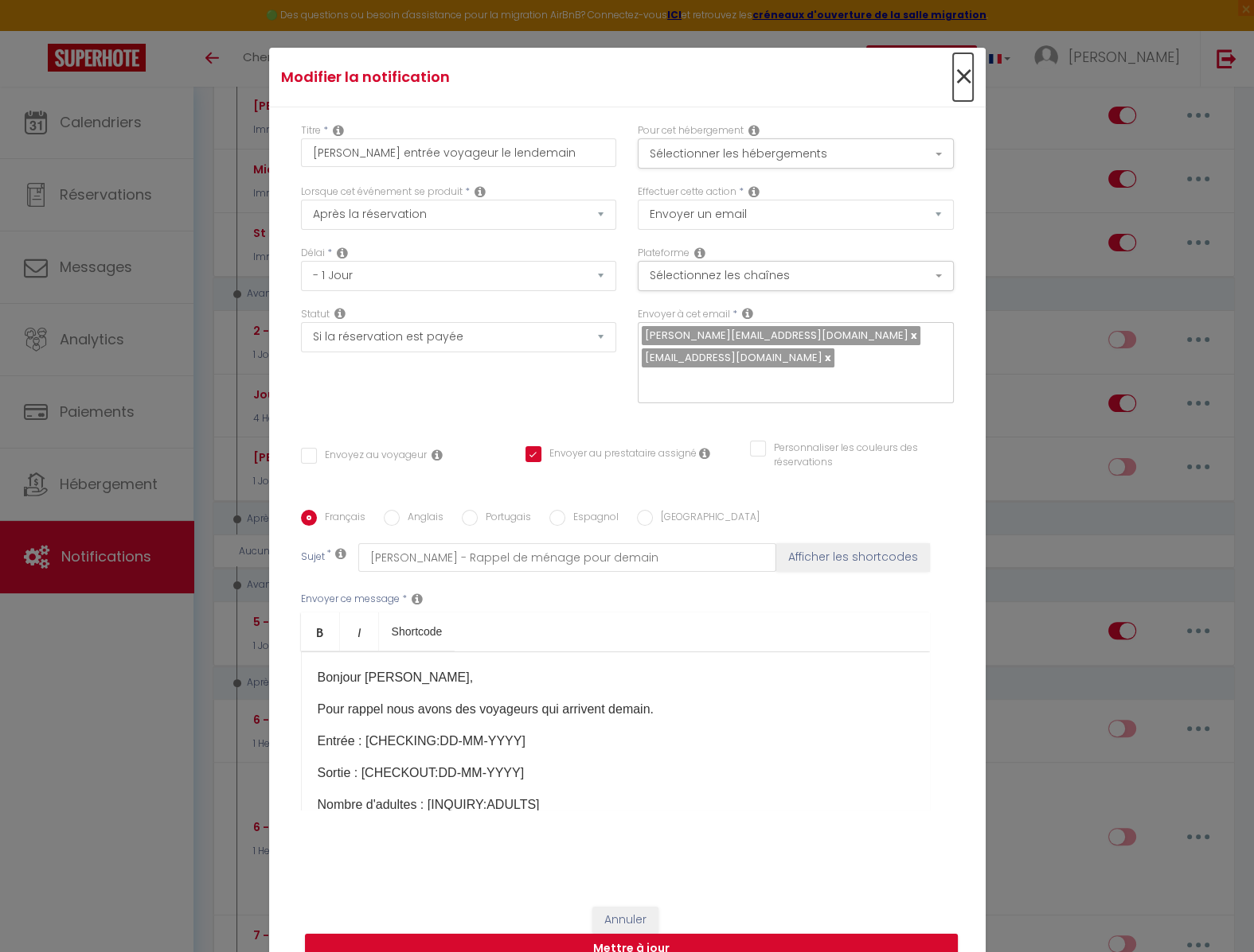
click at [959, 91] on span "×" at bounding box center [962, 77] width 20 height 48
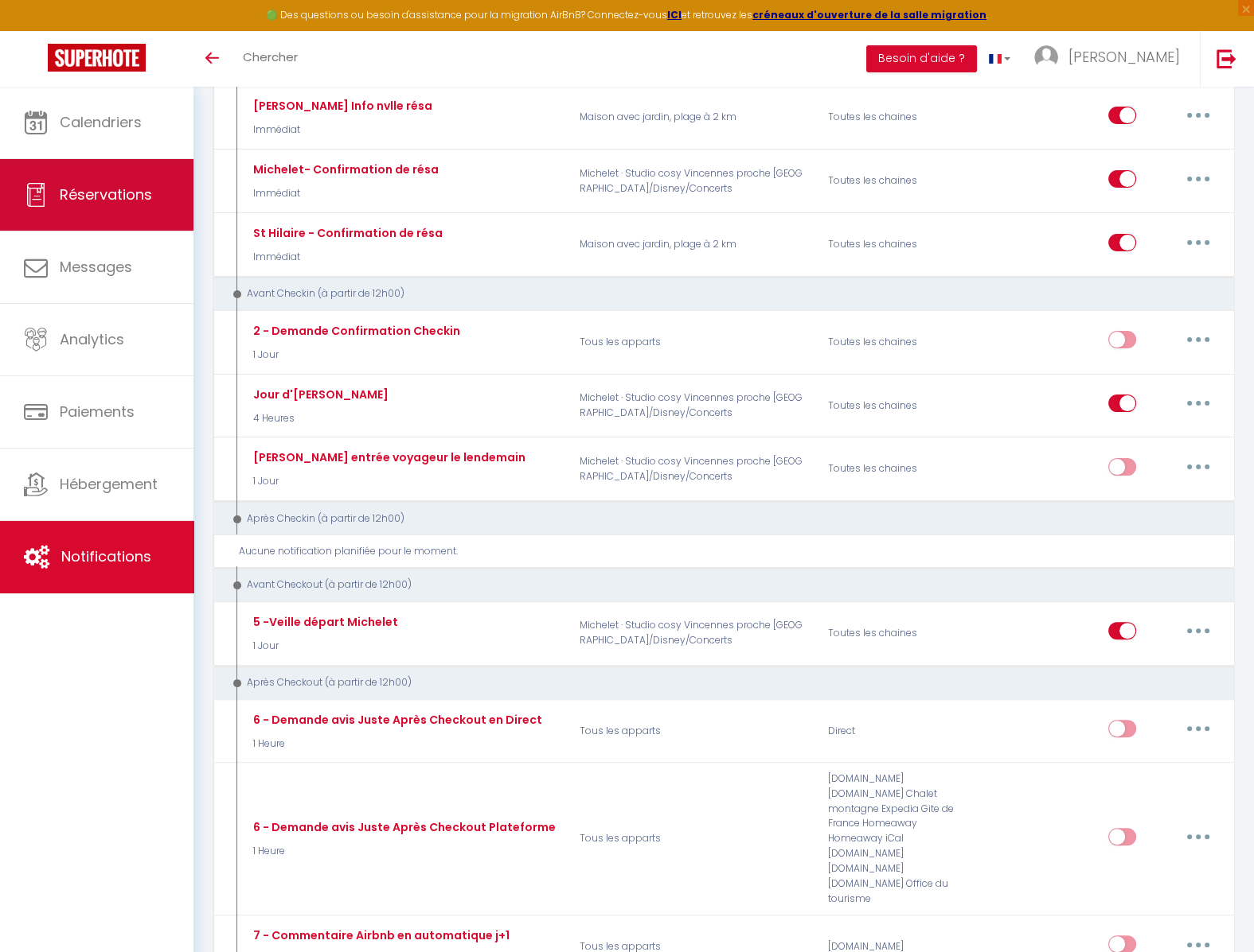
click at [92, 205] on span "Réservations" at bounding box center [106, 194] width 93 height 19
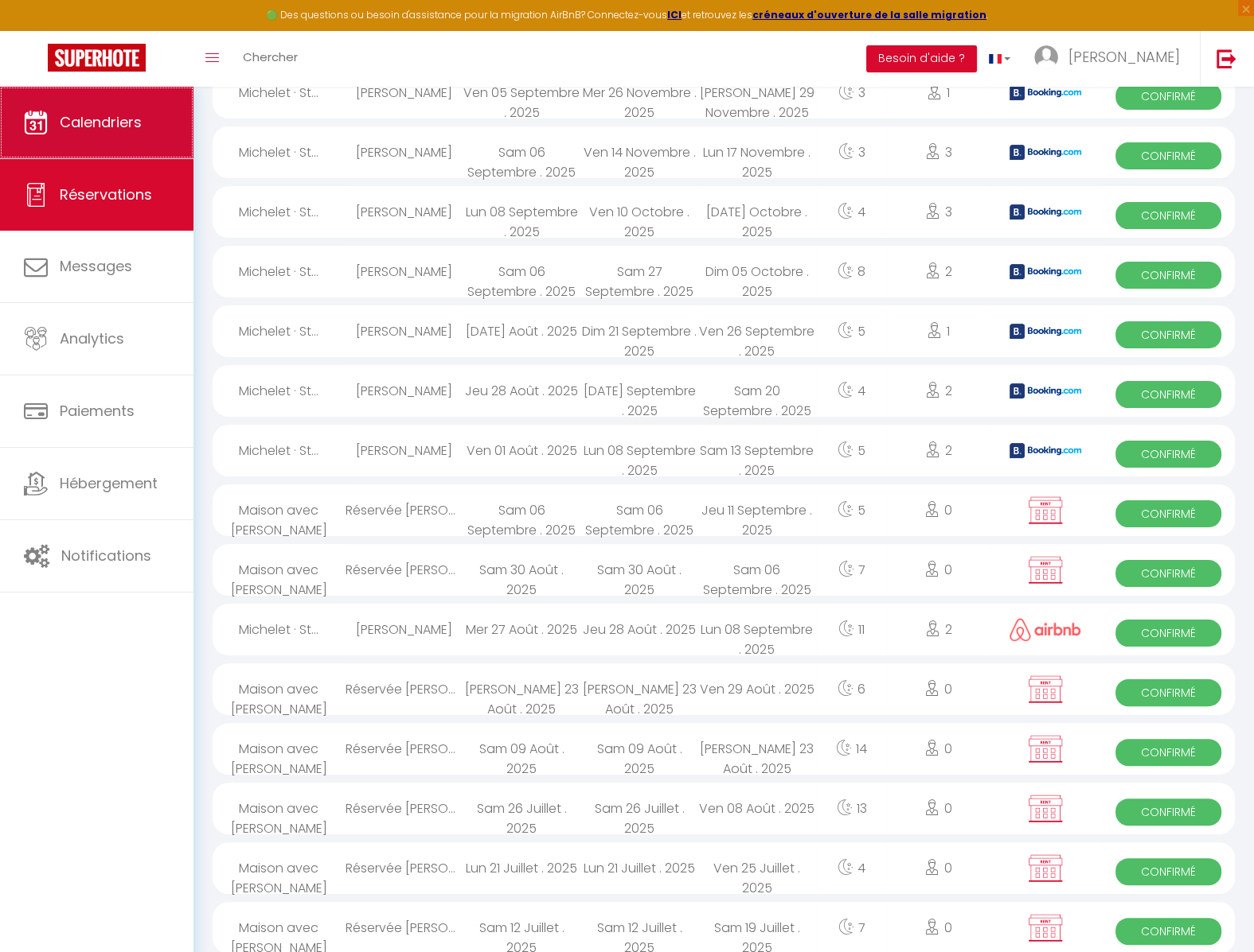
click at [119, 135] on link "Calendriers" at bounding box center [97, 123] width 193 height 71
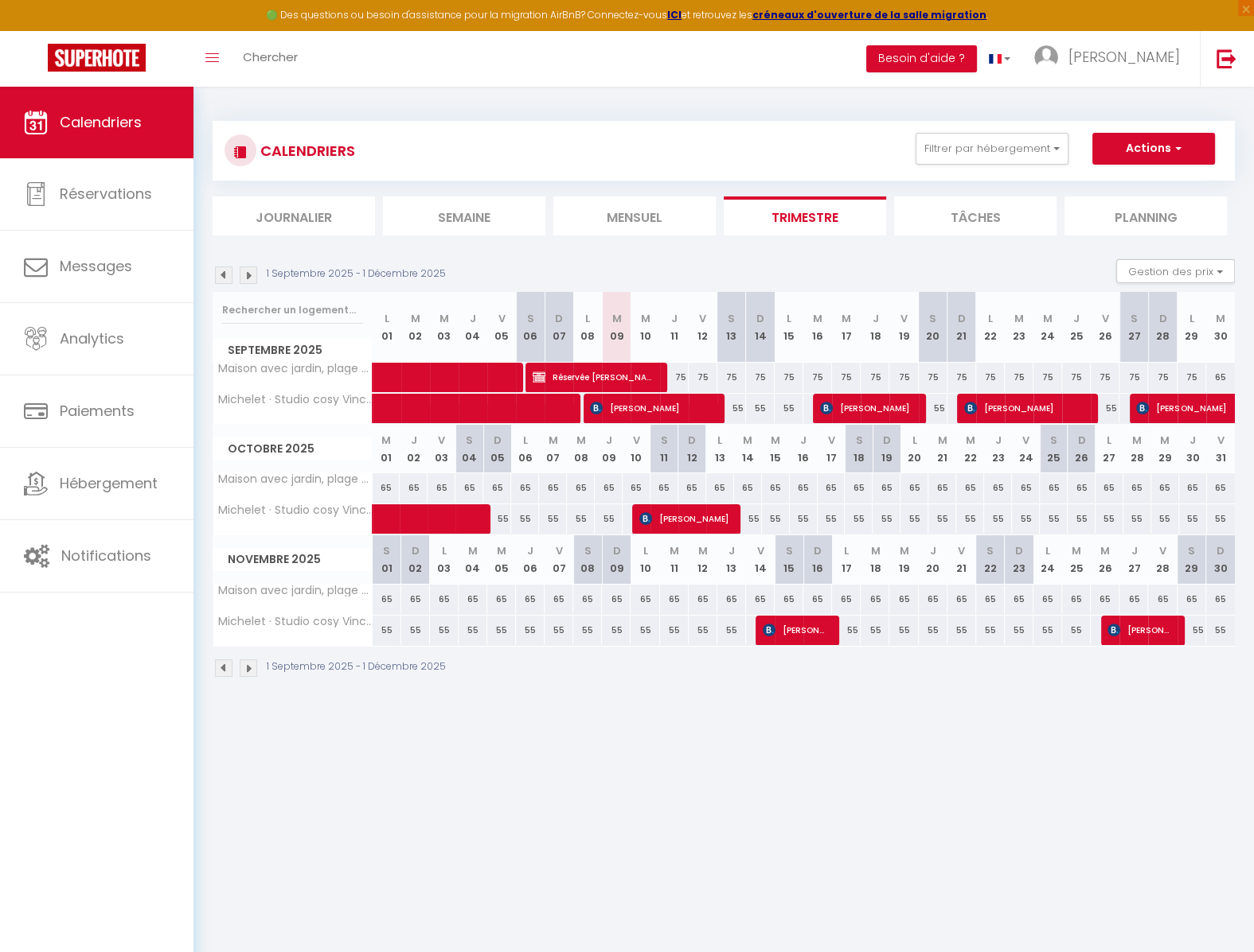
click at [633, 413] on span "Antonio Ucles Navarro" at bounding box center [652, 408] width 124 height 30
select select "OK"
select select "KO"
select select "0"
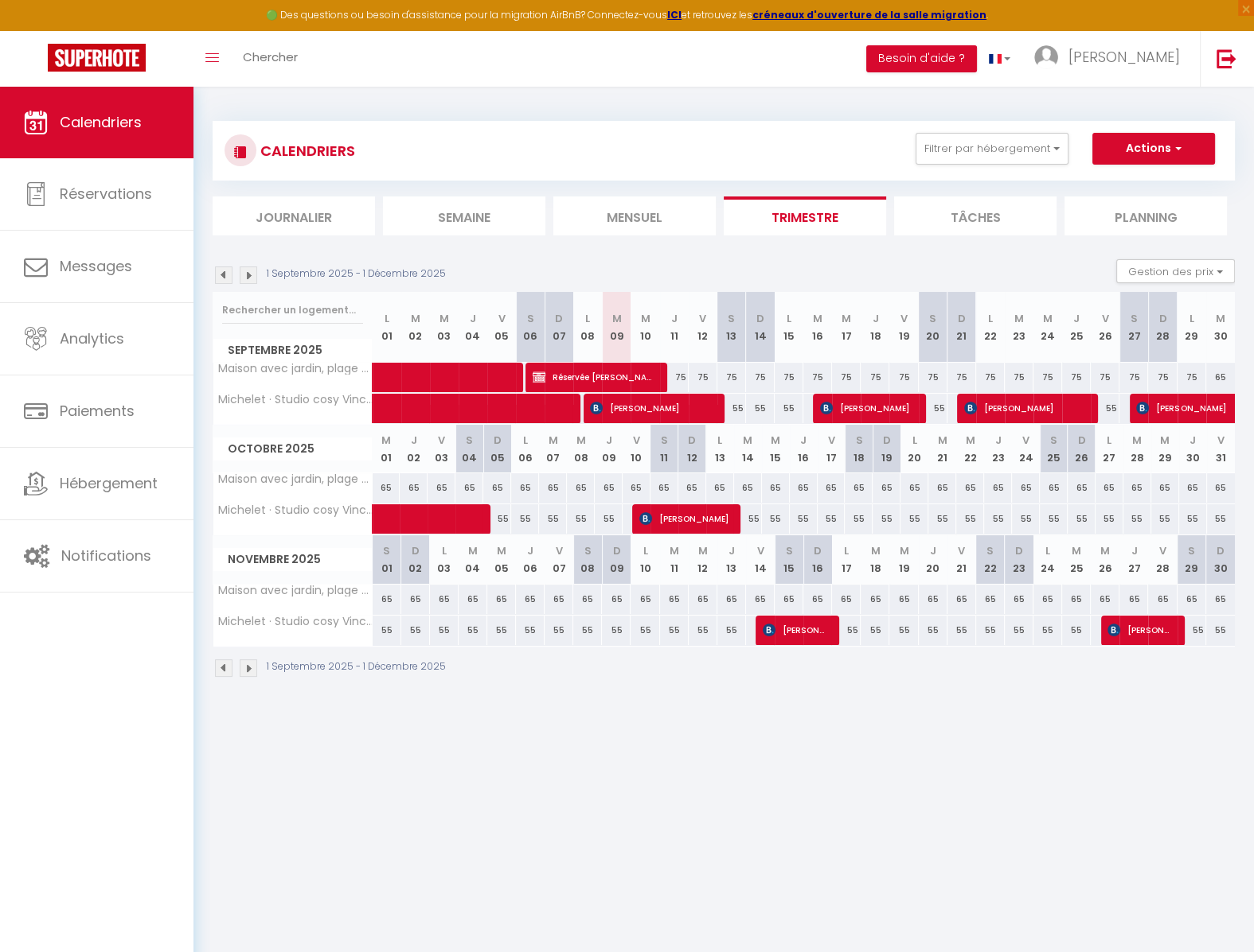
select select "1"
select select
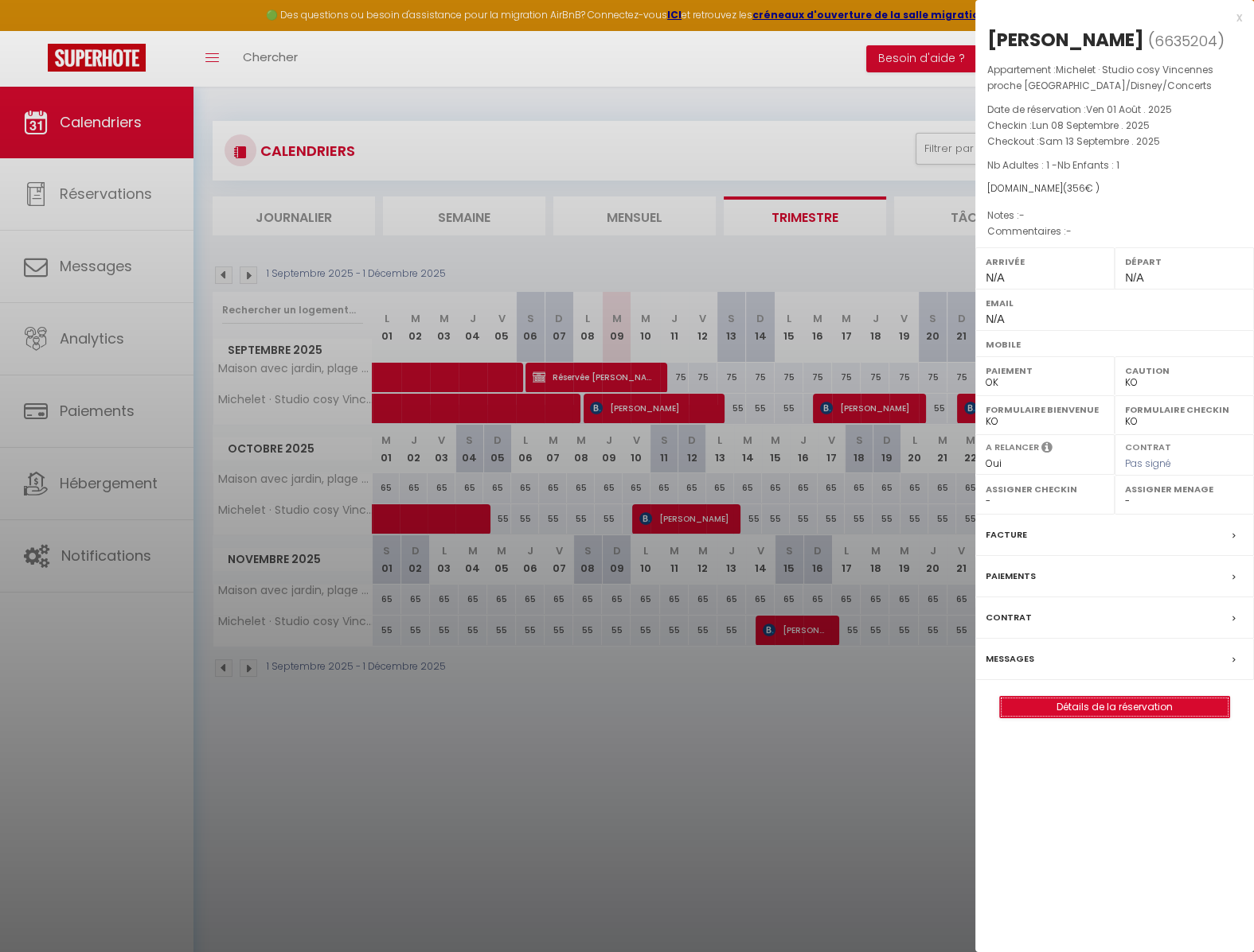
click at [1103, 717] on link "Détails de la réservation" at bounding box center [1114, 707] width 229 height 20
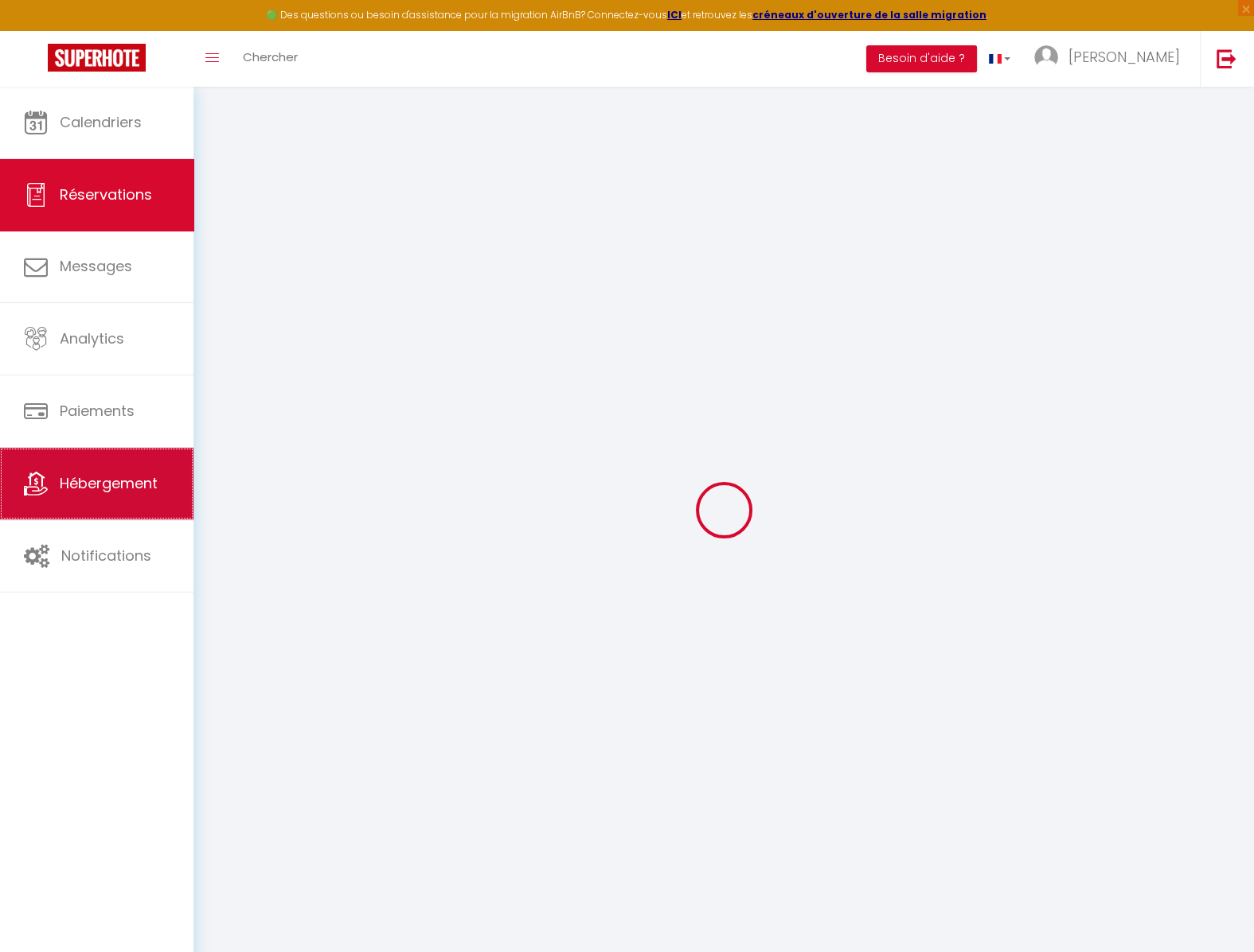
click at [117, 497] on link "Hébergement" at bounding box center [97, 483] width 193 height 71
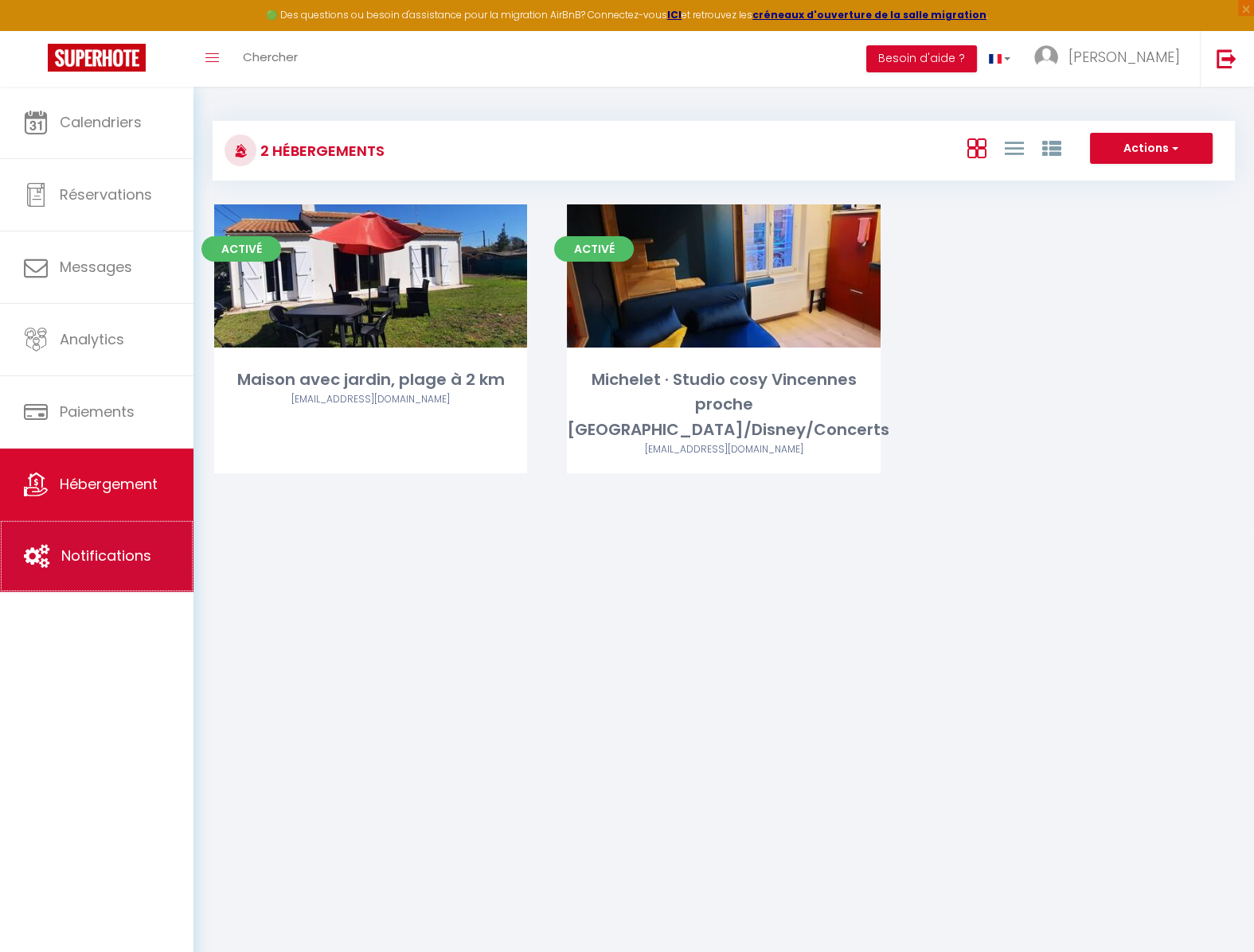
click at [145, 573] on link "Notifications" at bounding box center [97, 556] width 193 height 71
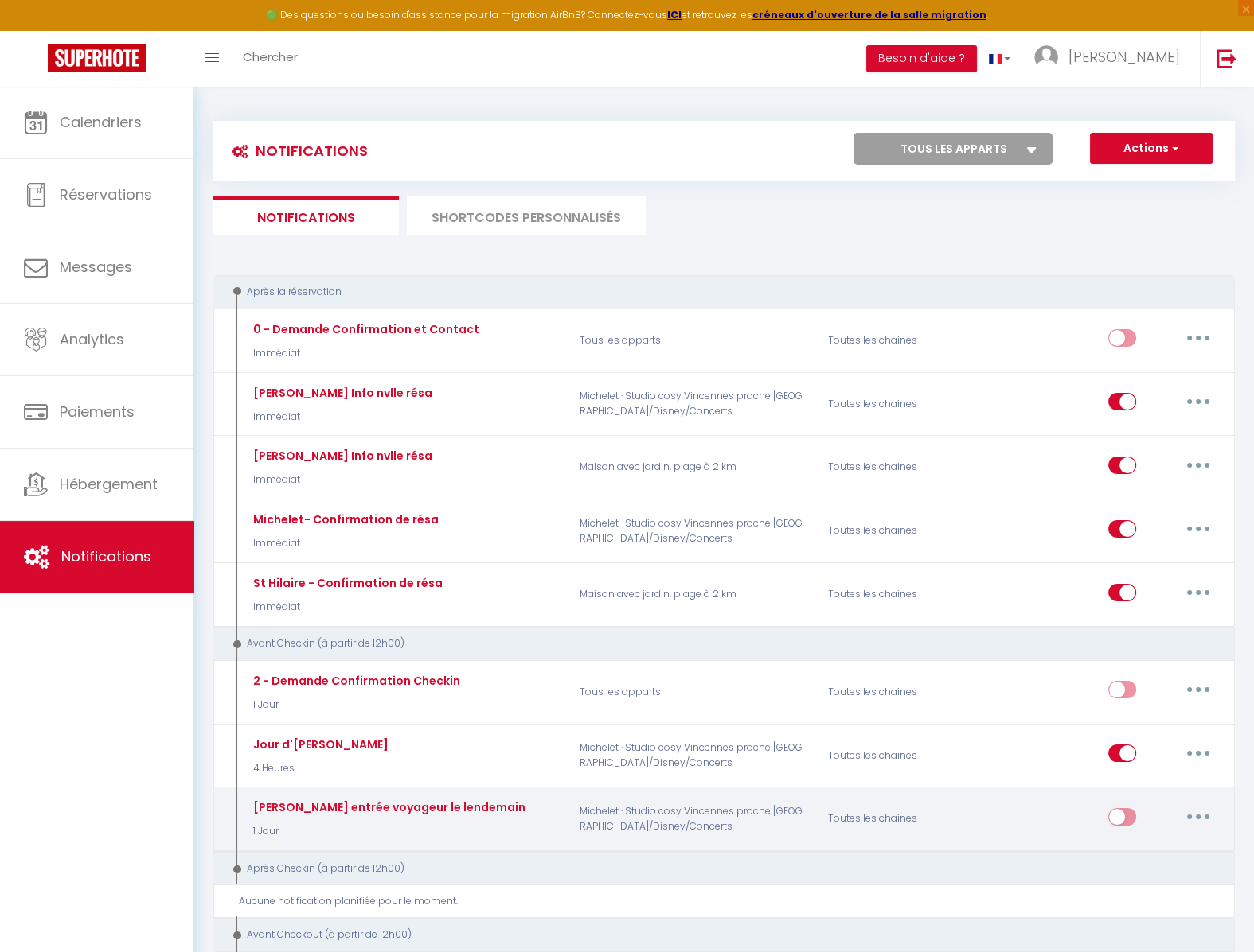
click at [1208, 806] on button "button" at bounding box center [1198, 816] width 45 height 25
click at [1152, 846] on link "Editer" at bounding box center [1156, 852] width 118 height 27
type input "Landry - rappel entrée voyageur le lendemain"
select select "1 Jour"
select select "if_booking_is_paid"
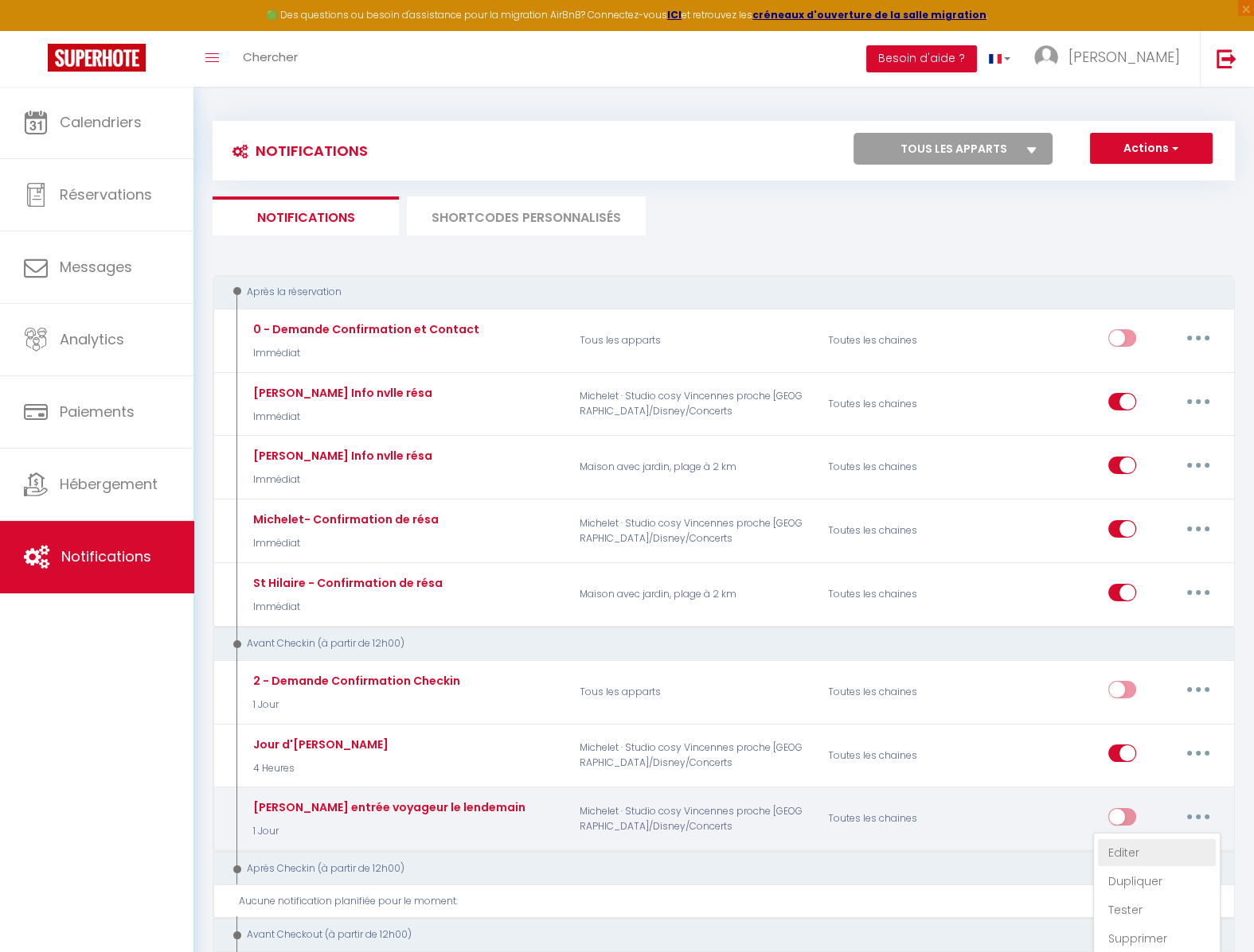
checkbox input "false"
checkbox input "true"
checkbox input "false"
radio input "true"
type input "Bosquet Michelet - Rappel de ménage pour demain"
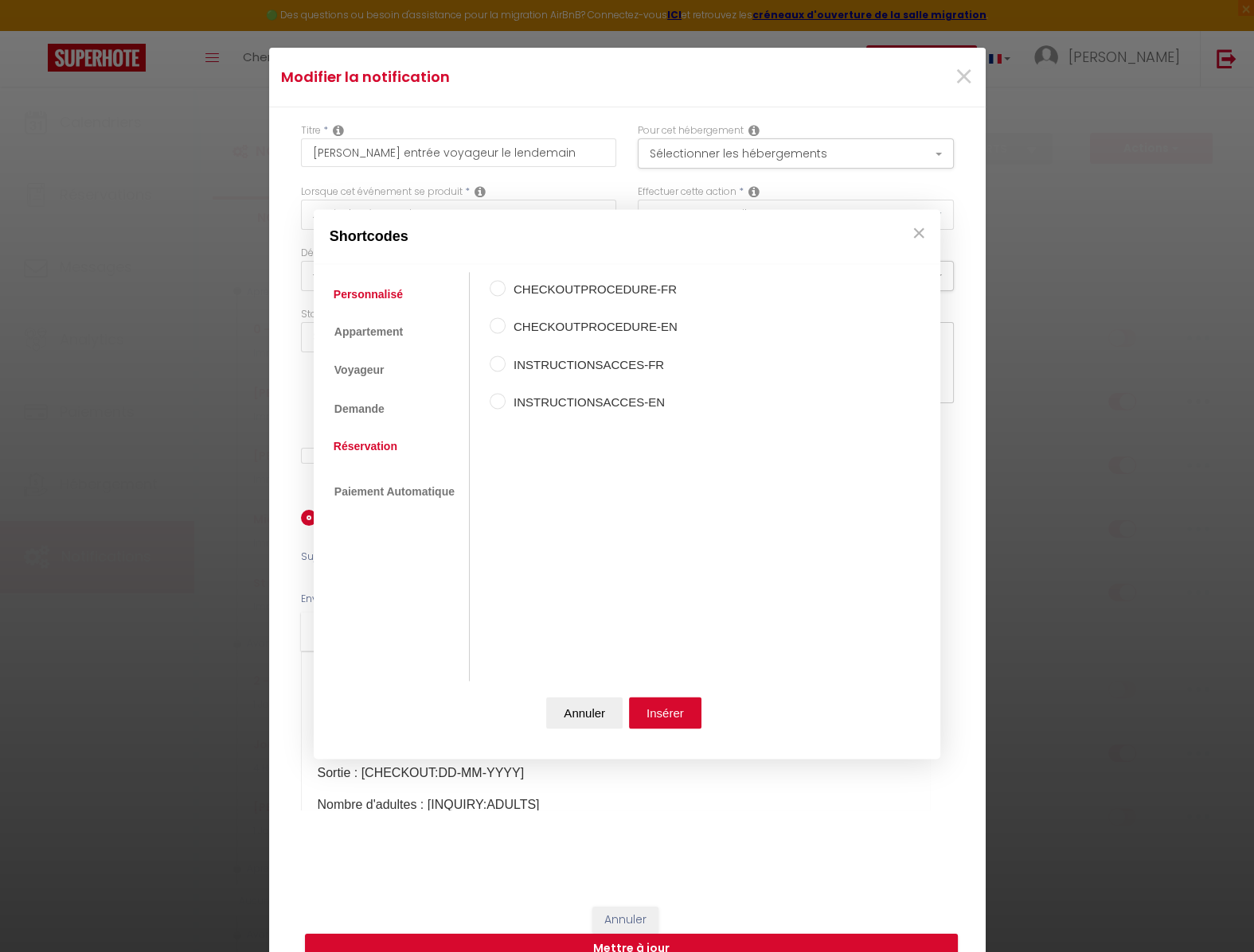
click at [381, 444] on link "Réservation" at bounding box center [366, 446] width 80 height 28
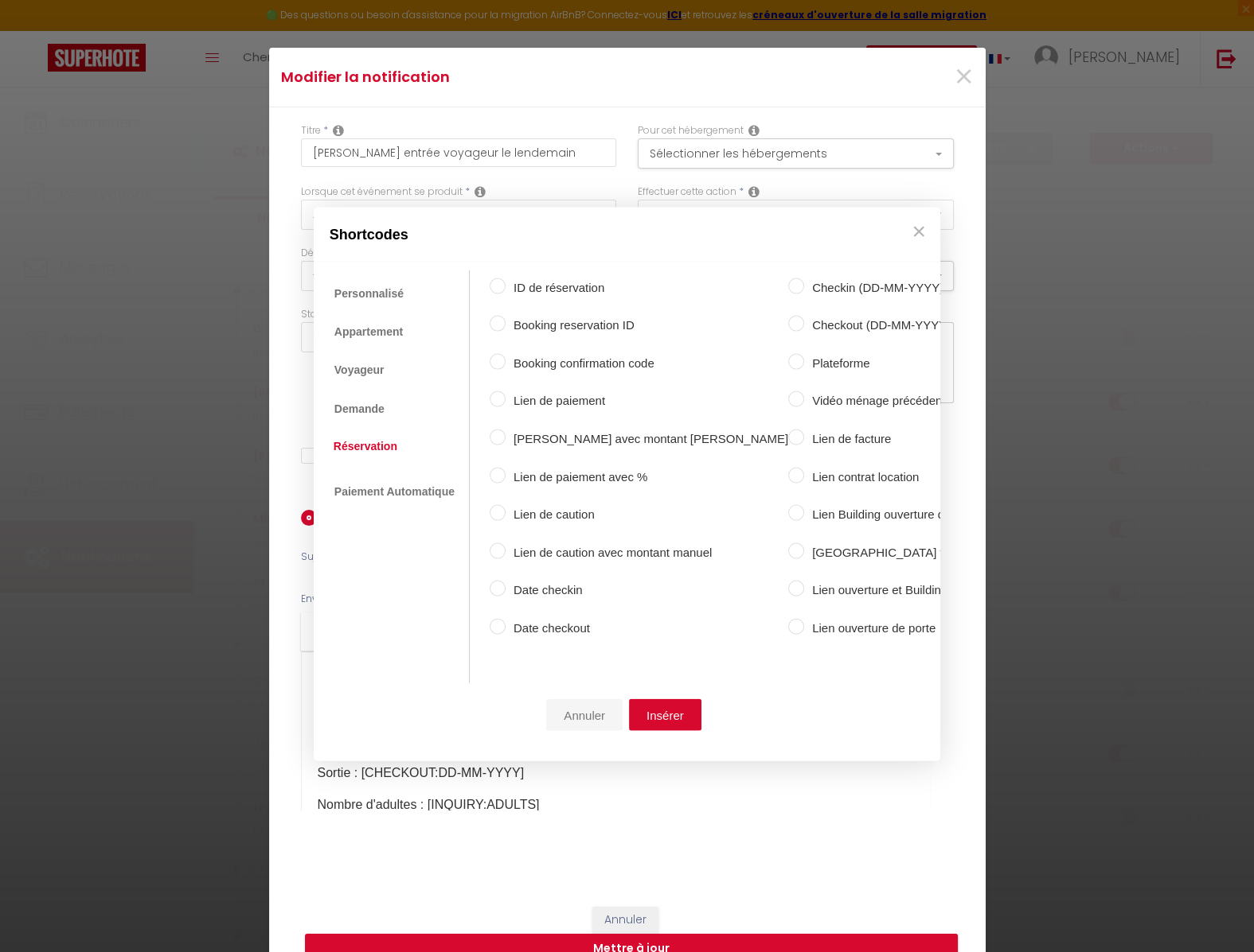
click at [587, 716] on button "Annuler" at bounding box center [584, 715] width 76 height 32
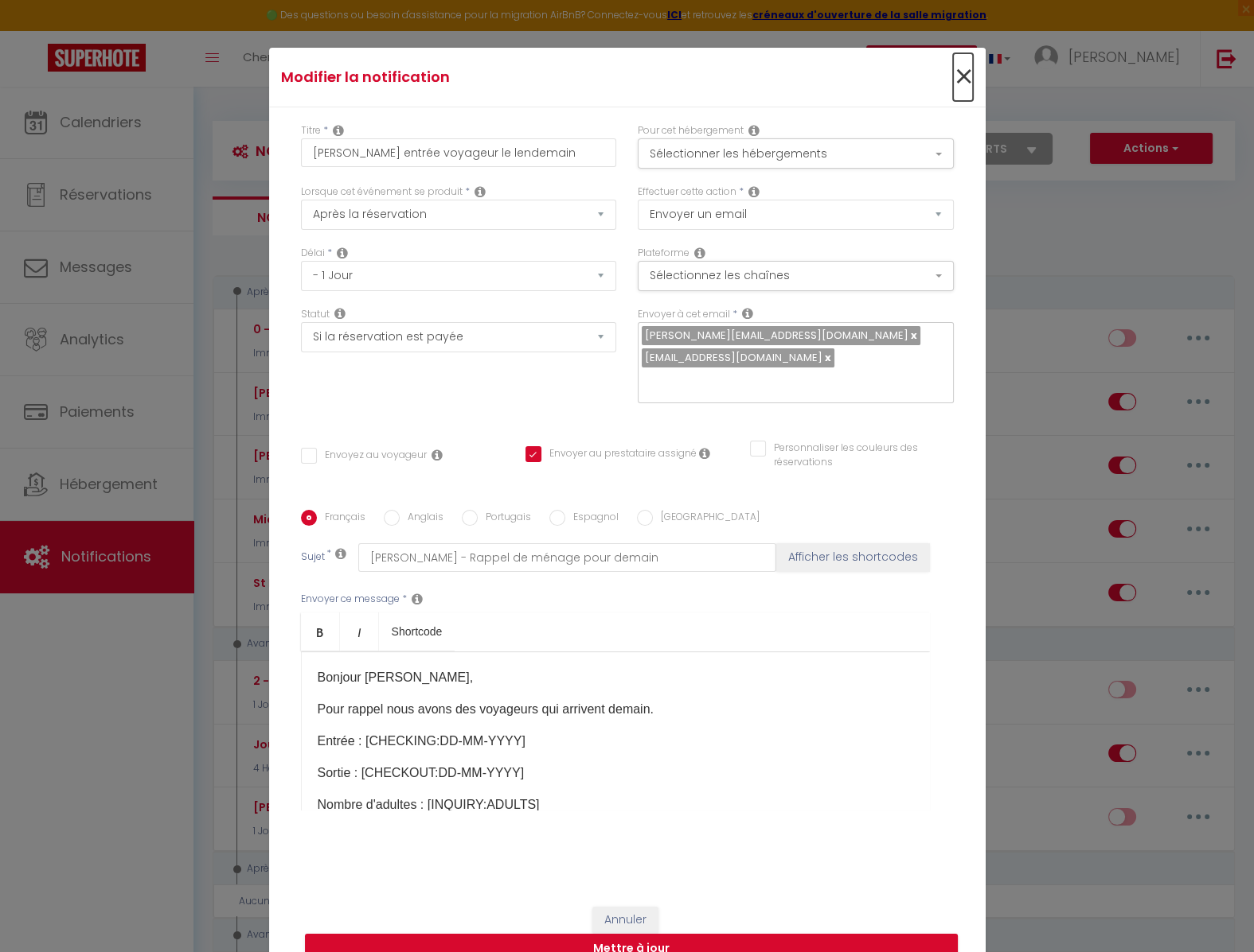
click at [964, 84] on span "×" at bounding box center [962, 77] width 20 height 48
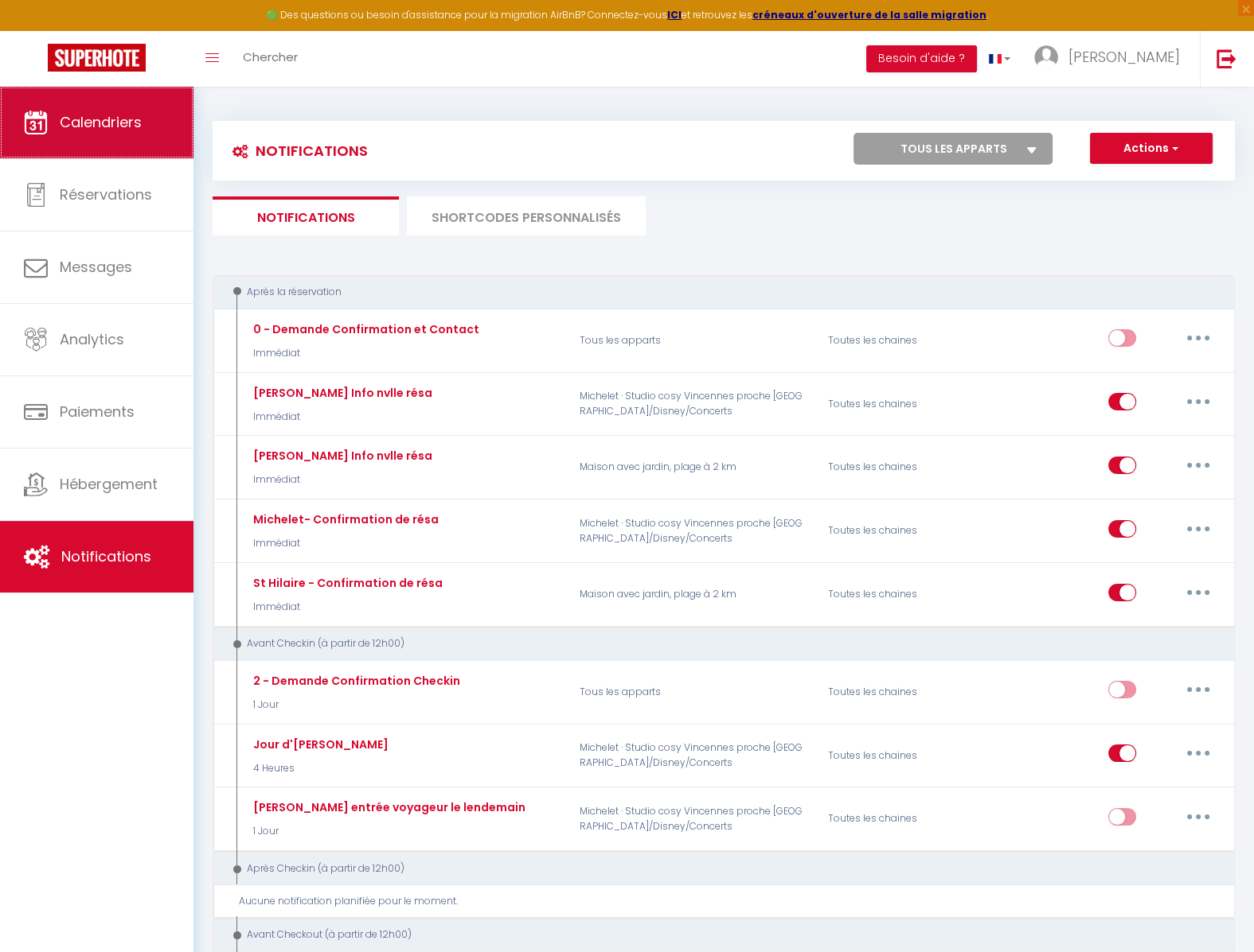
click at [119, 120] on span "Calendriers" at bounding box center [100, 122] width 82 height 19
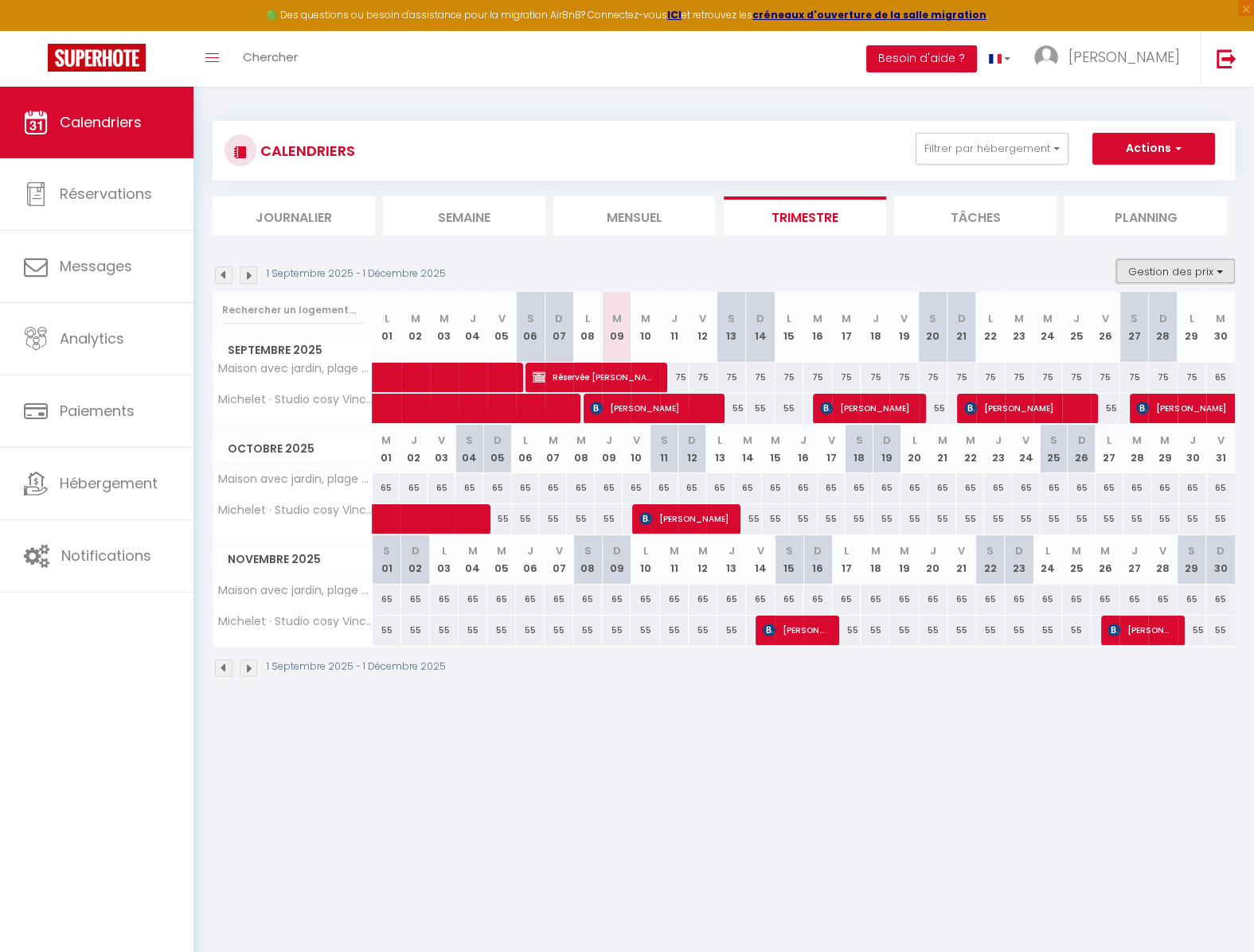
click at [1180, 279] on button "Gestion des prix" at bounding box center [1175, 270] width 119 height 24
click at [1100, 327] on input "Nb Nuits minimum" at bounding box center [1162, 321] width 143 height 16
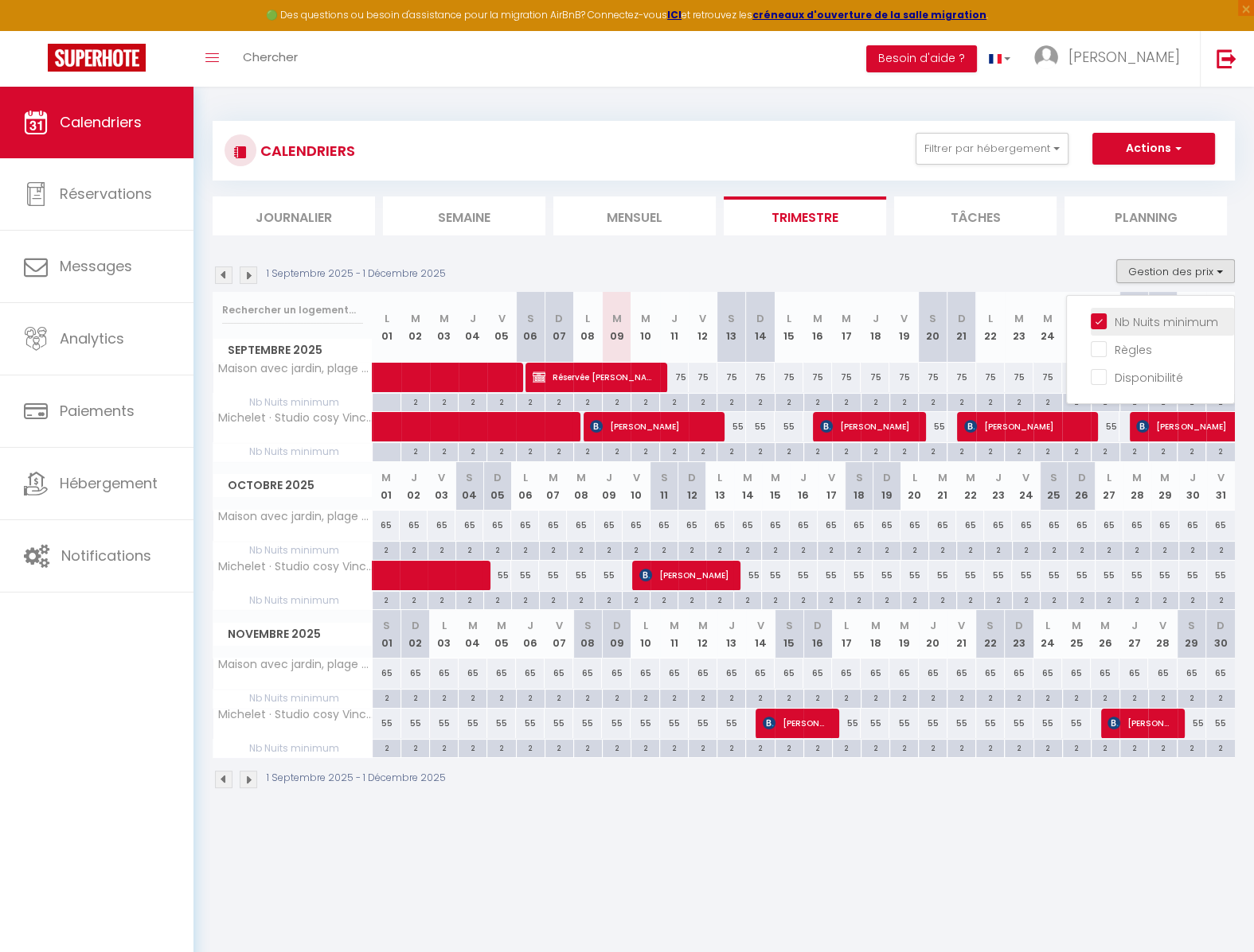
click at [1100, 327] on input "Nb Nuits minimum" at bounding box center [1162, 321] width 143 height 16
checkbox input "false"
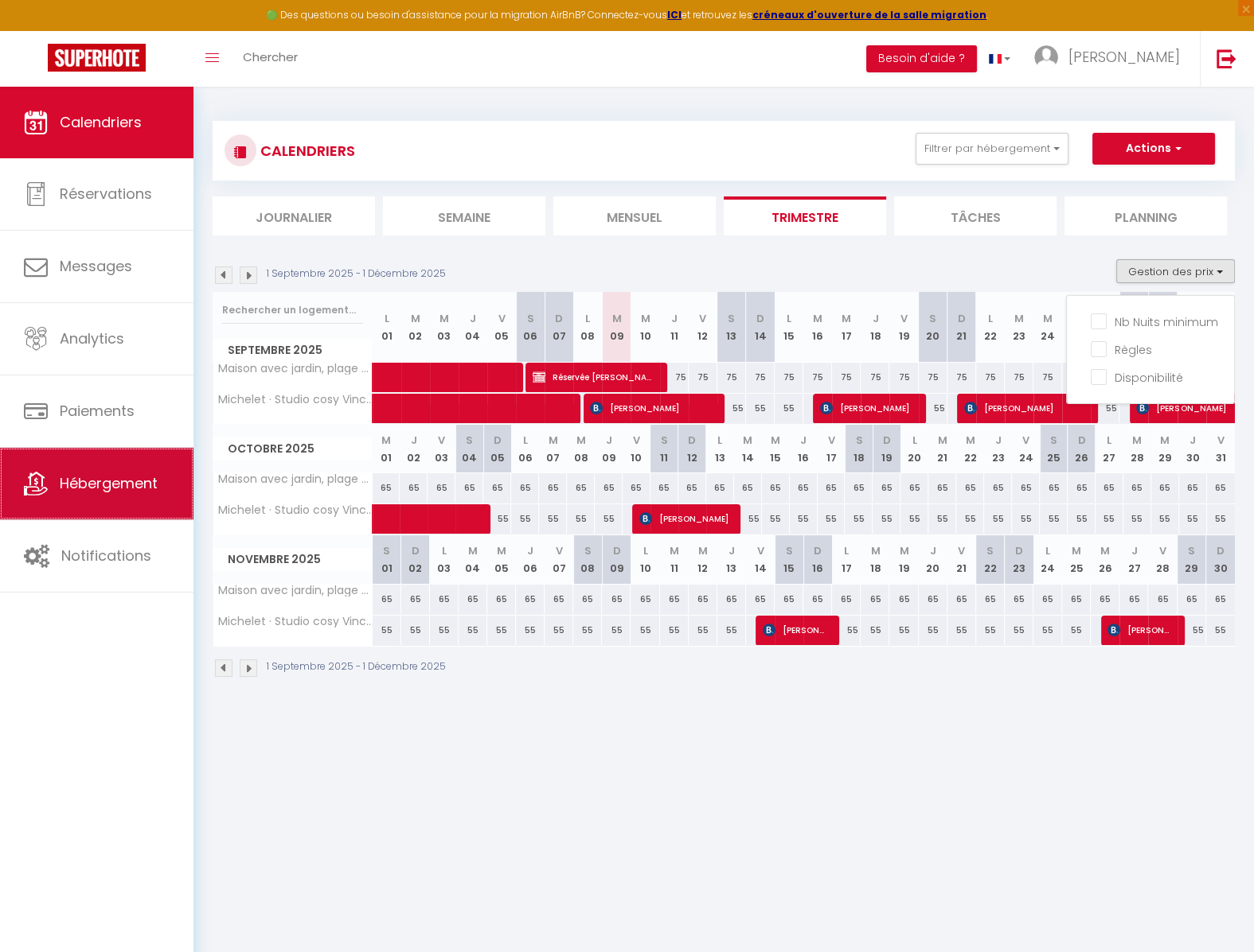
click at [96, 488] on span "Hébergement" at bounding box center [108, 483] width 98 height 19
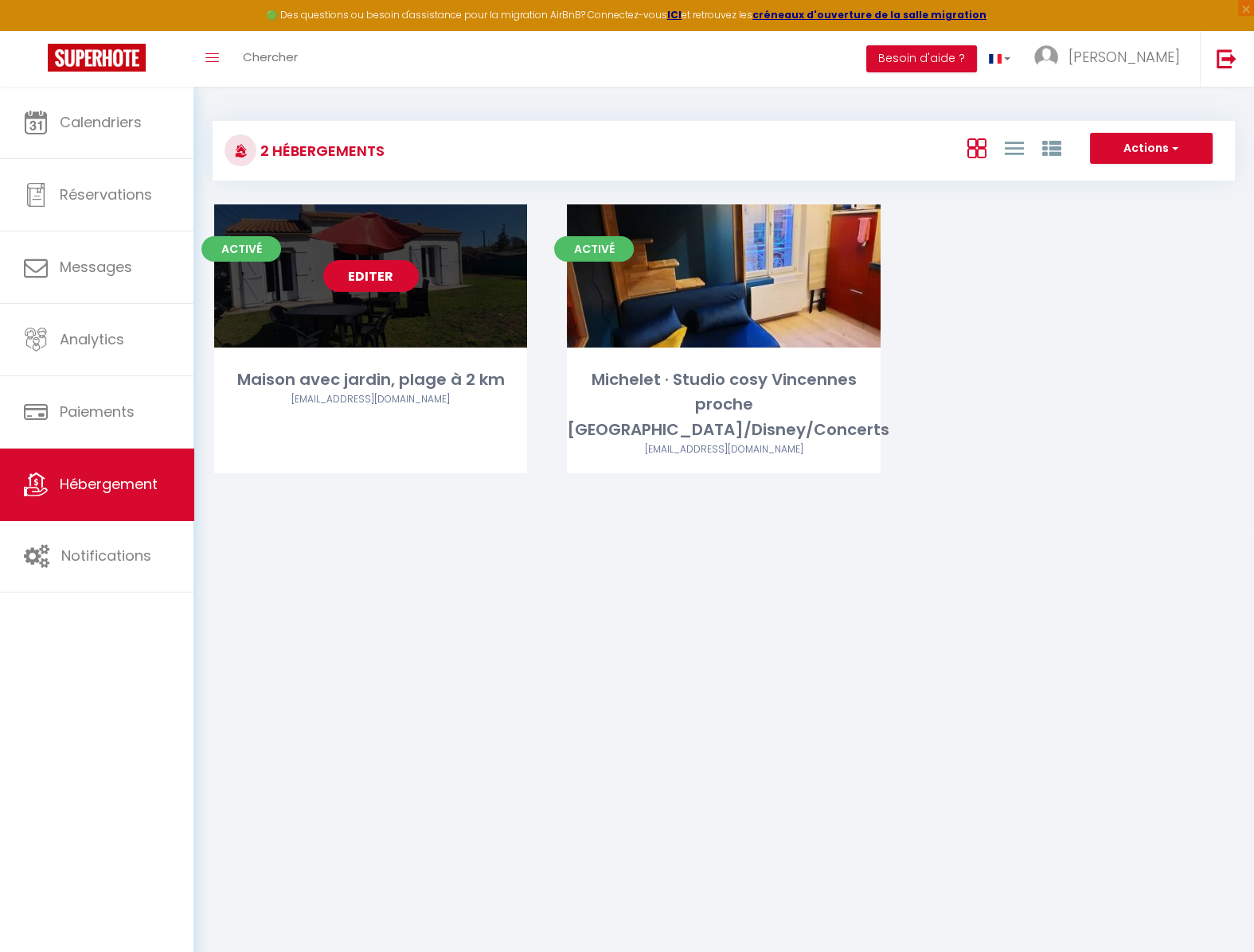
click at [364, 277] on link "Editer" at bounding box center [371, 275] width 96 height 32
select select "3"
select select "2"
select select "1"
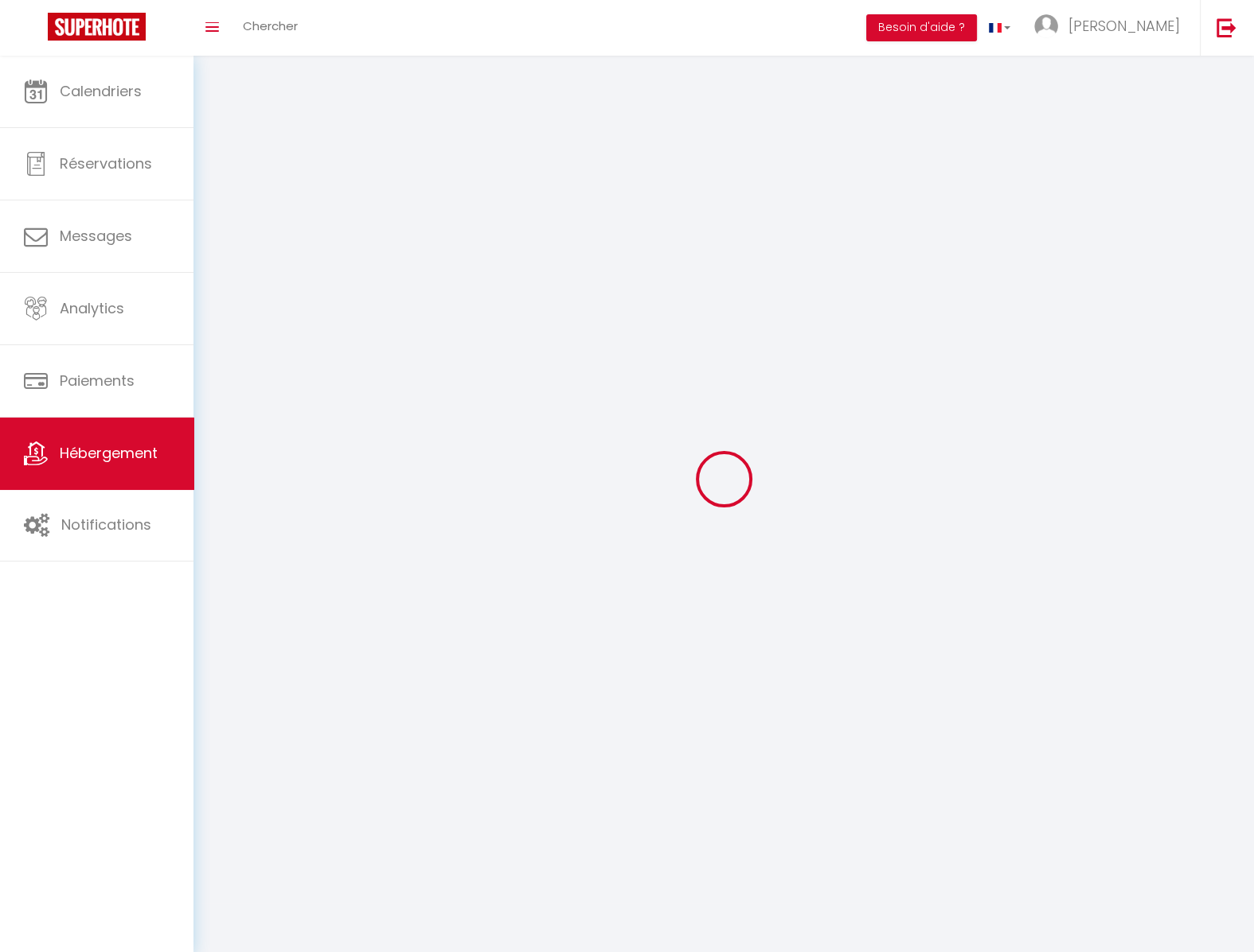
select select
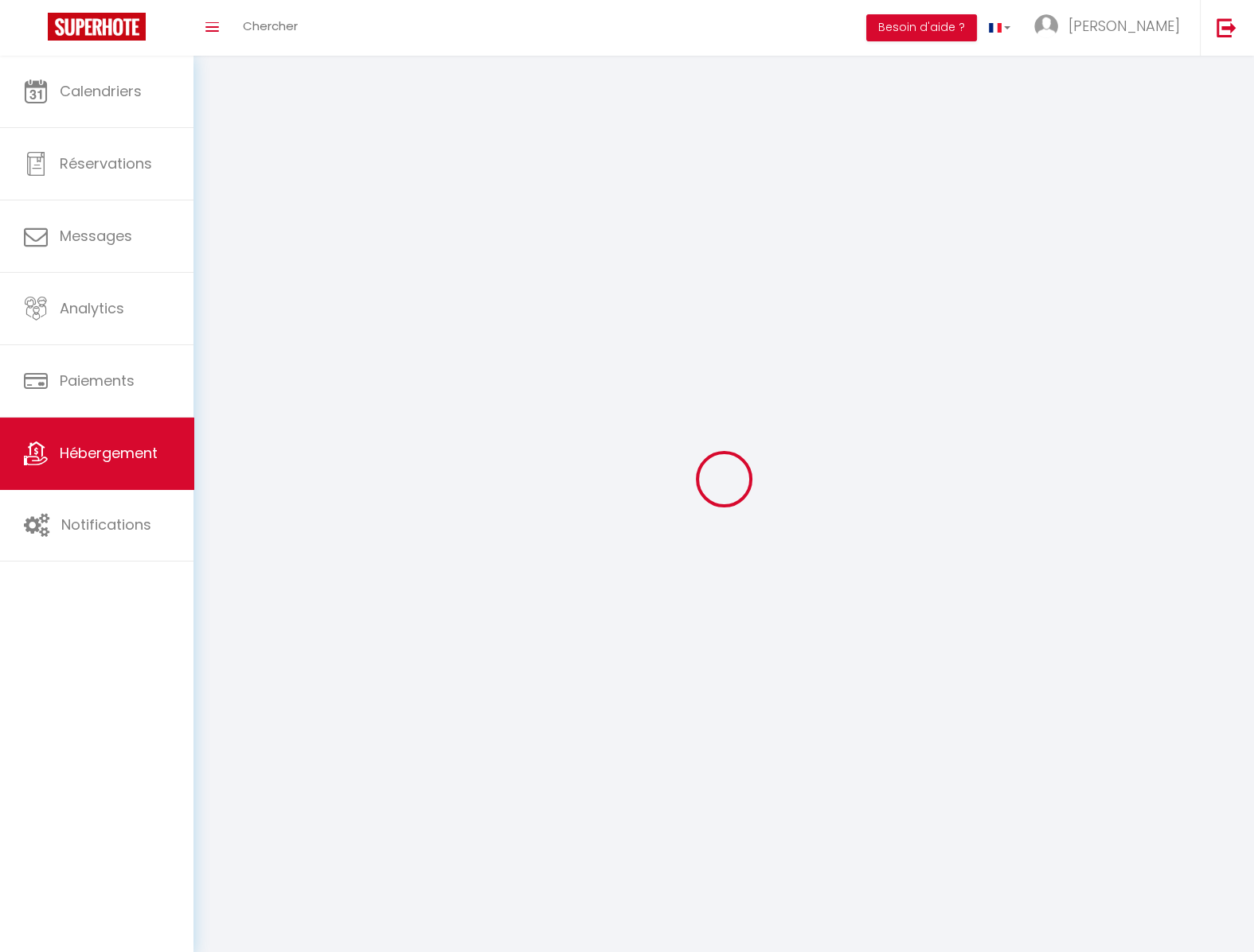
select select
checkbox input "false"
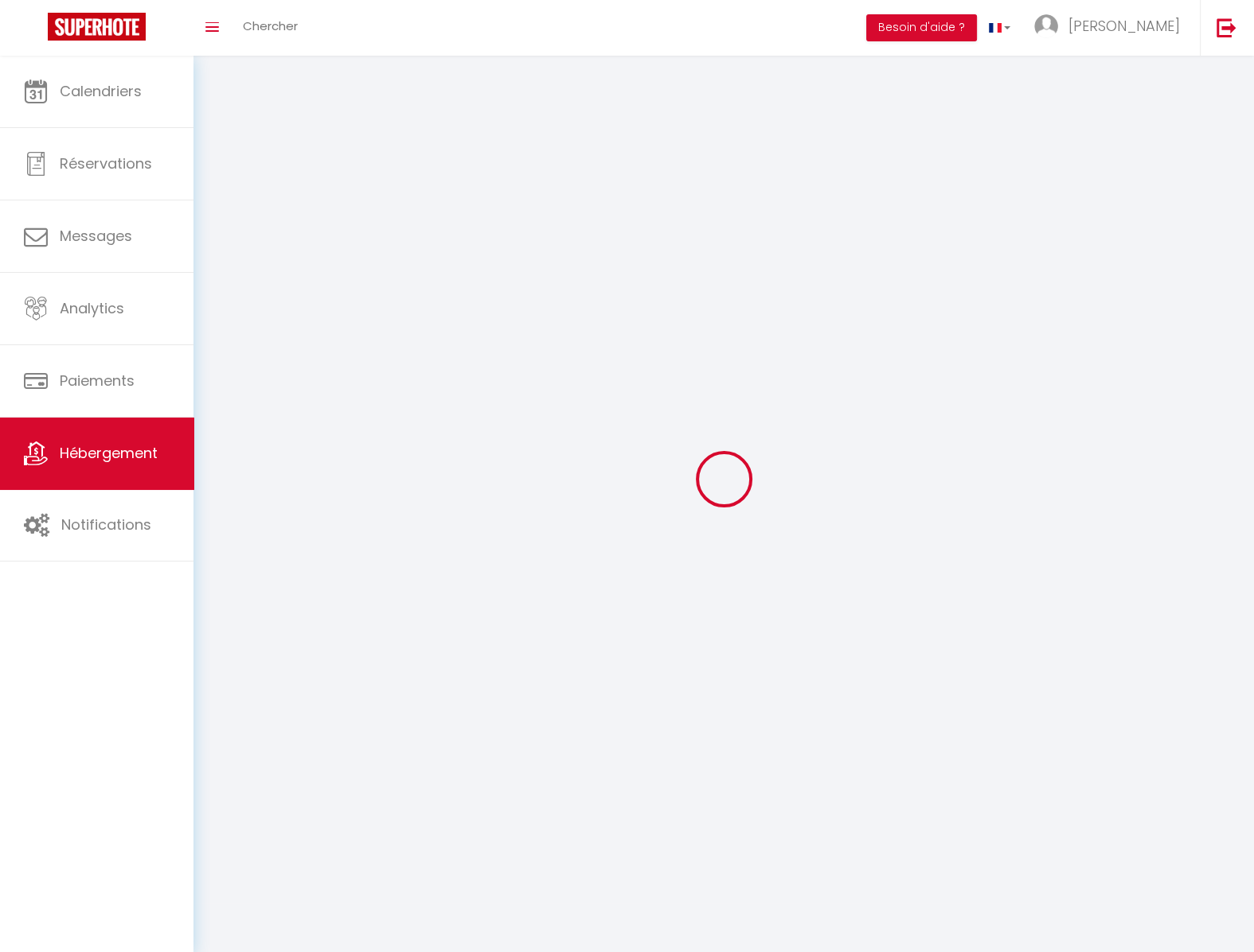
checkbox input "false"
select select
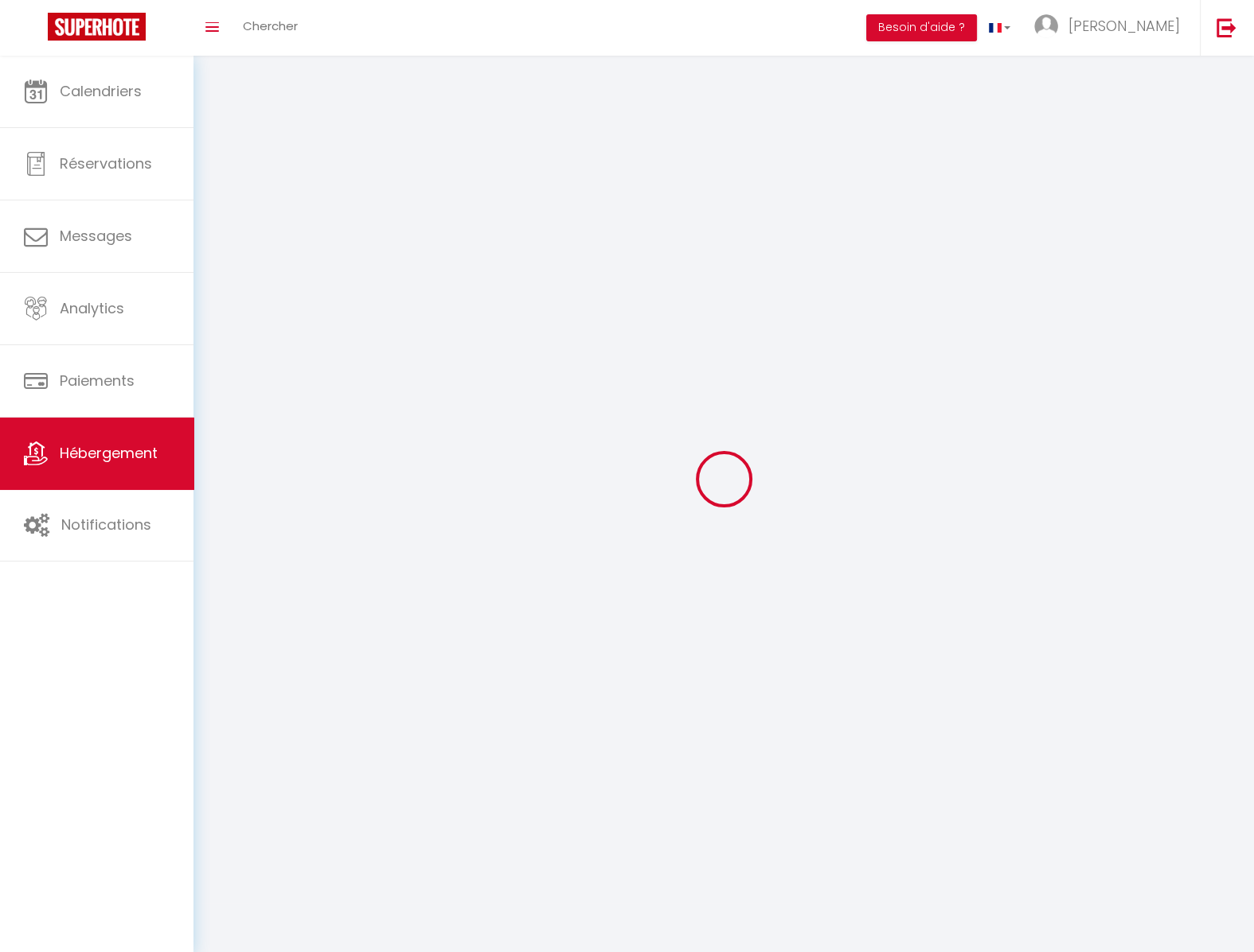
select select
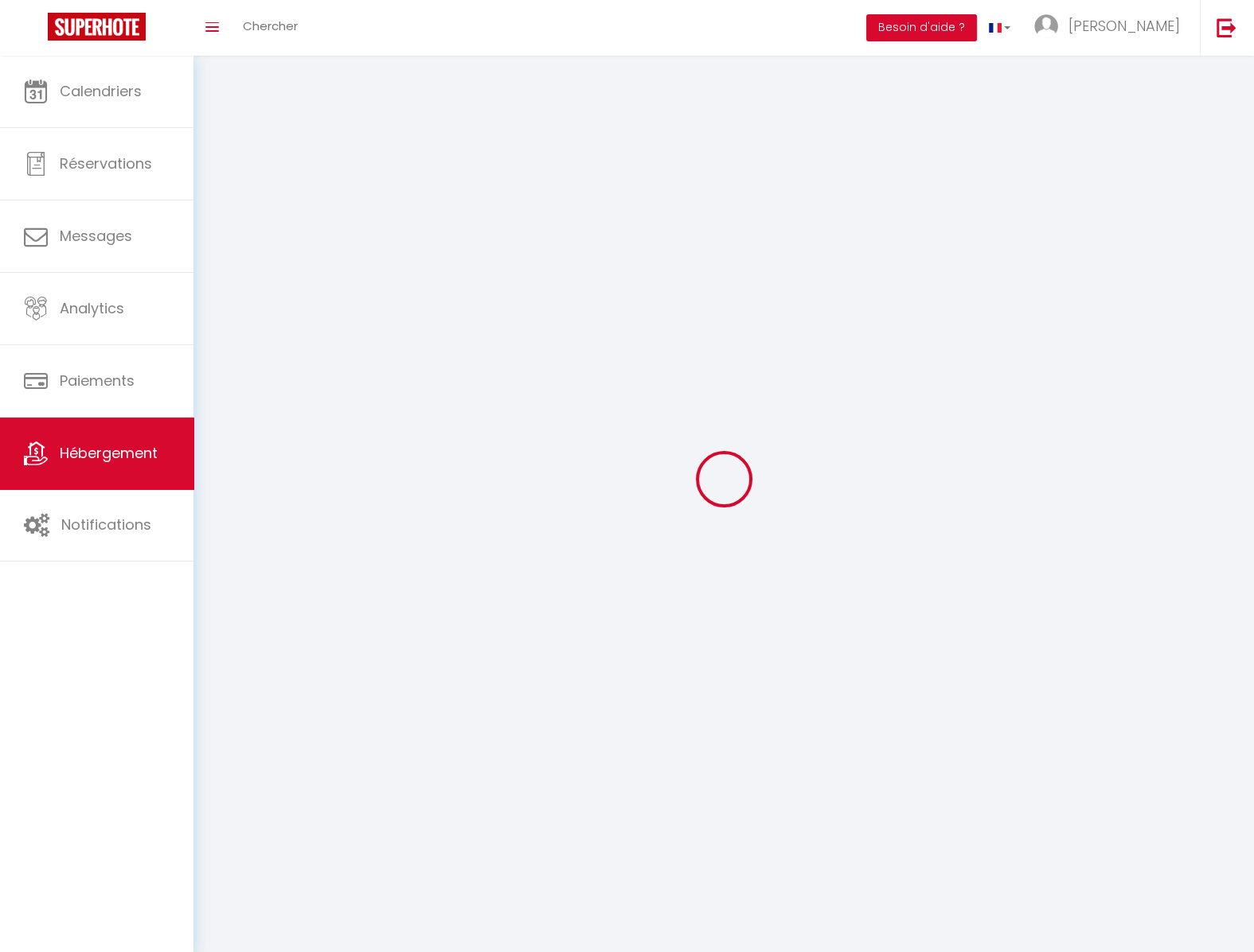
checkbox input "false"
select select
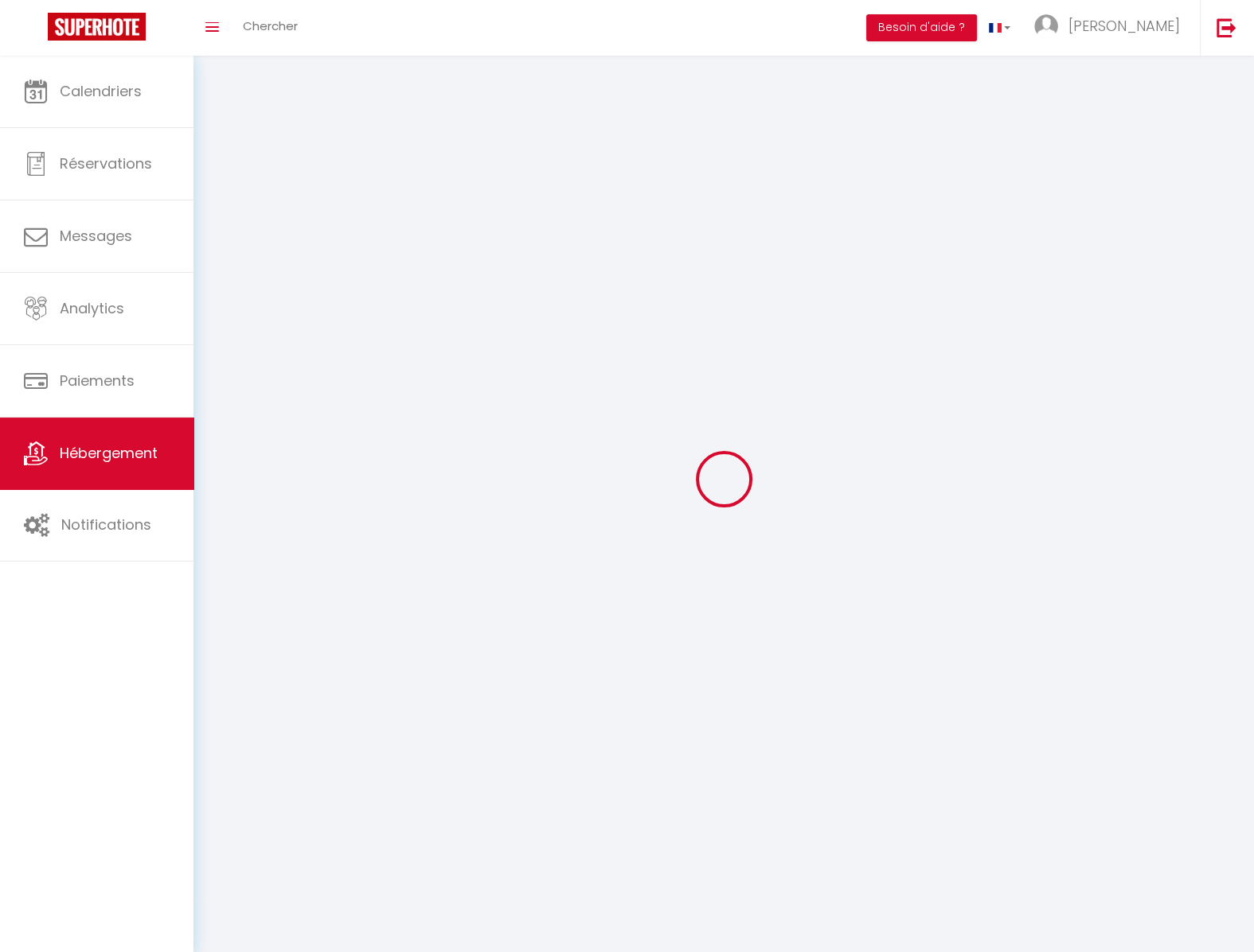
select select
select select "28"
select select
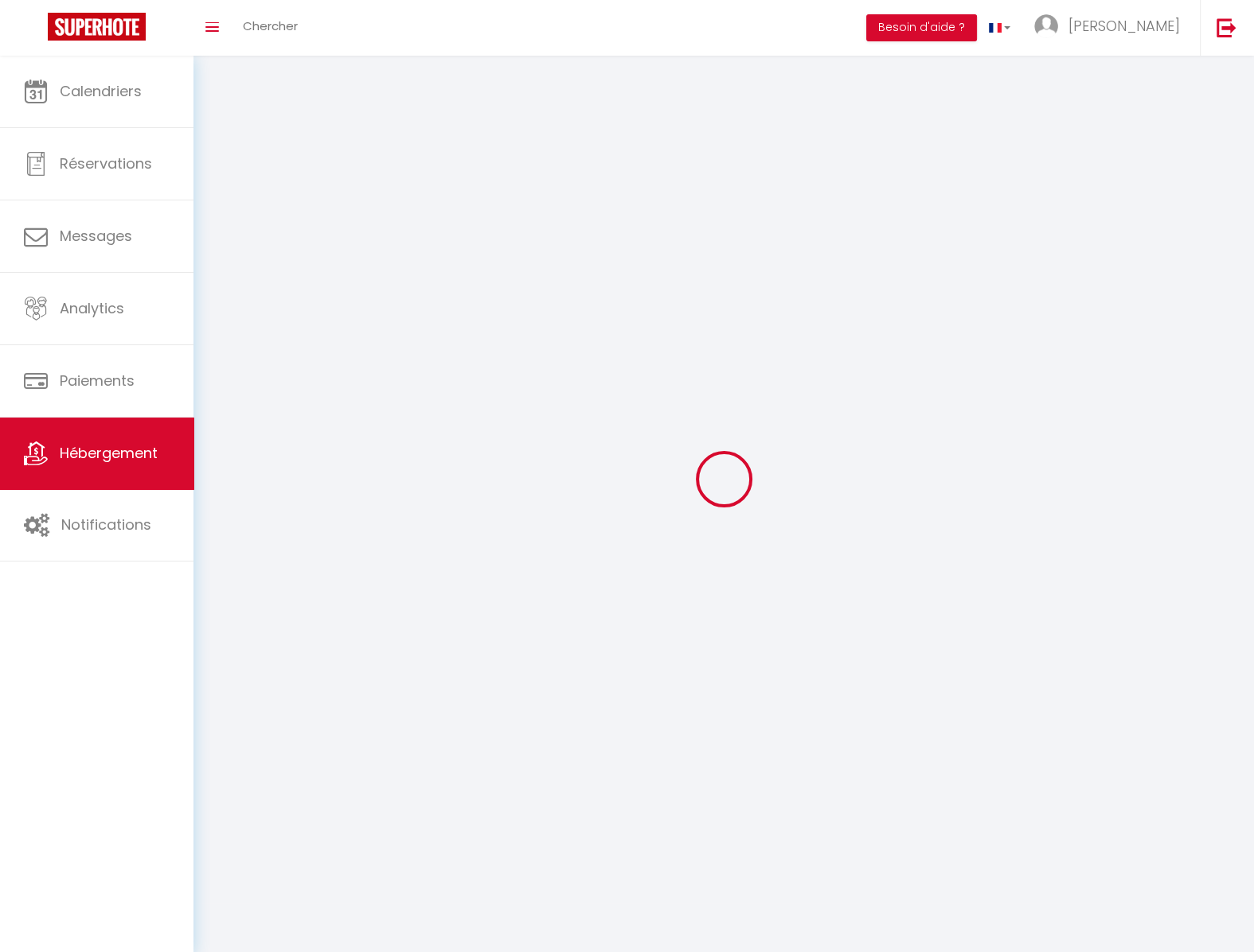
select select
checkbox input "false"
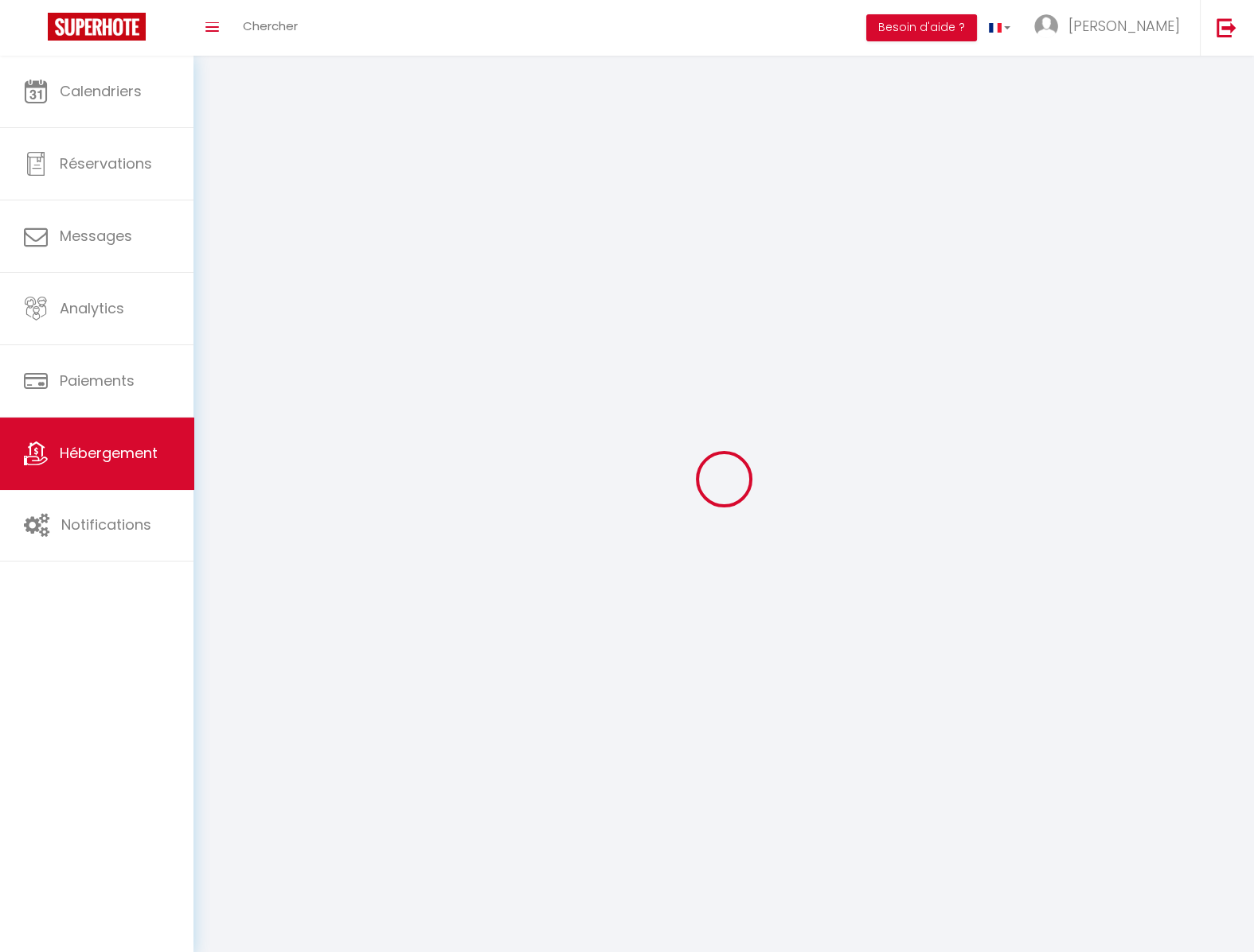
checkbox input "false"
select select
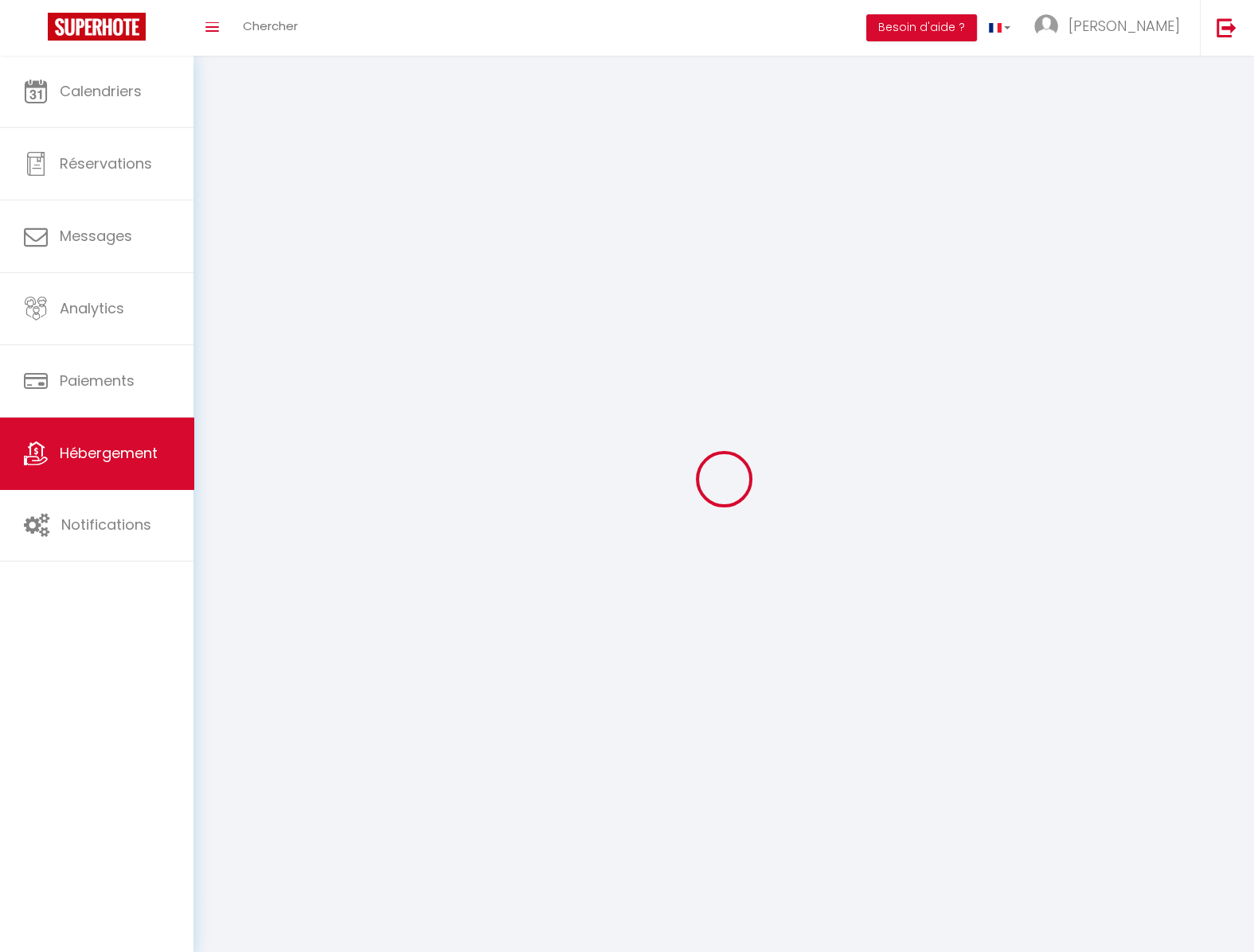
select select
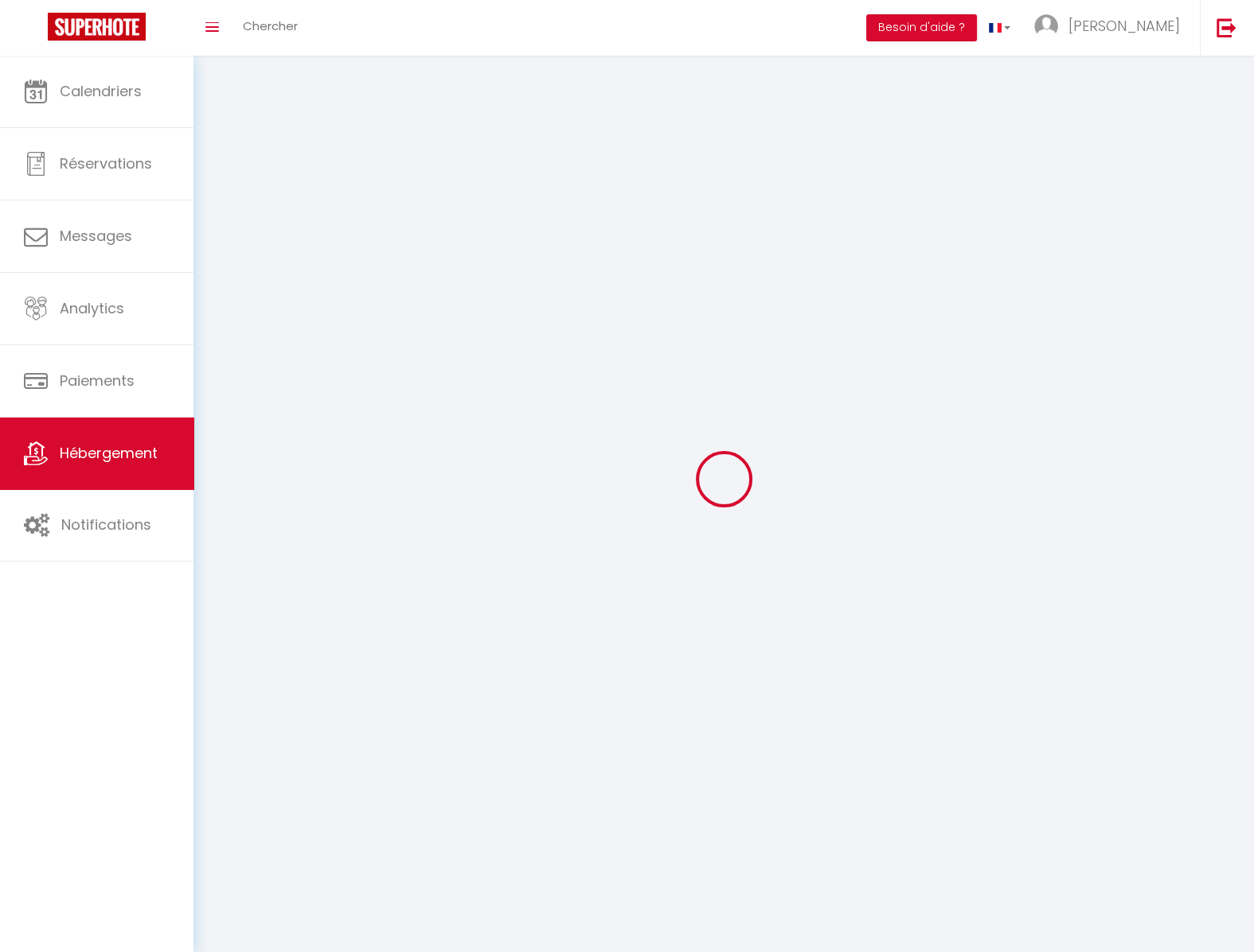
checkbox input "false"
select select
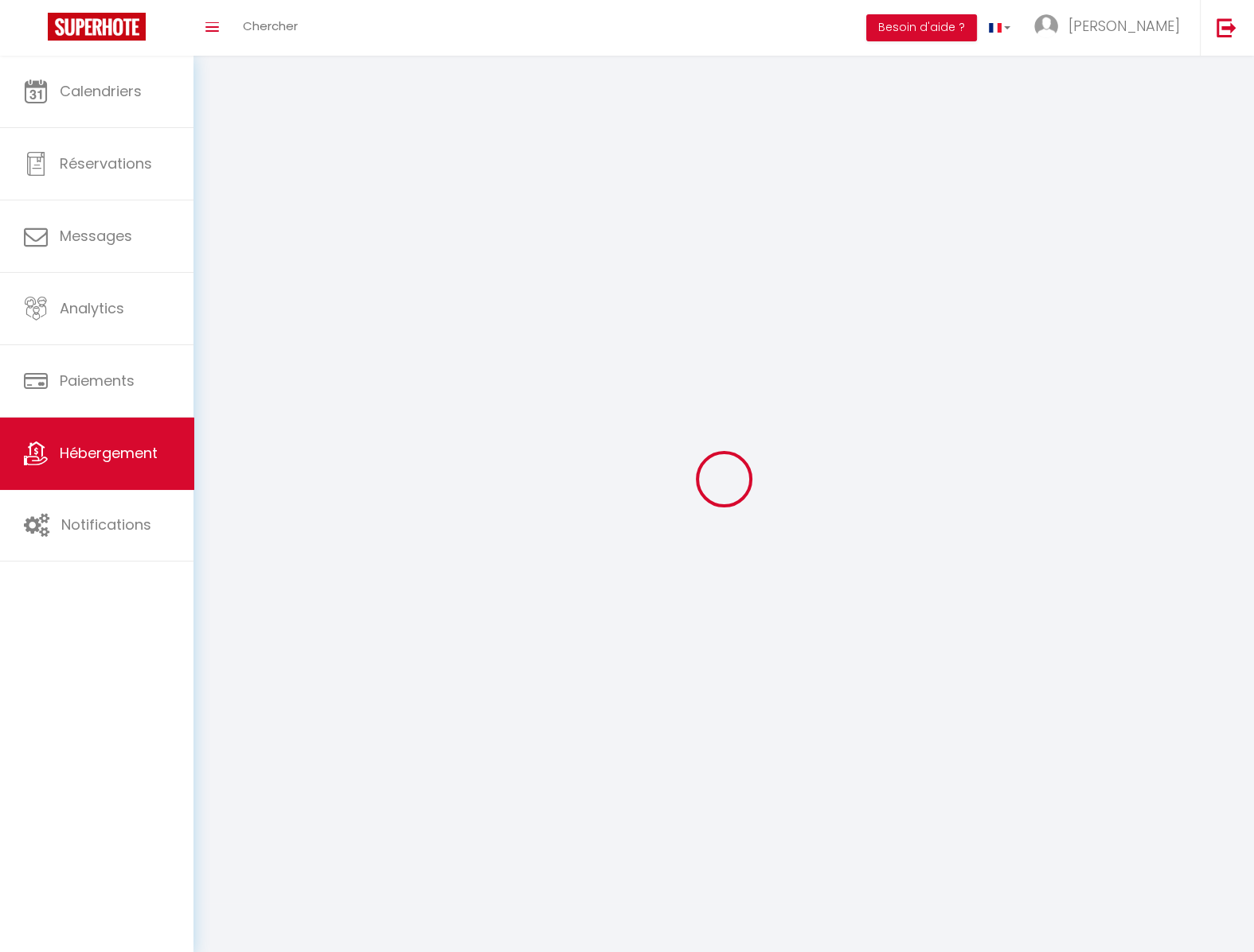
select select
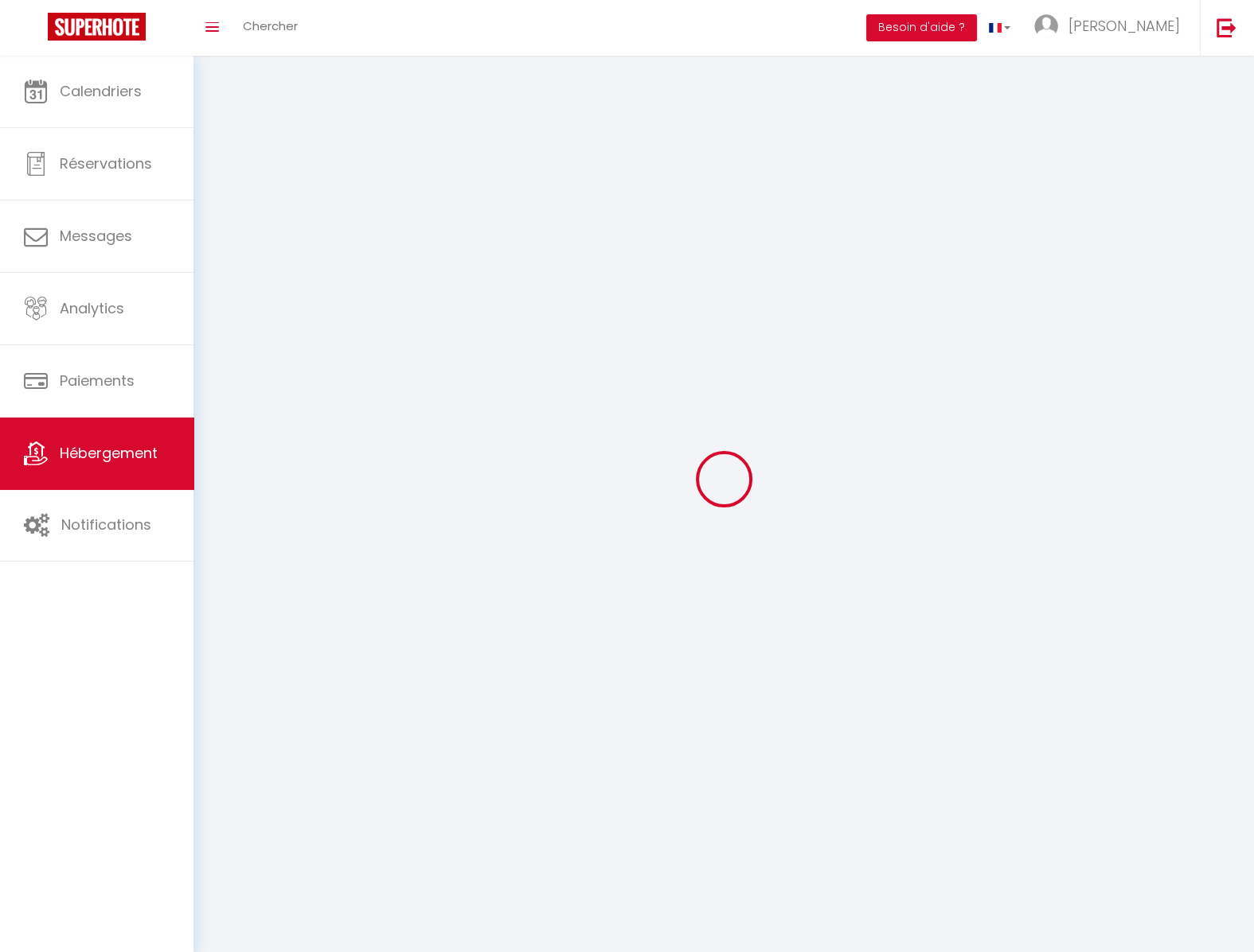
select select
checkbox input "false"
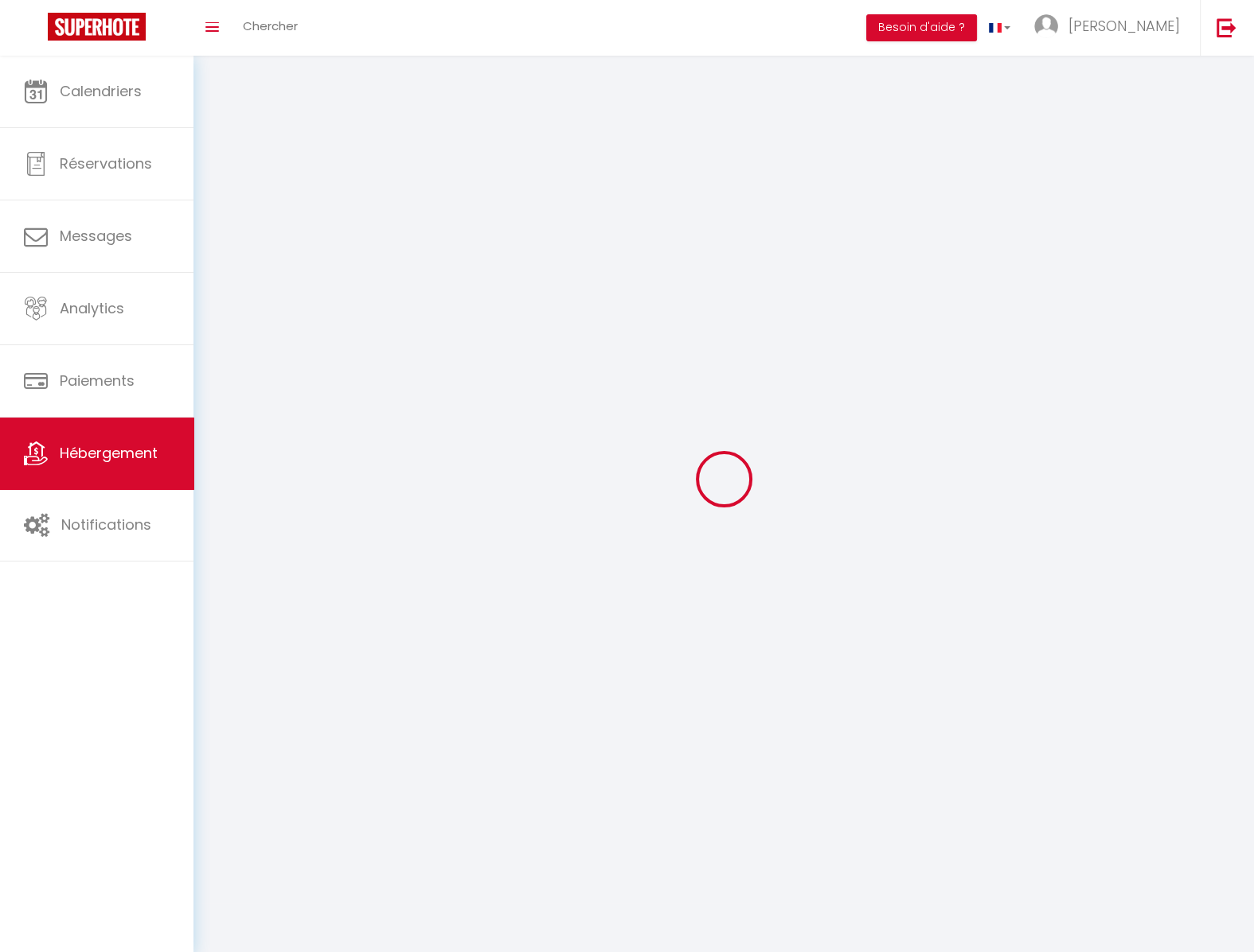
checkbox input "false"
select select
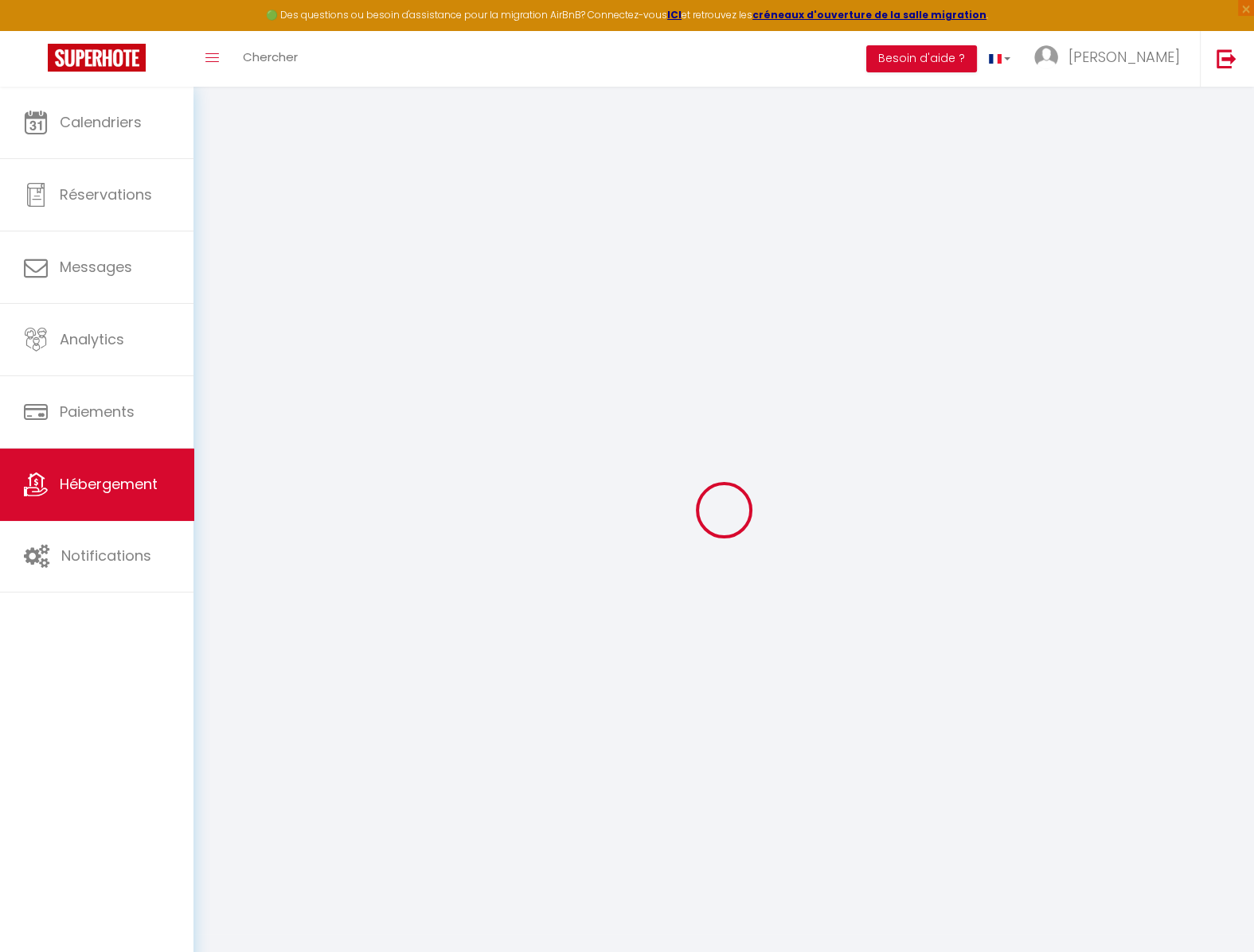
select select
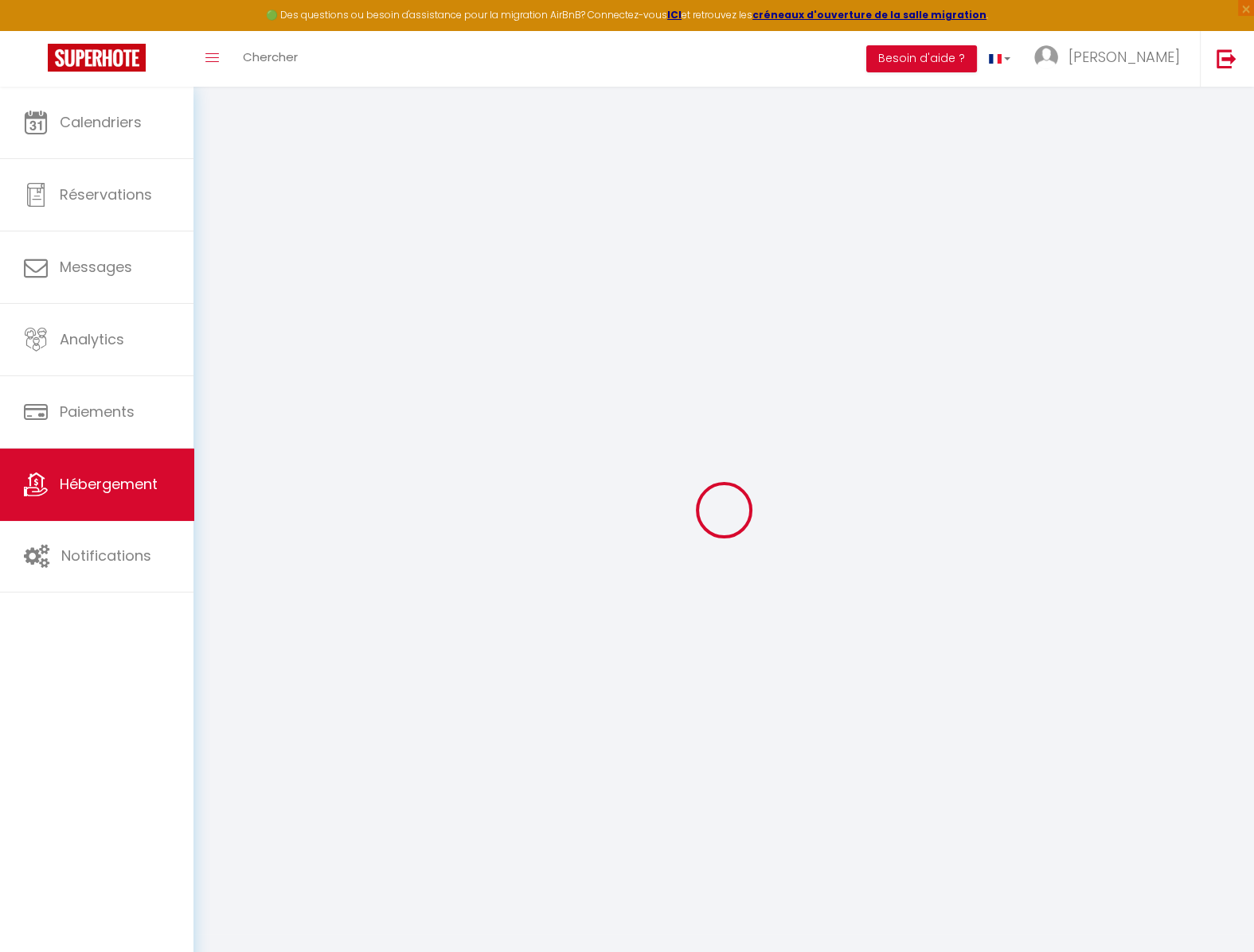
select select
checkbox input "false"
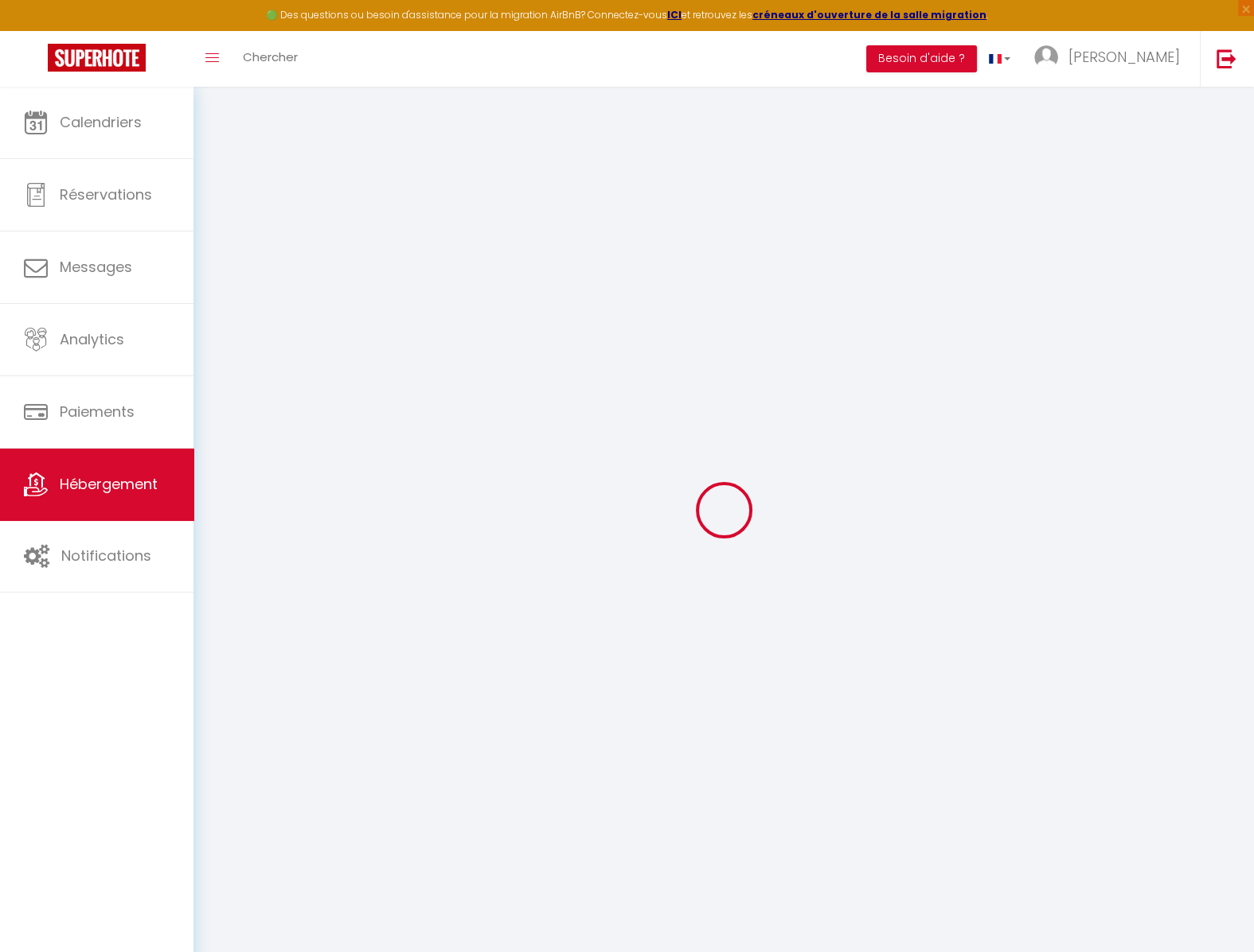
select select
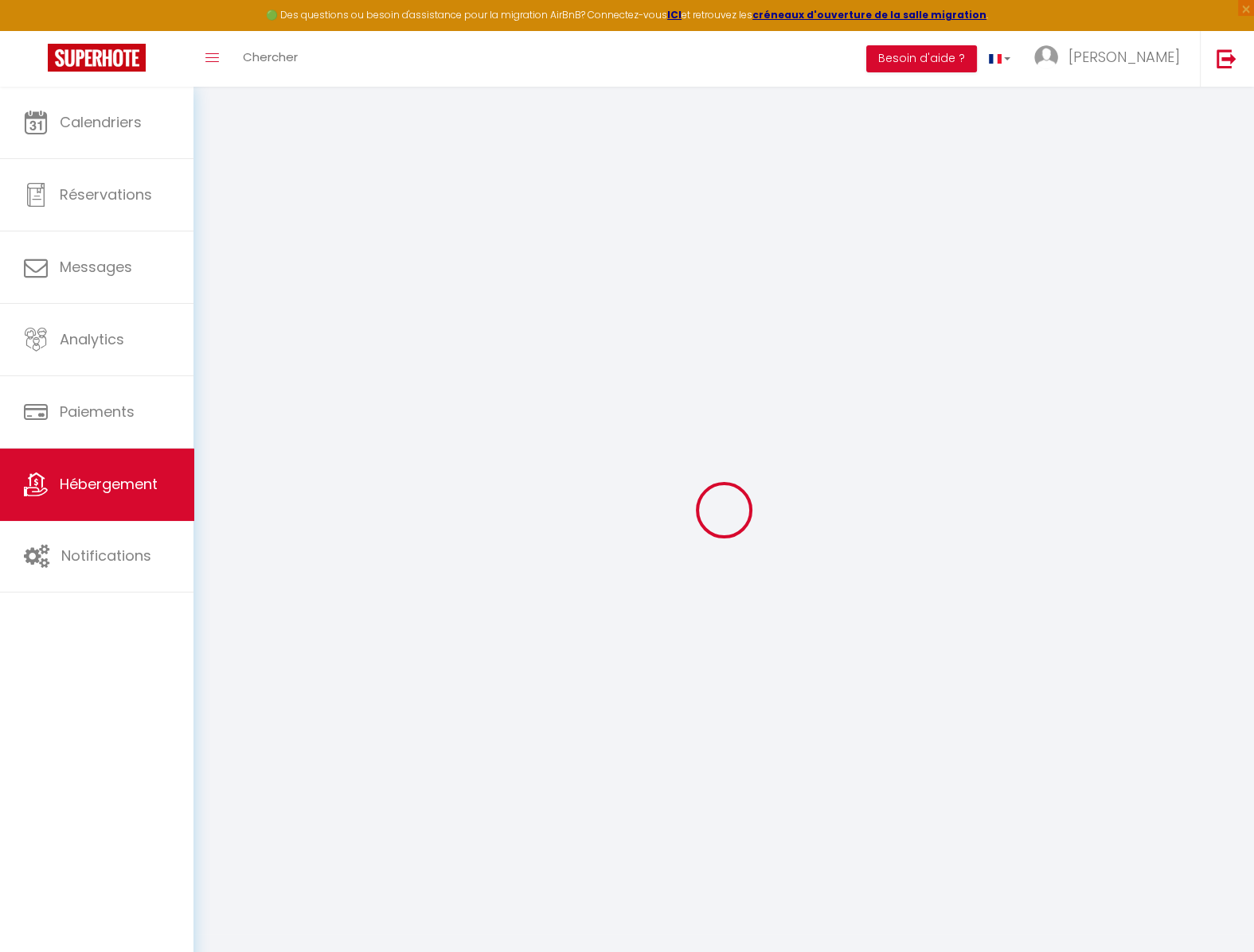
select select
checkbox input "false"
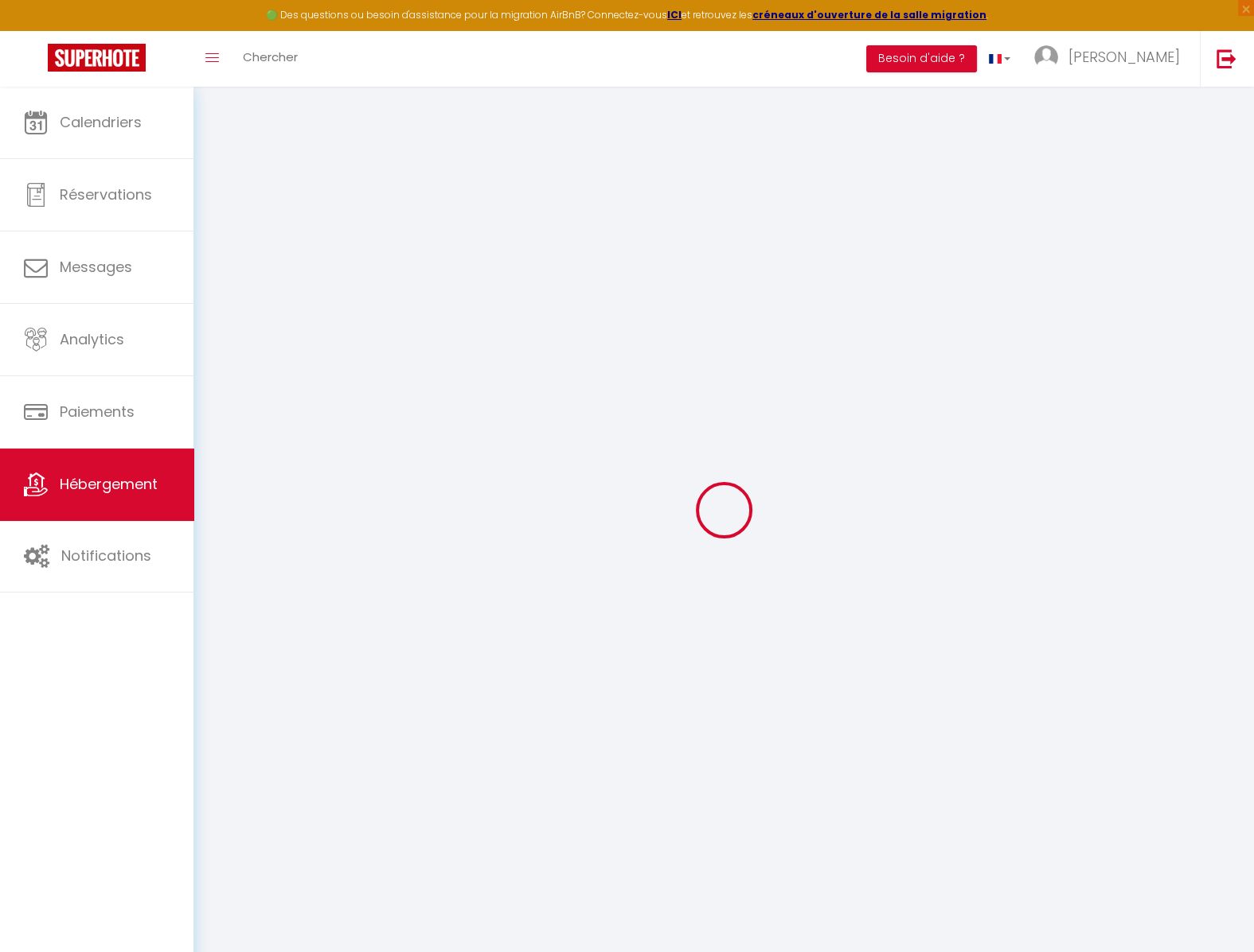
checkbox input "false"
select select
type input "Maison avec jardin, plage à 2 km"
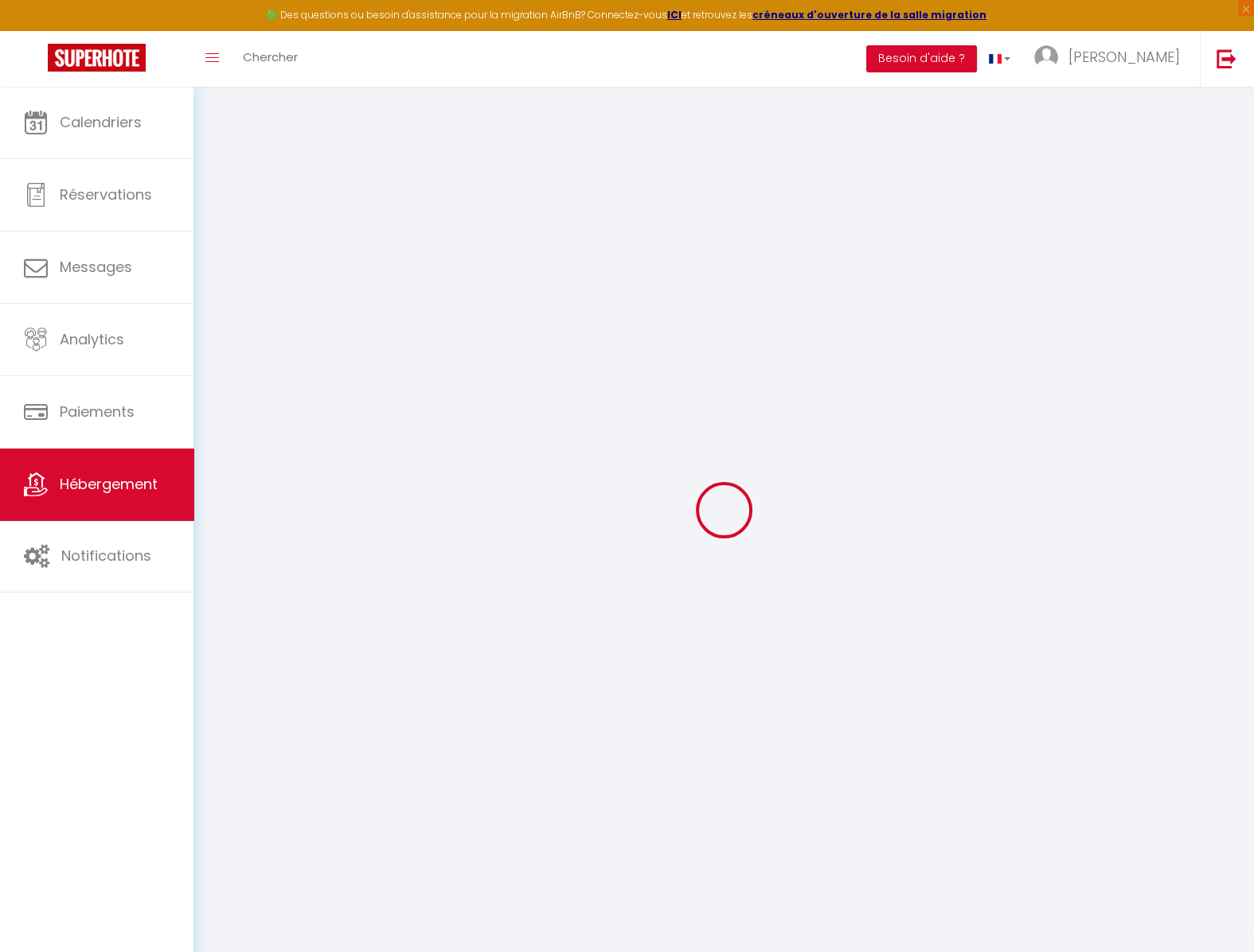
select select "houses"
select select "5"
select select "2"
type input "89"
type input "90"
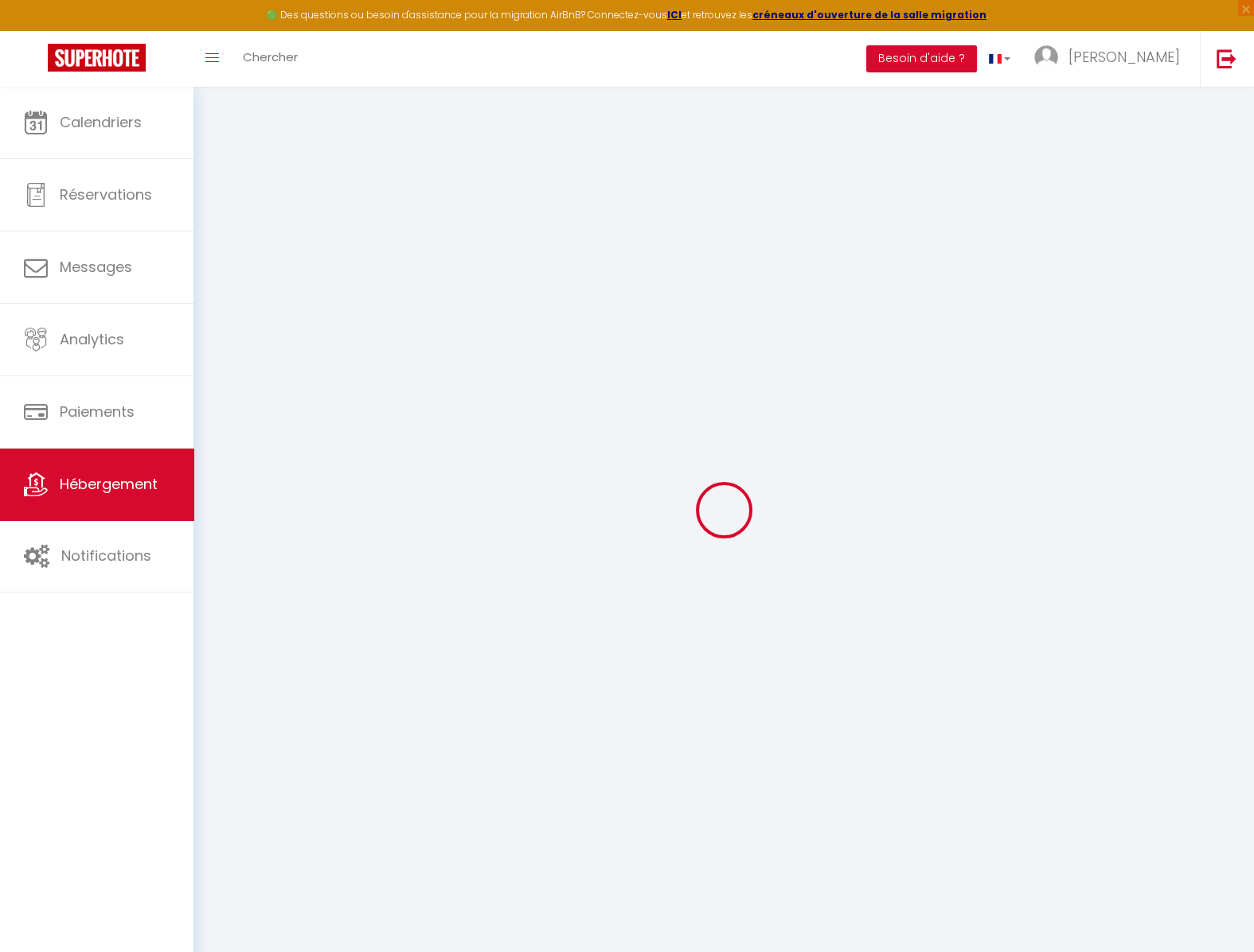
select select
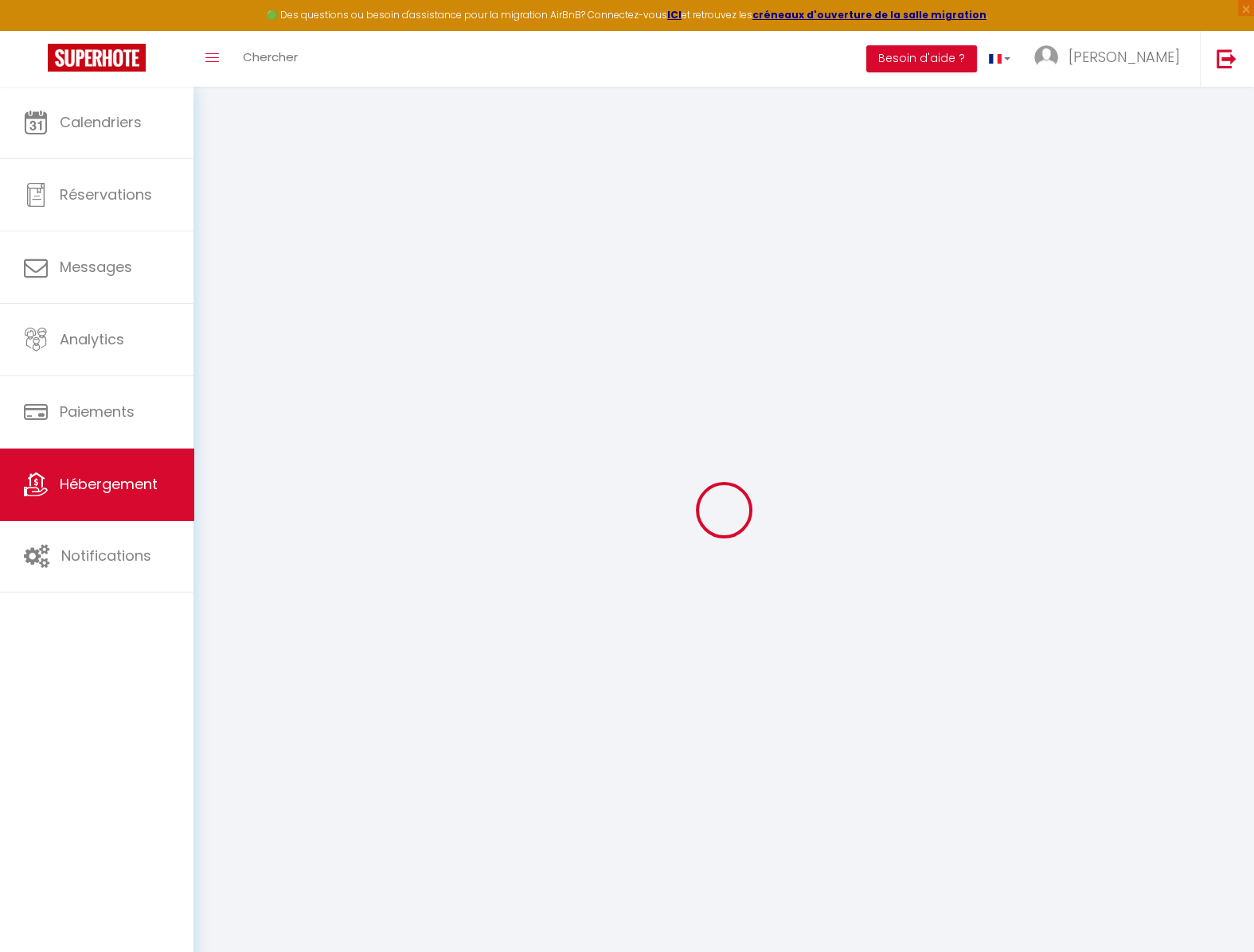
type input "40 Rue des Narcisses"
type input "85270"
type input "Saint-Hilaire-de-Riez"
type input "marie@foxiecom.fr"
select select
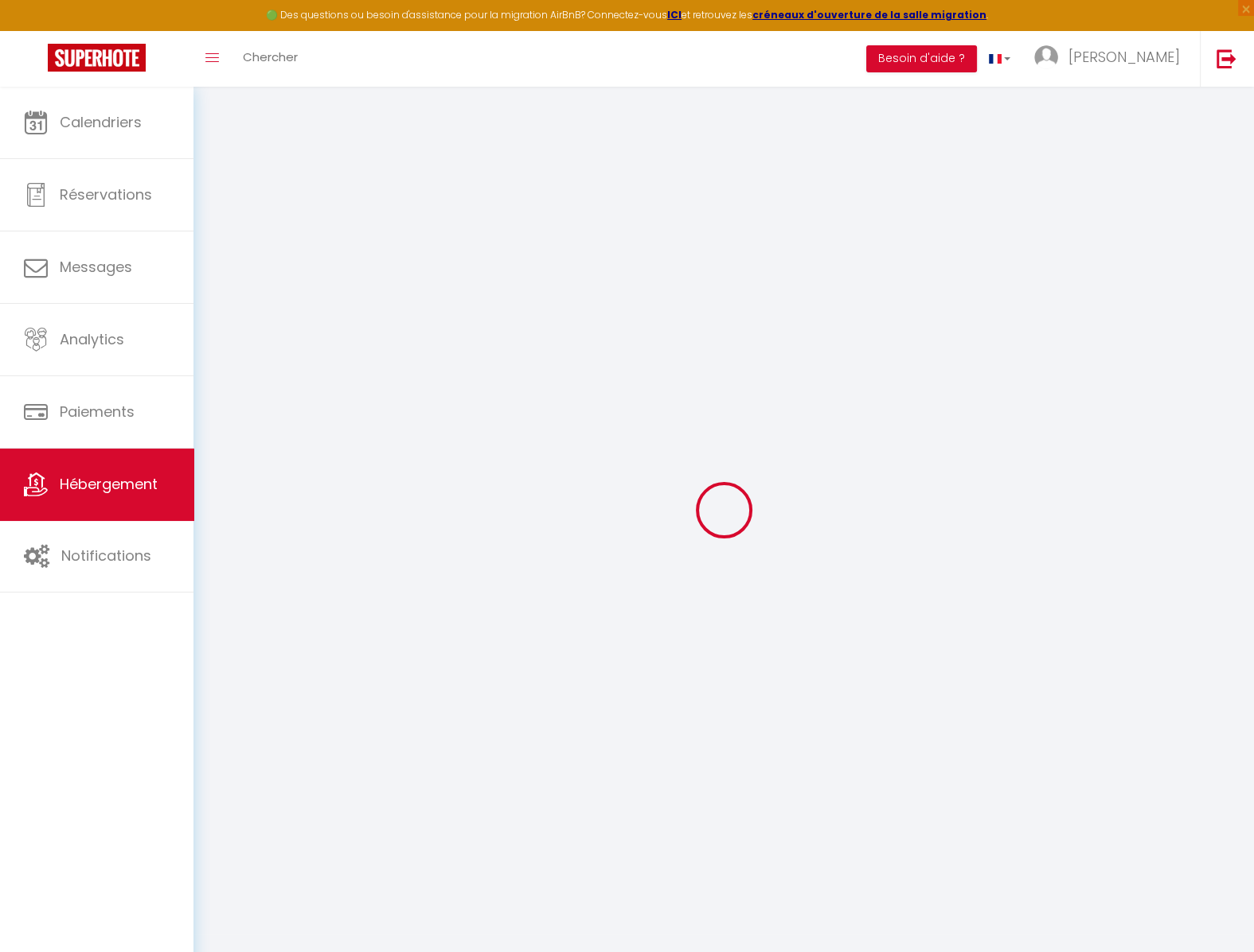
checkbox input "false"
select select "52162"
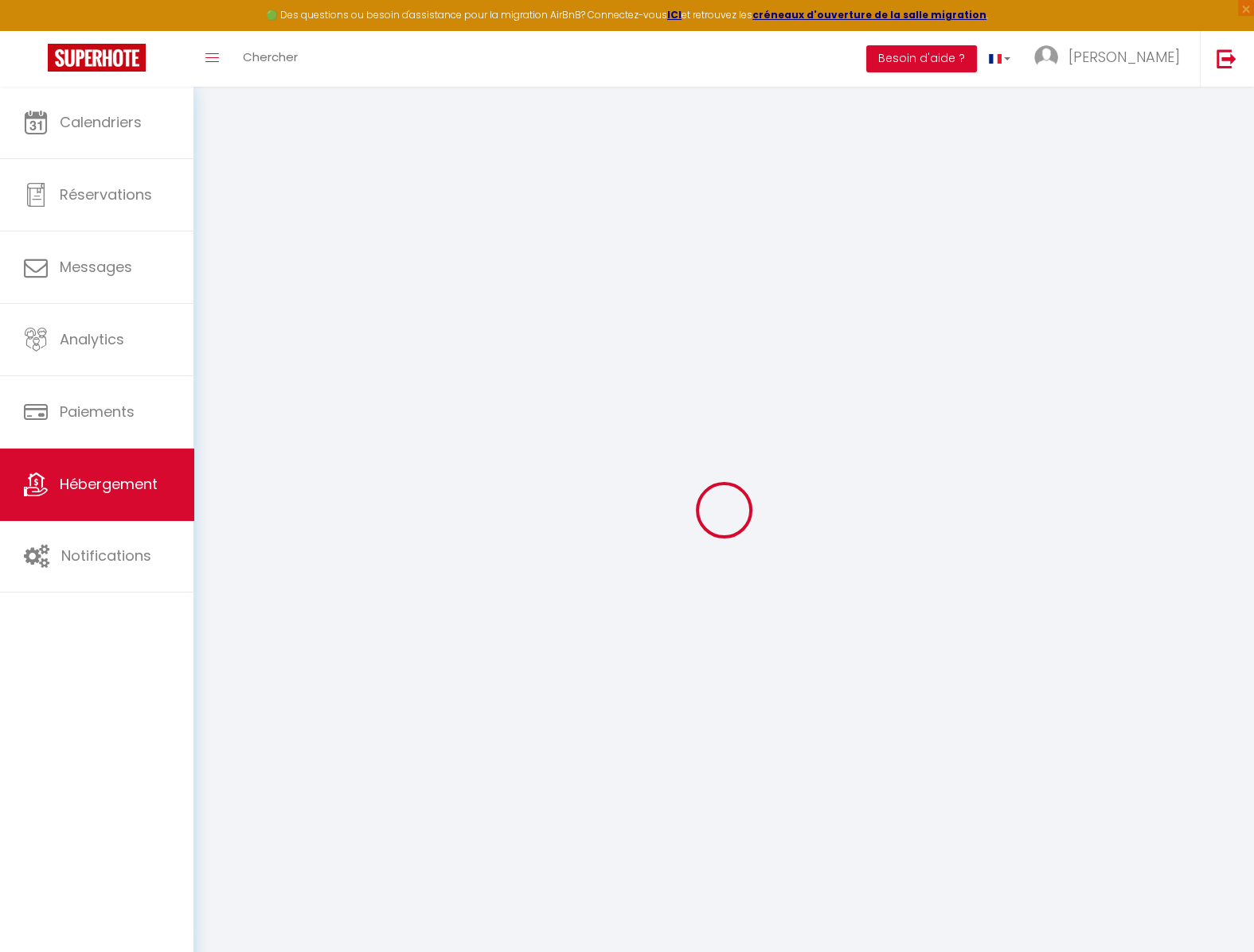
select select "52162"
type input "0"
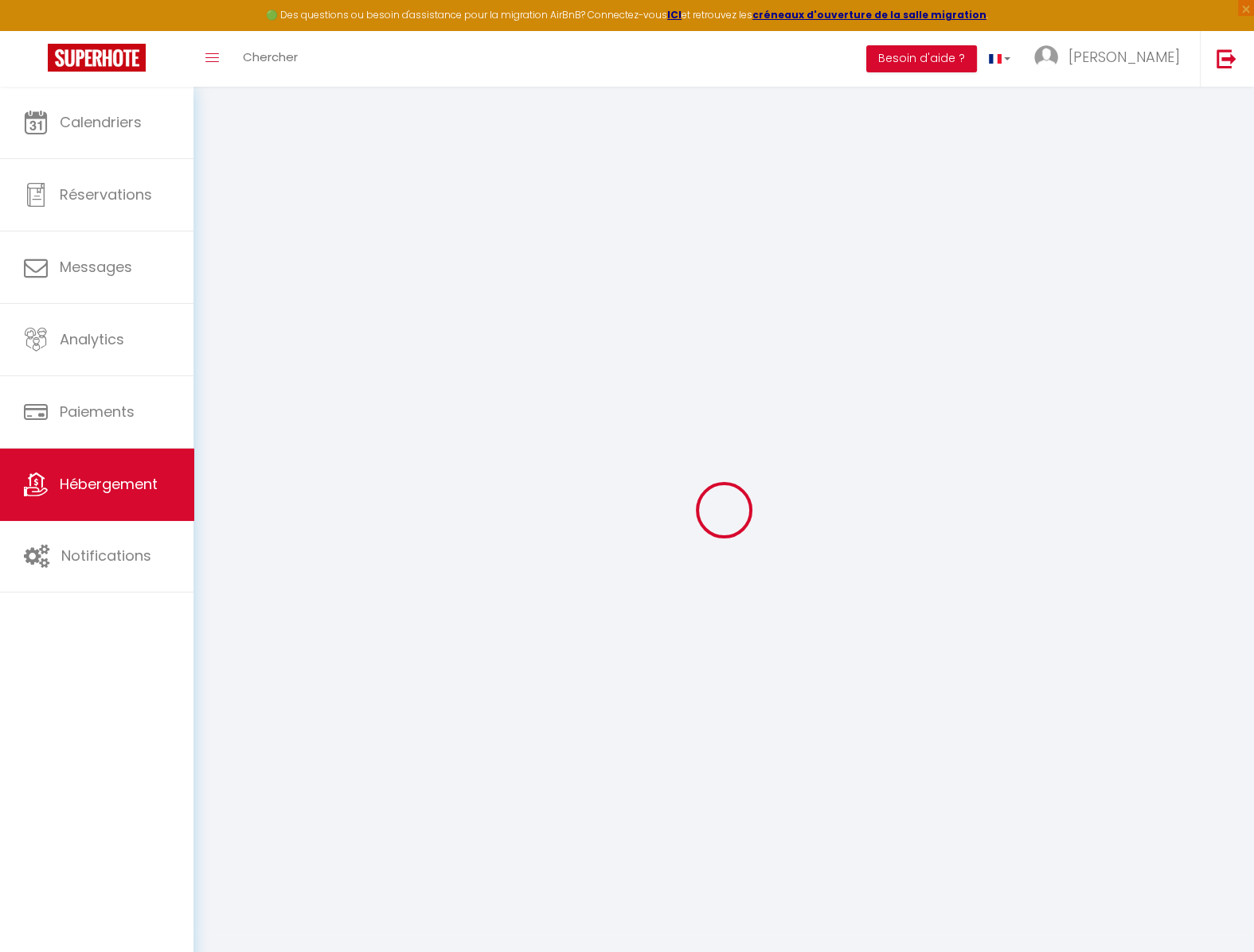
select select
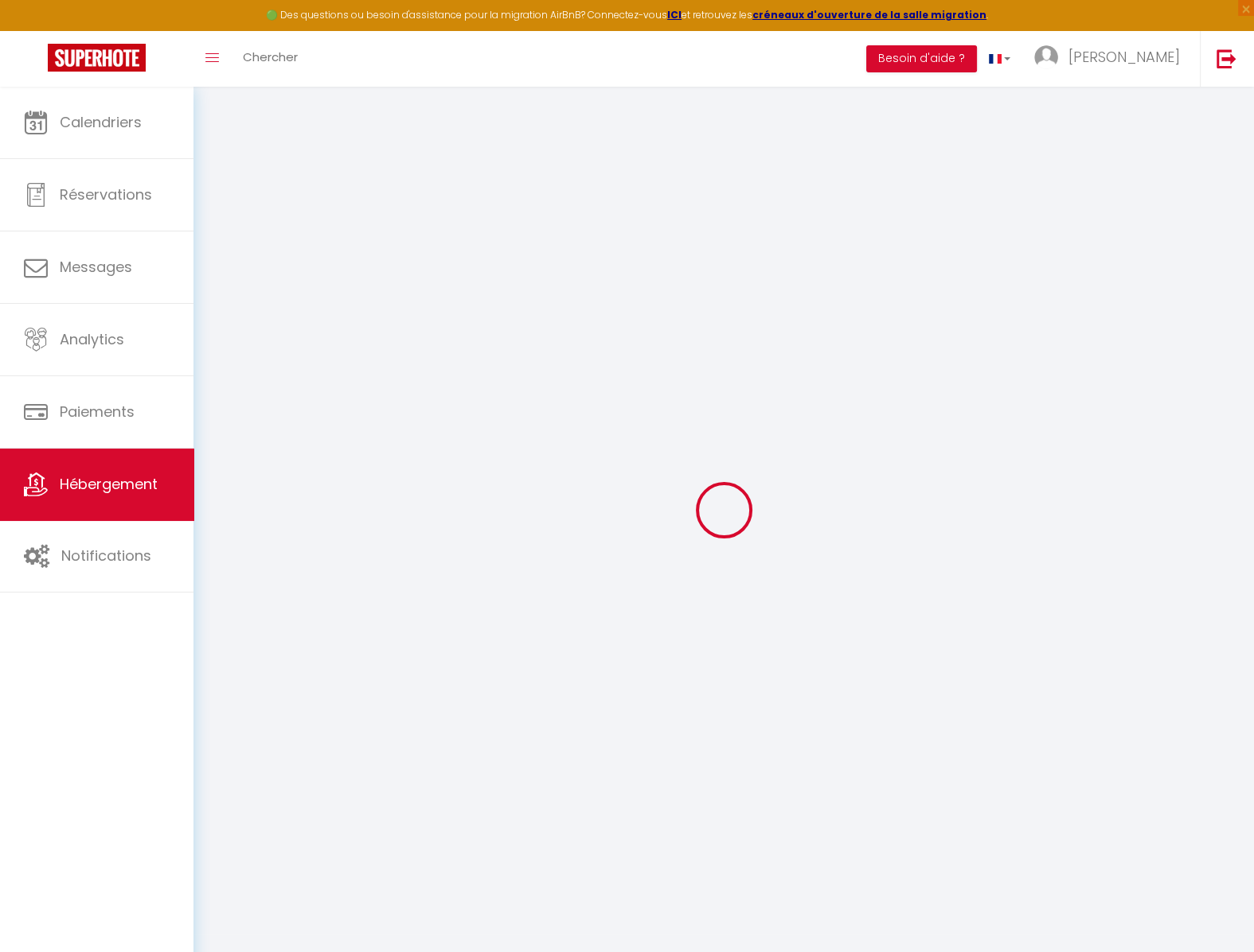
select select
checkbox input "false"
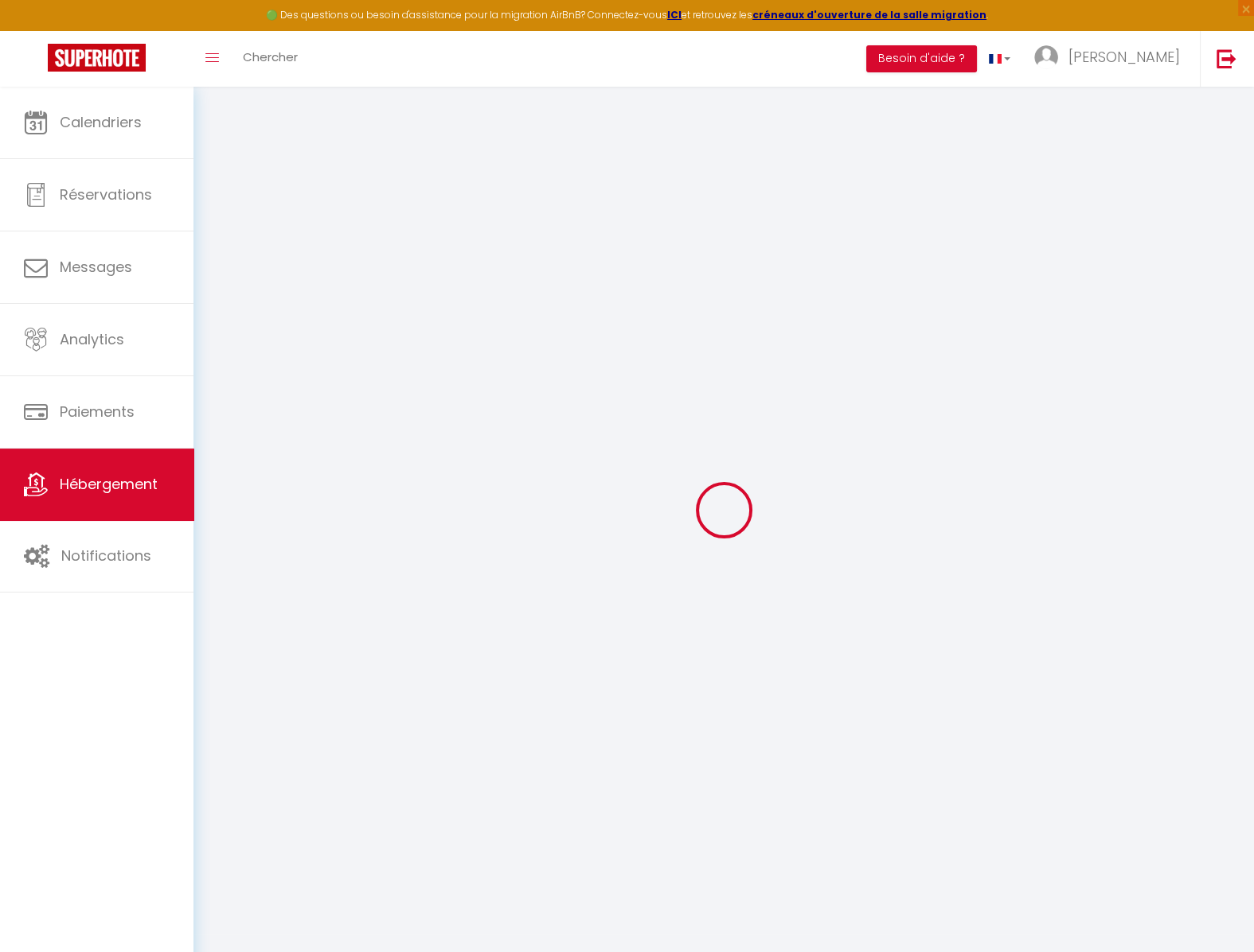
select select
checkbox input "false"
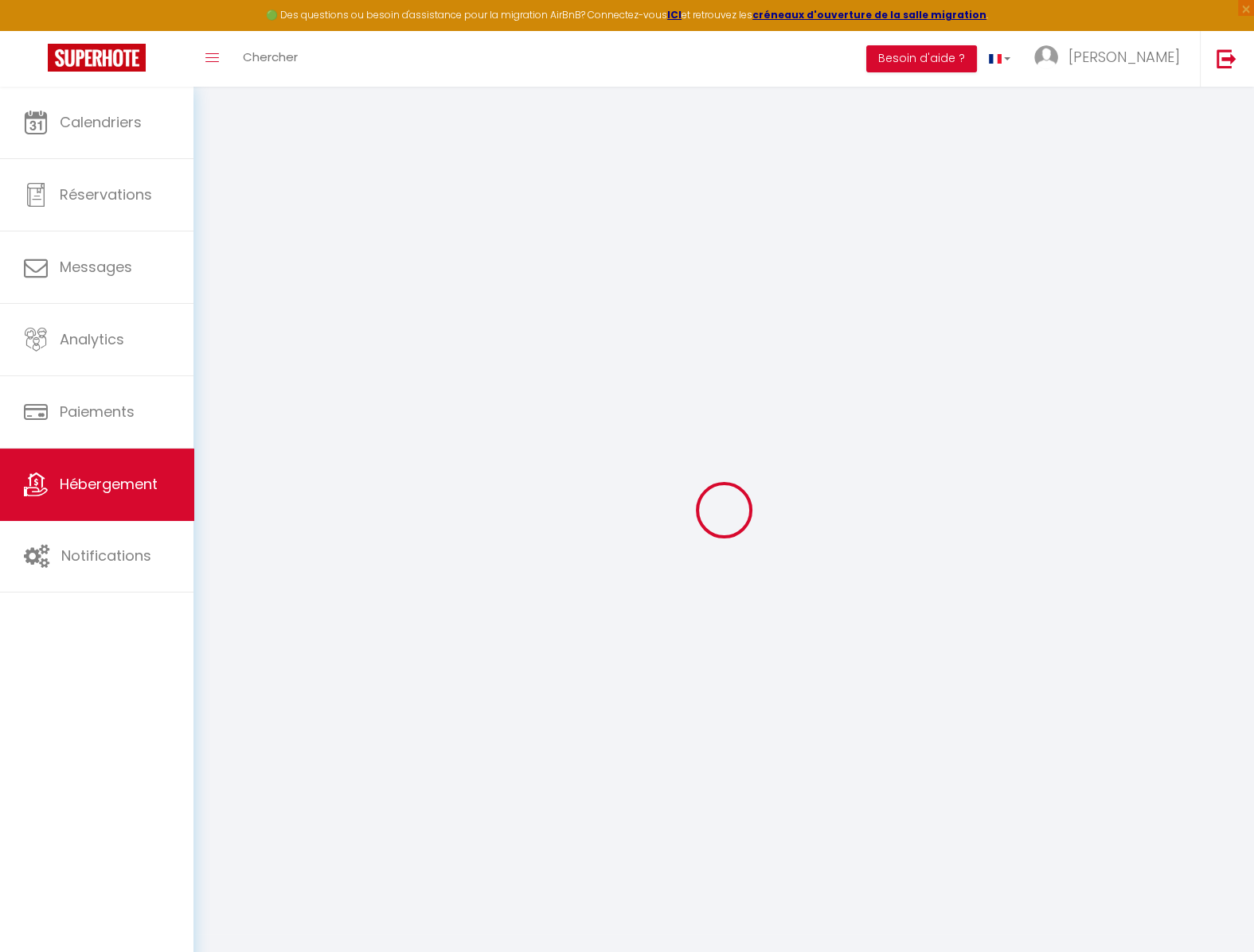
select select "15:00"
select select "23:45"
select select "11:00"
select select "30"
select select "120"
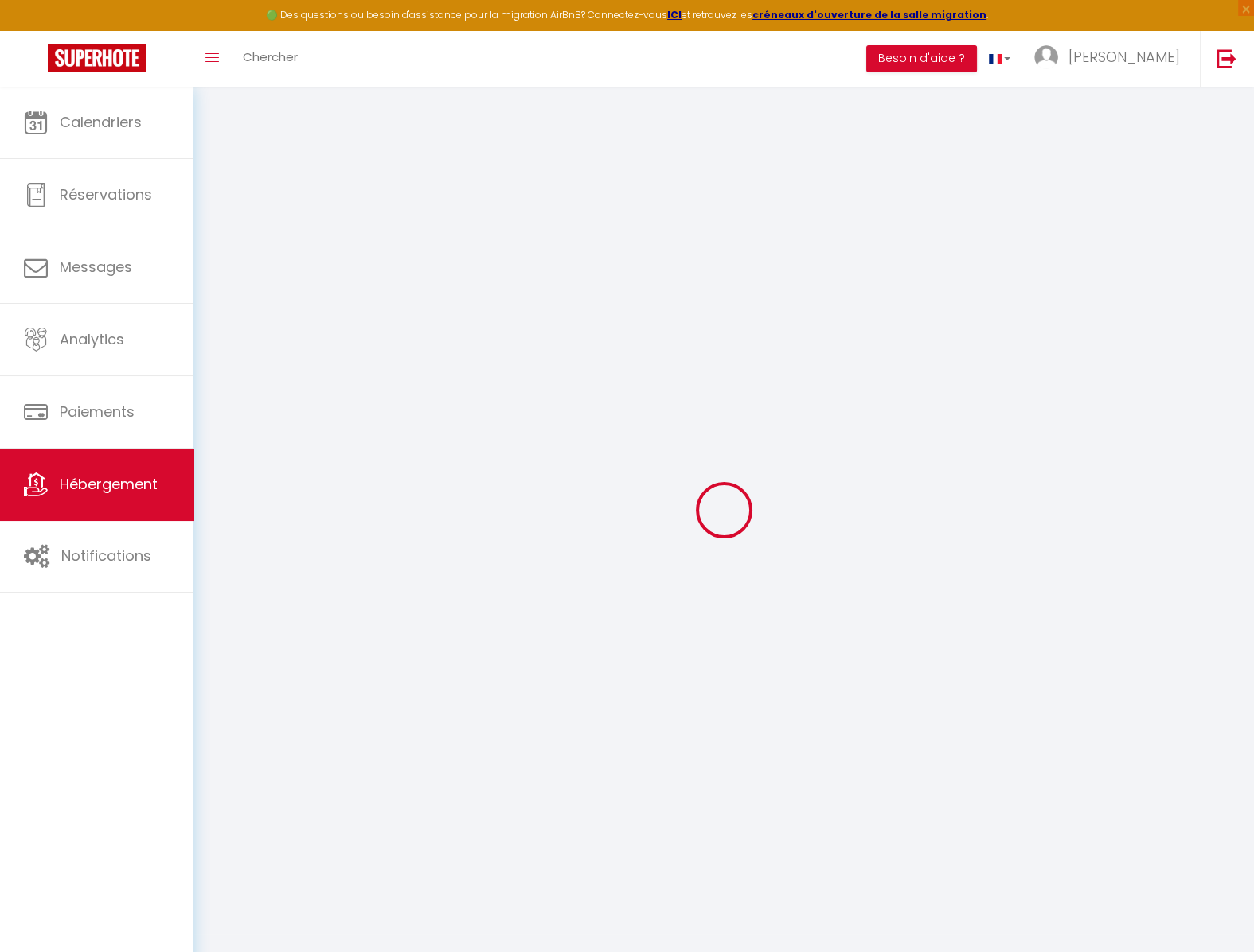
select select
checkbox input "false"
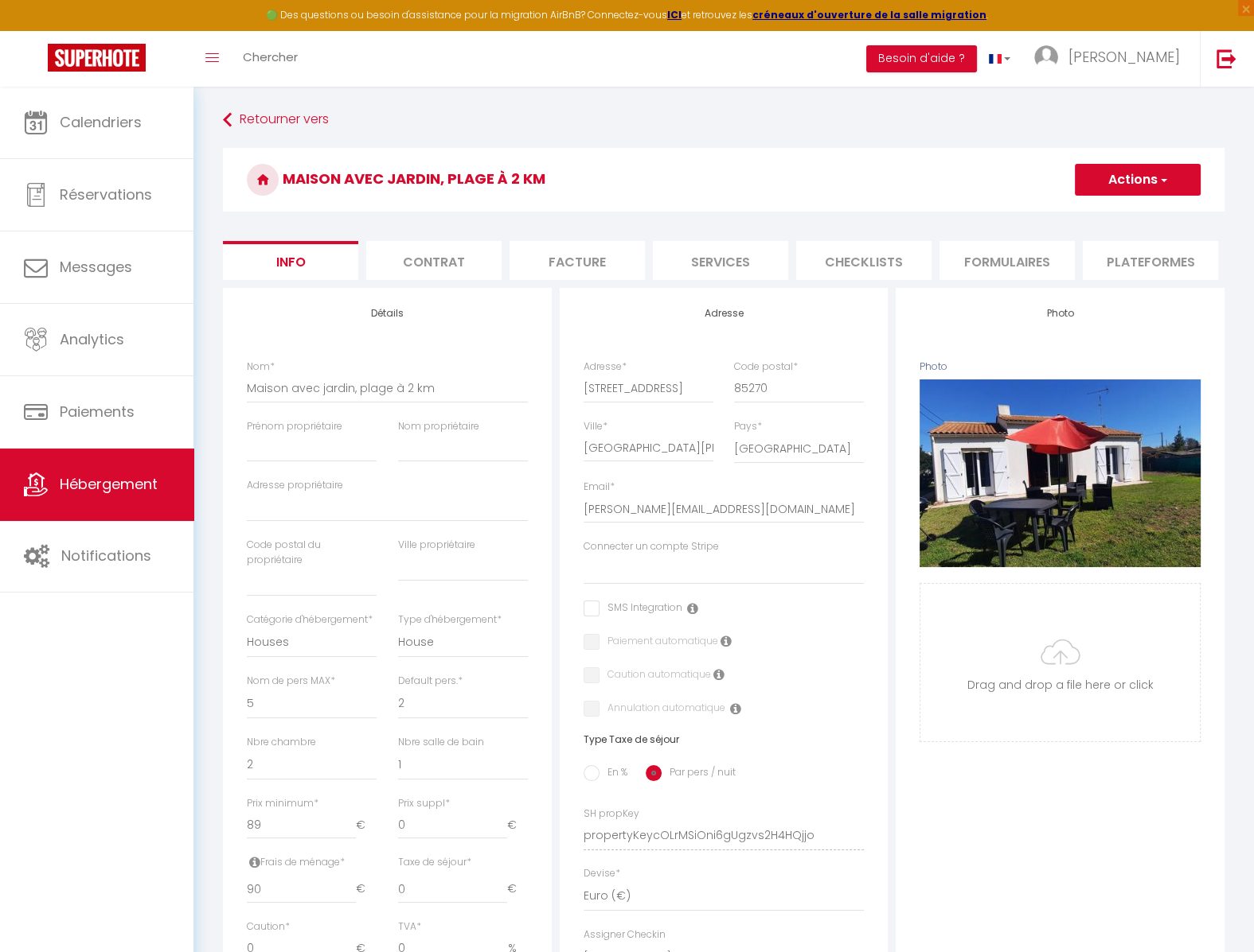
scroll to position [0, 432]
click at [994, 258] on li "website" at bounding box center [1005, 261] width 135 height 39
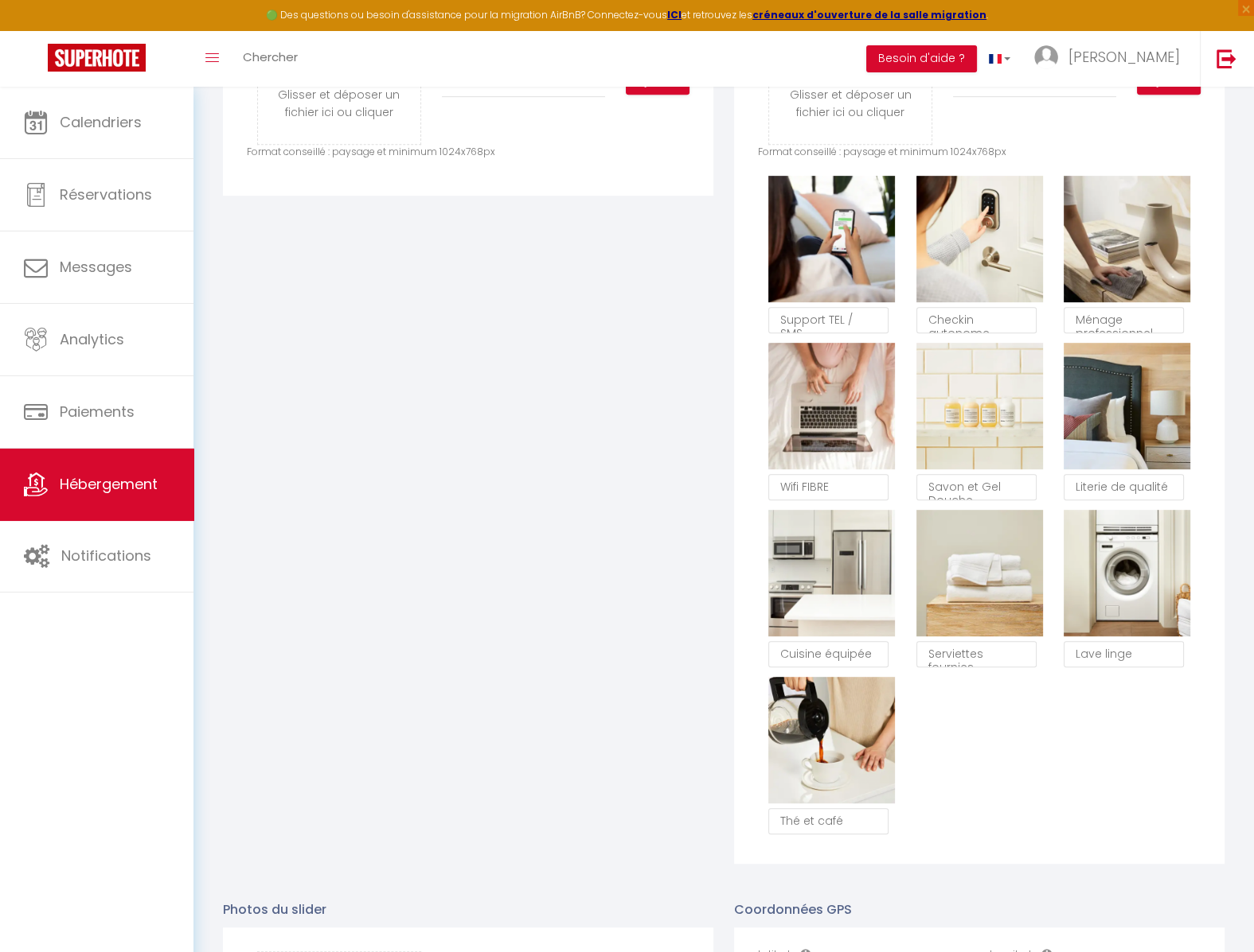
scroll to position [1391, 0]
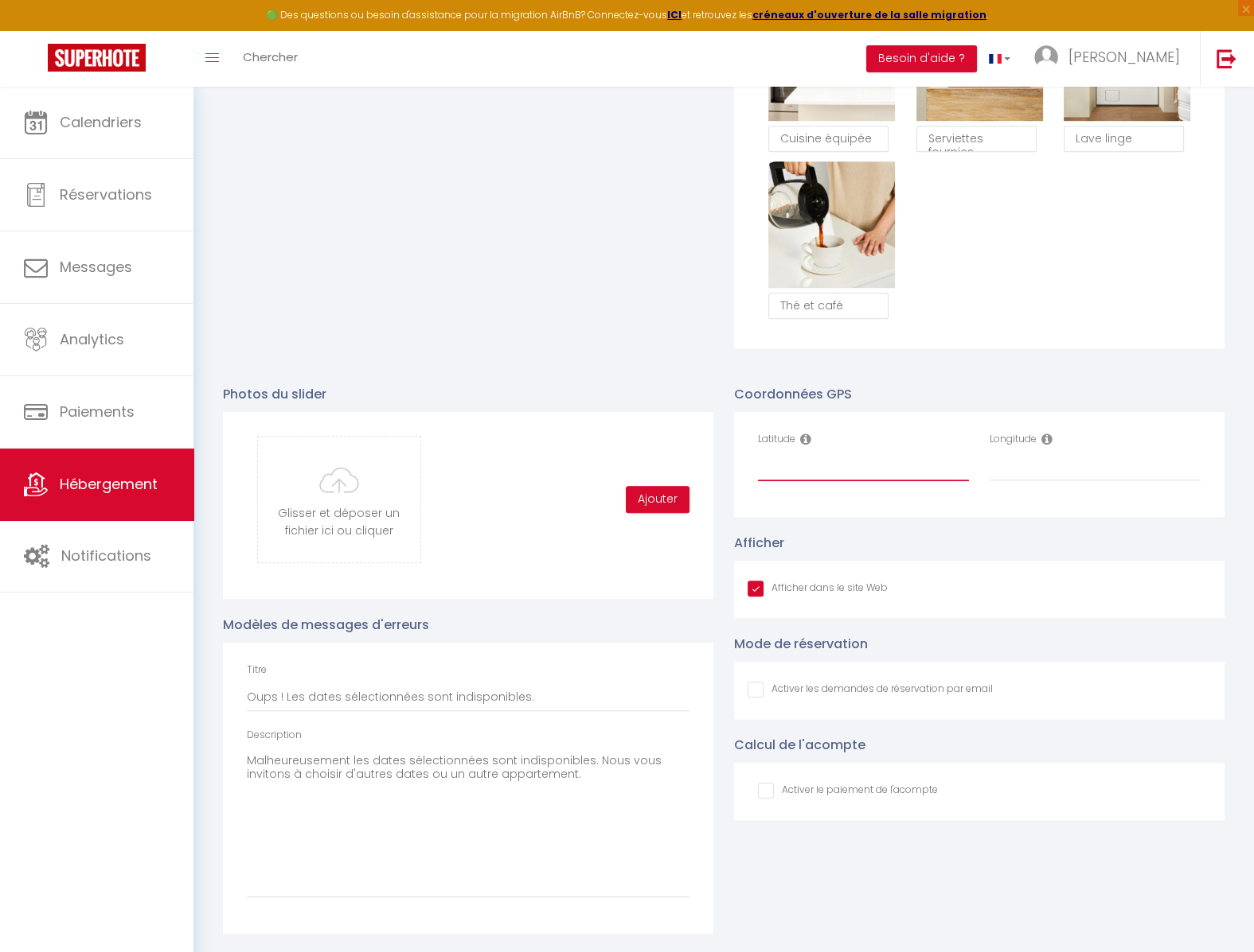
click at [853, 478] on input "Latitude" at bounding box center [863, 466] width 211 height 28
type input "0.0"
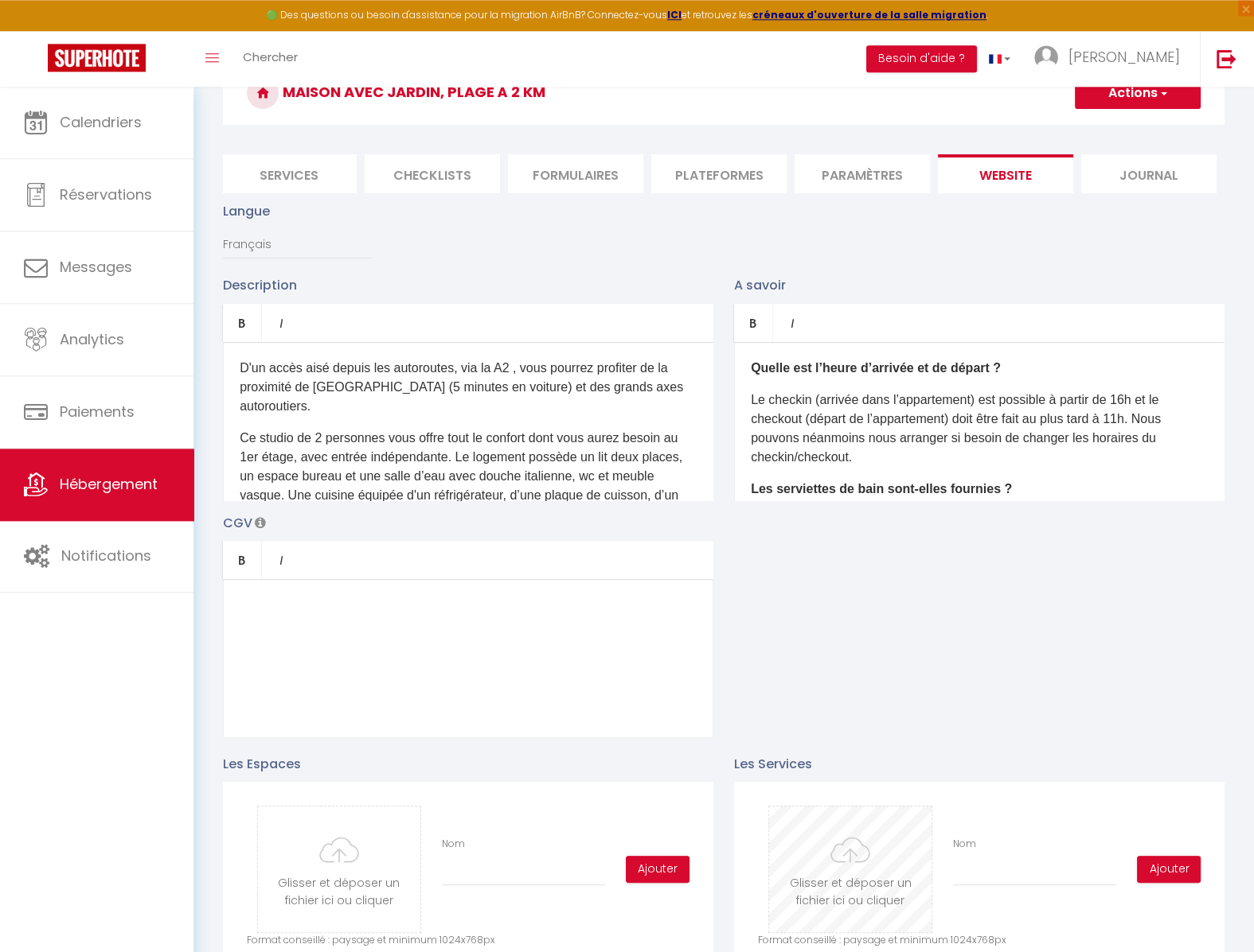
scroll to position [0, 0]
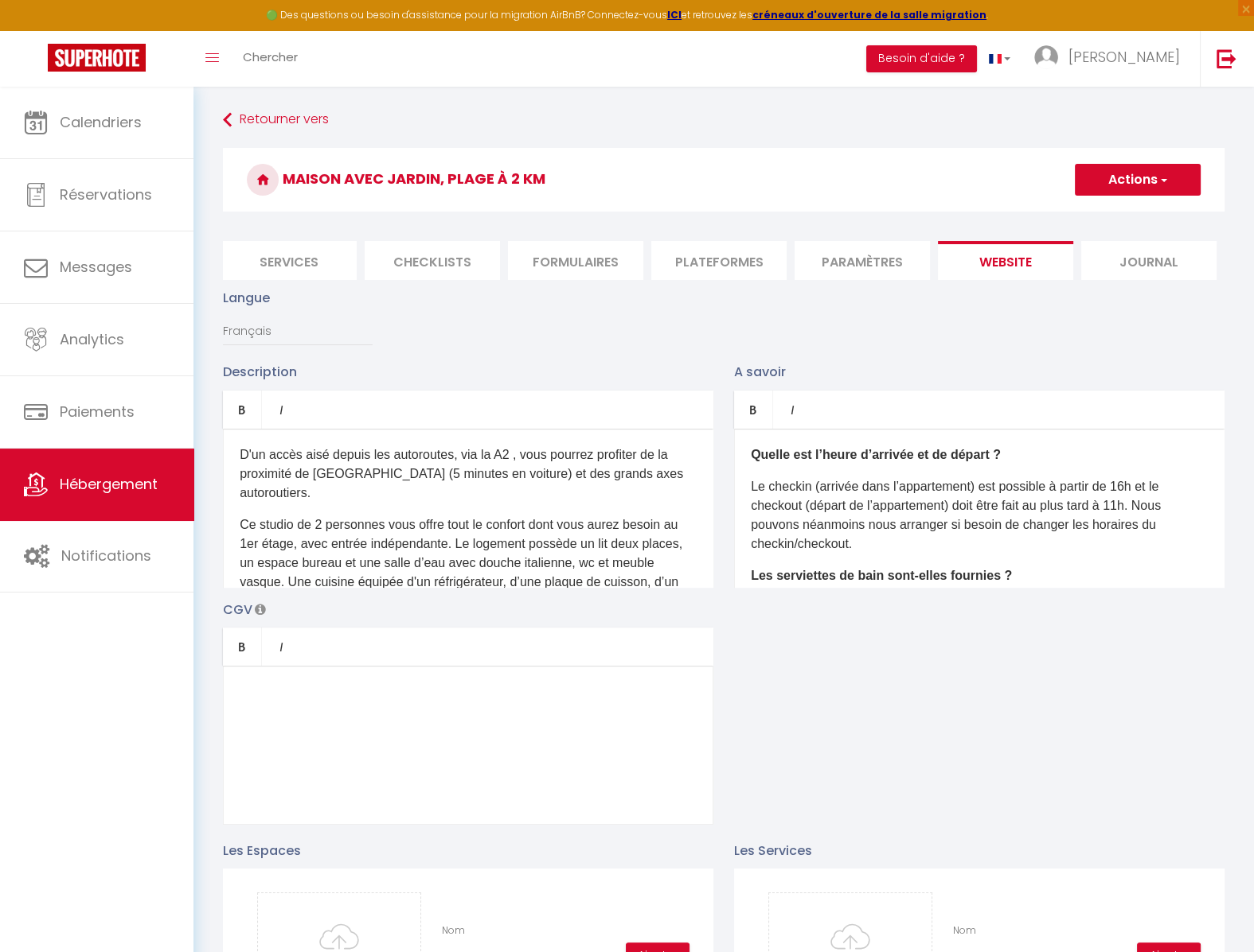
type input "0.0"
click at [1136, 187] on button "Actions" at bounding box center [1137, 180] width 126 height 32
click at [1107, 219] on input "Enregistrer" at bounding box center [1119, 215] width 59 height 16
